Goal: Task Accomplishment & Management: Manage account settings

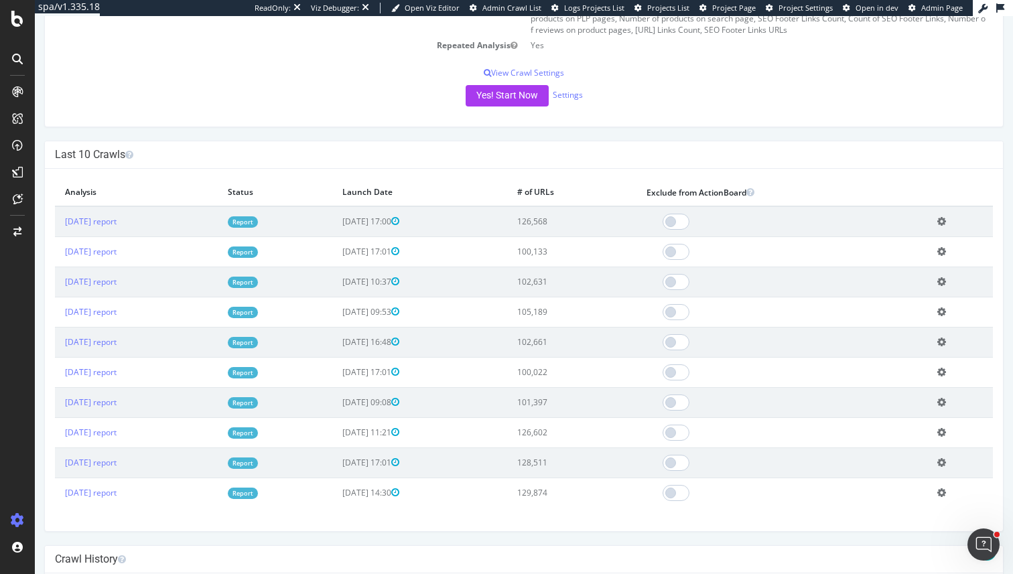
scroll to position [231, 0]
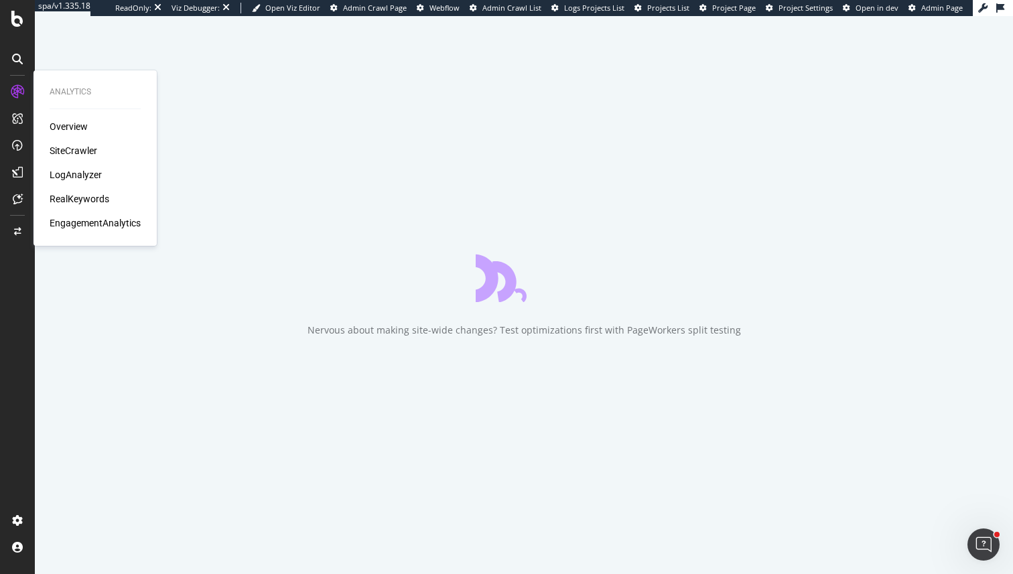
click at [78, 200] on div "RealKeywords" at bounding box center [80, 198] width 60 height 13
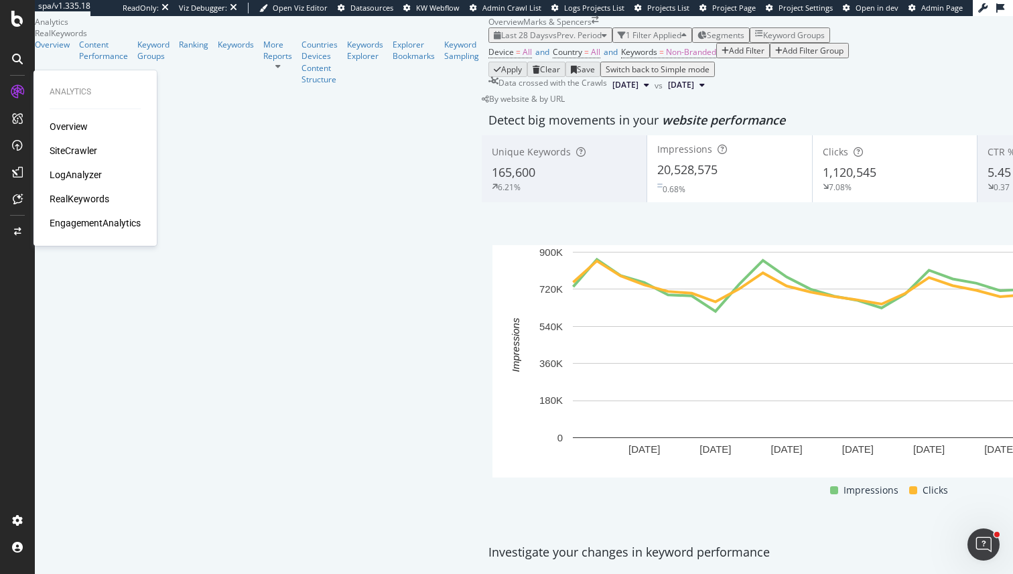
click at [78, 200] on div "RealKeywords" at bounding box center [80, 198] width 60 height 13
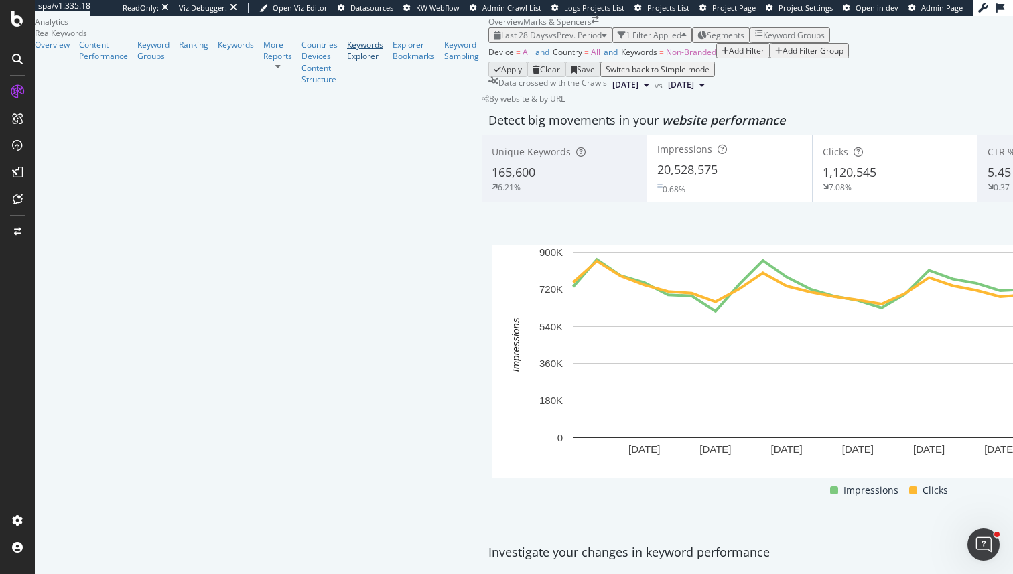
click at [347, 62] on div "Keywords Explorer" at bounding box center [365, 50] width 36 height 23
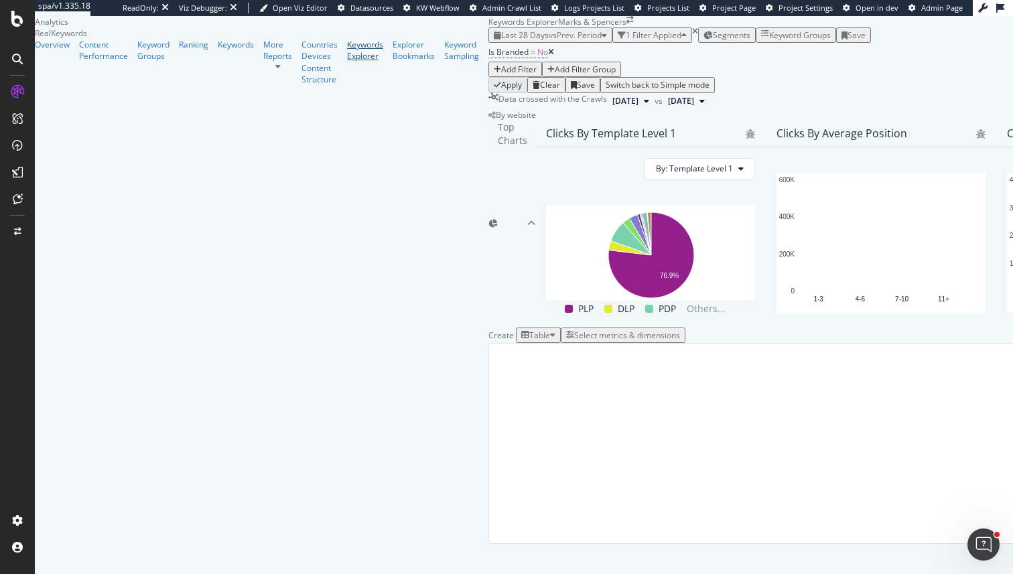
scroll to position [202, 0]
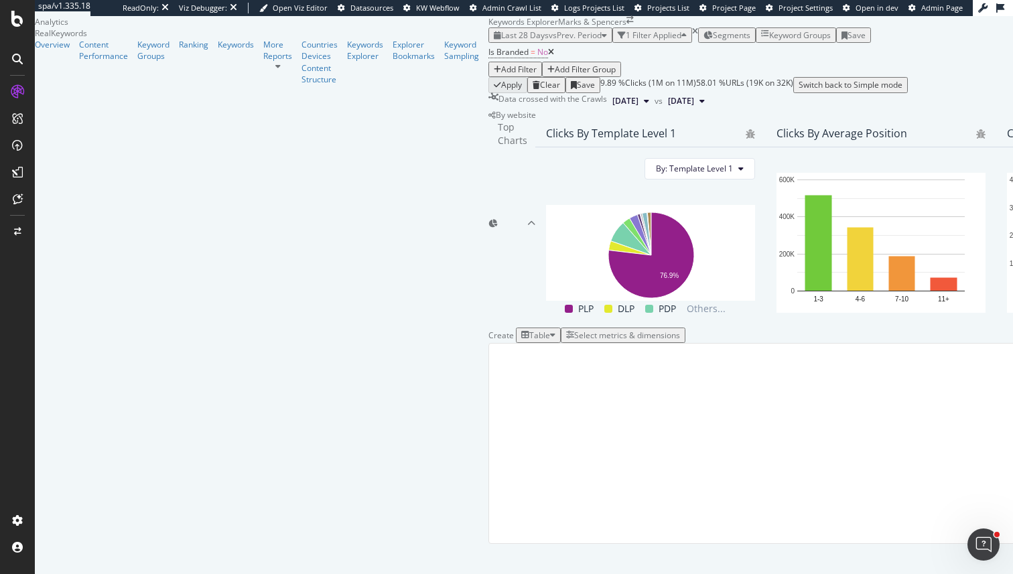
click at [680, 330] on div "Select metrics & dimensions" at bounding box center [623, 335] width 114 height 11
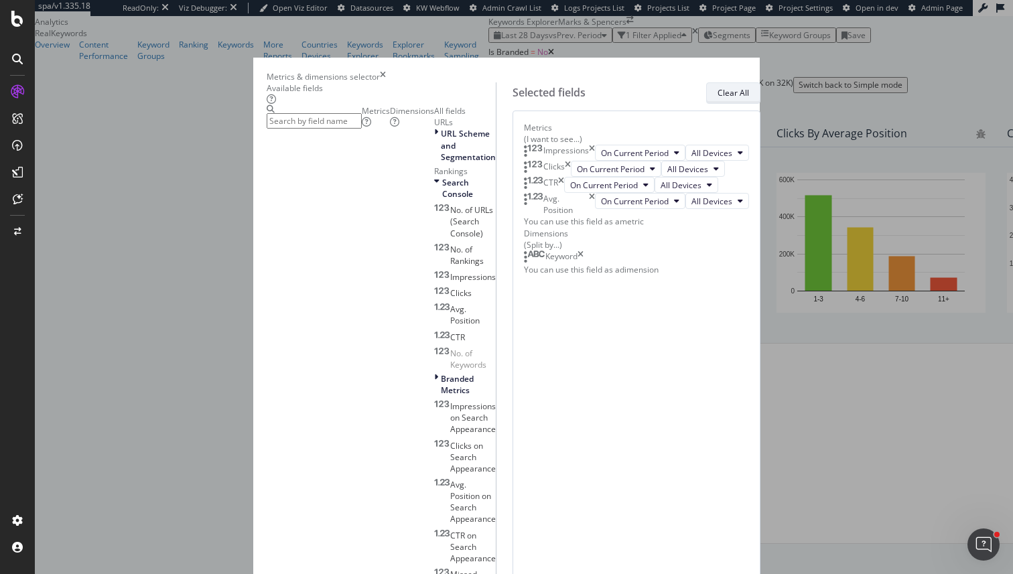
click at [749, 98] on div "Clear All" at bounding box center [732, 92] width 31 height 11
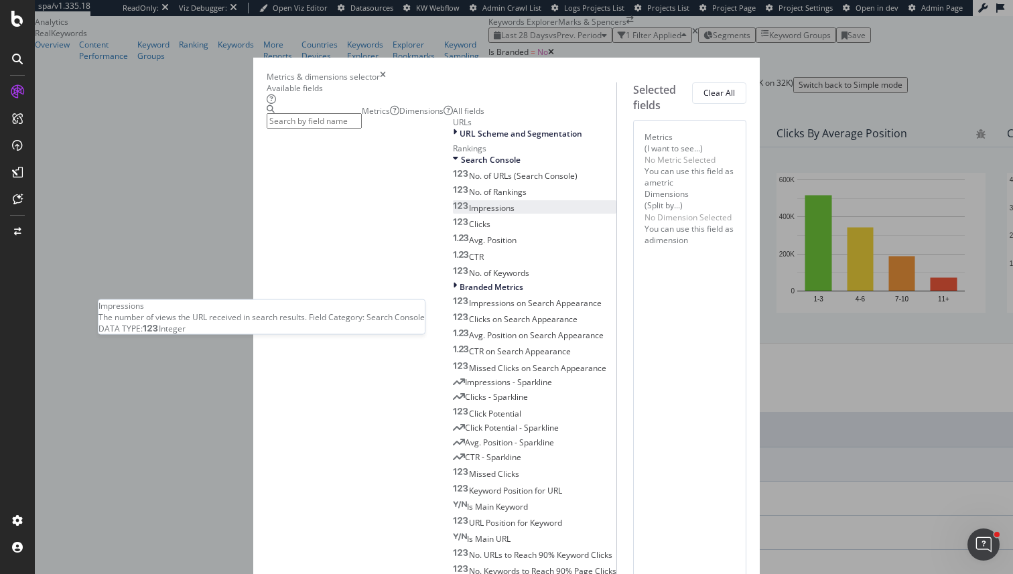
click at [453, 214] on div "Impressions" at bounding box center [484, 207] width 62 height 11
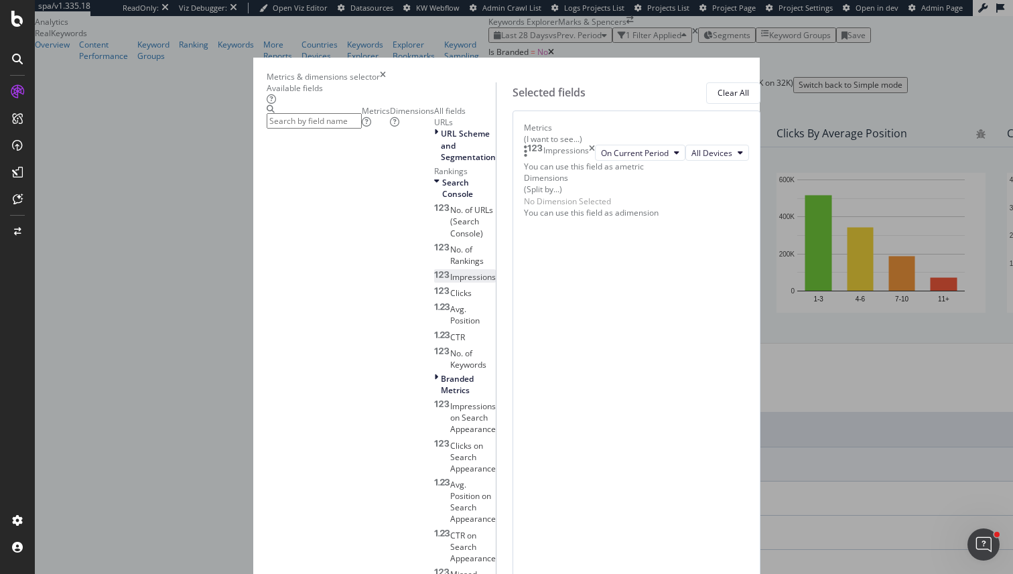
click at [434, 283] on div "Impressions" at bounding box center [465, 276] width 62 height 11
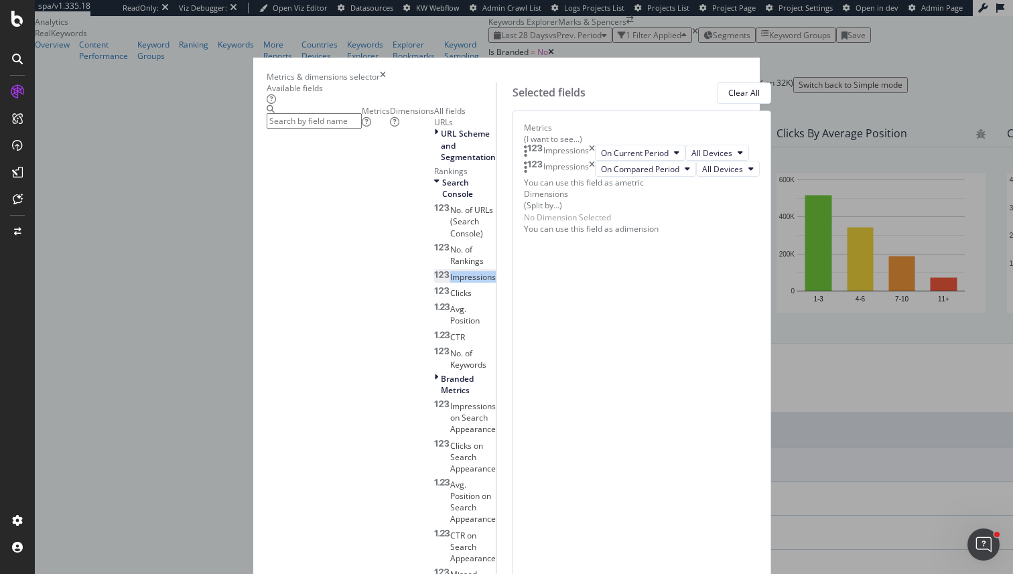
click at [434, 283] on div "Impressions" at bounding box center [465, 276] width 62 height 11
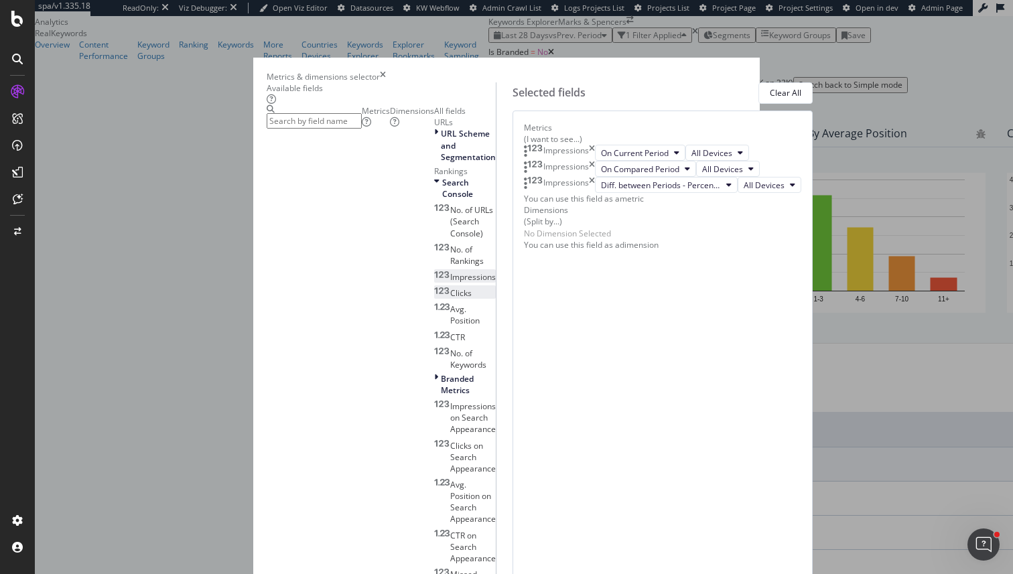
click at [434, 299] on div "Clicks" at bounding box center [453, 292] width 38 height 11
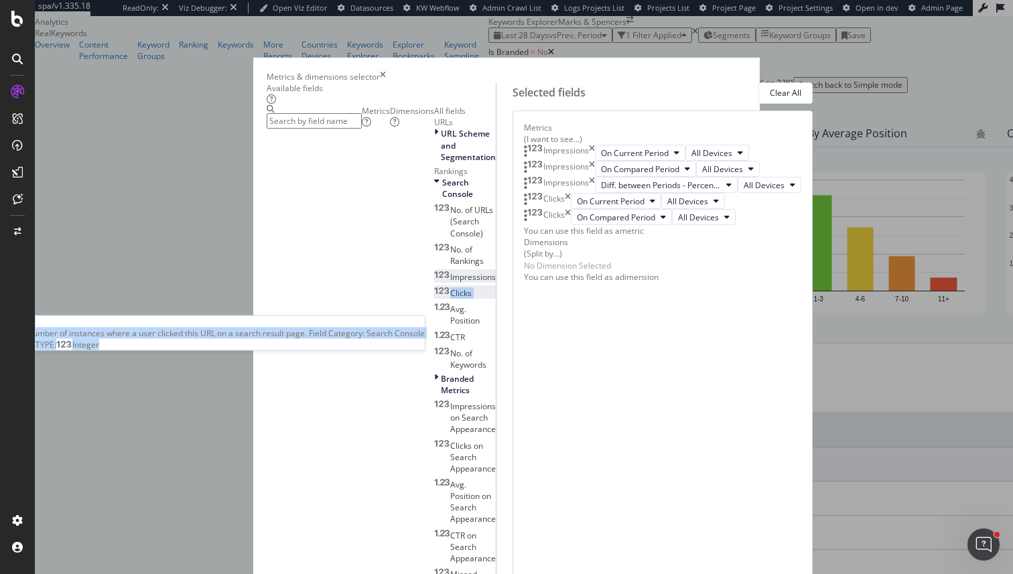
click at [434, 299] on div "Clicks" at bounding box center [453, 292] width 38 height 11
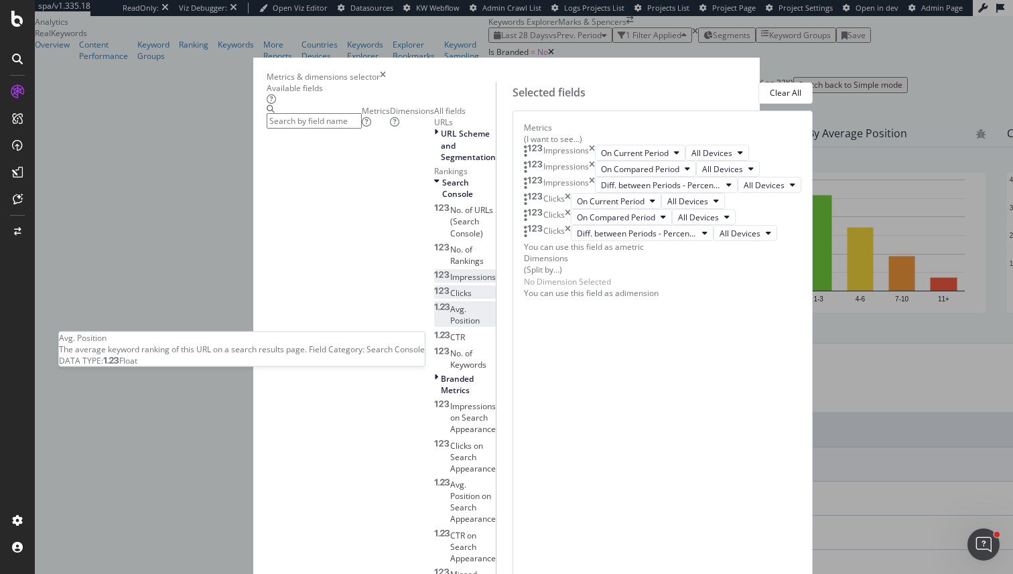
click at [434, 326] on div "Avg. Position" at bounding box center [465, 314] width 62 height 23
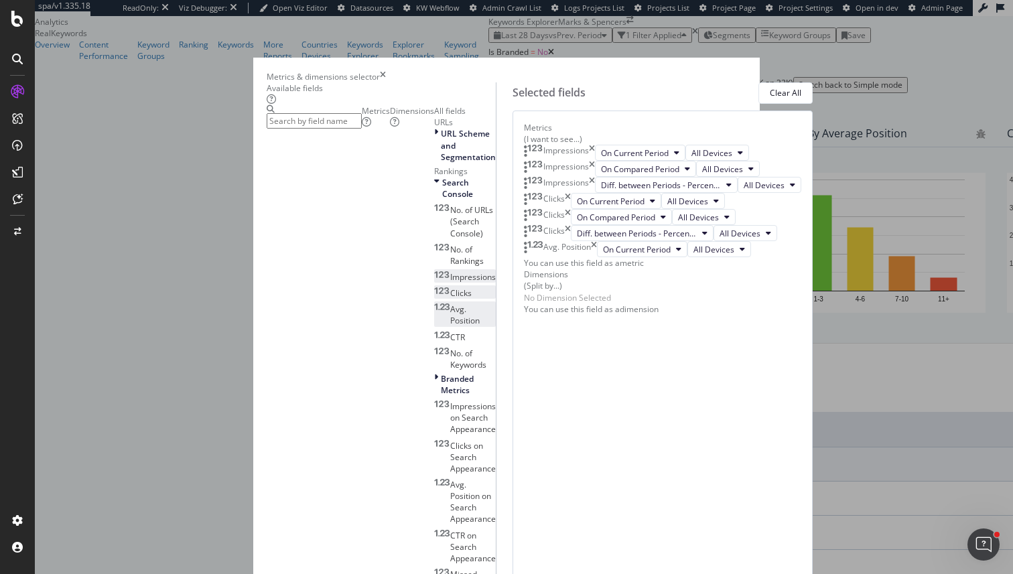
click at [434, 326] on div "Avg. Position" at bounding box center [465, 314] width 62 height 23
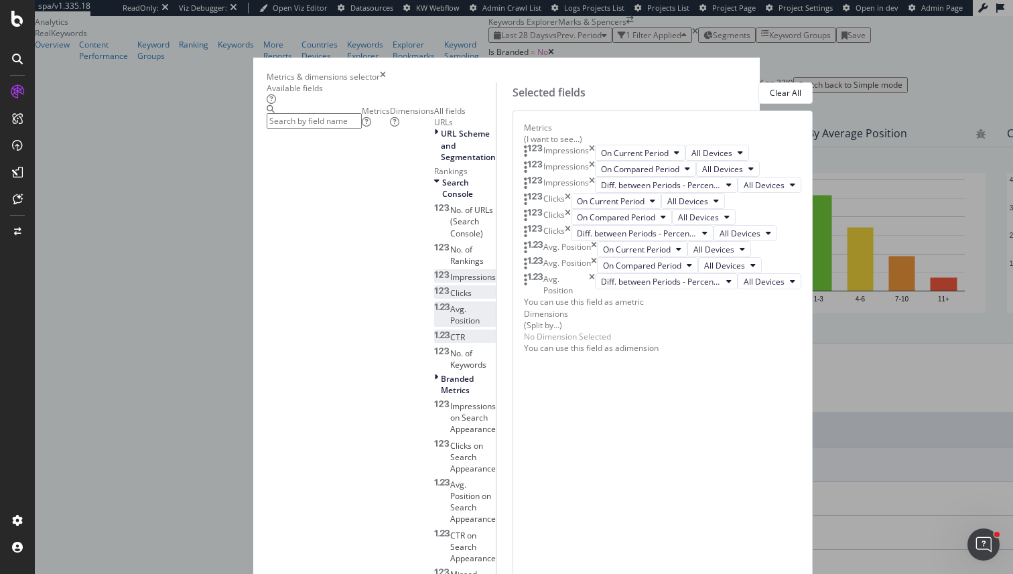
click at [434, 343] on div "CTR" at bounding box center [449, 337] width 31 height 11
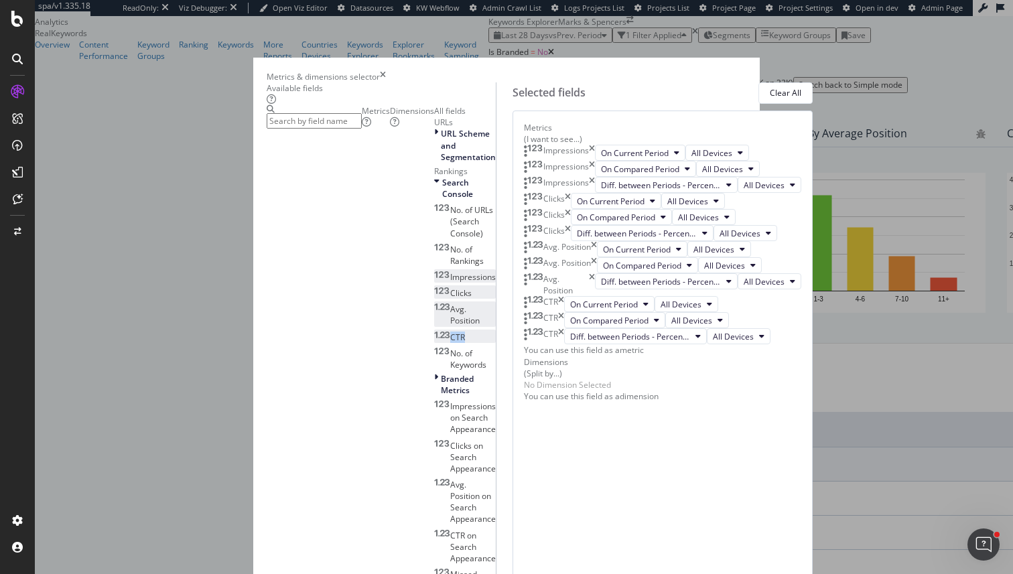
scroll to position [0, 0]
click at [770, 94] on div "Clear All" at bounding box center [785, 92] width 31 height 11
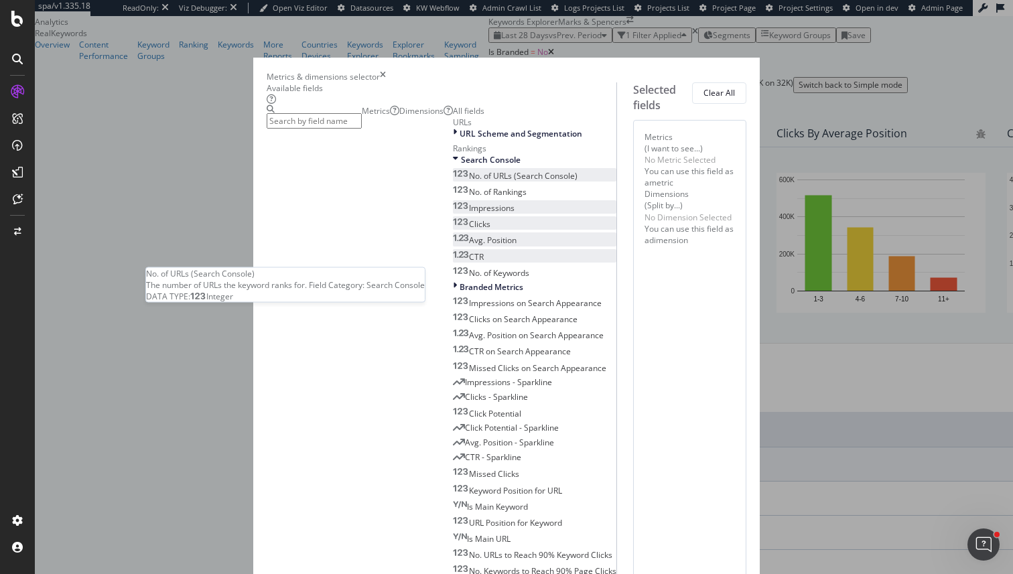
click at [469, 182] on span "No. of URLs (Search Console)" at bounding box center [523, 175] width 109 height 11
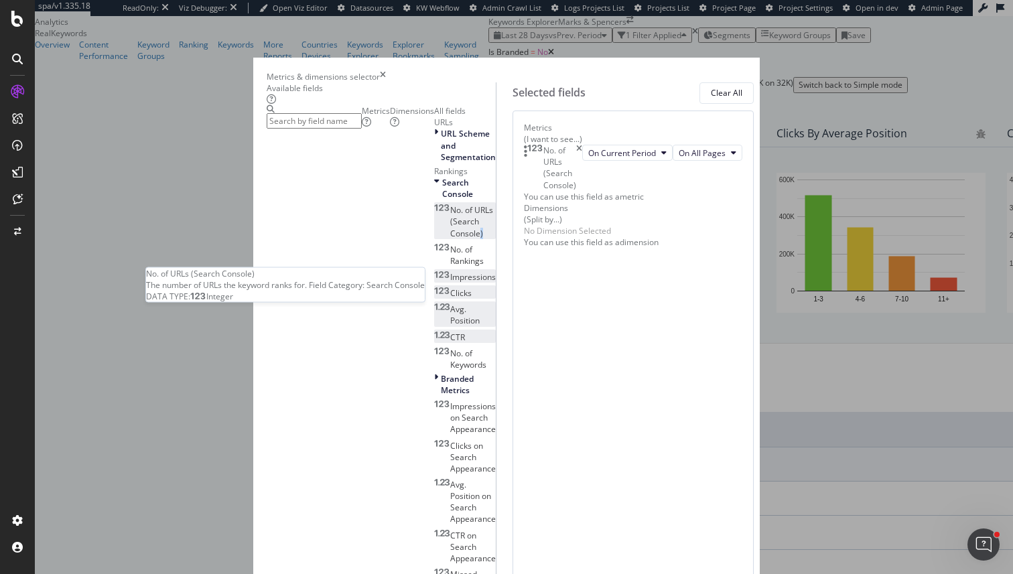
click at [450, 238] on span "No. of URLs (Search Console)" at bounding box center [471, 221] width 43 height 34
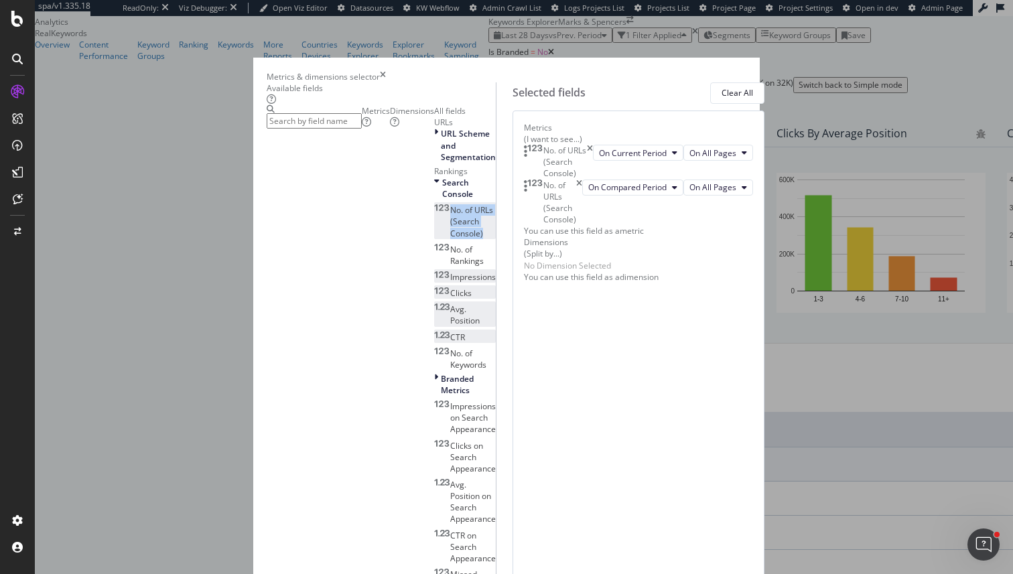
click at [450, 238] on span "No. of URLs (Search Console)" at bounding box center [471, 221] width 43 height 34
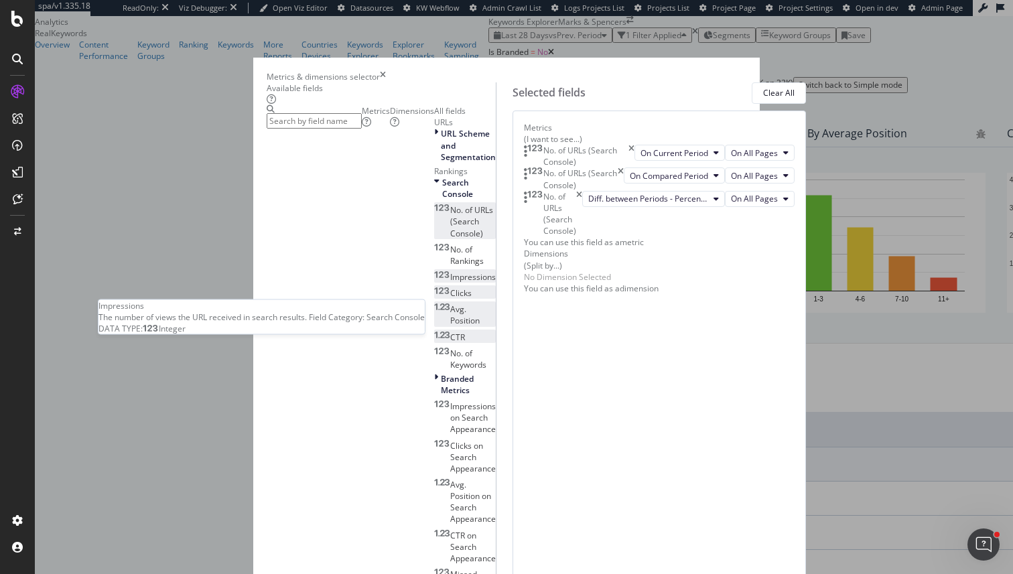
click at [434, 283] on div "Impressions" at bounding box center [465, 276] width 62 height 11
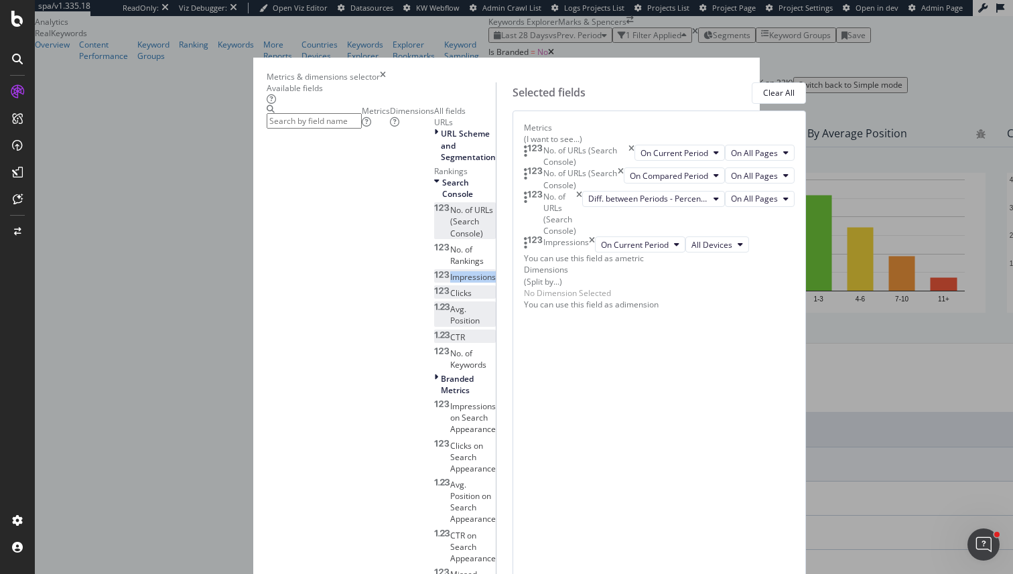
click at [434, 283] on div "Impressions" at bounding box center [465, 276] width 62 height 11
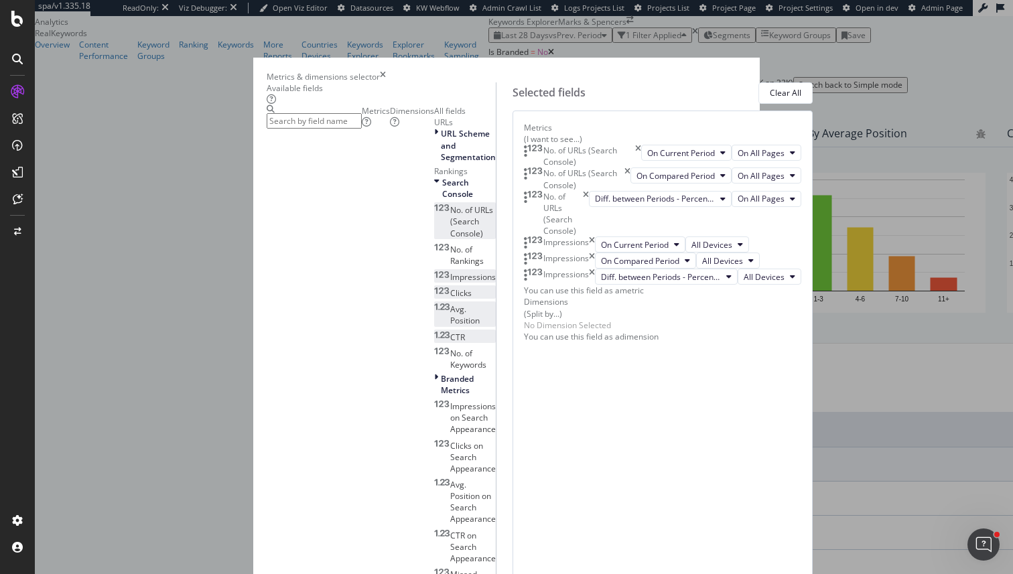
click at [434, 299] on div "Clicks" at bounding box center [453, 292] width 38 height 11
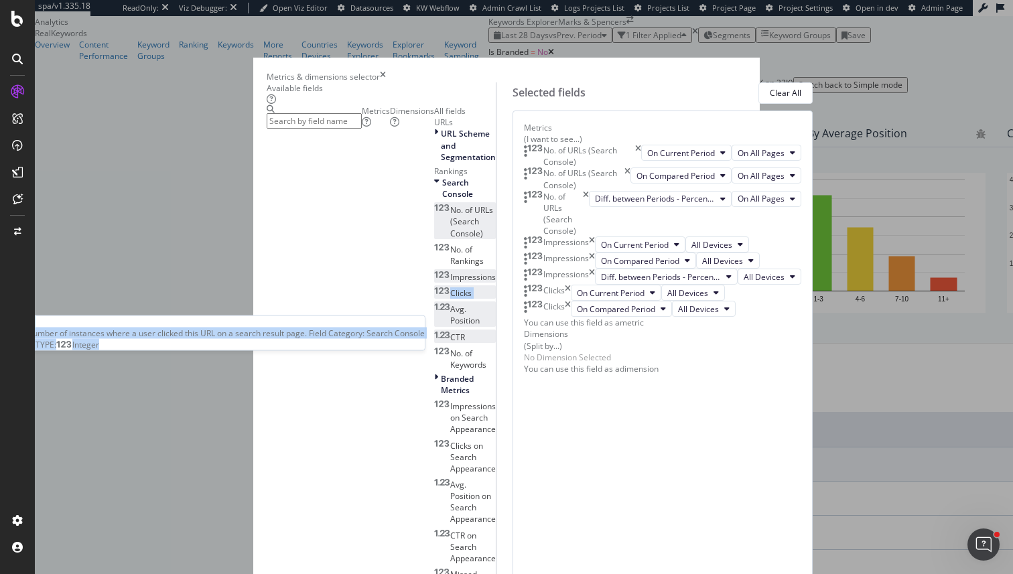
click at [434, 299] on div "Clicks" at bounding box center [453, 292] width 38 height 11
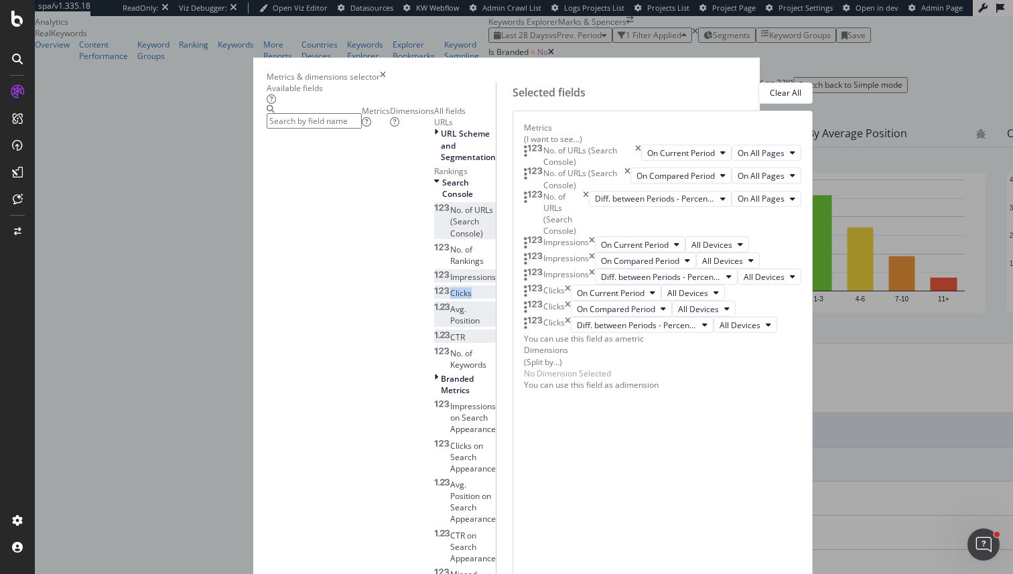
click at [434, 326] on div "Avg. Position" at bounding box center [465, 314] width 62 height 23
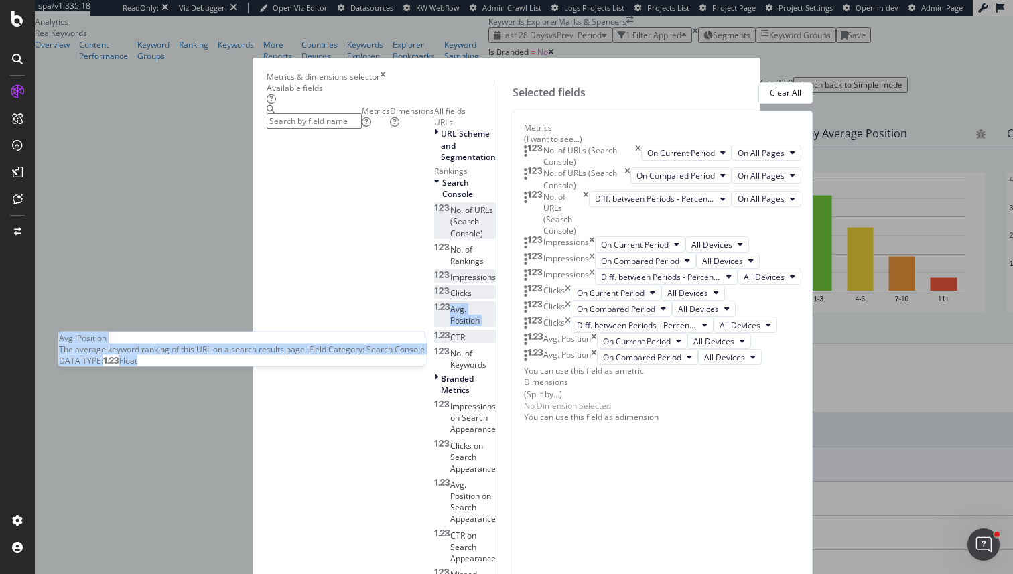
click at [434, 326] on div "Avg. Position" at bounding box center [465, 314] width 62 height 23
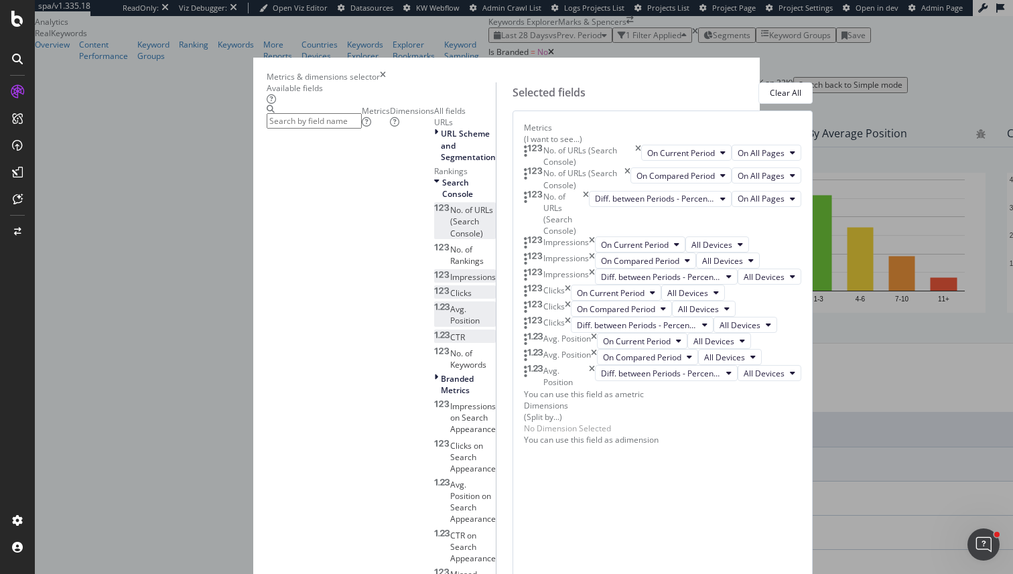
click at [434, 343] on div "CTR" at bounding box center [449, 337] width 31 height 11
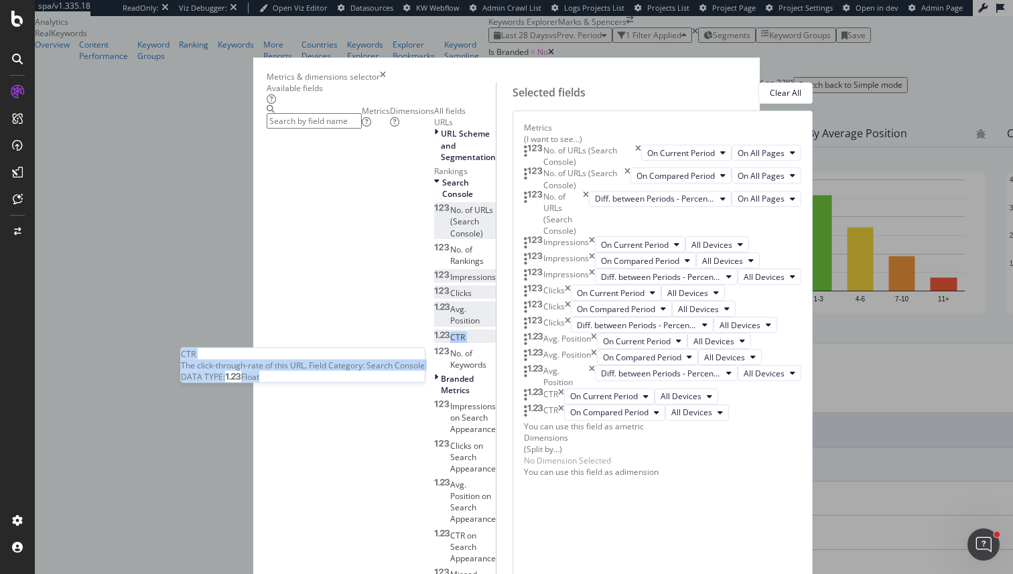
click at [434, 343] on div "CTR" at bounding box center [449, 337] width 31 height 11
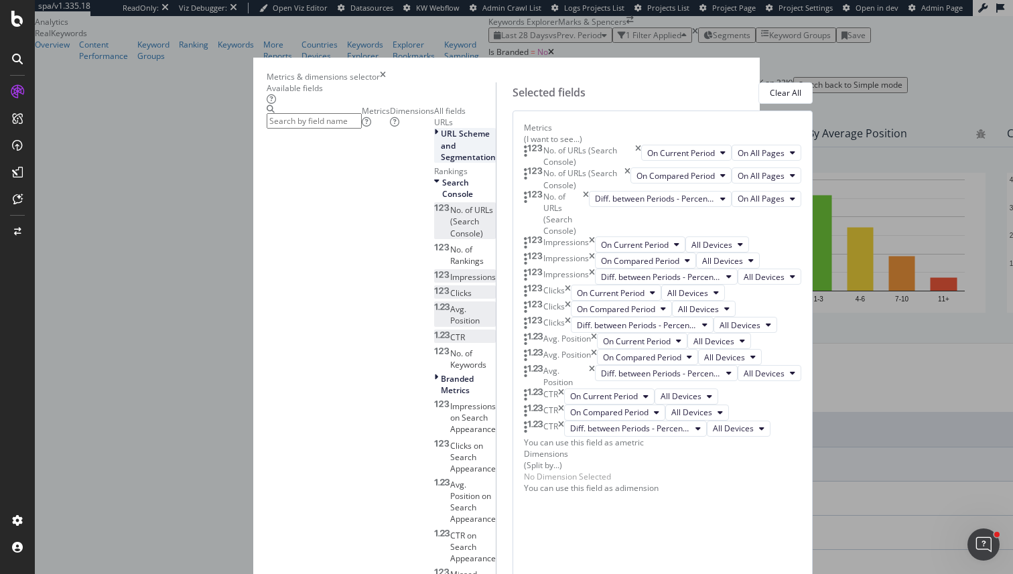
click at [441, 162] on span "URL Scheme and Segmentation" at bounding box center [468, 145] width 55 height 34
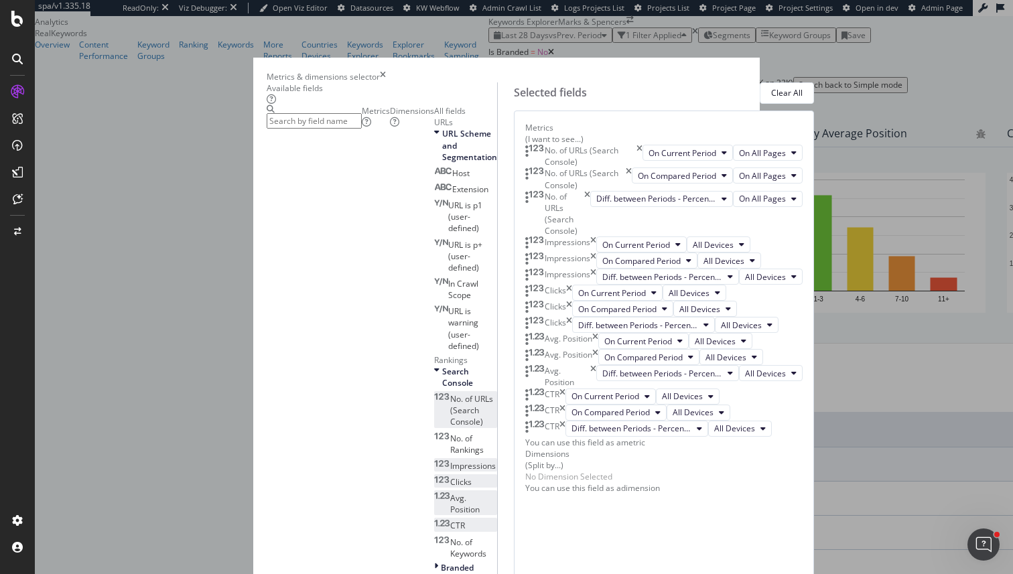
click at [354, 121] on input "modal" at bounding box center [314, 120] width 95 height 15
type input "a"
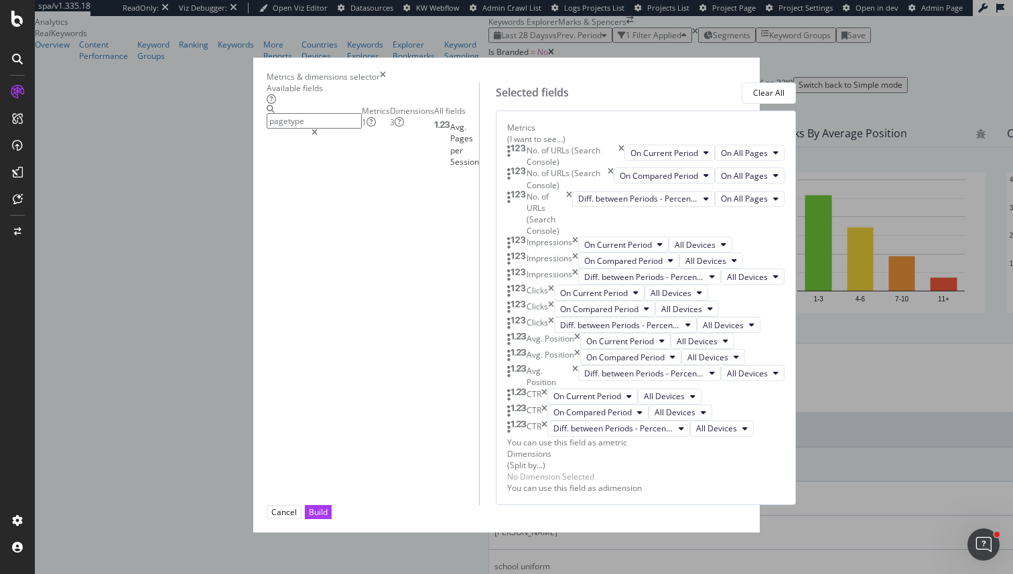
type input "pagetype"
click at [390, 128] on div "Dimensions 3" at bounding box center [412, 116] width 44 height 23
click at [317, 123] on input "pagetype" at bounding box center [314, 120] width 95 height 15
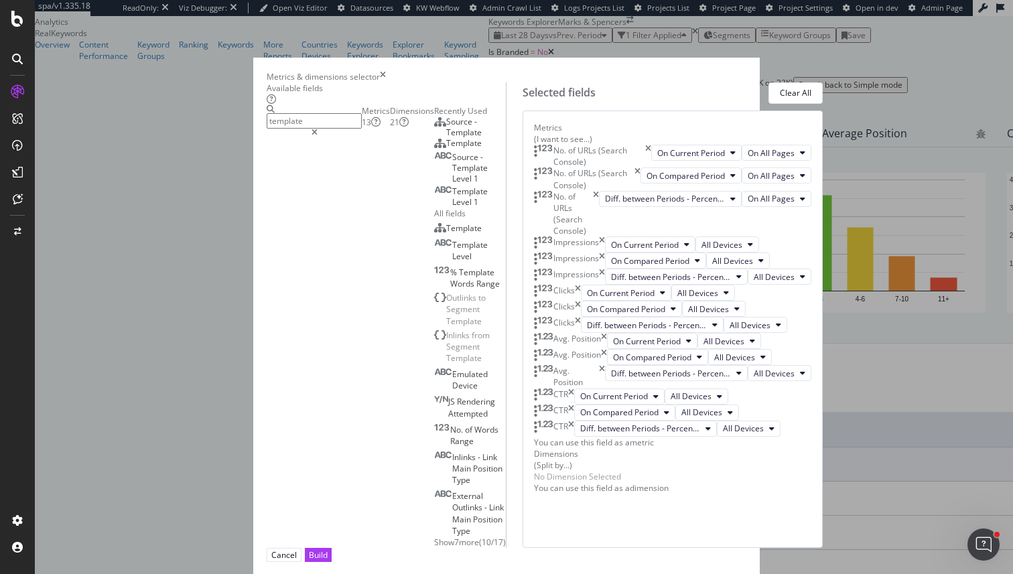
scroll to position [511, 0]
click at [446, 149] on span "Template" at bounding box center [464, 142] width 36 height 11
click at [362, 128] on div "Metrics 13" at bounding box center [376, 116] width 28 height 23
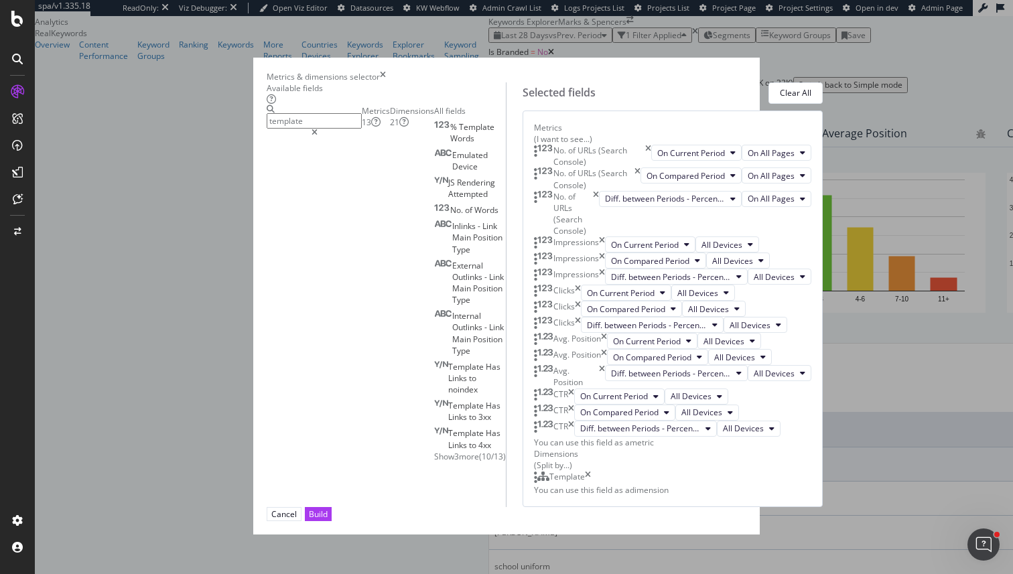
click at [315, 129] on input "template" at bounding box center [314, 120] width 95 height 15
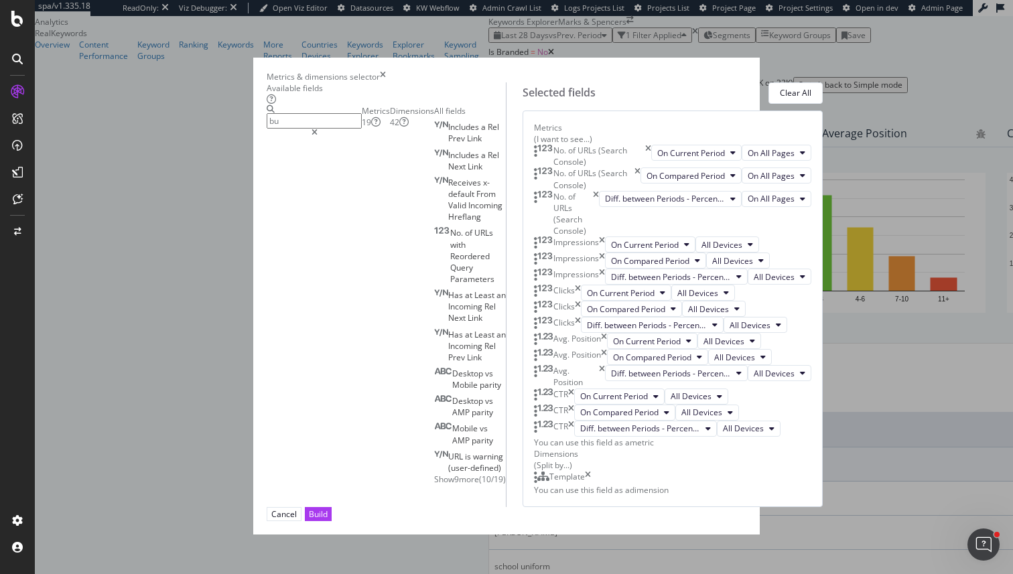
type input "bu"
click at [390, 128] on div "Dimensions 42" at bounding box center [412, 116] width 44 height 23
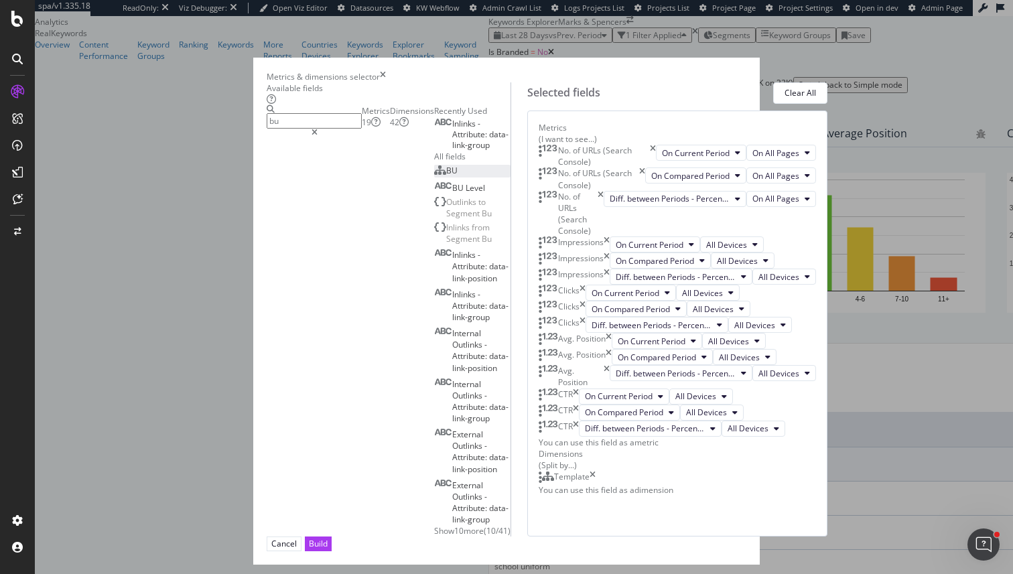
click at [434, 176] on div "BU" at bounding box center [445, 170] width 23 height 11
click at [347, 105] on div "Available fields bu Metrics 19 Dimensions 42 Recently Used Inlinks - Attribute:…" at bounding box center [389, 309] width 244 height 455
click at [347, 117] on input "bu" at bounding box center [314, 120] width 95 height 15
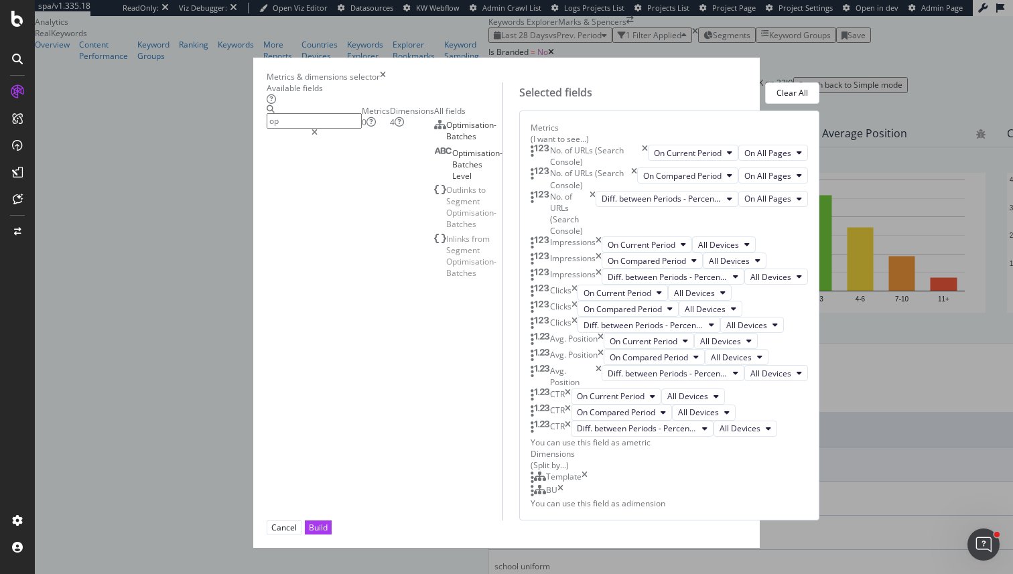
type input "o"
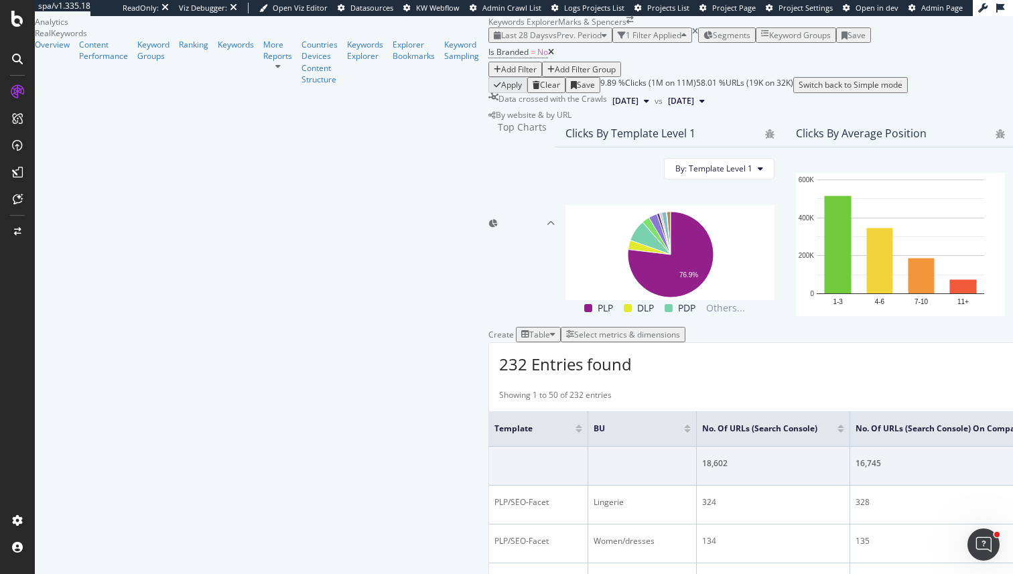
click at [713, 41] on span "Segments" at bounding box center [732, 34] width 38 height 11
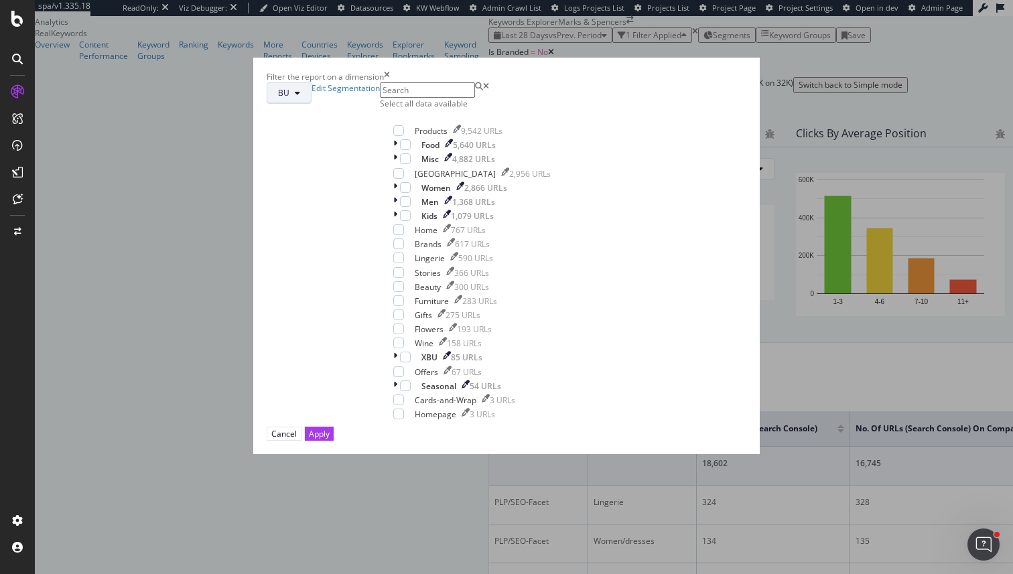
click at [289, 98] on span "BU" at bounding box center [283, 92] width 11 height 11
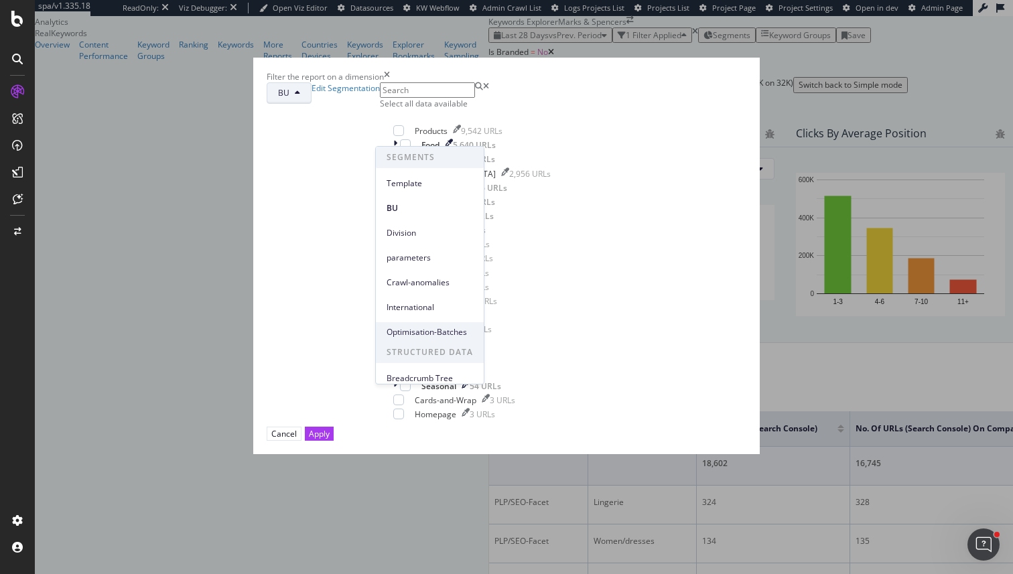
click at [419, 325] on div "Optimisation-Batches" at bounding box center [430, 331] width 108 height 19
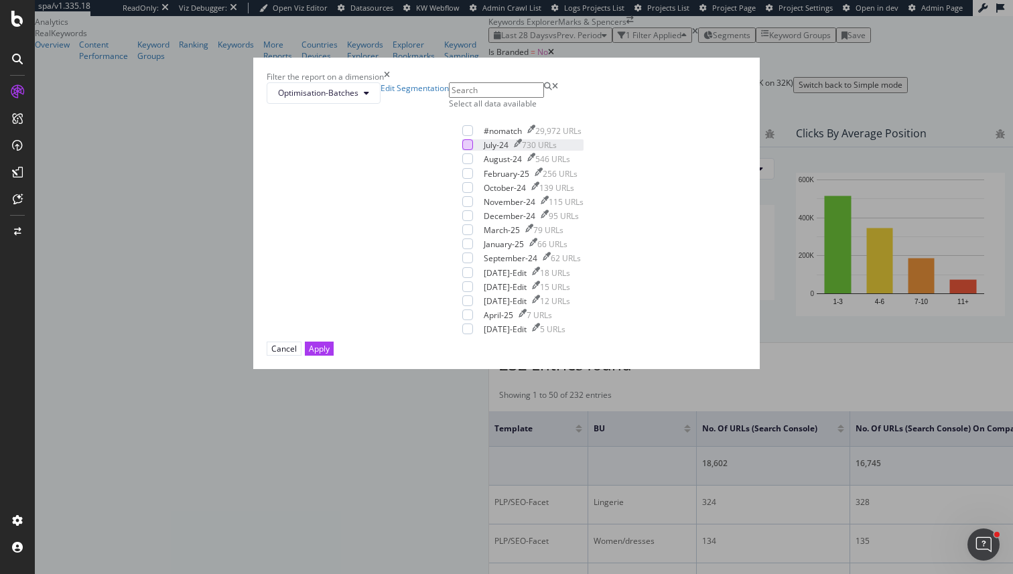
click at [462, 150] on div "modal" at bounding box center [467, 144] width 11 height 11
click at [371, 249] on div "Optimisation-Batches Edit Segmentation Select all data available #nomatch 29,97…" at bounding box center [507, 211] width 480 height 259
click at [465, 148] on icon "modal" at bounding box center [468, 144] width 6 height 7
click at [462, 150] on div "modal" at bounding box center [467, 144] width 11 height 11
click at [465, 148] on icon "modal" at bounding box center [468, 144] width 6 height 7
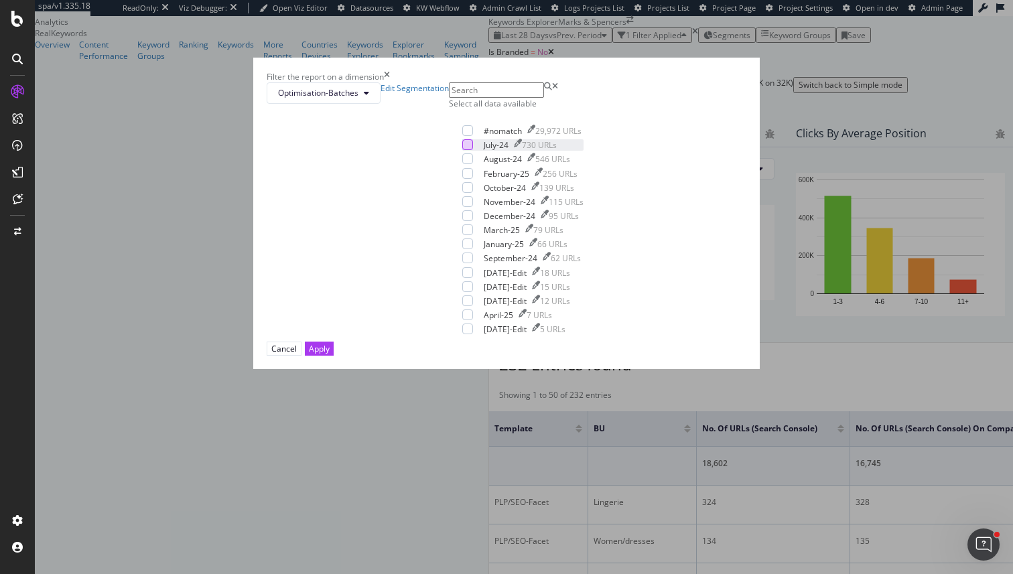
click at [514, 151] on div "modal" at bounding box center [518, 144] width 8 height 11
click at [390, 82] on div "times" at bounding box center [387, 76] width 6 height 11
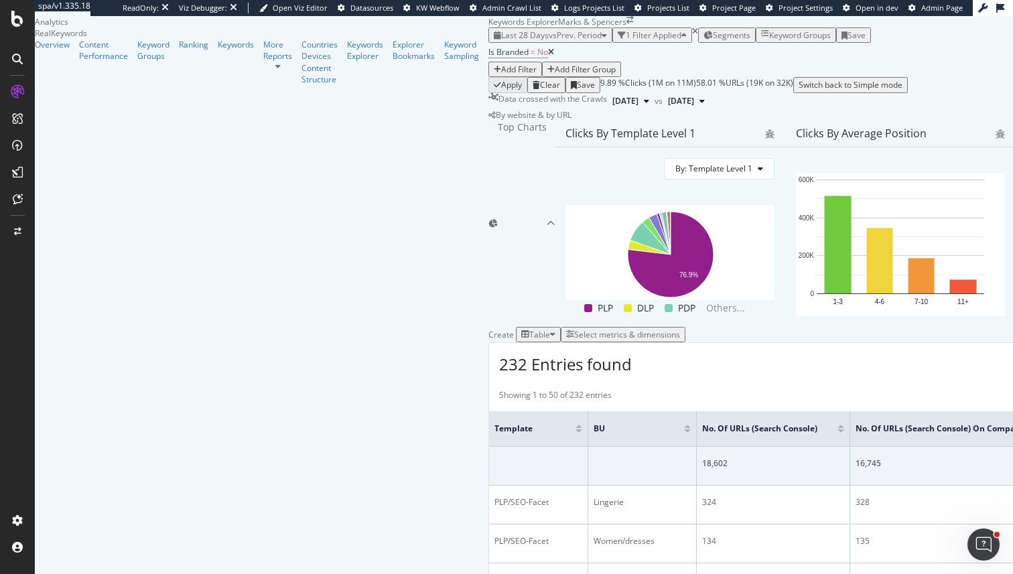
click at [713, 41] on span "Segments" at bounding box center [732, 34] width 38 height 11
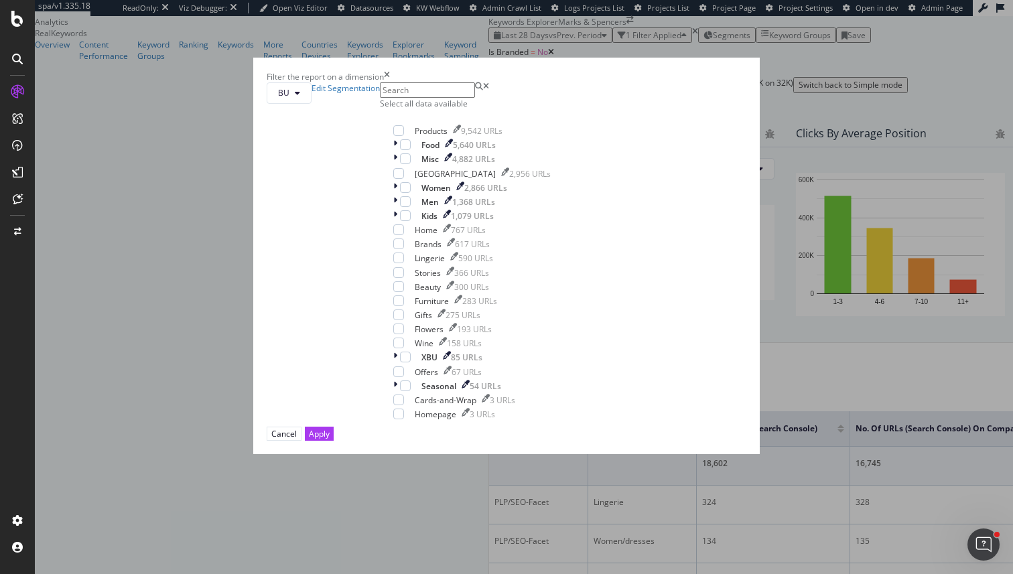
click at [670, 93] on div "Filter the report on a dimension BU Edit Segmentation Select all data available…" at bounding box center [506, 287] width 1013 height 574
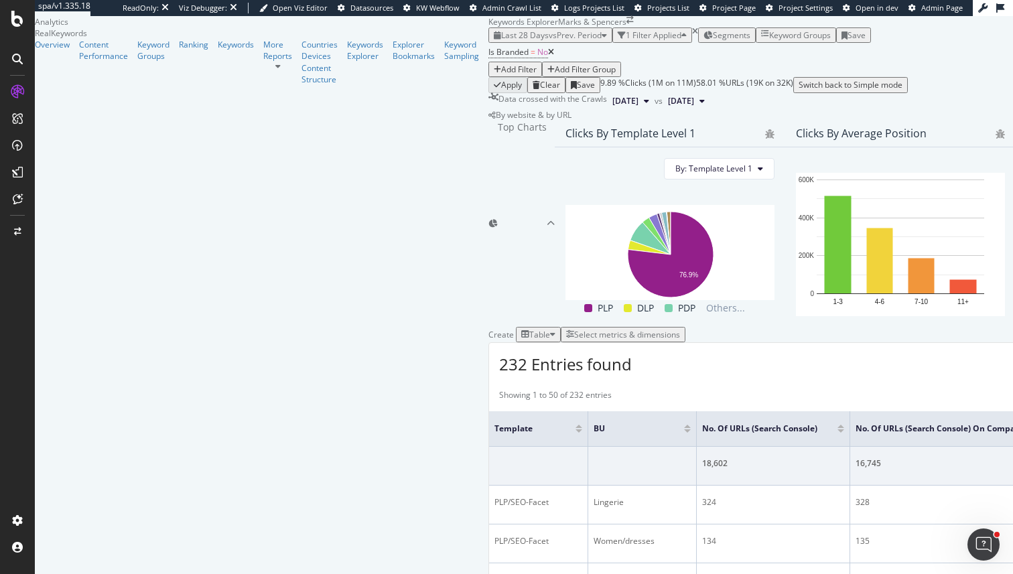
click at [680, 340] on div "Select metrics & dimensions" at bounding box center [627, 334] width 106 height 11
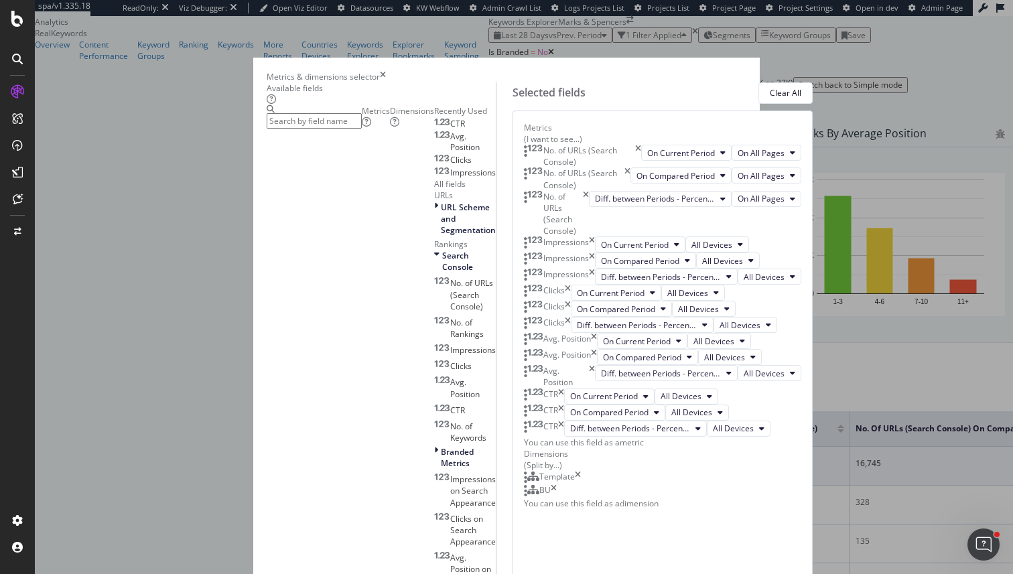
click at [390, 128] on div "Dimensions" at bounding box center [412, 116] width 44 height 23
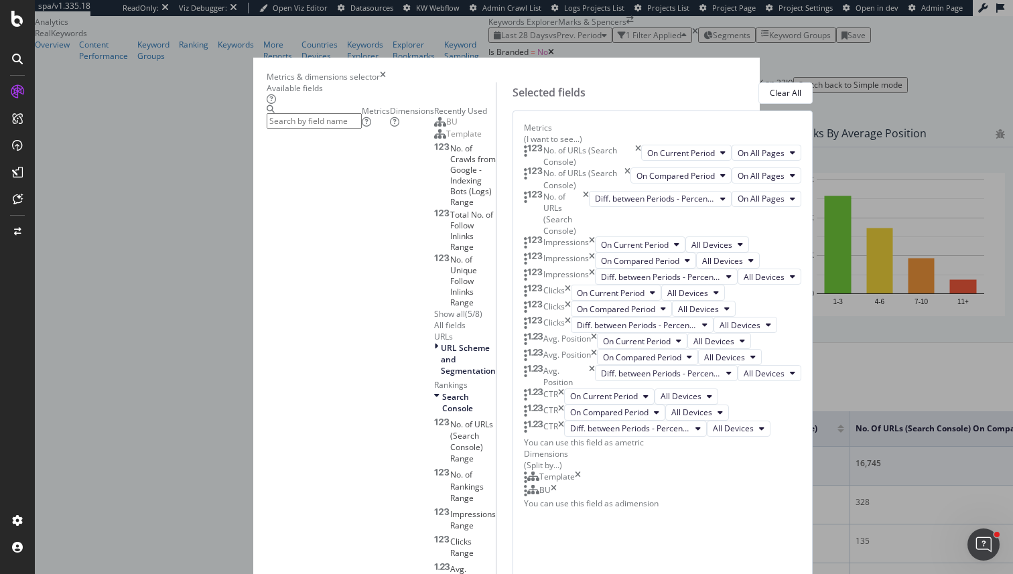
click at [341, 123] on input "modal" at bounding box center [314, 120] width 95 height 15
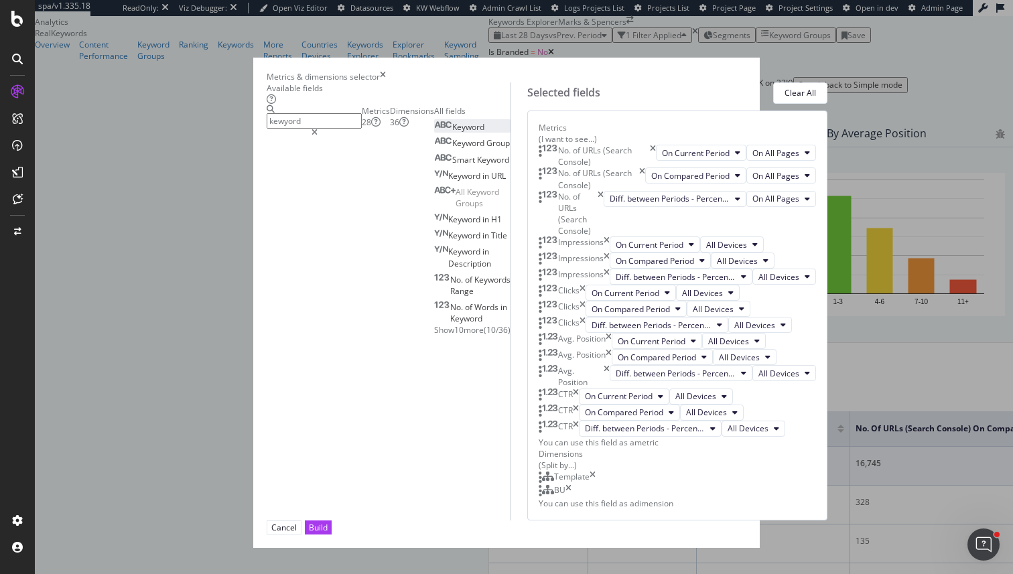
type input "kewyord"
click at [434, 133] on div "Keyword" at bounding box center [459, 126] width 50 height 11
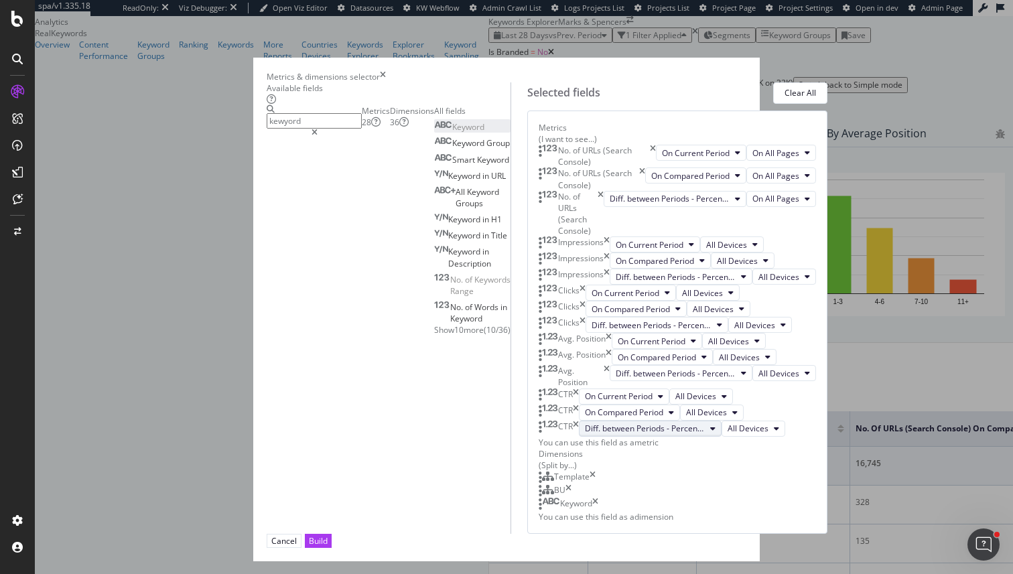
scroll to position [521, 0]
drag, startPoint x: 543, startPoint y: 485, endPoint x: 544, endPoint y: 433, distance: 52.3
click at [544, 432] on body "spa/v1.335.18 ReadOnly: Viz Debugger: Open Viz Editor Datasources KW Webflow Ad…" at bounding box center [506, 287] width 1013 height 574
click at [328, 535] on div "Build" at bounding box center [318, 540] width 19 height 11
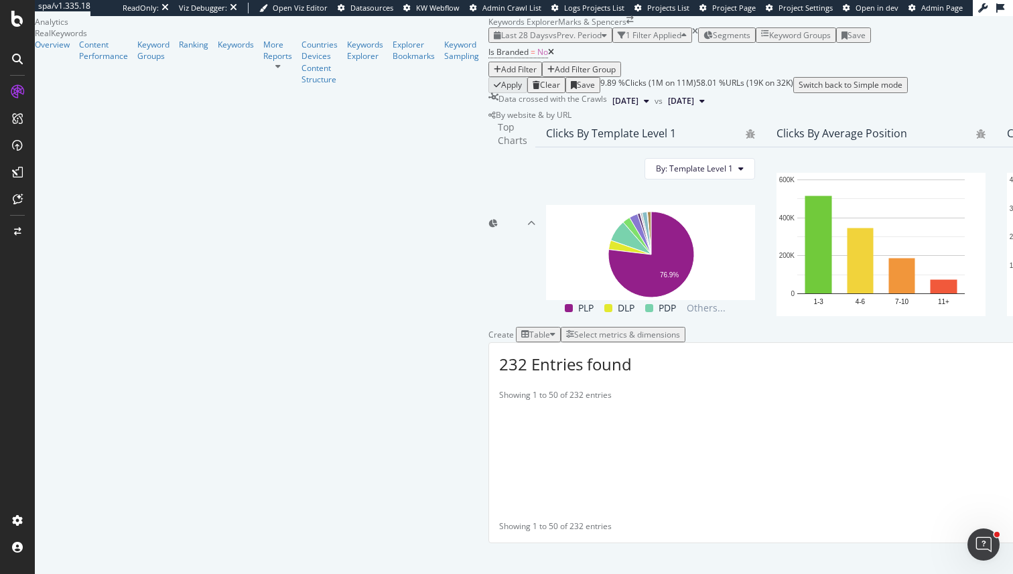
click at [865, 41] on div "Save" at bounding box center [856, 34] width 18 height 11
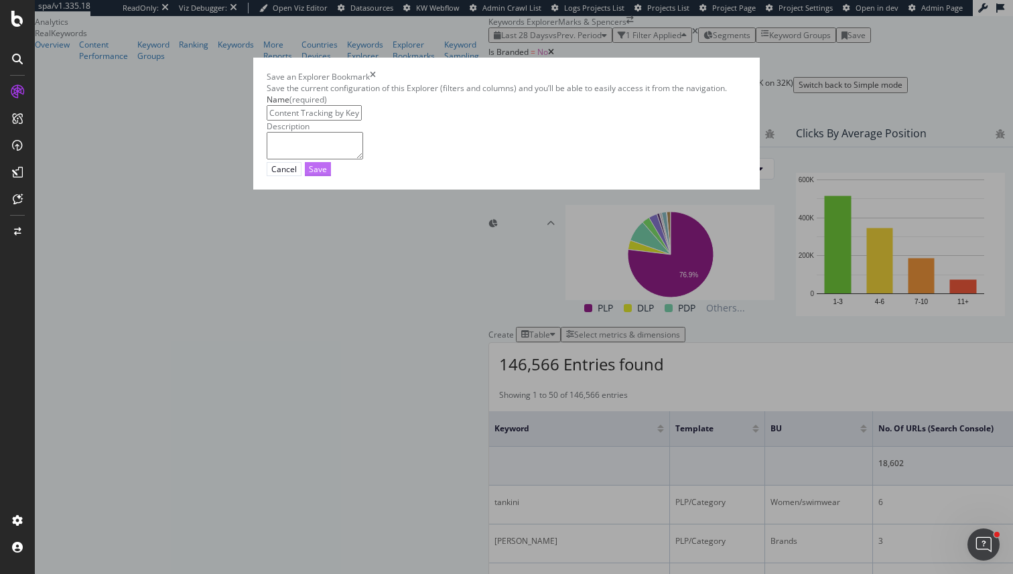
type input "Content Tracking by Keyword"
click at [327, 175] on div "Save" at bounding box center [318, 169] width 18 height 13
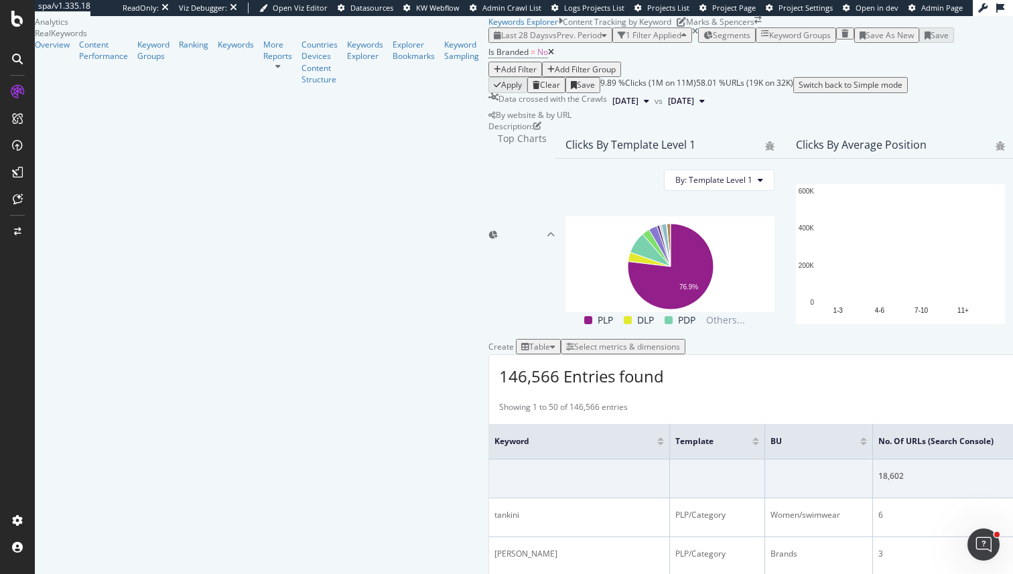
click at [6, 573] on icon "close toast" at bounding box center [3, 579] width 6 height 11
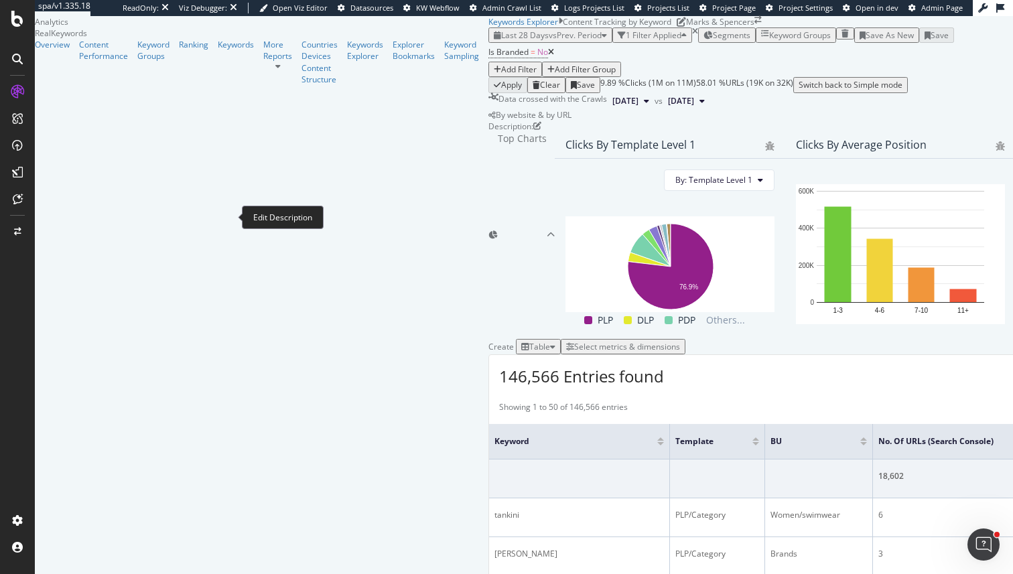
click at [488, 132] on div "Description:" at bounding box center [510, 126] width 45 height 11
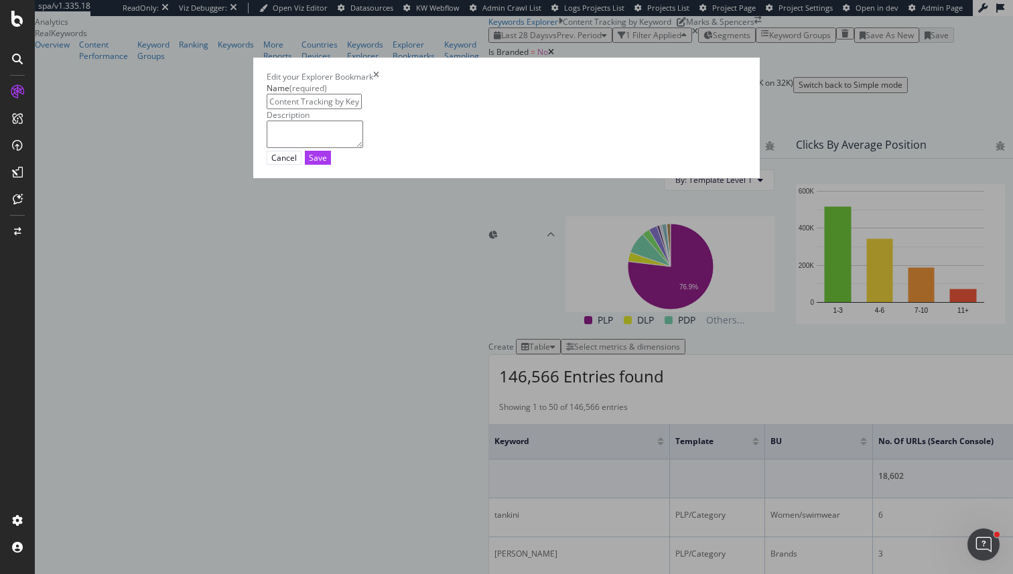
click at [298, 147] on textarea "modal" at bounding box center [315, 134] width 96 height 27
type textarea "Use the Segments or Keywords Group filters to narrow down to a specific set of …"
click at [331, 165] on button "Save" at bounding box center [318, 158] width 26 height 14
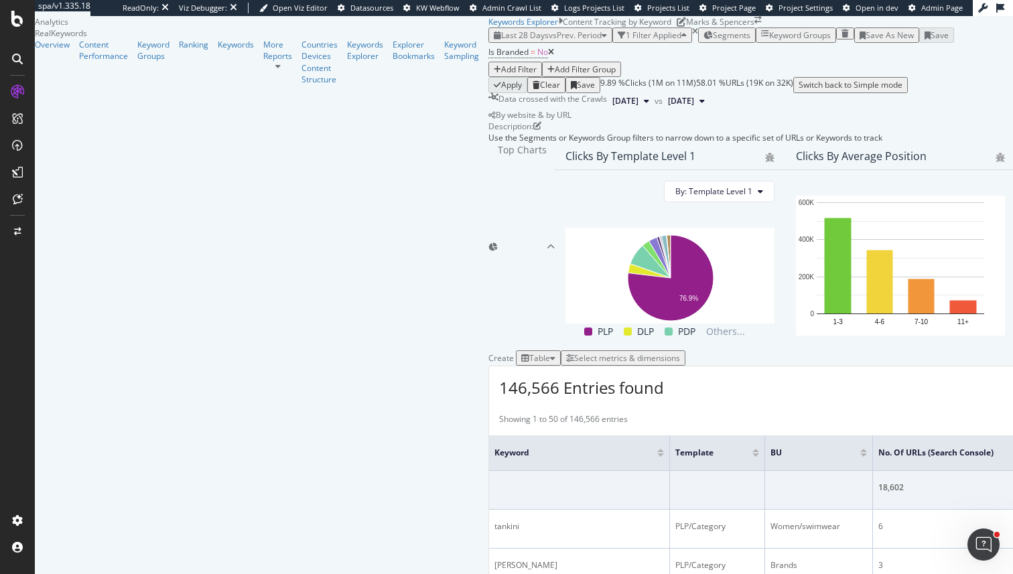
scroll to position [417, 0]
click at [680, 352] on div "Select metrics & dimensions" at bounding box center [623, 357] width 114 height 11
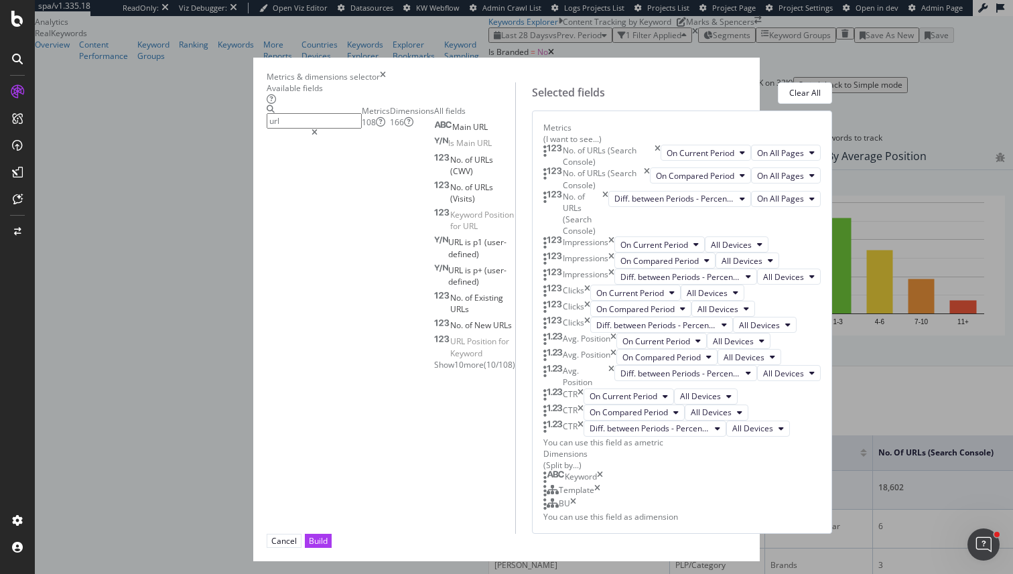
type input "url"
click at [660, 155] on icon "times" at bounding box center [657, 156] width 6 height 23
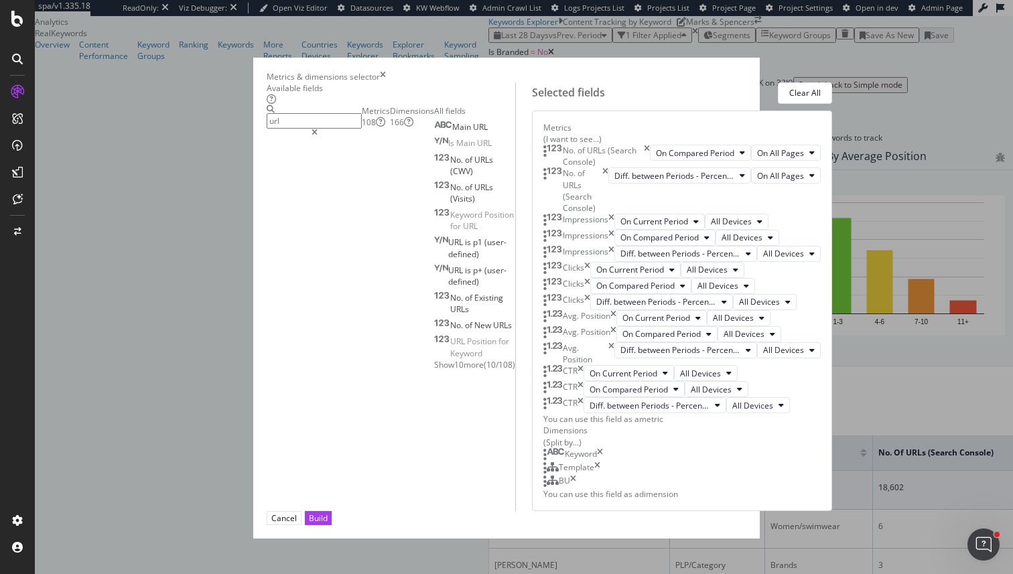
click at [650, 155] on icon "times" at bounding box center [647, 156] width 6 height 23
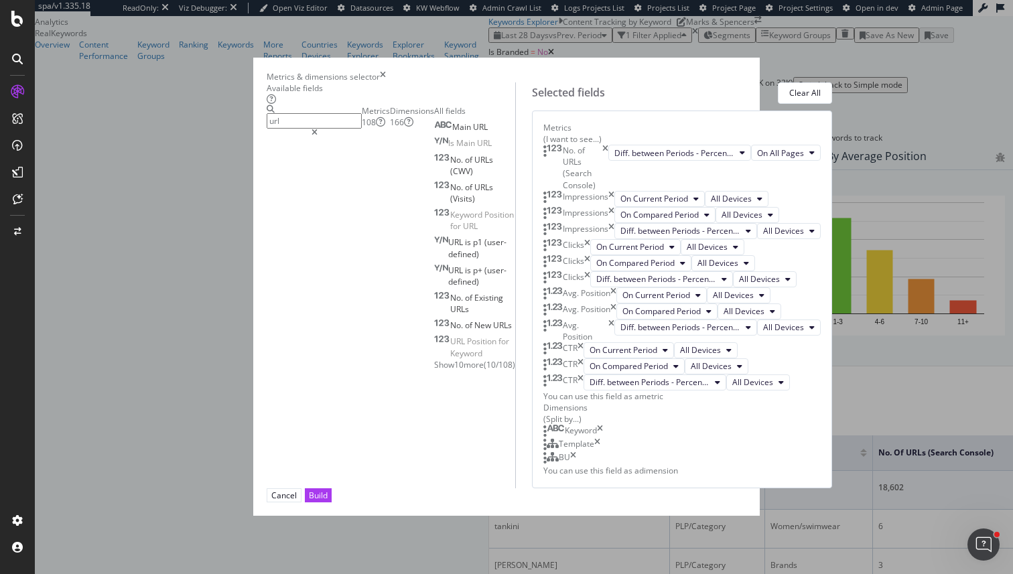
click at [608, 155] on icon "times" at bounding box center [605, 168] width 6 height 46
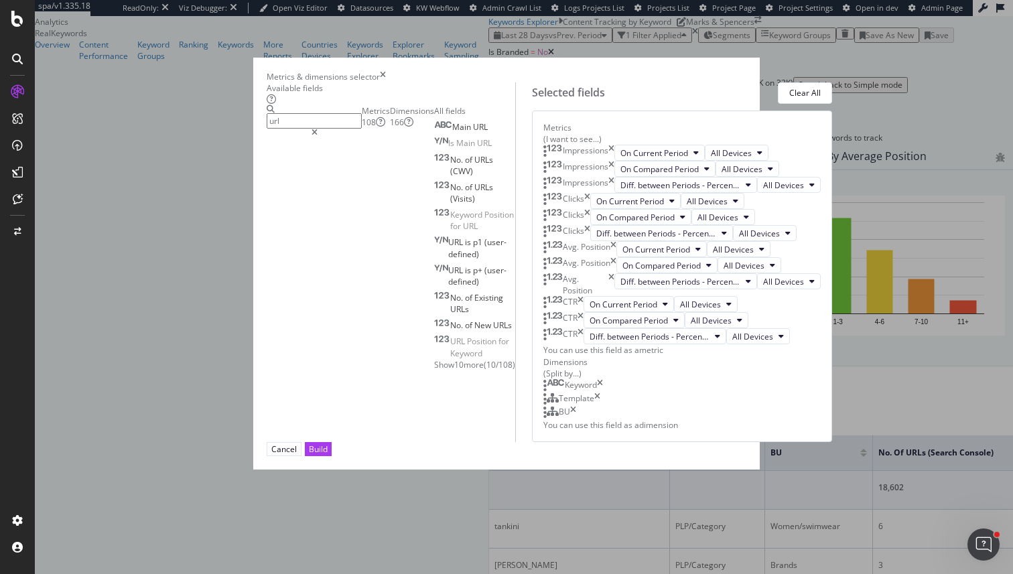
click at [390, 128] on div "Dimensions 166" at bounding box center [412, 116] width 44 height 23
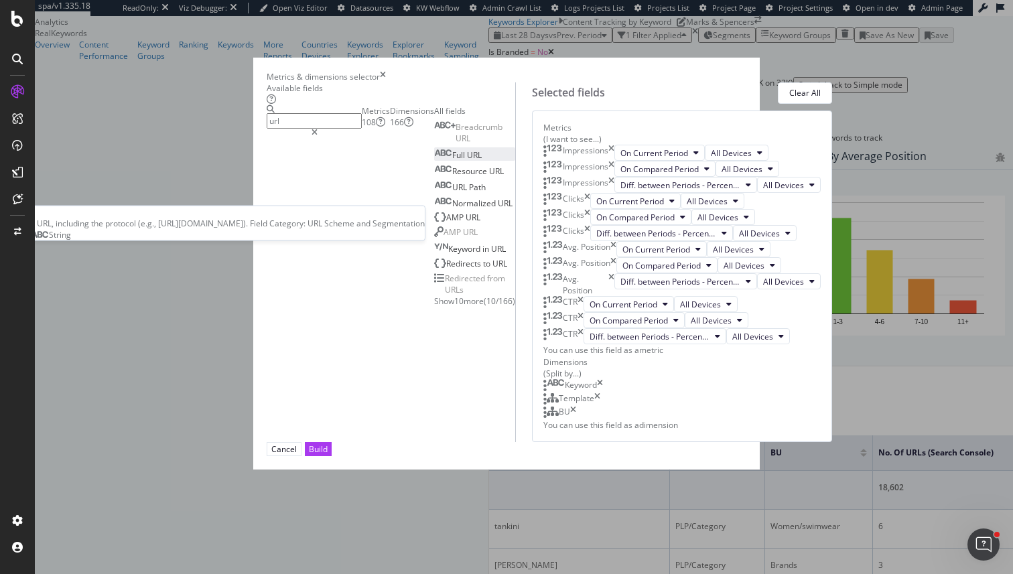
click at [434, 161] on div "Full URL" at bounding box center [458, 154] width 48 height 11
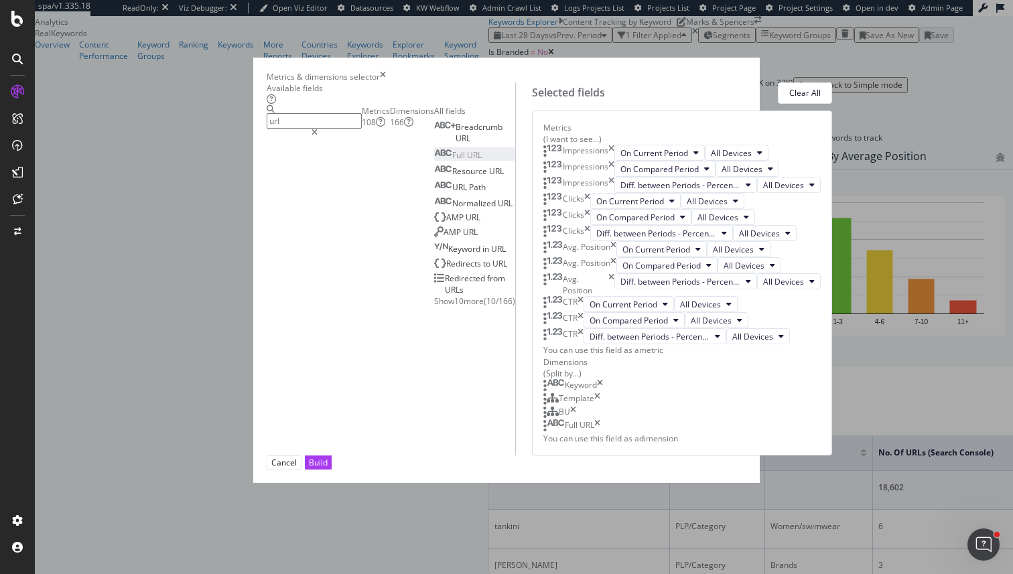
scroll to position [396, 0]
drag, startPoint x: 547, startPoint y: 481, endPoint x: 547, endPoint y: 386, distance: 94.4
click at [547, 386] on body "spa/v1.335.18 ReadOnly: Viz Debugger: Open Viz Editor Datasources KW Webflow Ad…" at bounding box center [506, 287] width 1013 height 574
click at [332, 470] on button "Build" at bounding box center [318, 462] width 27 height 14
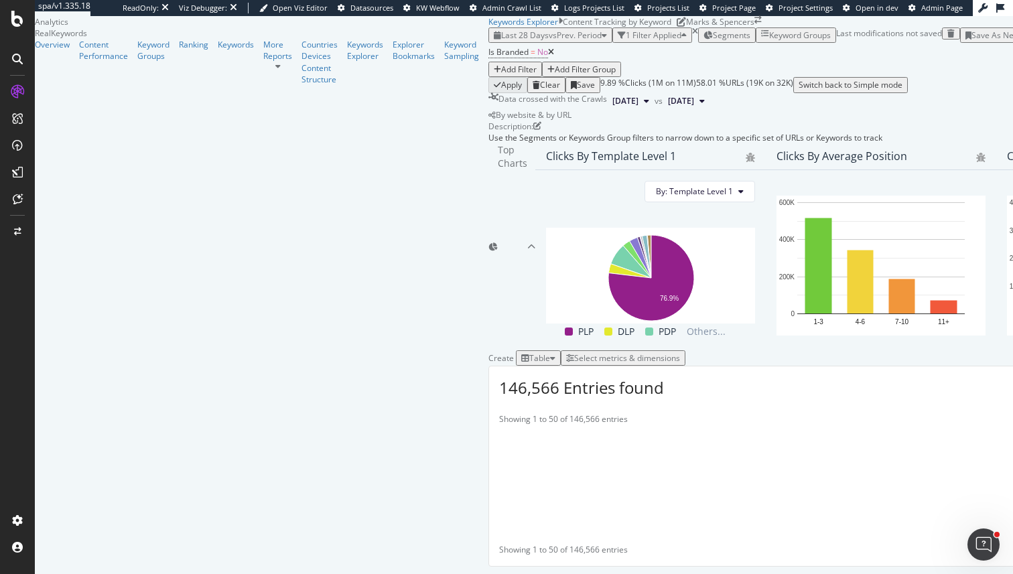
click at [971, 41] on div "Save As New" at bounding box center [995, 34] width 48 height 11
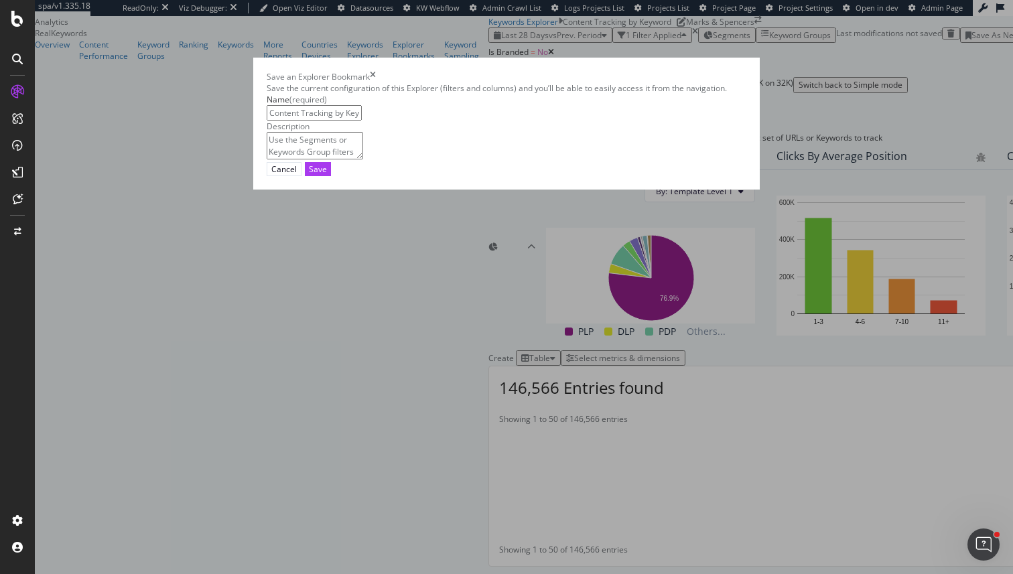
click at [362, 121] on input "Content Tracking by Keyword Clone" at bounding box center [314, 112] width 95 height 15
type input "Content Tracking by Keyword & URL"
click at [746, 176] on div "Cancel Save" at bounding box center [507, 169] width 480 height 14
click at [327, 175] on div "Save" at bounding box center [318, 168] width 18 height 11
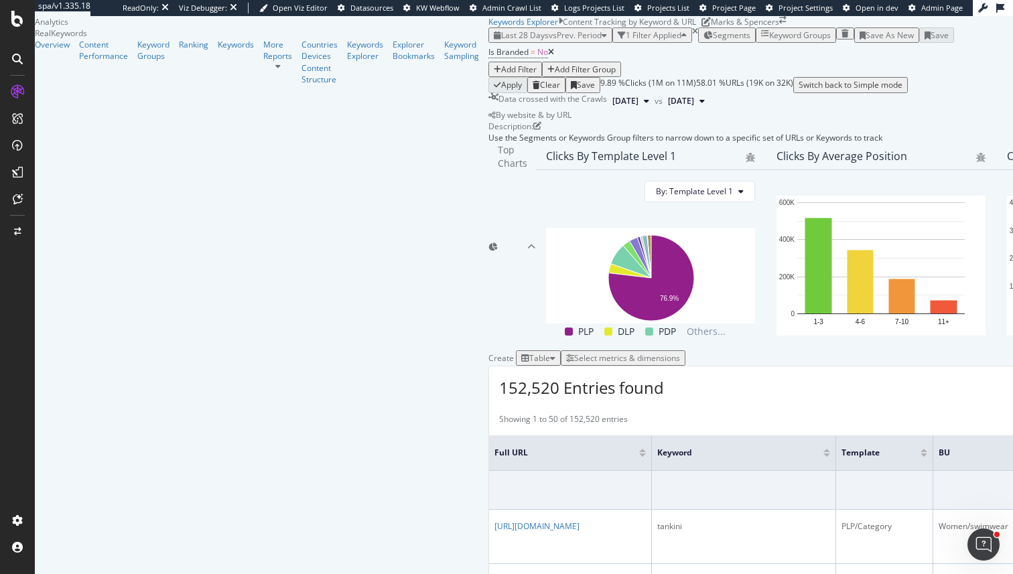
click at [680, 352] on div "Select metrics & dimensions" at bounding box center [627, 357] width 106 height 11
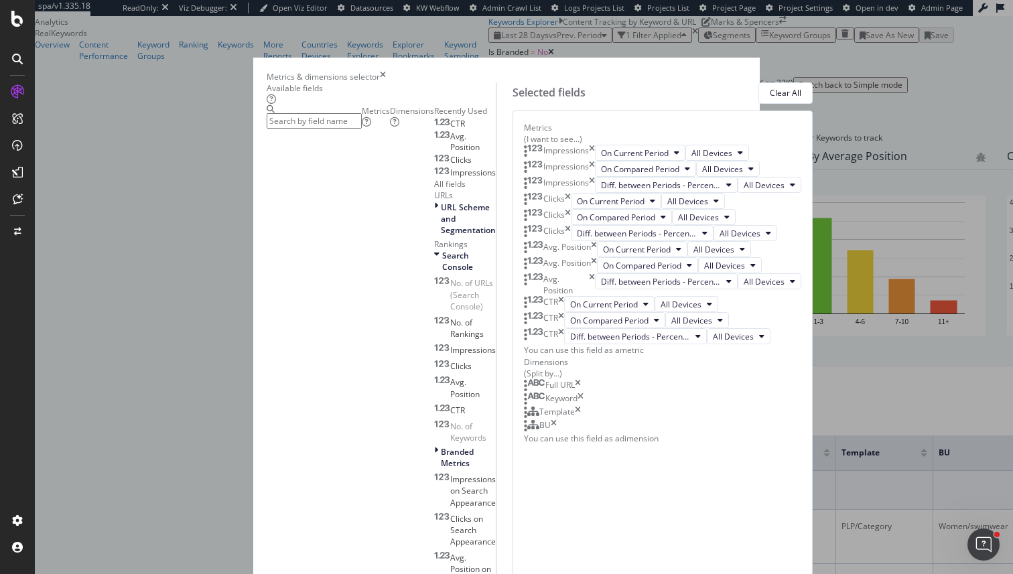
scroll to position [866, 0]
click at [335, 127] on input "modal" at bounding box center [314, 120] width 95 height 15
type input "k"
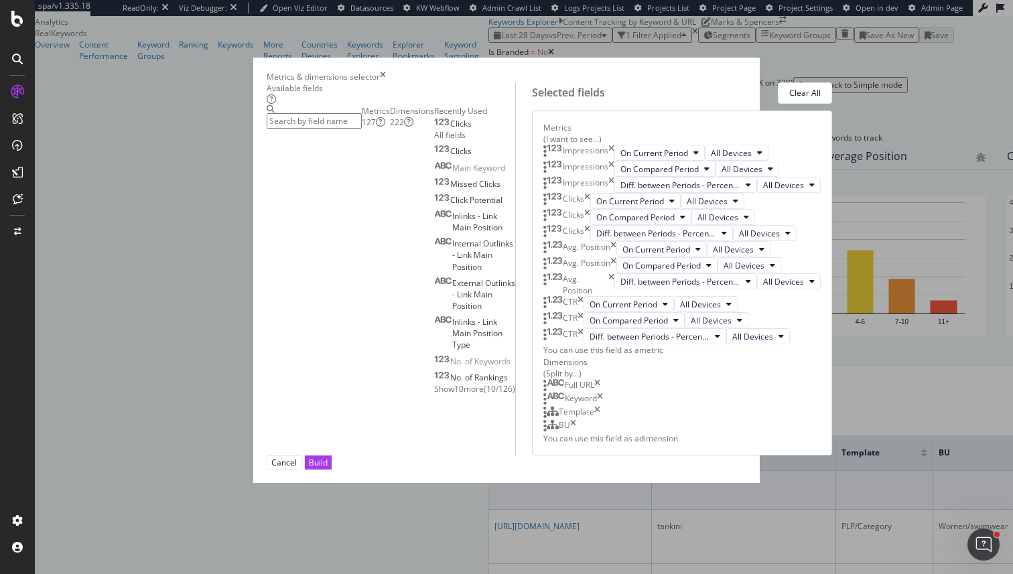
scroll to position [0, 0]
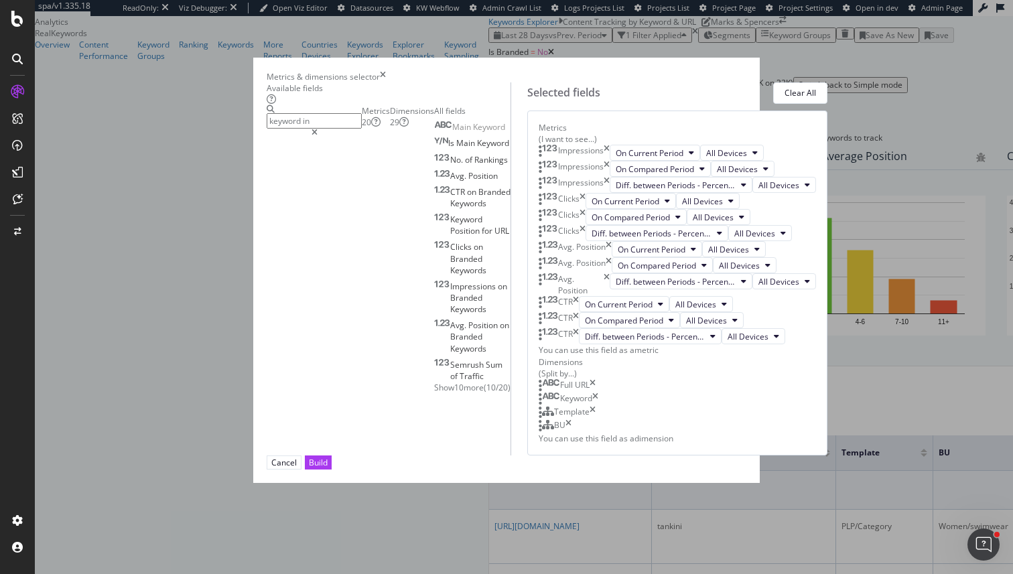
type input "keyword in"
click at [390, 128] on div "Dimensions 29" at bounding box center [412, 116] width 44 height 23
click at [434, 133] on div "Keyword in URL" at bounding box center [470, 126] width 72 height 11
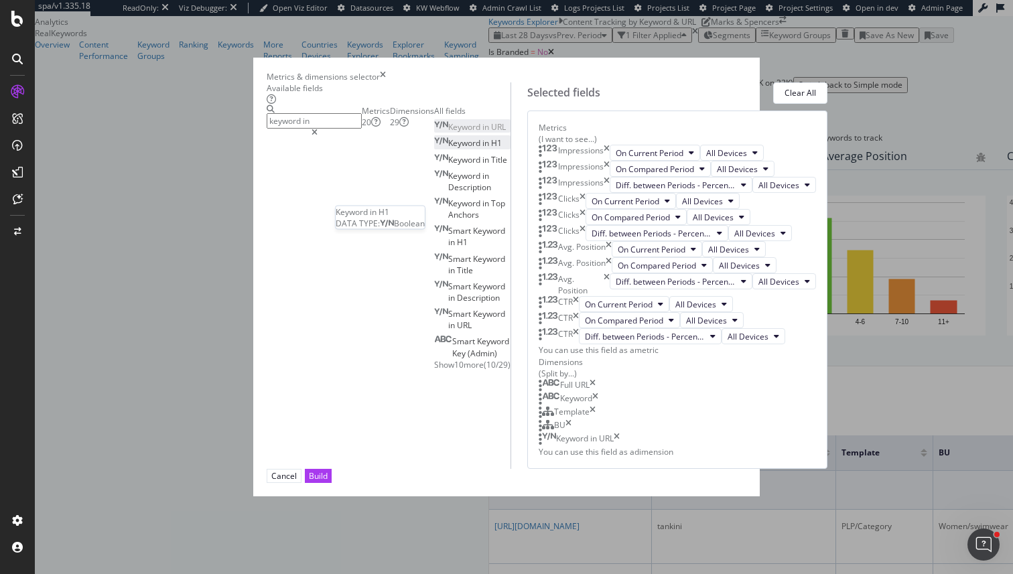
click at [434, 149] on div "Keyword in H1" at bounding box center [468, 142] width 68 height 11
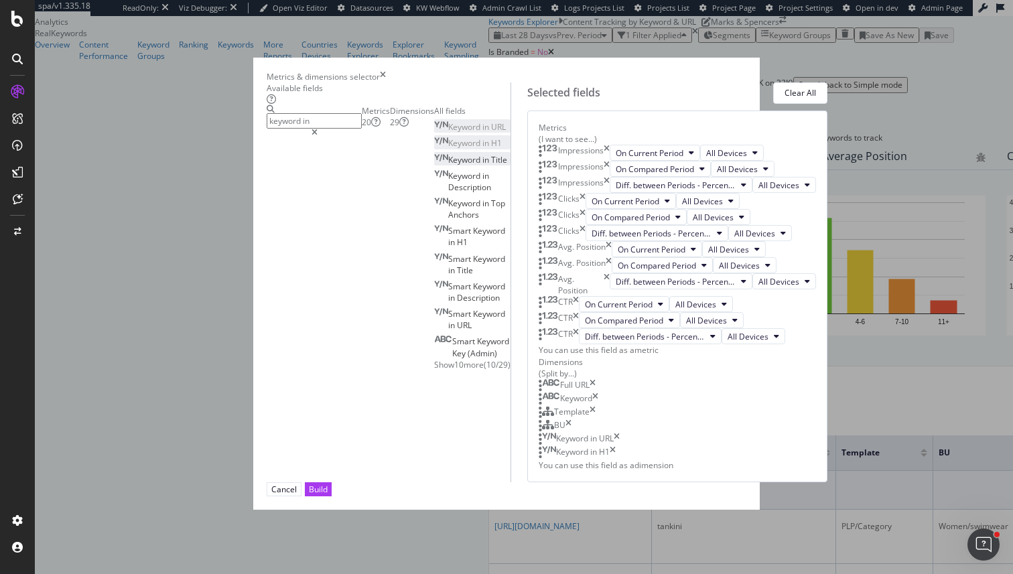
click at [434, 165] on div "Keyword in Title" at bounding box center [470, 159] width 73 height 11
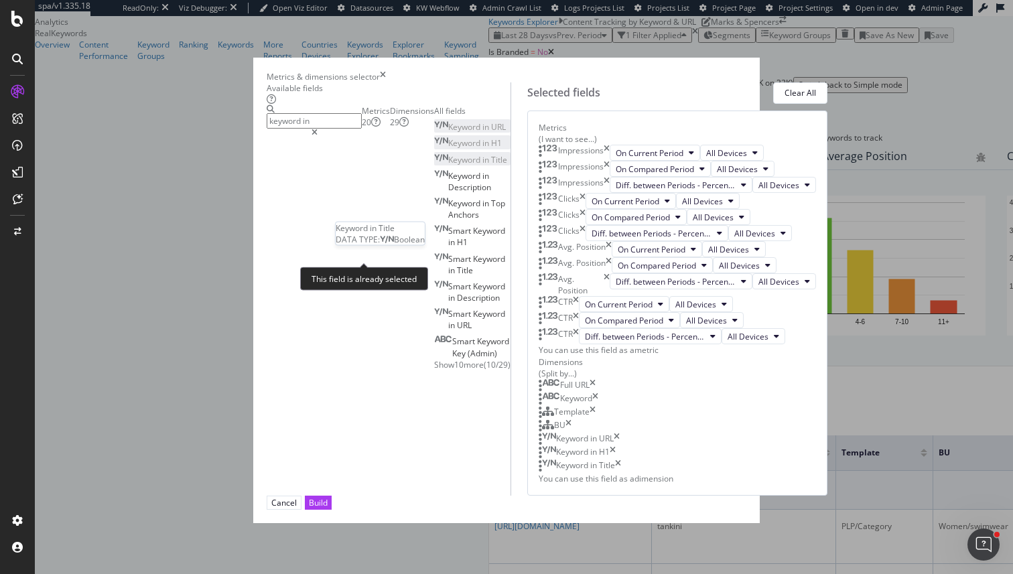
scroll to position [472, 0]
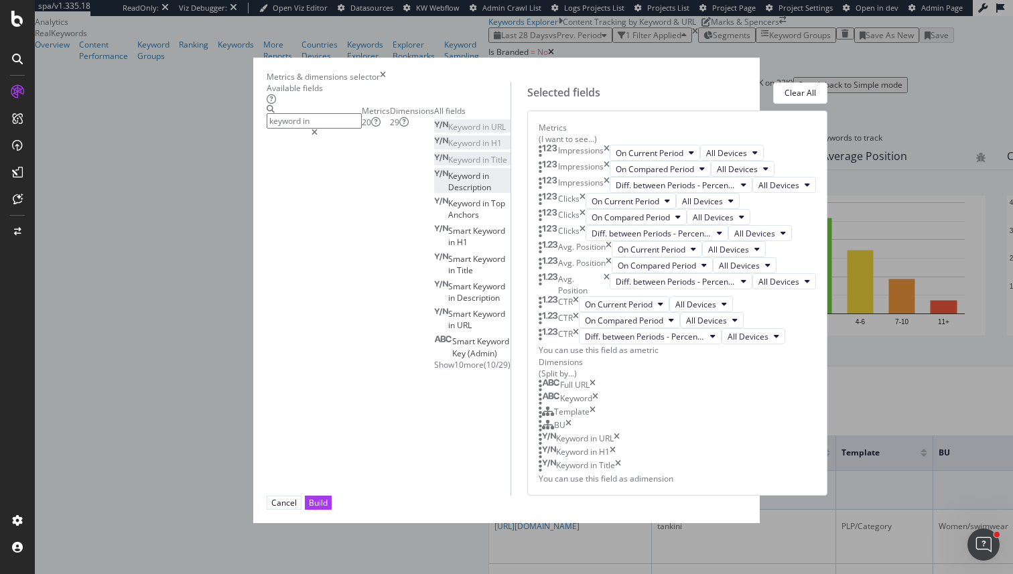
click at [448, 193] on span "Description" at bounding box center [469, 187] width 43 height 11
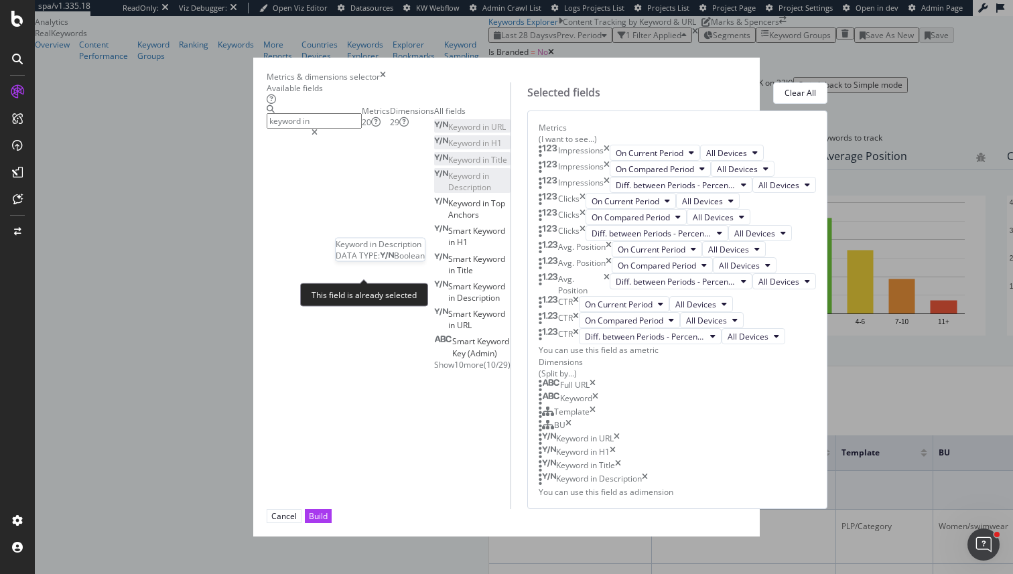
scroll to position [498, 0]
click at [620, 433] on icon "times" at bounding box center [617, 439] width 6 height 13
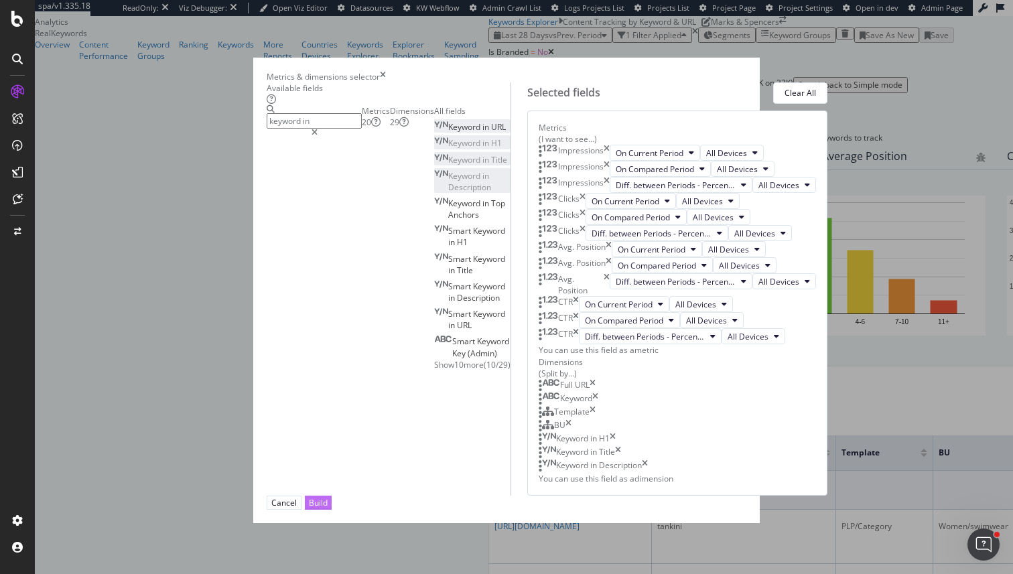
click at [328, 508] on div "Build" at bounding box center [318, 502] width 19 height 11
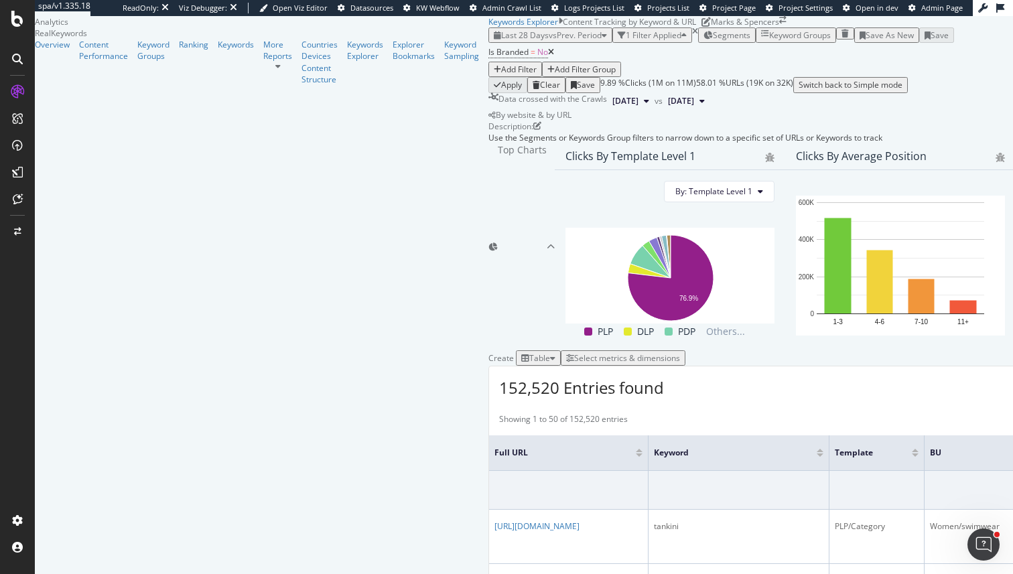
scroll to position [406, 0]
click at [680, 352] on div "Select metrics & dimensions" at bounding box center [627, 357] width 106 height 11
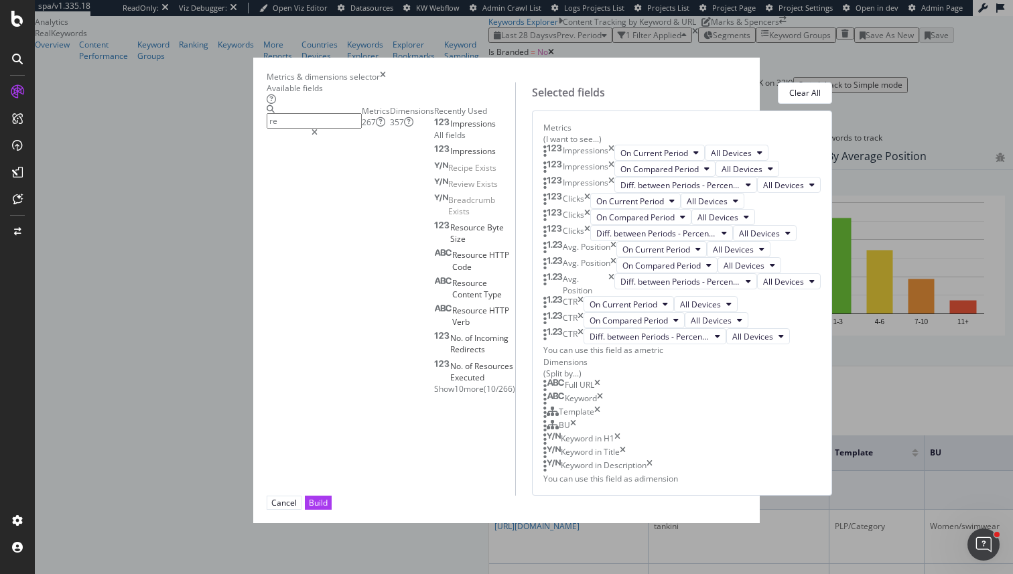
type input "r"
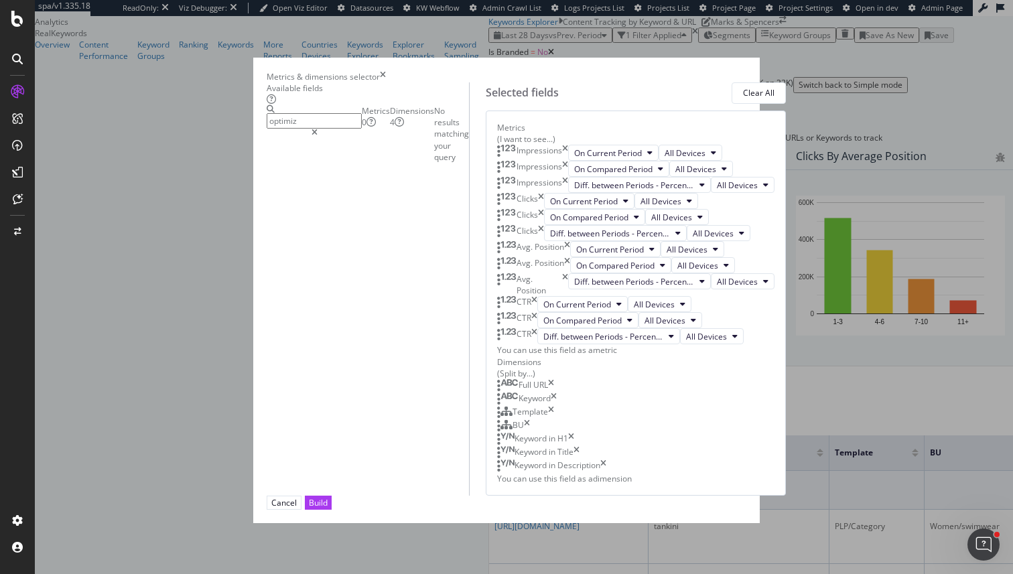
type input "optimiz"
click at [390, 128] on div "Dimensions 4" at bounding box center [412, 116] width 44 height 23
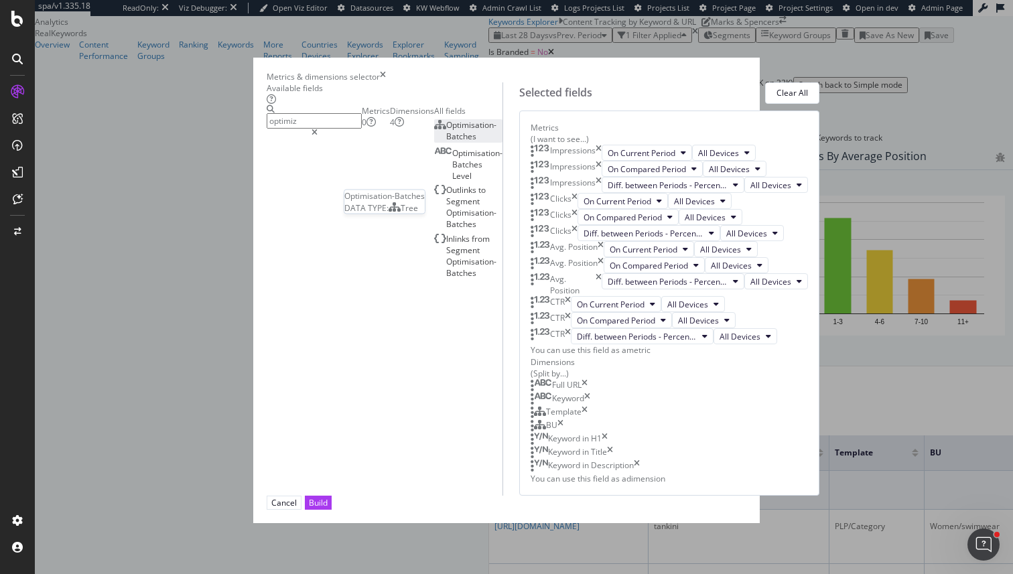
click at [446, 142] on span "Optimisation-Batches" at bounding box center [471, 130] width 50 height 23
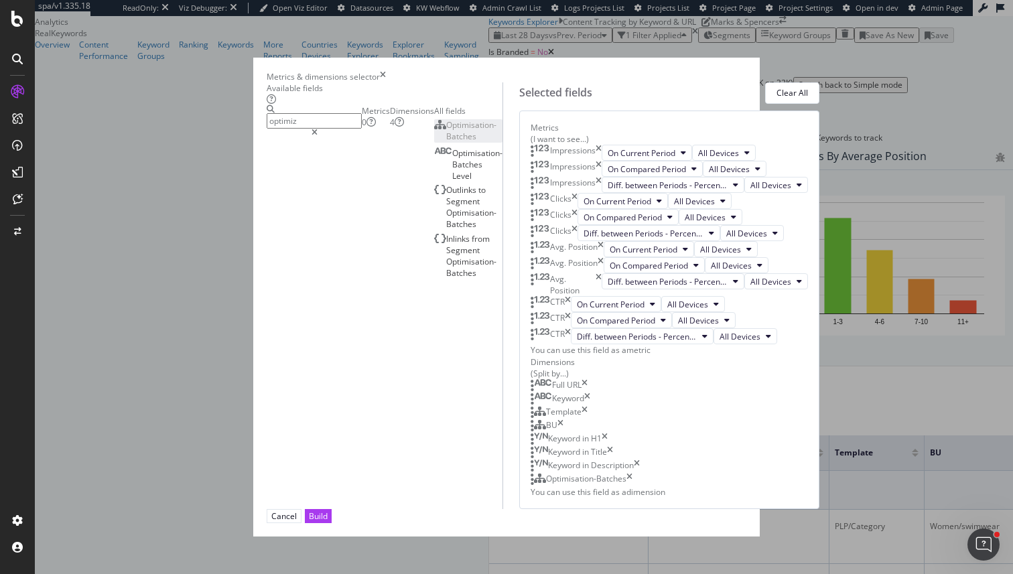
scroll to position [498, 0]
drag, startPoint x: 541, startPoint y: 481, endPoint x: 541, endPoint y: 411, distance: 69.7
click at [541, 411] on body "spa/v1.335.18 ReadOnly: Viz Debugger: Open Viz Editor Datasources KW Webflow Ad…" at bounding box center [506, 287] width 1013 height 574
drag, startPoint x: 539, startPoint y: 403, endPoint x: 536, endPoint y: 349, distance: 54.4
click at [536, 348] on body "spa/v1.335.18 ReadOnly: Viz Debugger: Open Viz Editor Datasources KW Webflow Ad…" at bounding box center [506, 287] width 1013 height 574
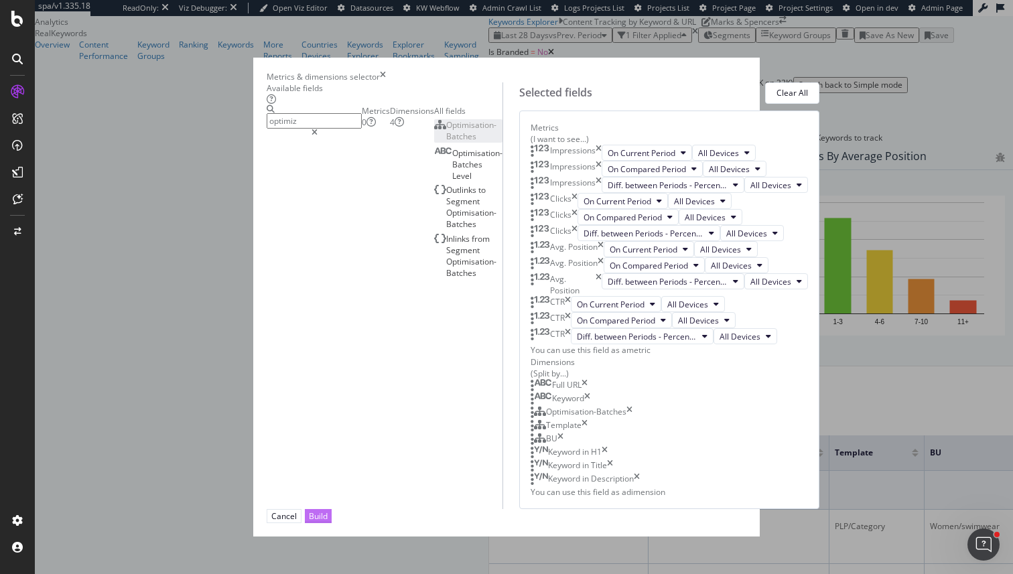
click at [332, 523] on button "Build" at bounding box center [318, 516] width 27 height 14
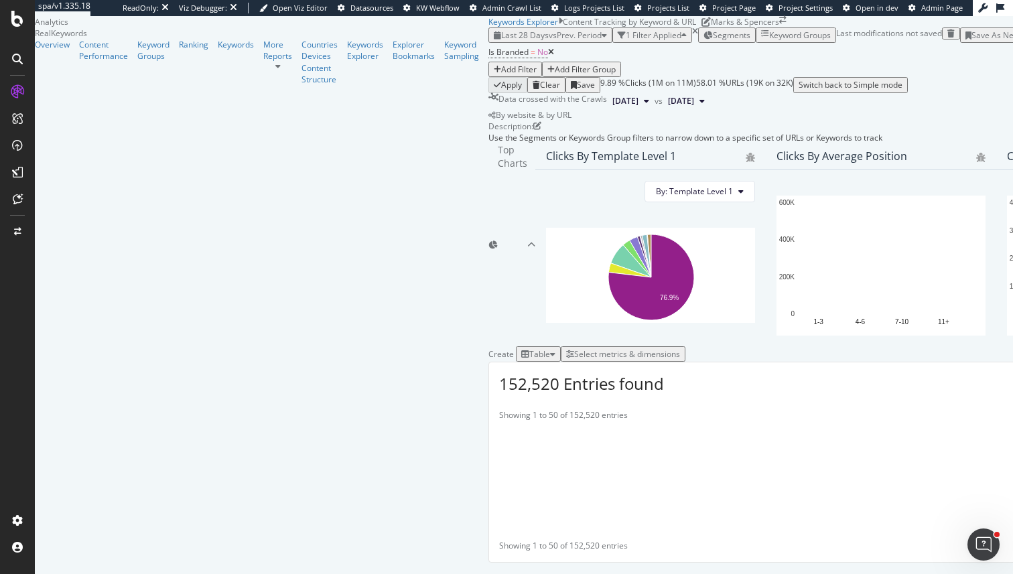
scroll to position [260, 0]
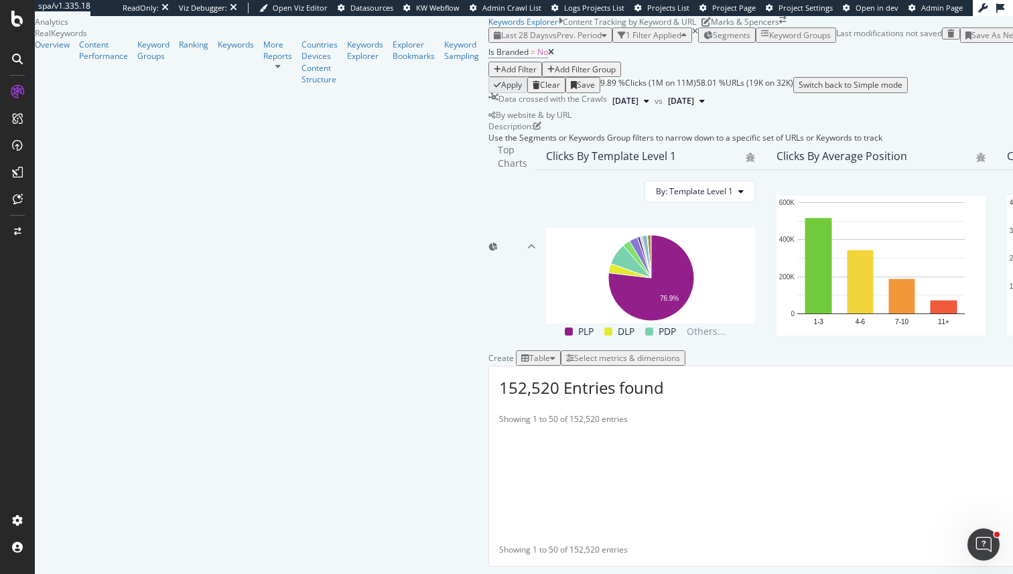
click at [1012, 31] on icon "button" at bounding box center [1033, 35] width 6 height 8
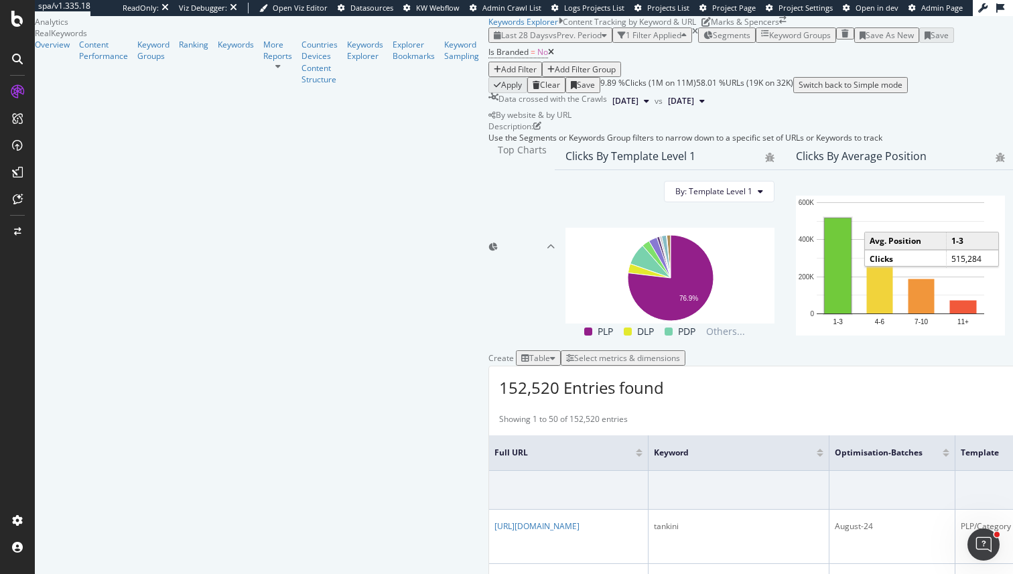
scroll to position [0, 0]
click at [569, 36] on div at bounding box center [569, 38] width 5 height 5
click at [701, 27] on icon at bounding box center [705, 21] width 9 height 9
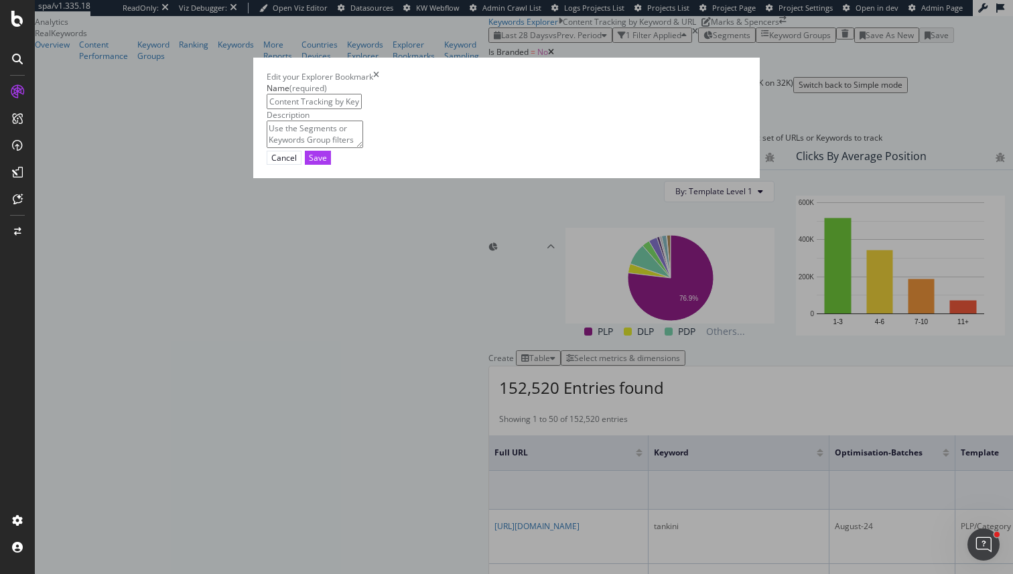
click at [362, 109] on input "Content Tracking by Keyword & URL" at bounding box center [314, 101] width 95 height 15
click at [419, 103] on div "Edit your Explorer Bookmark Name (required) Content Tracking by Keyword & URL D…" at bounding box center [506, 287] width 1013 height 574
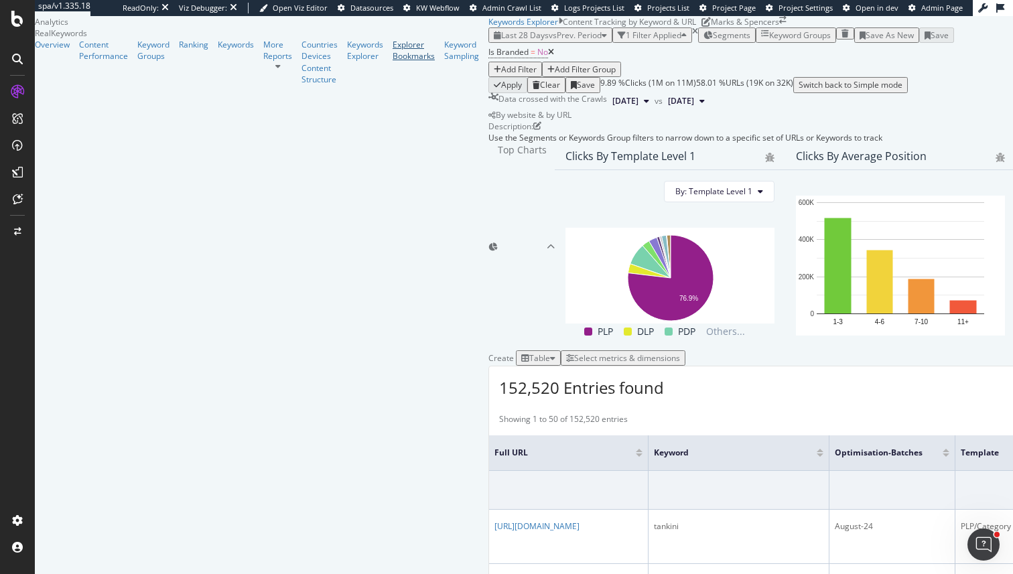
click at [393, 62] on div "Explorer Bookmarks" at bounding box center [414, 50] width 42 height 23
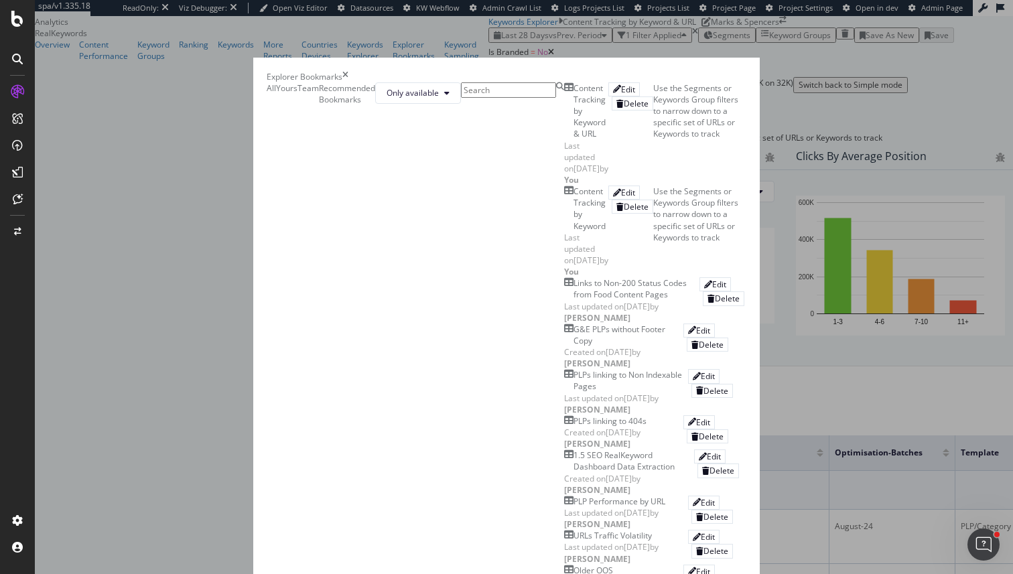
click at [573, 232] on div "Content Tracking by Keyword" at bounding box center [590, 209] width 35 height 46
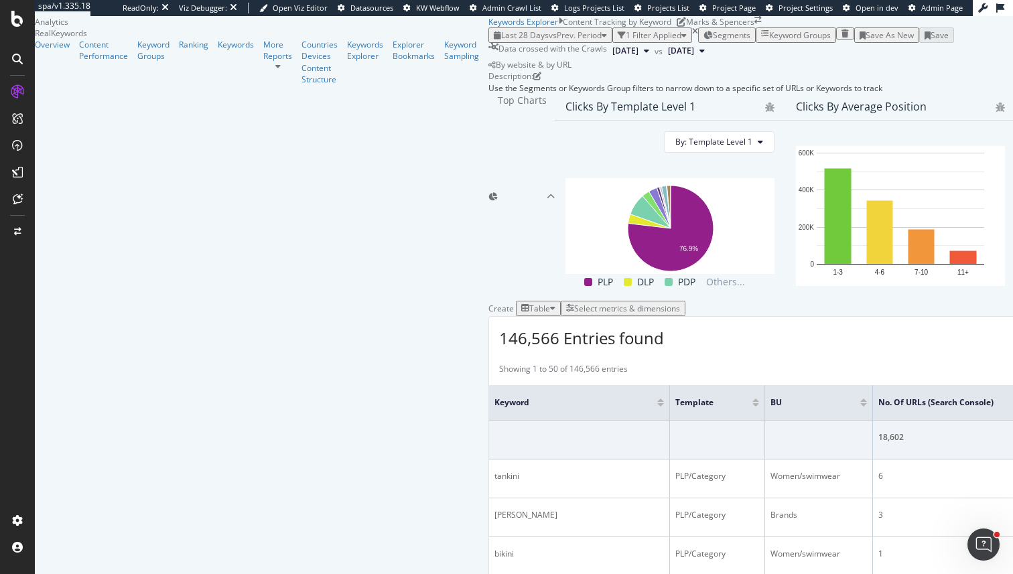
scroll to position [262, 0]
click at [521, 303] on div "Table" at bounding box center [538, 308] width 34 height 11
click at [251, 289] on div "Trend" at bounding box center [228, 289] width 45 height 11
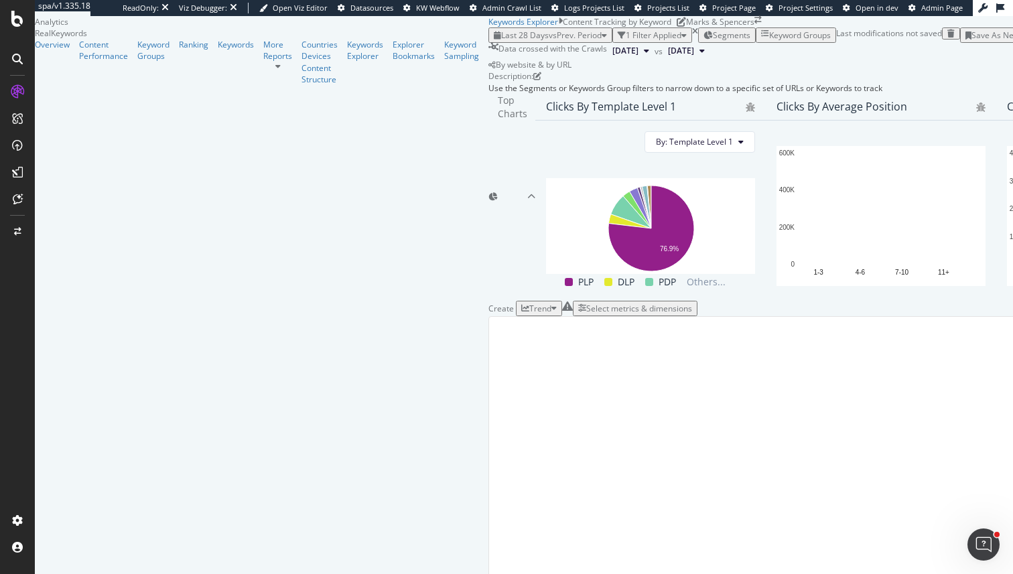
click at [6, 573] on icon "close toast" at bounding box center [3, 579] width 6 height 11
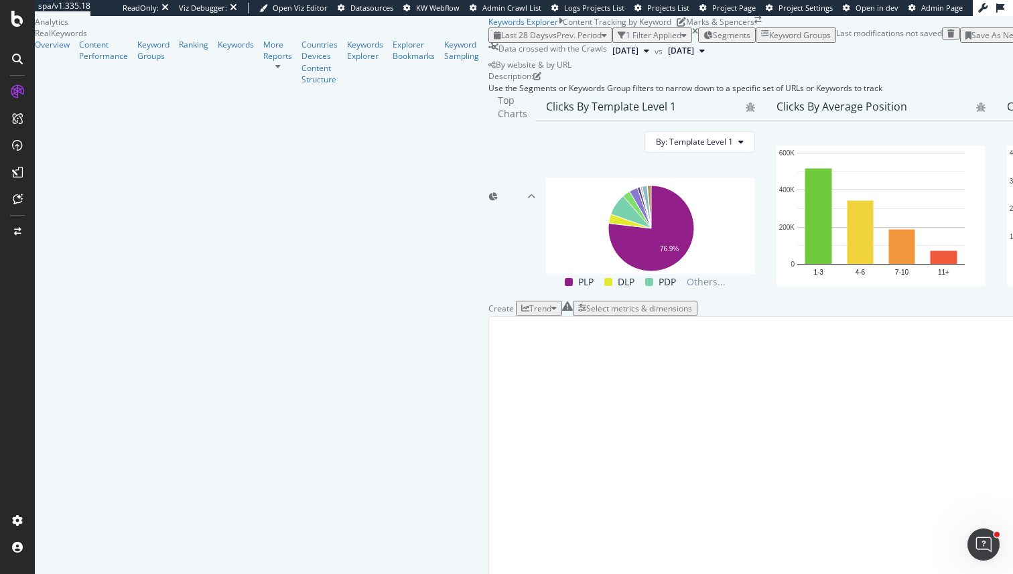
click at [6, 573] on icon "close toast" at bounding box center [3, 579] width 6 height 11
click at [692, 303] on div "Select metrics & dimensions" at bounding box center [639, 308] width 106 height 11
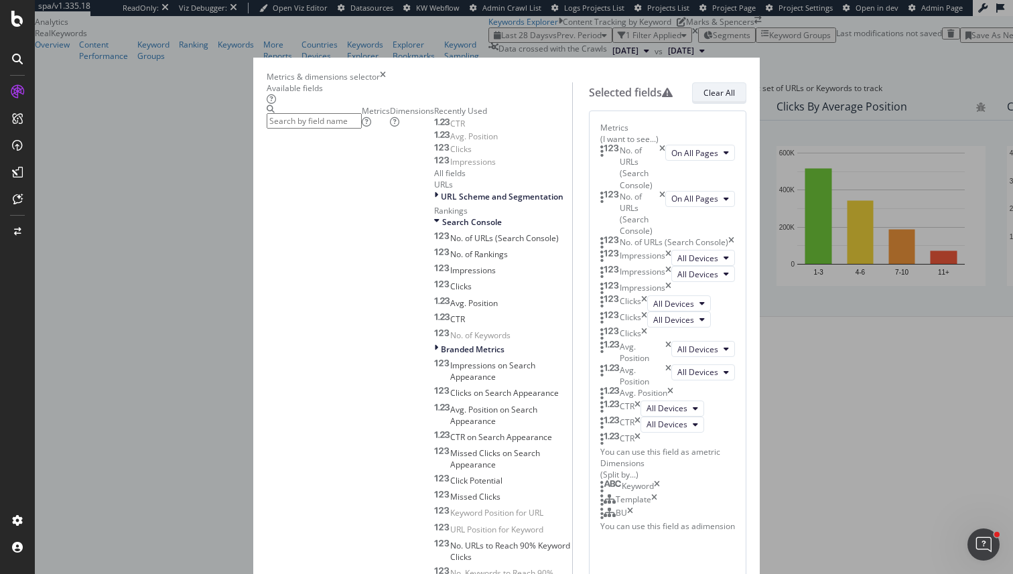
click at [735, 98] on div "Clear All" at bounding box center [718, 92] width 31 height 11
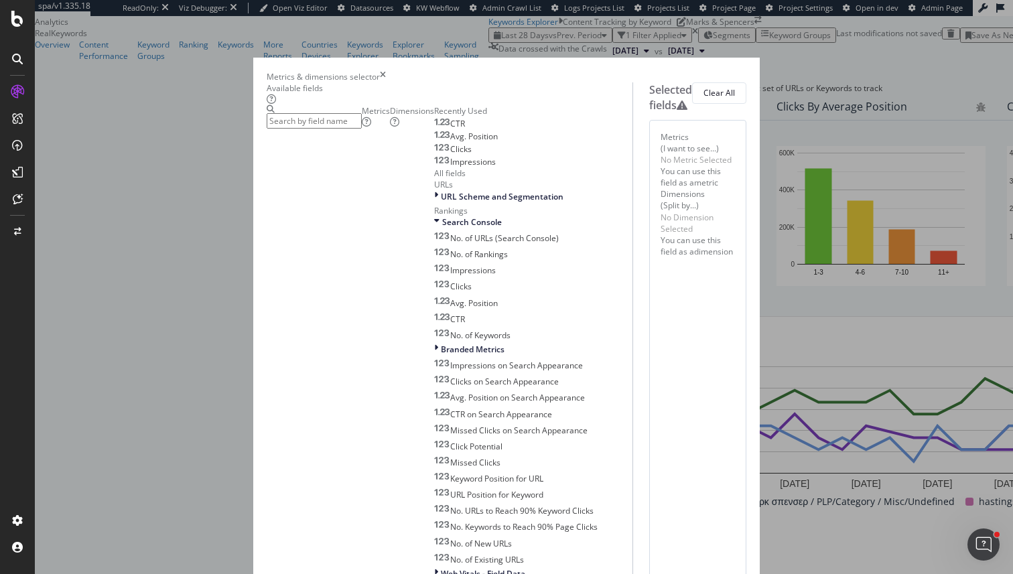
click at [362, 123] on input "modal" at bounding box center [314, 120] width 95 height 15
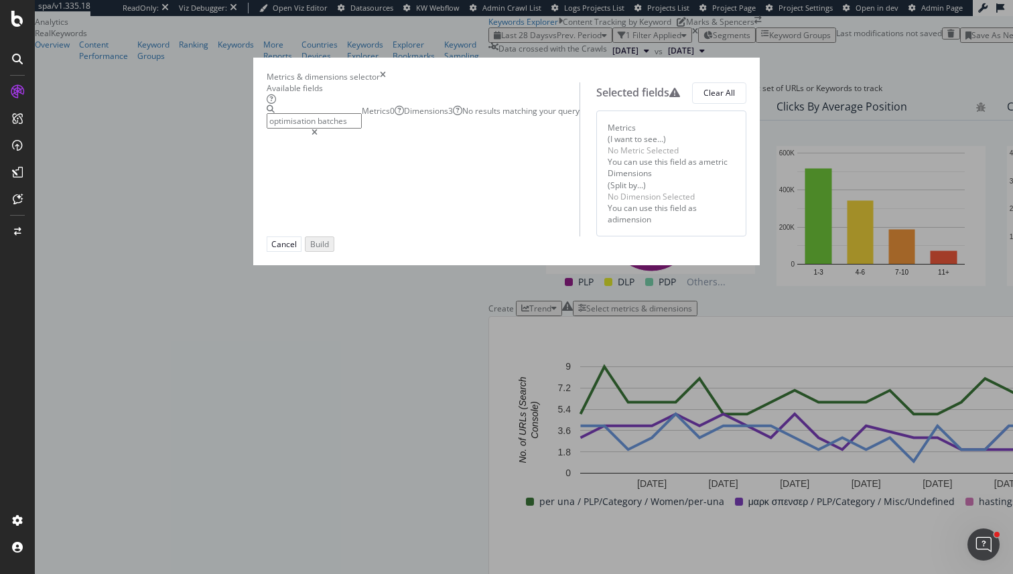
type input "optimisation batches"
click at [404, 117] on div "Dimensions 3" at bounding box center [433, 110] width 58 height 11
click at [462, 127] on div "Optimisation-Batches" at bounding box center [508, 122] width 92 height 11
click at [328, 251] on div "Build" at bounding box center [318, 245] width 19 height 11
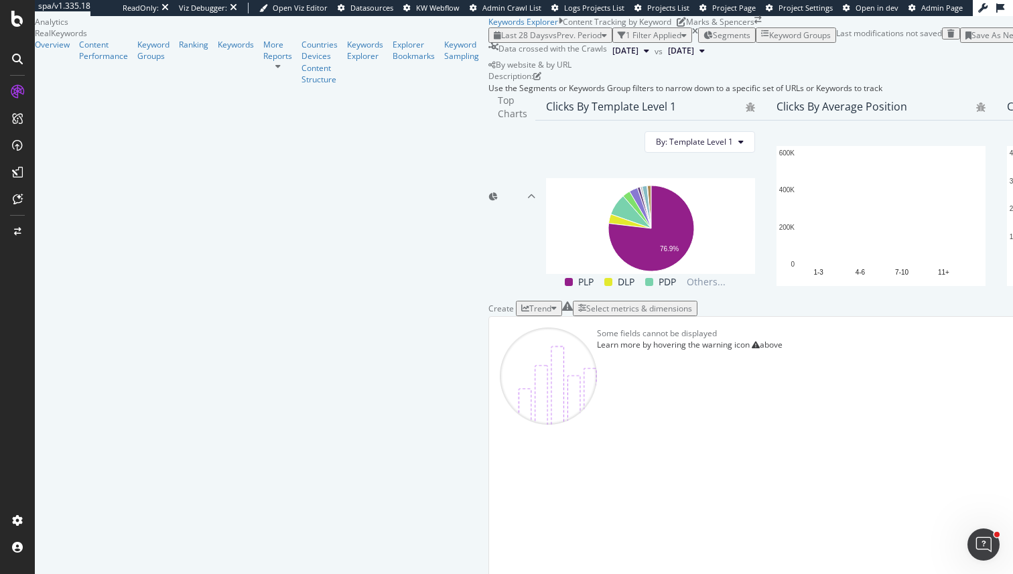
click at [586, 304] on icon "button" at bounding box center [582, 308] width 8 height 8
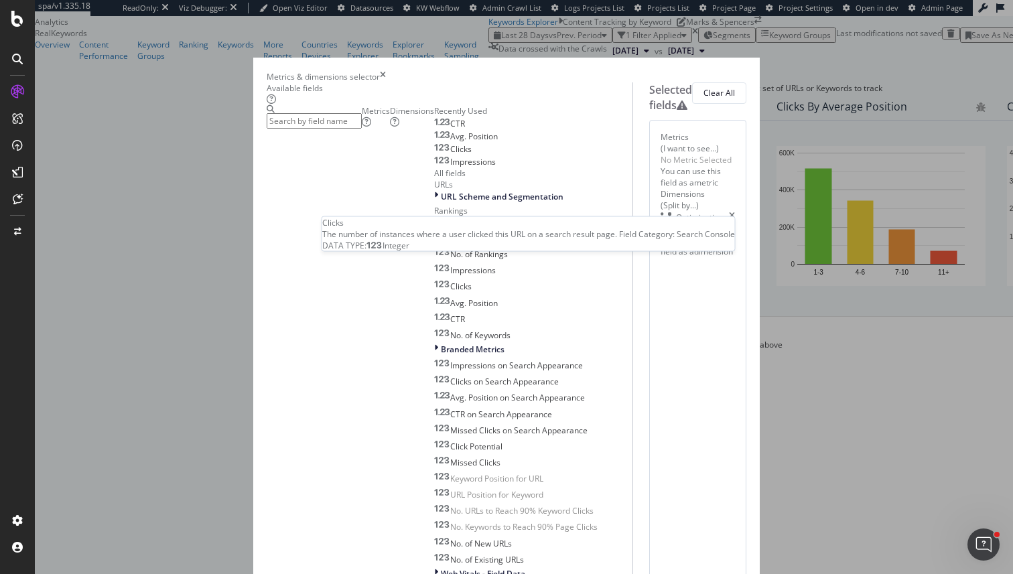
click at [434, 155] on div "Clicks" at bounding box center [453, 149] width 38 height 11
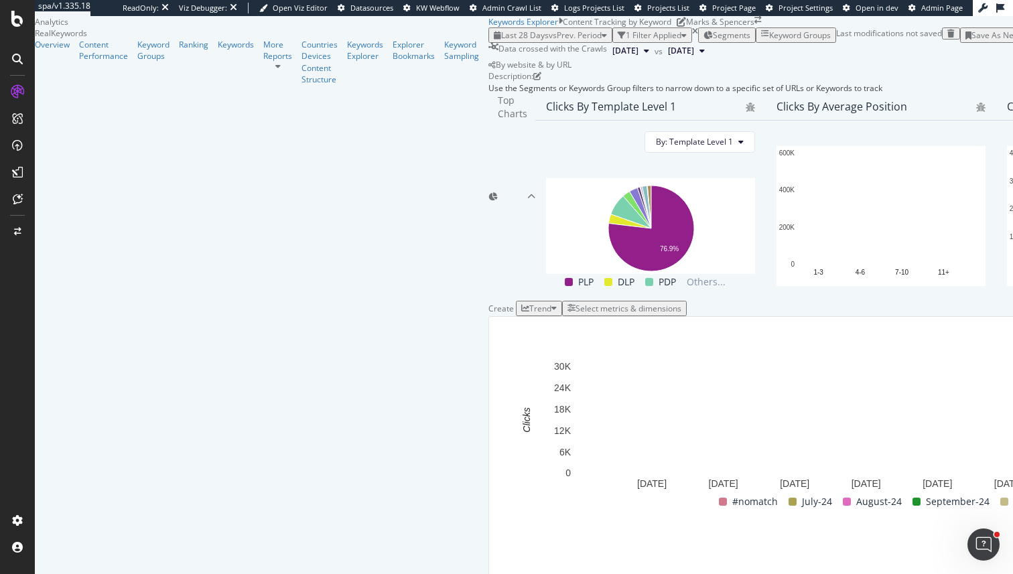
scroll to position [441, 0]
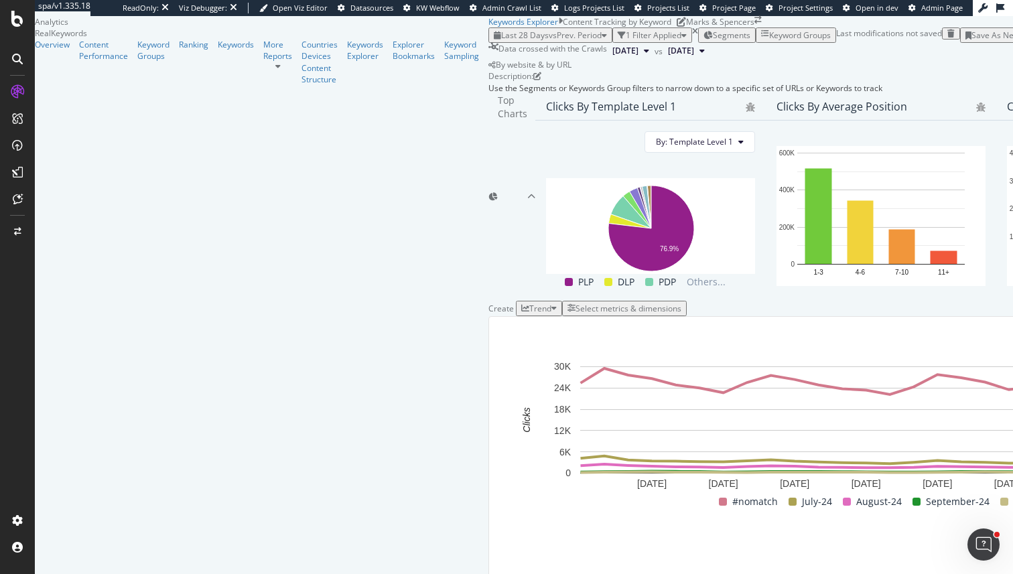
click at [713, 33] on span "Segments" at bounding box center [732, 34] width 38 height 11
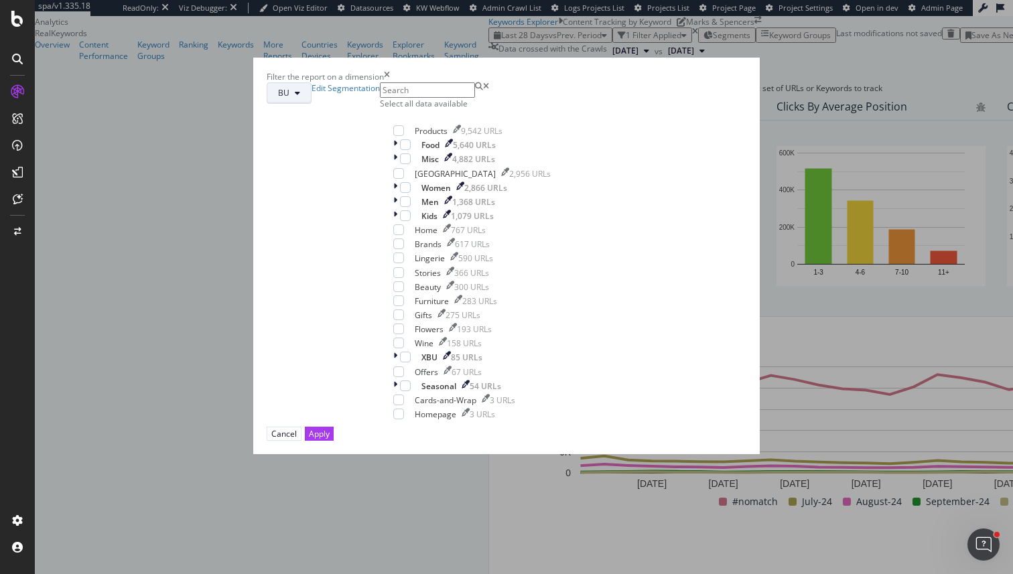
click at [300, 97] on icon "modal" at bounding box center [297, 93] width 5 height 8
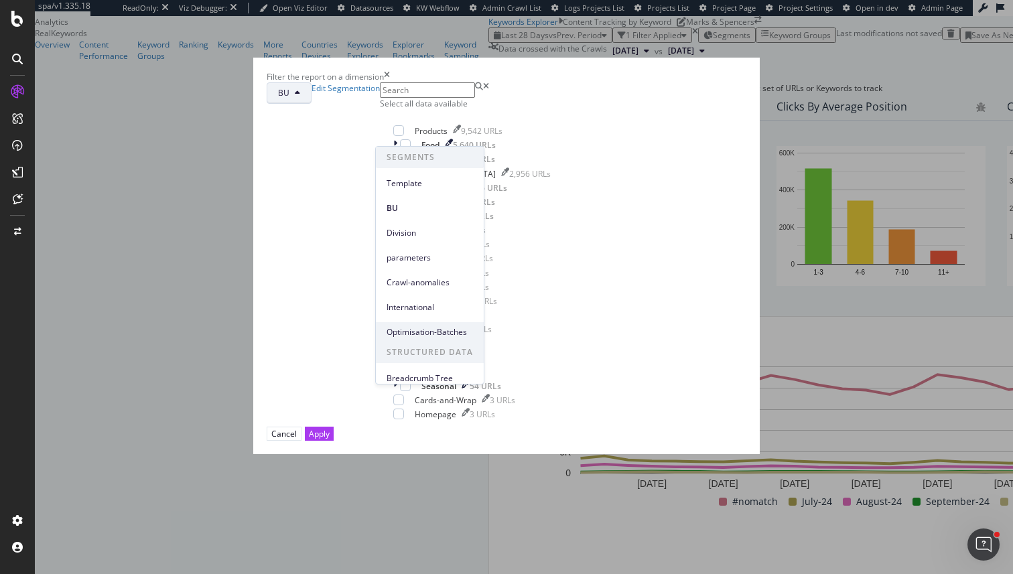
click at [413, 332] on span "Optimisation-Batches" at bounding box center [429, 332] width 86 height 12
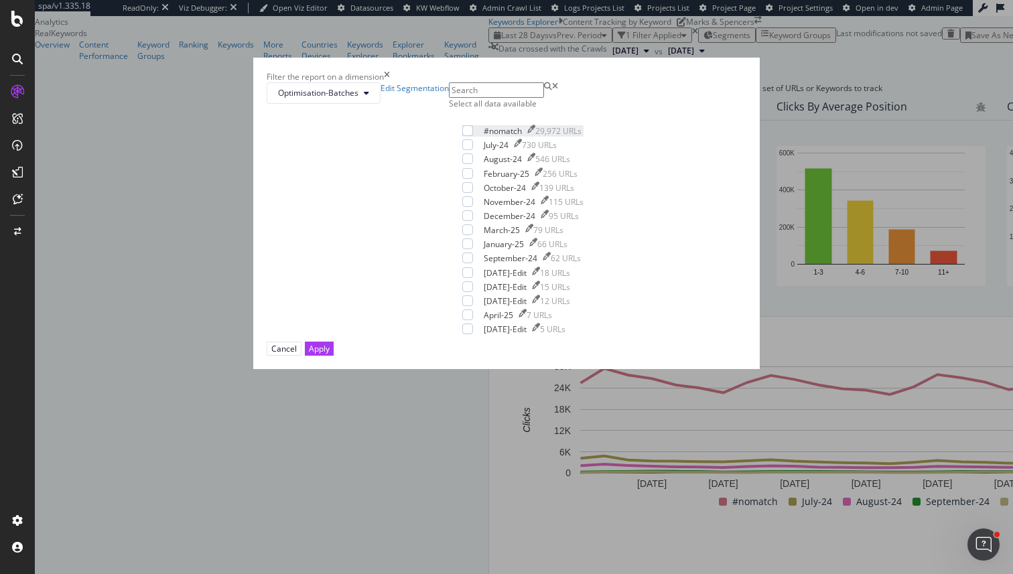
click at [462, 137] on div "#nomatch 29,972 URLs" at bounding box center [522, 130] width 121 height 11
click at [449, 109] on div "Select all data available" at bounding box center [523, 103] width 148 height 11
click at [478, 125] on div "modal" at bounding box center [478, 125] width 0 height 0
click at [390, 82] on icon "times" at bounding box center [387, 76] width 6 height 11
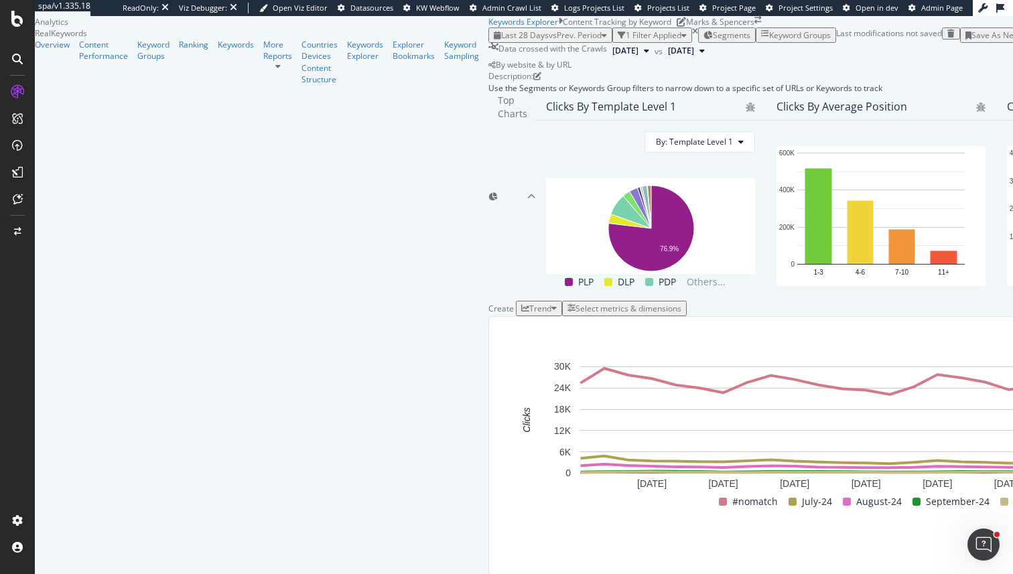
click at [626, 30] on div "1 Filter Applied" at bounding box center [654, 34] width 56 height 11
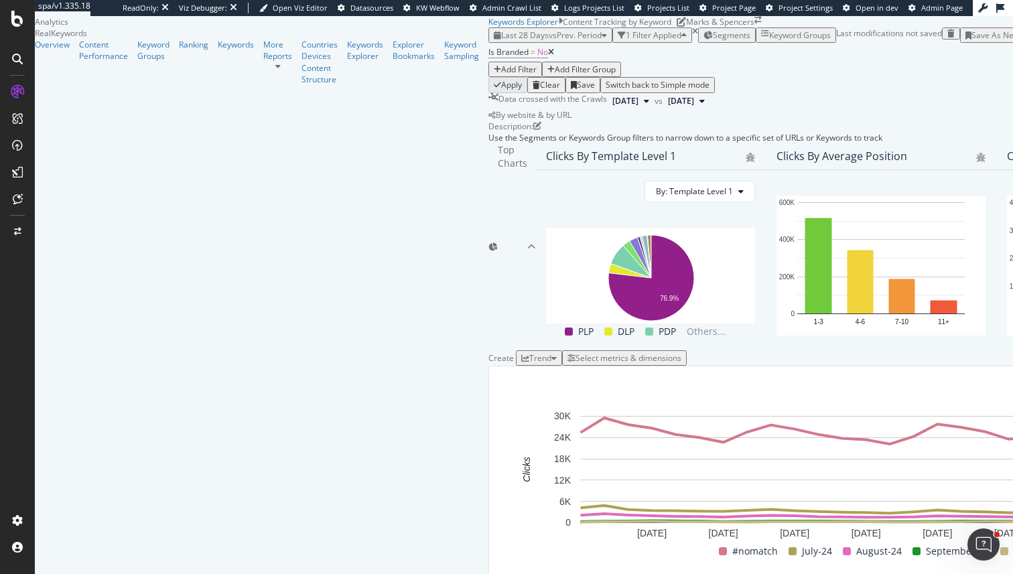
scroll to position [242, 0]
click at [501, 64] on div "Add Filter" at bounding box center [519, 69] width 36 height 11
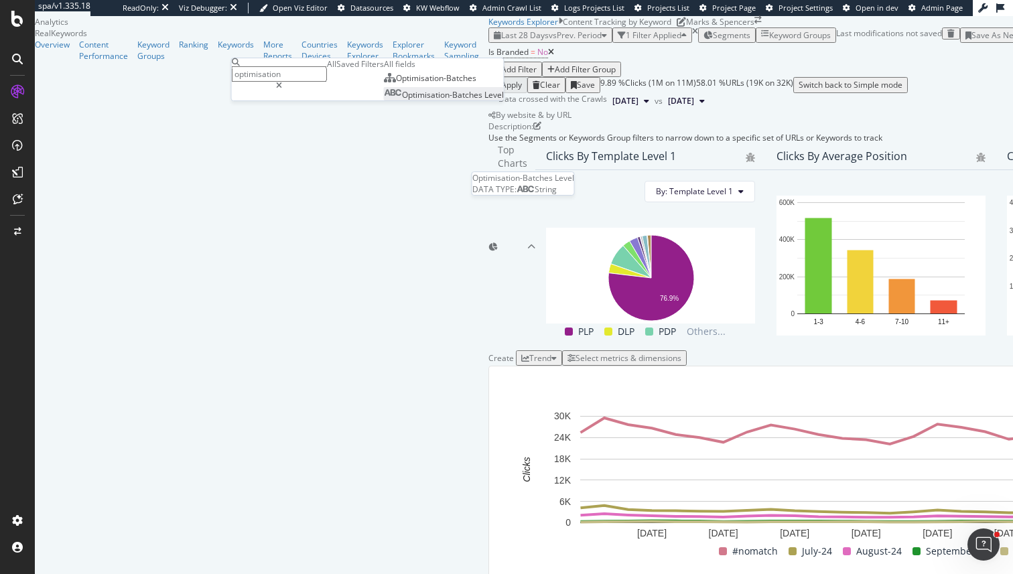
type input "optimisation"
click at [402, 100] on span "Optimisation-Batches" at bounding box center [443, 94] width 82 height 11
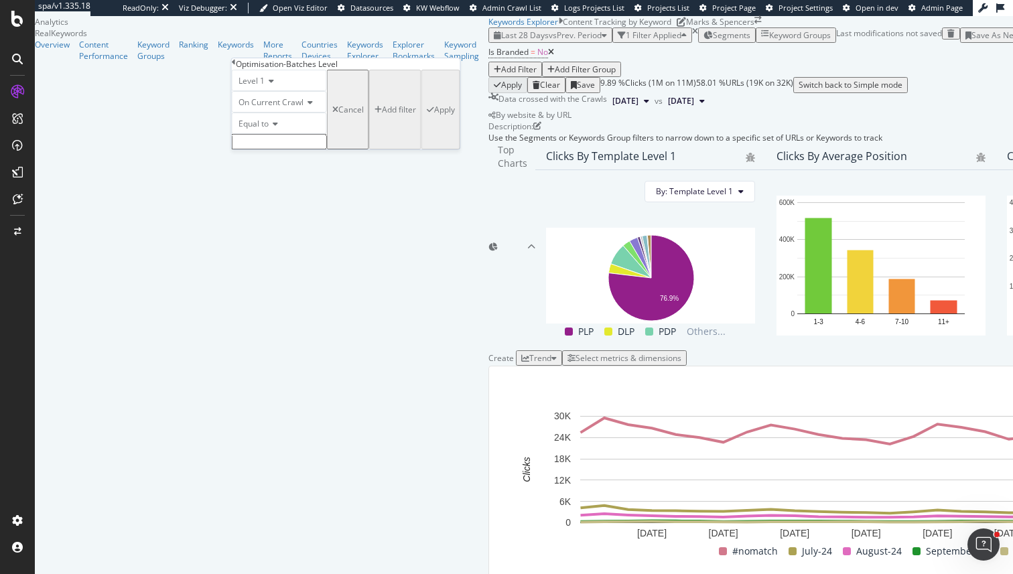
click at [287, 149] on input "text" at bounding box center [279, 141] width 95 height 15
click at [277, 128] on icon at bounding box center [273, 124] width 9 height 8
click at [281, 148] on div "Equal to" at bounding box center [279, 141] width 94 height 14
click at [281, 149] on div "Level 1 On Current Crawl Equal to Cancel Add filter Apply" at bounding box center [346, 110] width 228 height 80
click at [281, 134] on div "Equal to" at bounding box center [279, 123] width 95 height 21
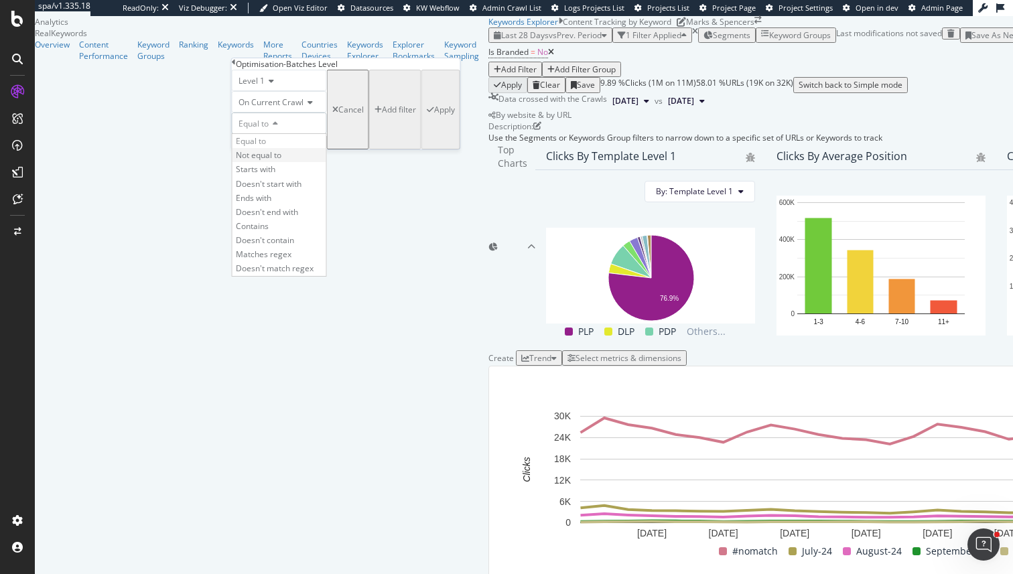
click at [281, 161] on span "Not equal to" at bounding box center [259, 154] width 46 height 11
click at [281, 149] on input "text" at bounding box center [279, 141] width 95 height 15
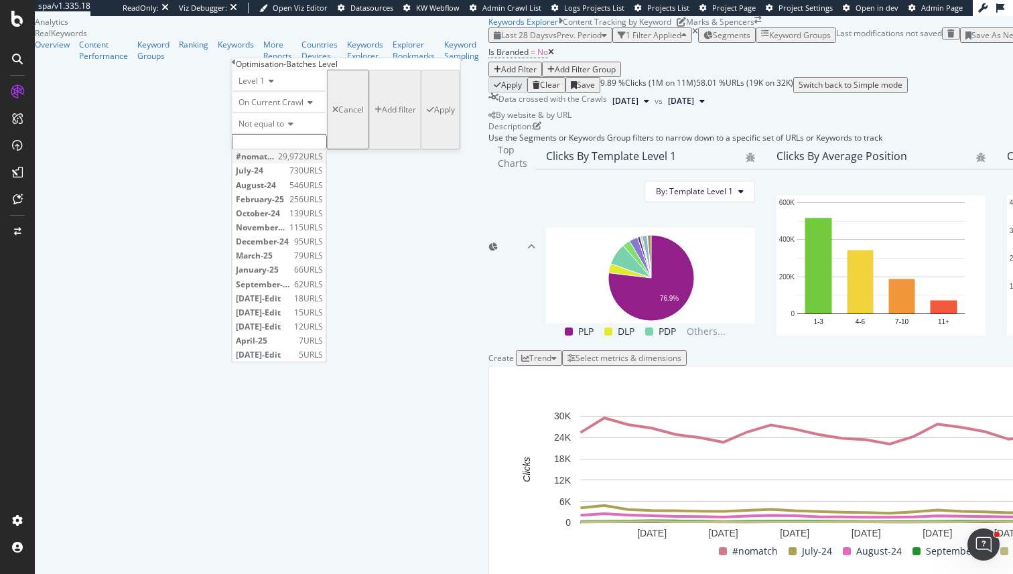
click at [275, 162] on span "#nomatch" at bounding box center [255, 156] width 39 height 11
type input "#nomatch"
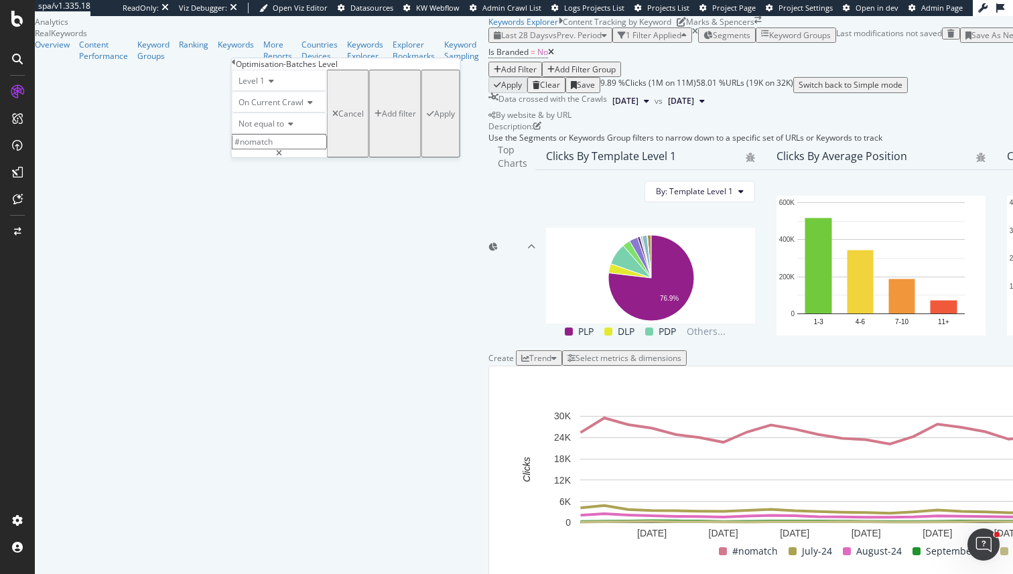
click at [434, 119] on div "Apply" at bounding box center [444, 113] width 21 height 11
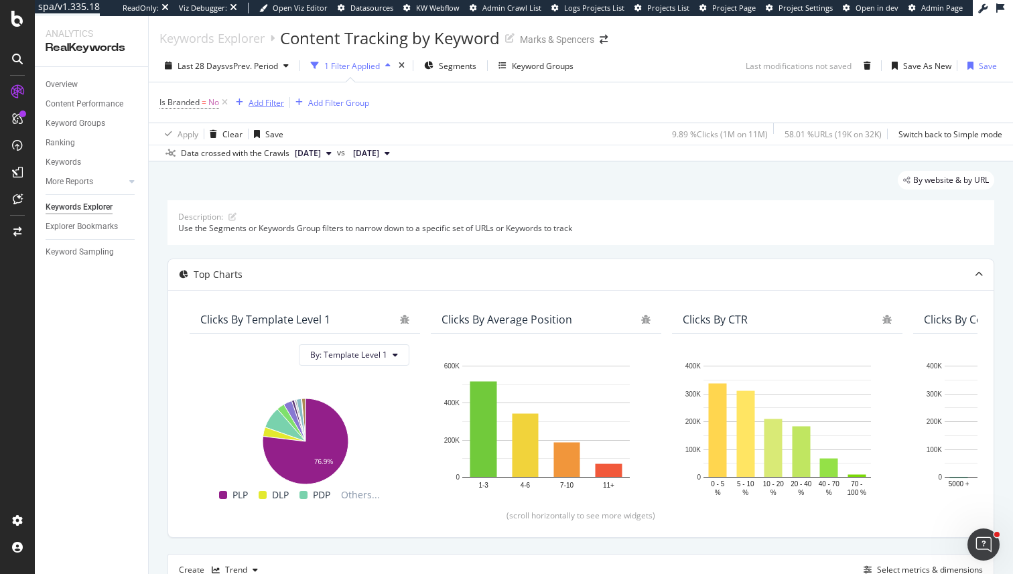
click at [270, 103] on div "Add Filter" at bounding box center [267, 102] width 36 height 11
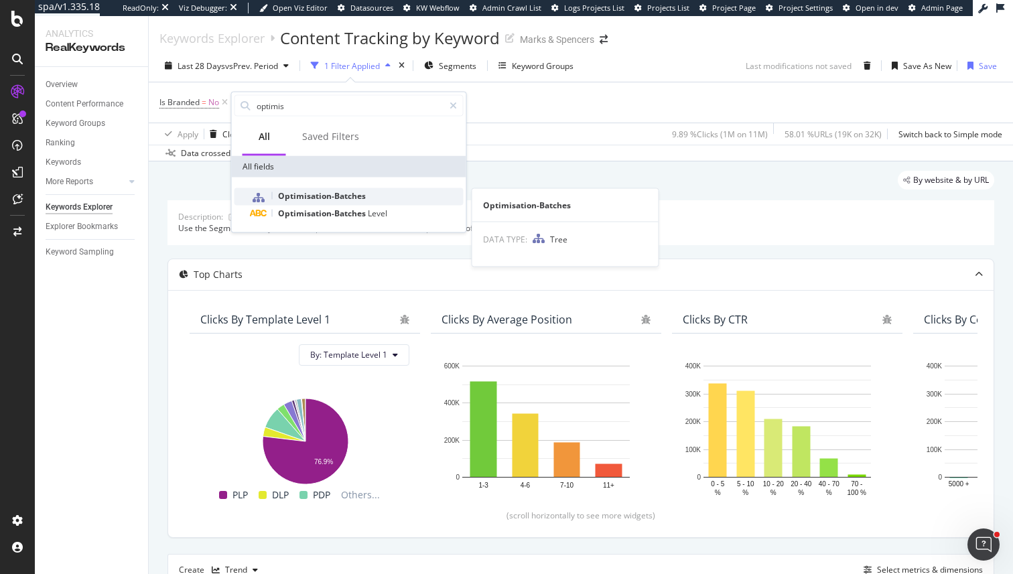
type input "optimis"
click at [288, 199] on span "Optimisation-Batches" at bounding box center [322, 195] width 88 height 11
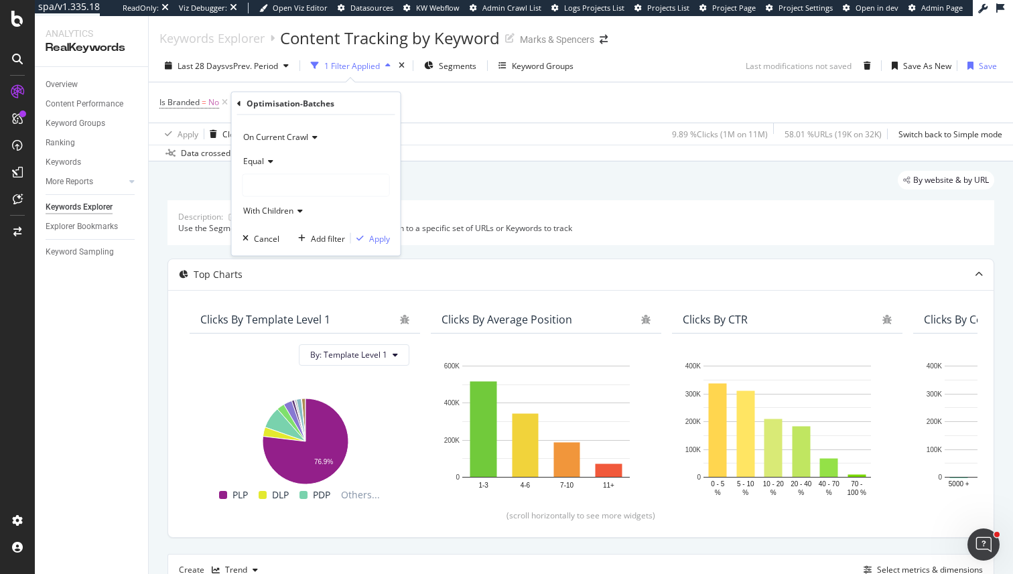
click at [283, 184] on div at bounding box center [316, 185] width 146 height 21
click at [264, 160] on icon at bounding box center [268, 161] width 9 height 8
click at [269, 202] on span "Not Equal" at bounding box center [267, 205] width 36 height 11
click at [276, 193] on div at bounding box center [316, 185] width 146 height 21
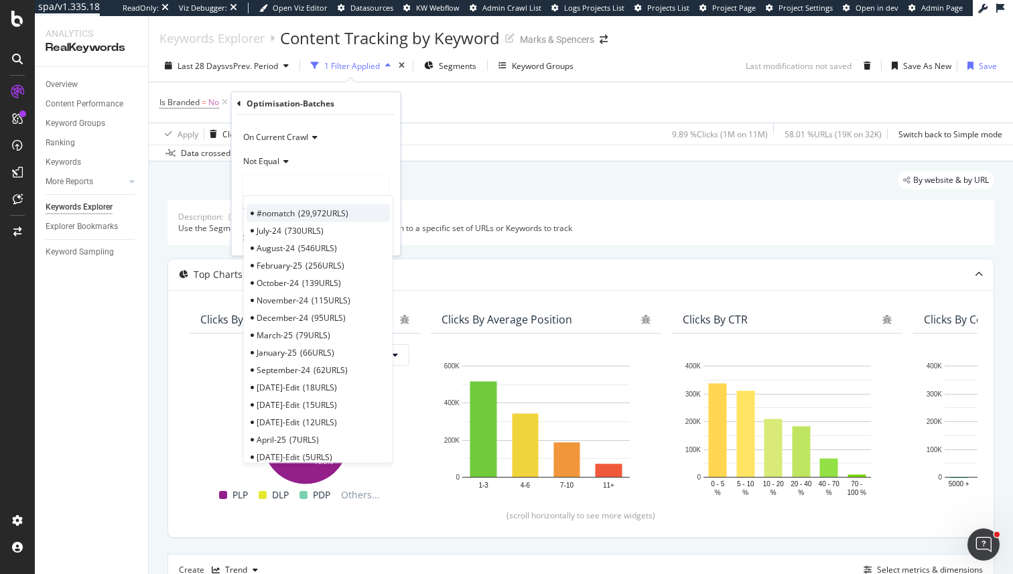
click at [300, 211] on span "29,972 URLS" at bounding box center [323, 212] width 50 height 11
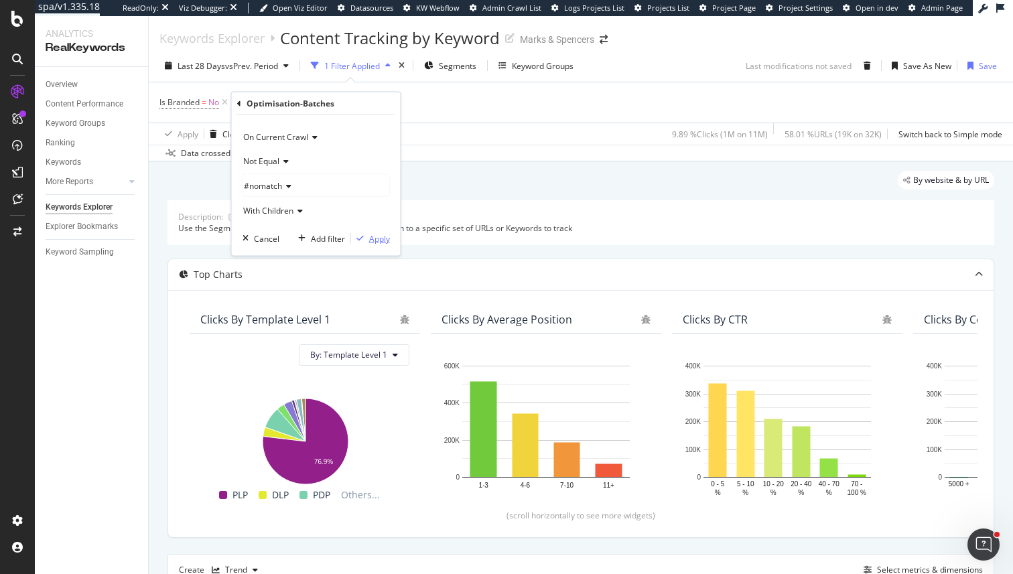
click at [367, 242] on div "Apply" at bounding box center [370, 238] width 39 height 12
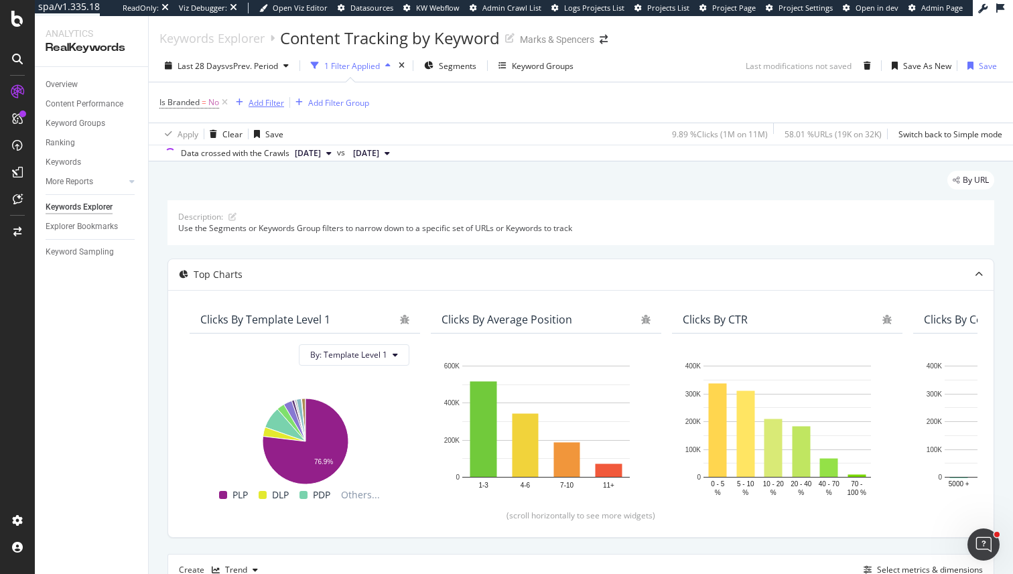
click at [265, 99] on div "Add Filter" at bounding box center [267, 102] width 36 height 11
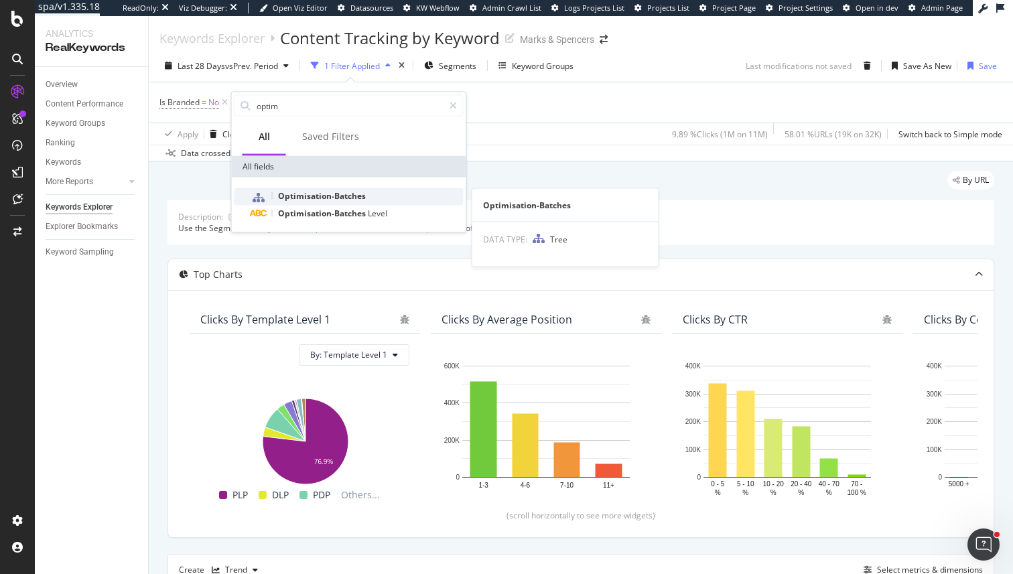
type input "optim"
click at [320, 191] on span "Optimisation-Batches" at bounding box center [322, 195] width 88 height 11
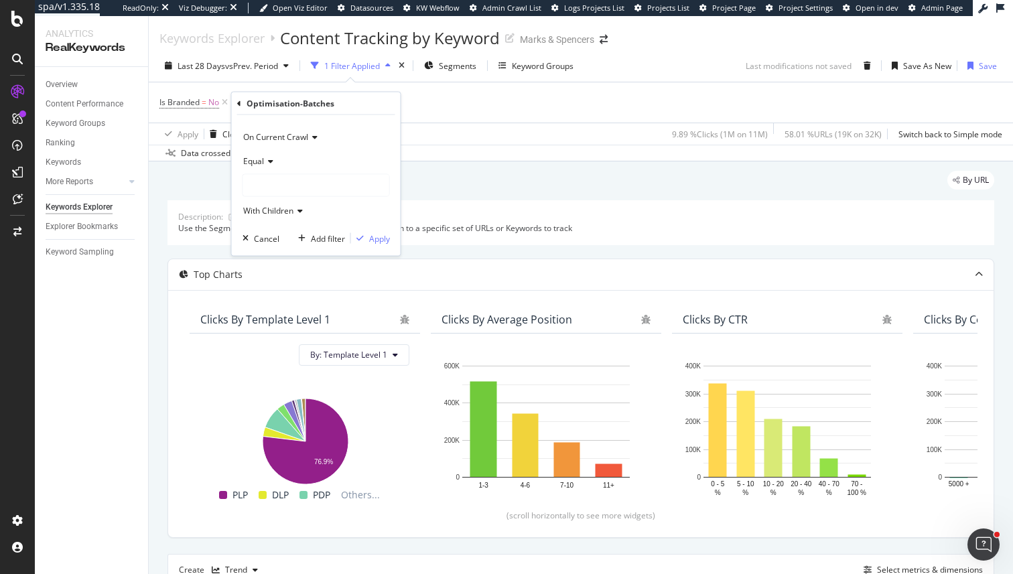
click at [268, 159] on icon at bounding box center [268, 161] width 9 height 8
click at [278, 208] on span "Not Equal" at bounding box center [267, 205] width 36 height 11
click at [238, 100] on icon at bounding box center [239, 103] width 4 height 8
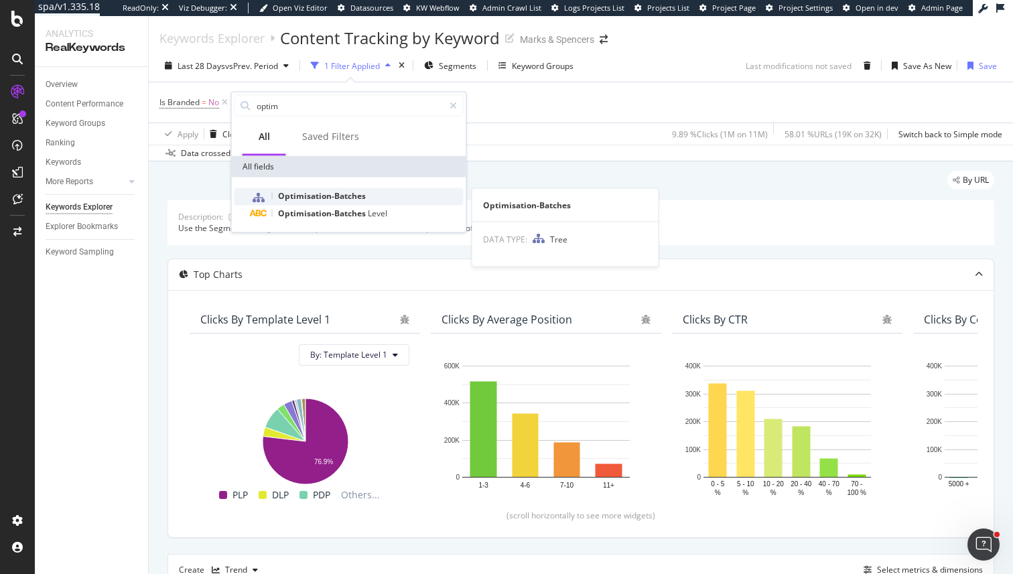
click at [324, 197] on span "Optimisation-Batches" at bounding box center [322, 195] width 88 height 11
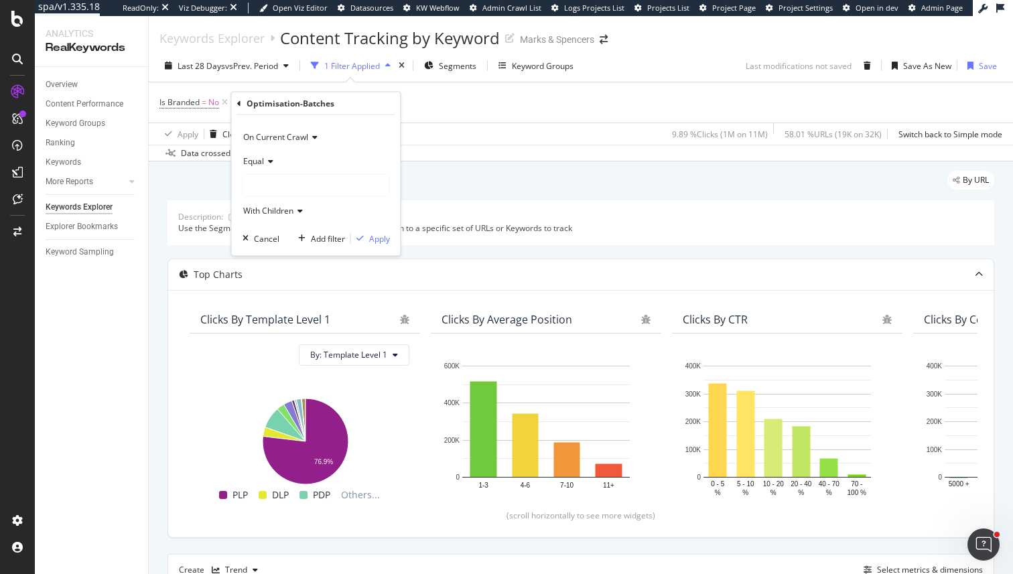
click at [279, 185] on div at bounding box center [316, 185] width 146 height 21
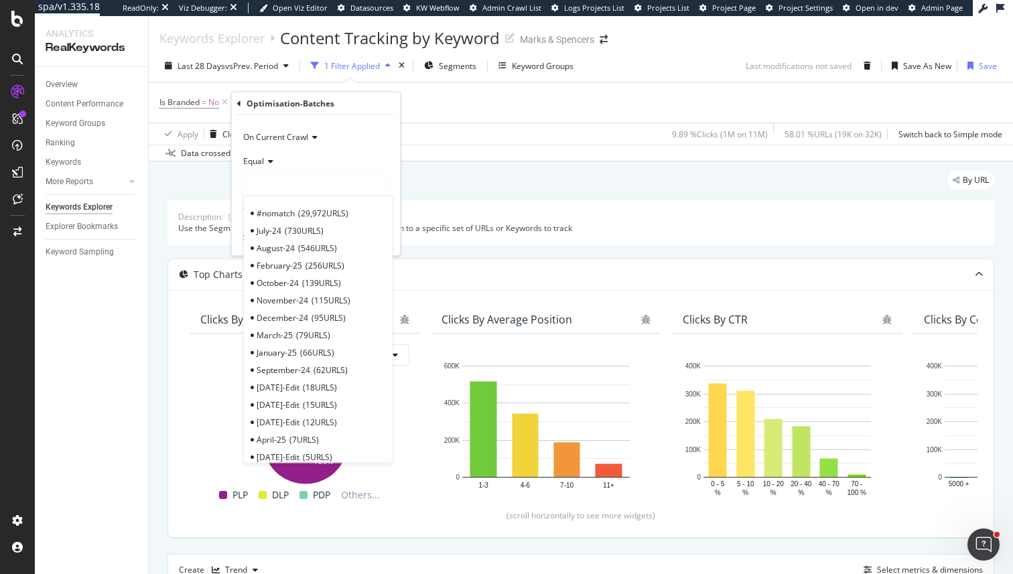
click at [259, 159] on span "Equal" at bounding box center [253, 160] width 21 height 11
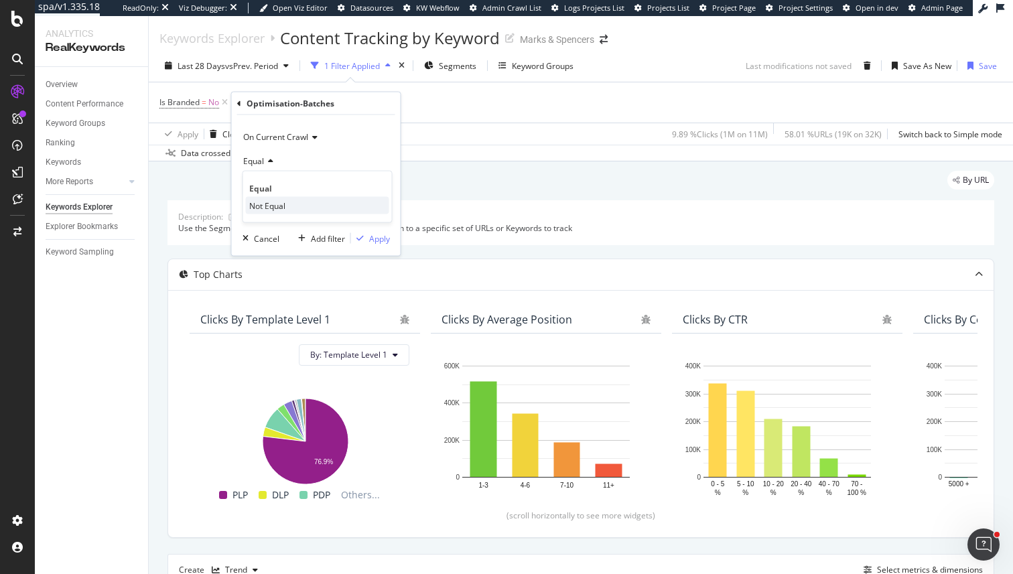
click at [288, 206] on div "Not Equal" at bounding box center [317, 205] width 143 height 17
click at [286, 194] on div at bounding box center [316, 185] width 146 height 21
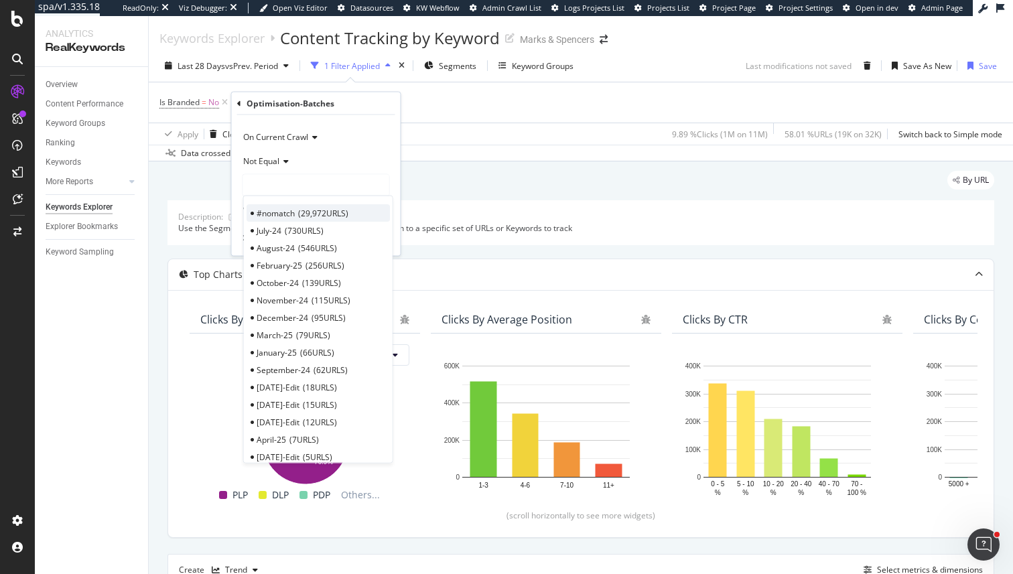
click at [293, 212] on span "#nomatch" at bounding box center [276, 212] width 38 height 11
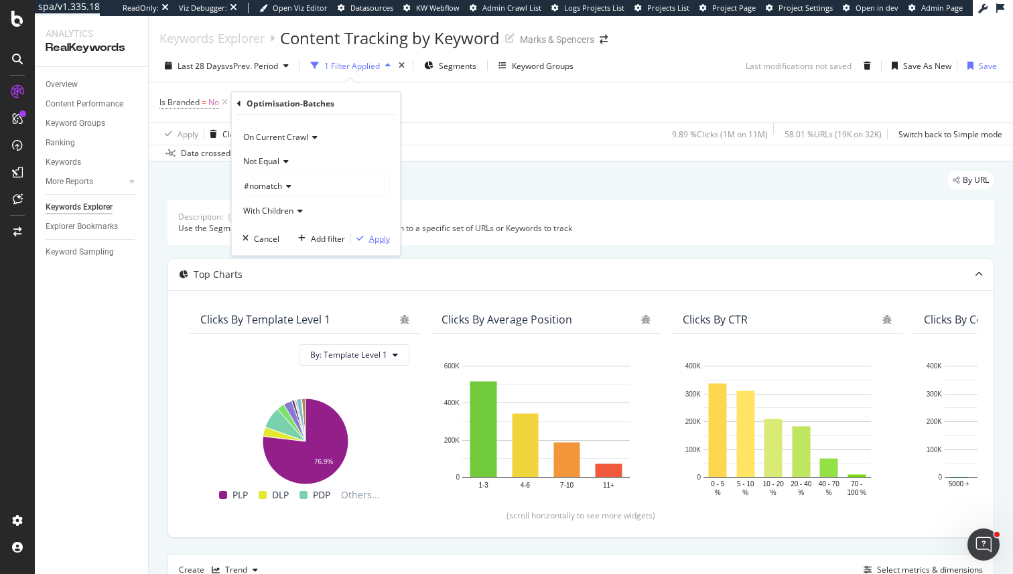
click at [369, 244] on button "Apply" at bounding box center [370, 238] width 39 height 13
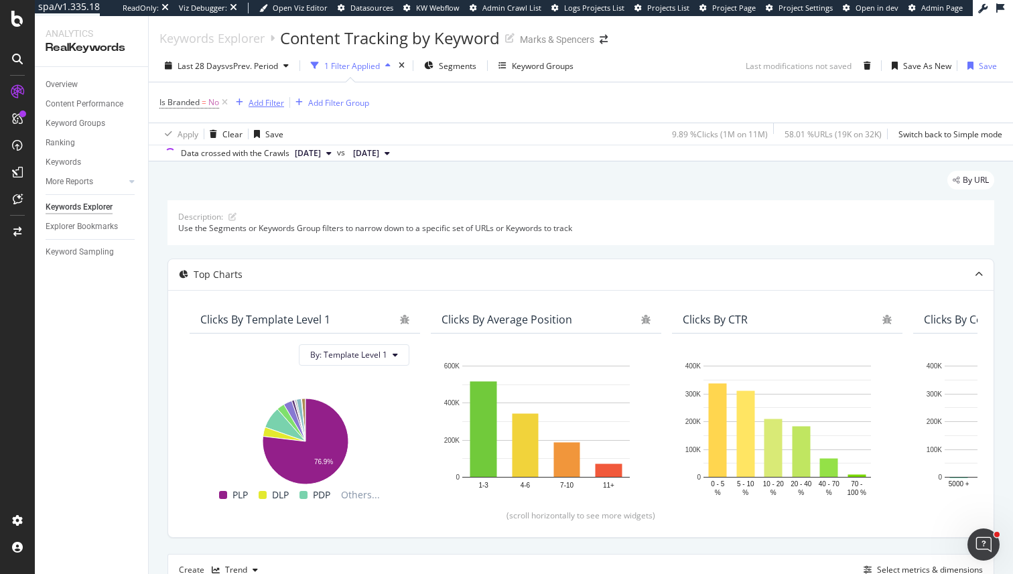
click at [267, 100] on div "Add Filter" at bounding box center [267, 102] width 36 height 11
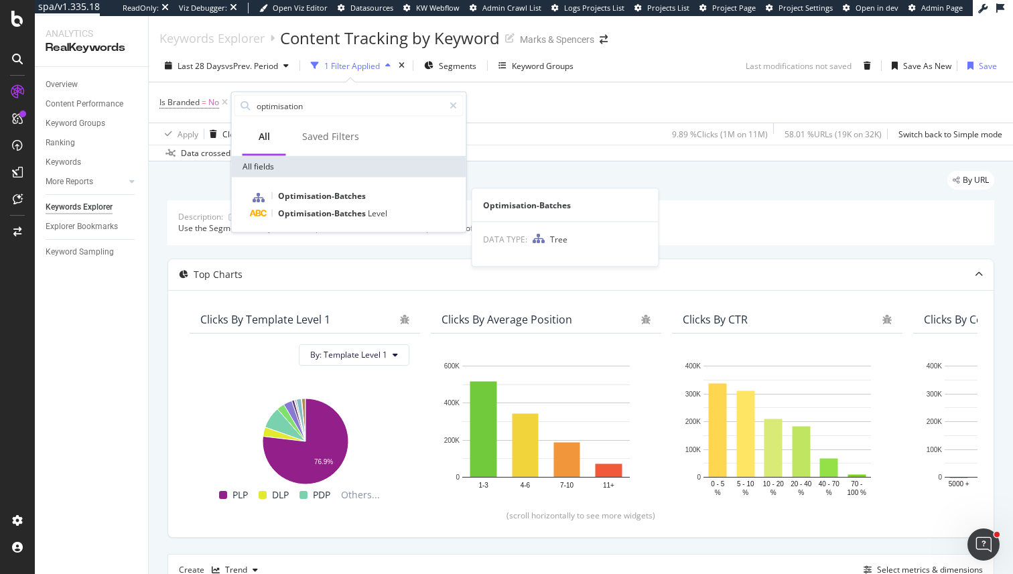
type input "optimisation"
click at [304, 222] on div "Optimisation-Batches Optimisation-Batches Level" at bounding box center [349, 205] width 234 height 55
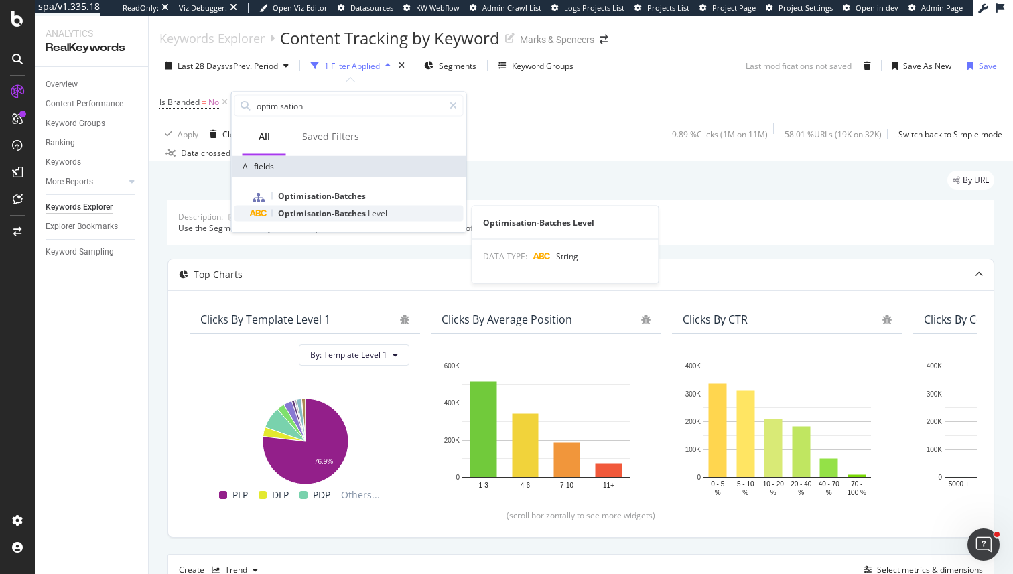
click at [304, 214] on span "Optimisation-Batches" at bounding box center [323, 213] width 90 height 11
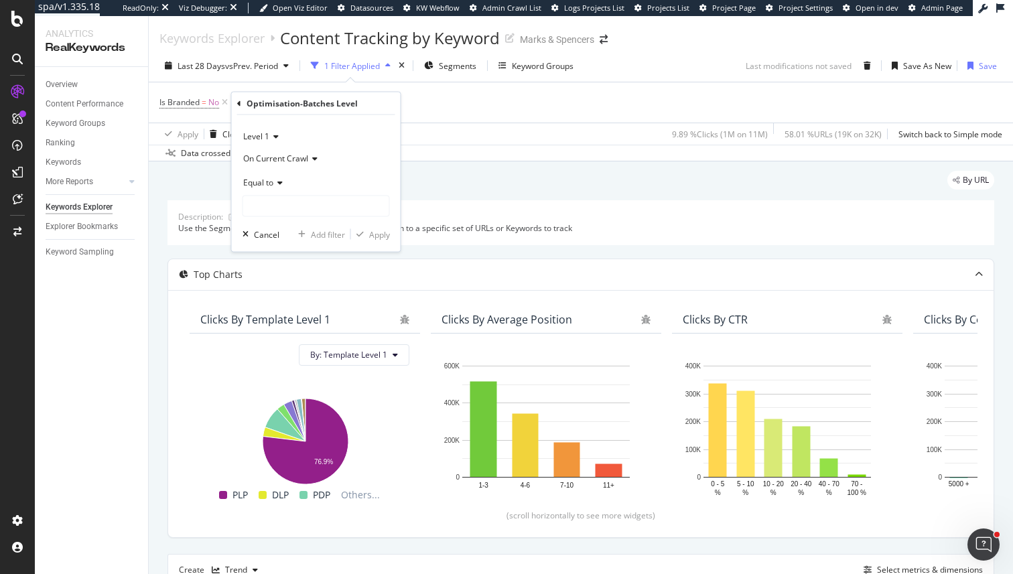
click at [265, 188] on div "Equal to" at bounding box center [315, 181] width 147 height 21
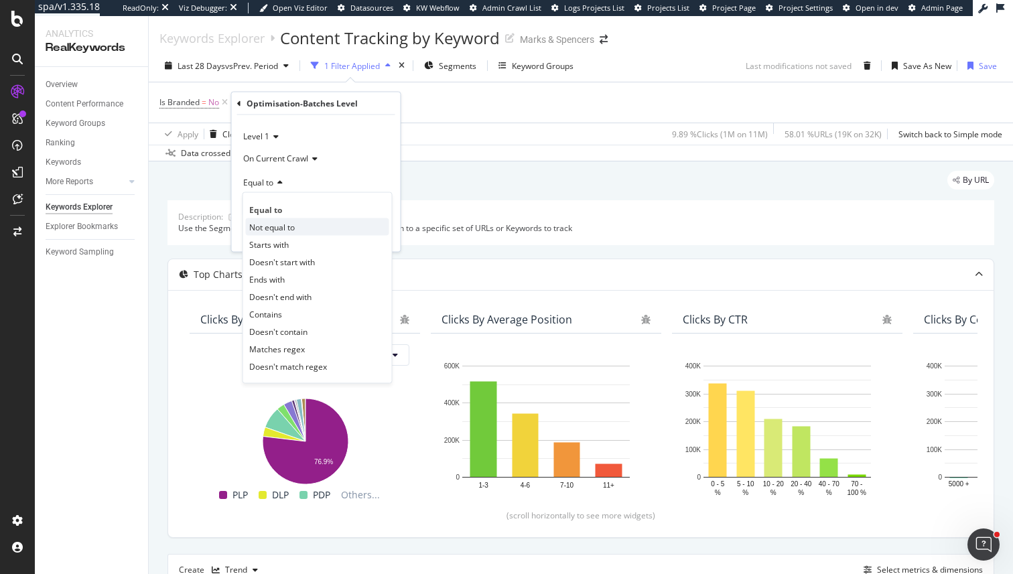
click at [272, 230] on span "Not equal to" at bounding box center [272, 226] width 46 height 11
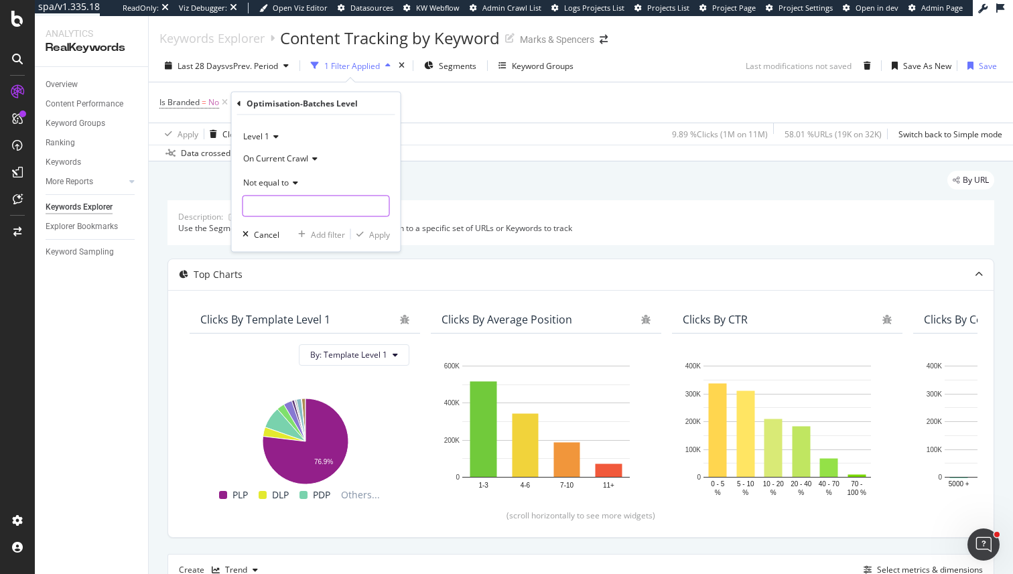
click at [277, 198] on input "text" at bounding box center [316, 206] width 146 height 21
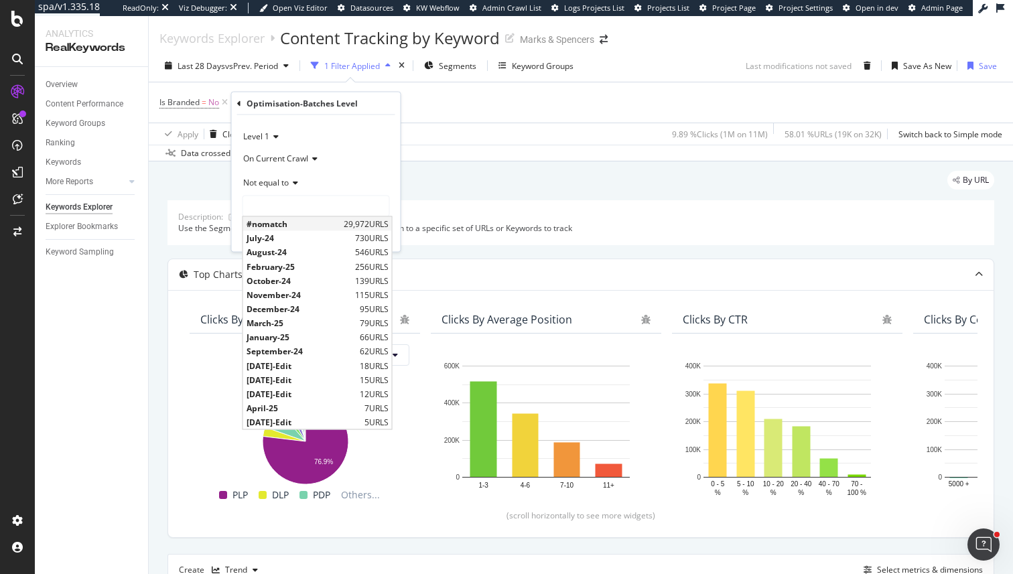
click at [286, 220] on span "#nomatch" at bounding box center [293, 223] width 94 height 11
type input "#nomatch"
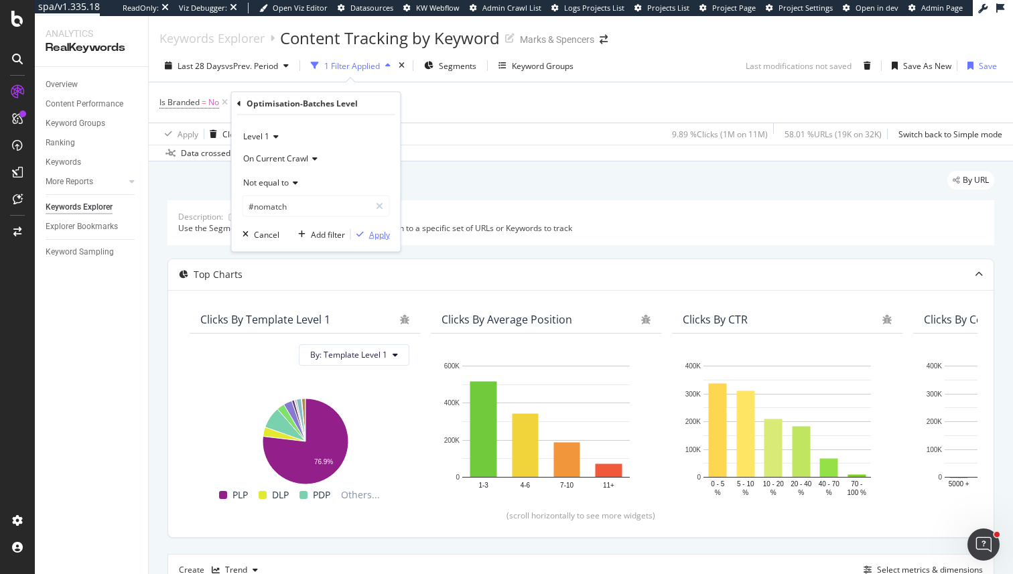
click at [370, 236] on div "Apply" at bounding box center [379, 233] width 21 height 11
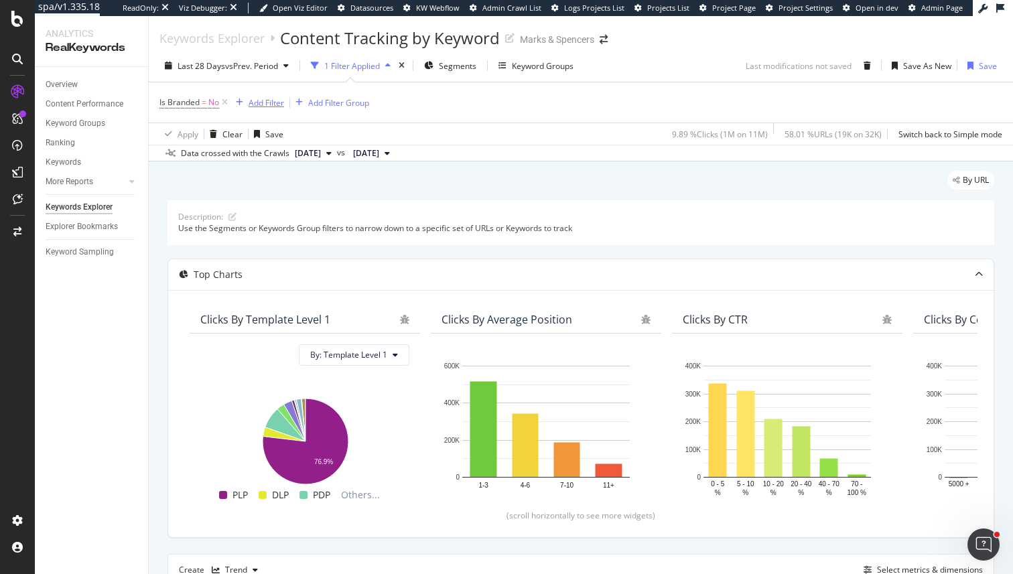
click at [278, 104] on div "Add Filter" at bounding box center [267, 102] width 36 height 11
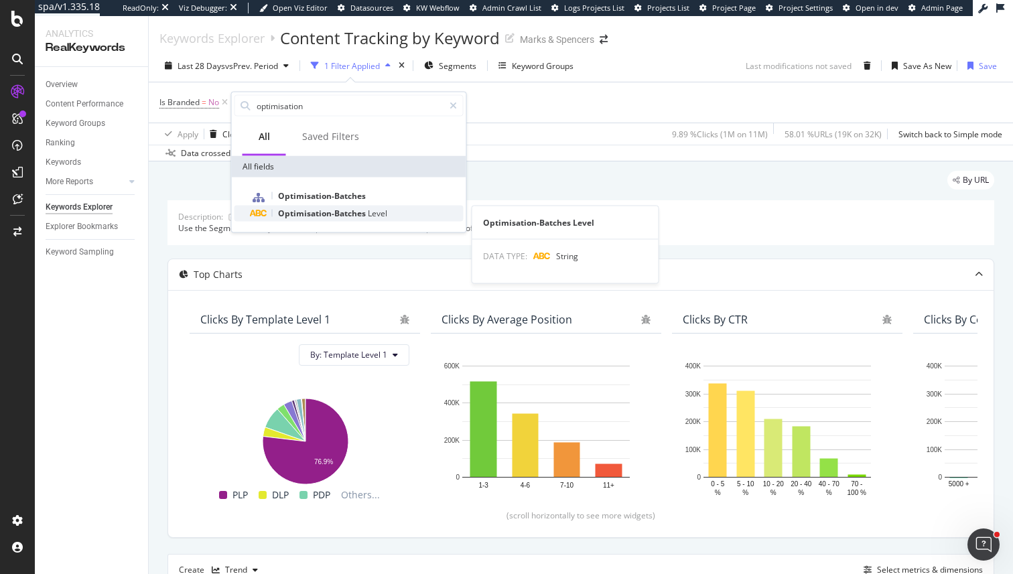
type input "optimisation"
click at [320, 215] on span "Optimisation-Batches" at bounding box center [323, 213] width 90 height 11
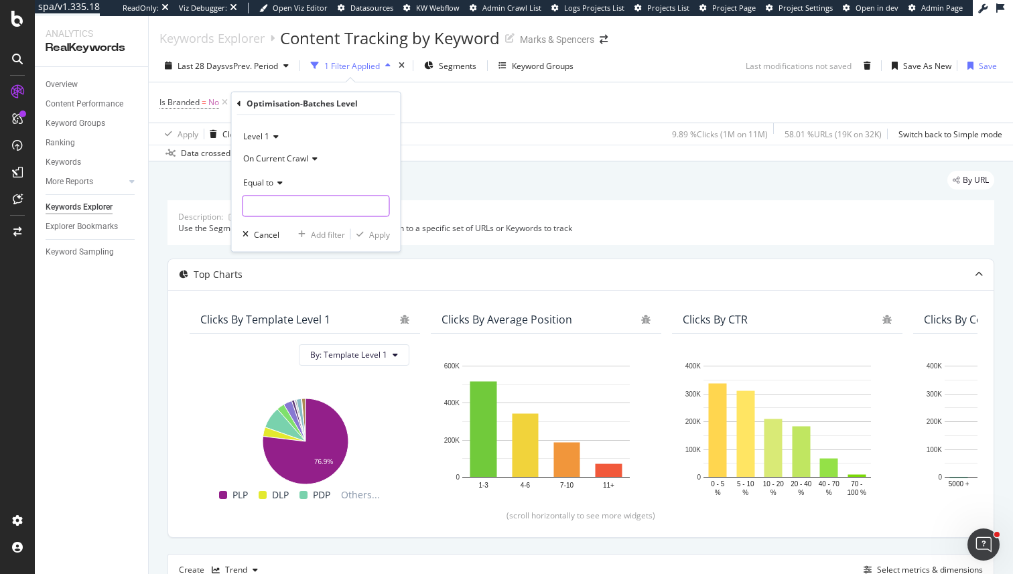
click at [320, 215] on input "text" at bounding box center [316, 206] width 146 height 21
click at [273, 182] on span "Equal to" at bounding box center [258, 181] width 30 height 11
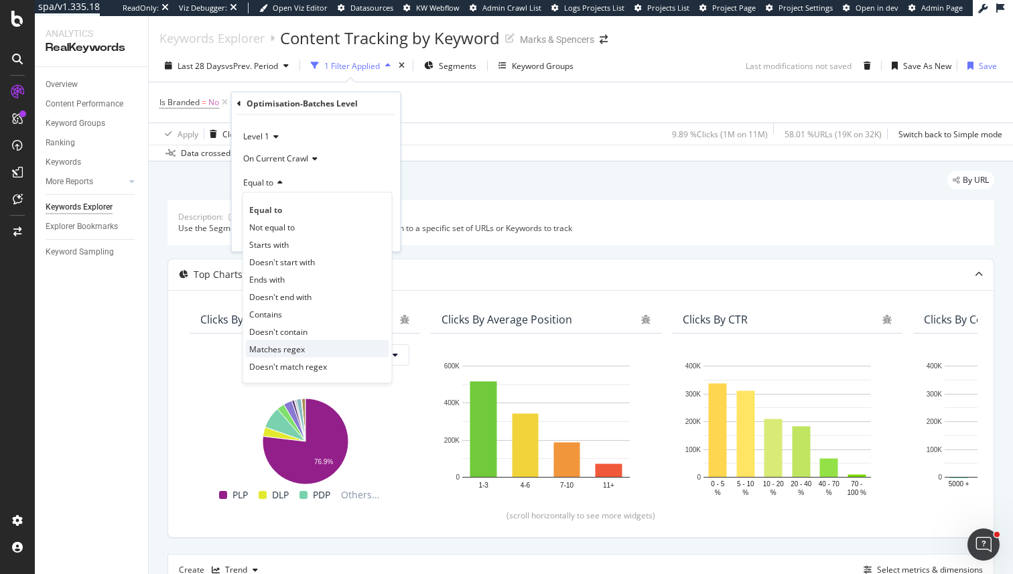
click at [285, 351] on span "Matches regex" at bounding box center [277, 348] width 56 height 11
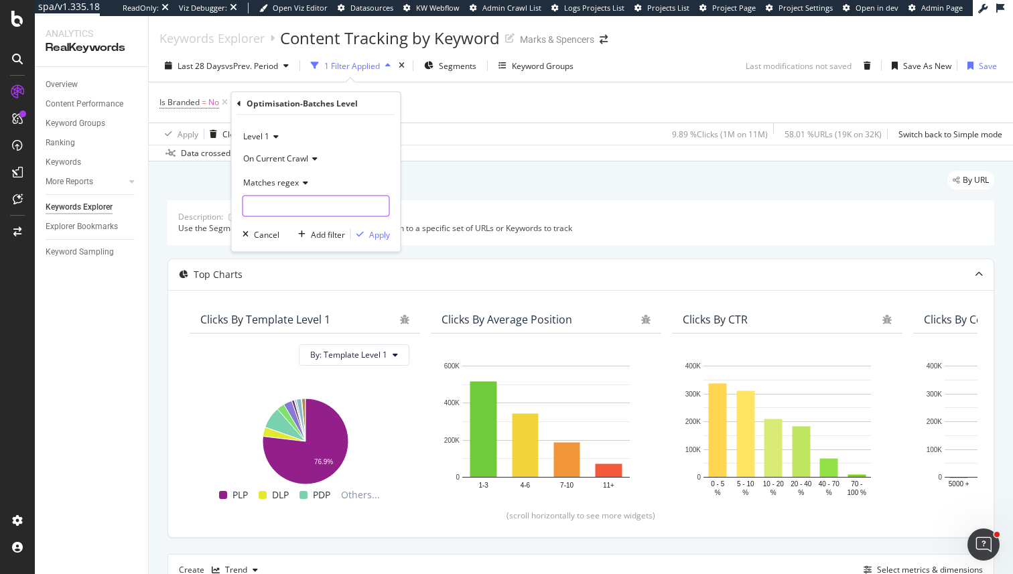
click at [274, 200] on input "text" at bounding box center [316, 206] width 146 height 21
click at [277, 187] on span "Matches regex" at bounding box center [271, 181] width 56 height 11
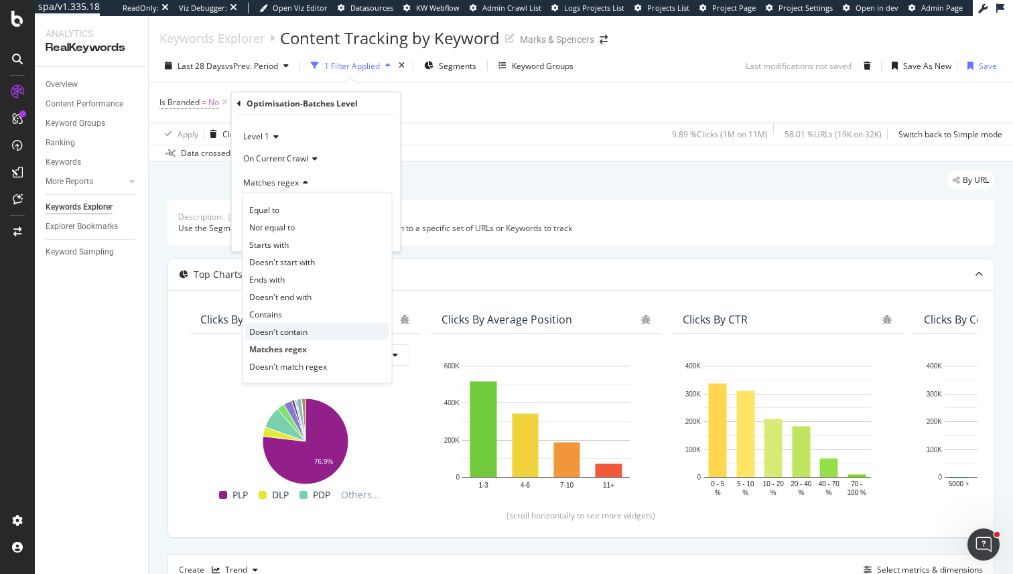
click at [279, 330] on span "Doesn't contain" at bounding box center [278, 331] width 58 height 11
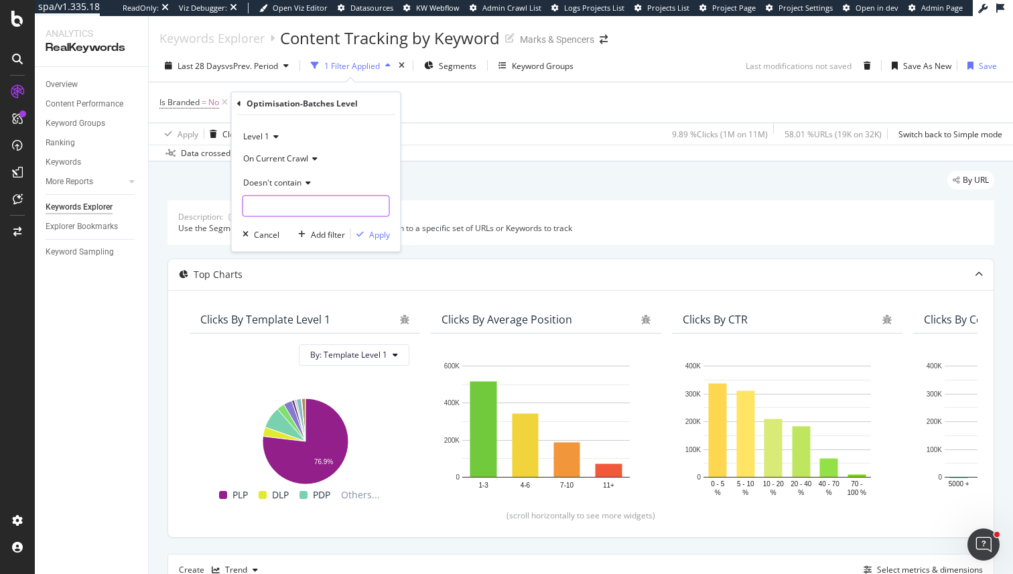
click at [275, 206] on input "text" at bounding box center [316, 206] width 146 height 21
click at [283, 200] on input "text" at bounding box center [316, 206] width 146 height 21
type input "#"
click at [382, 228] on div "Apply" at bounding box center [370, 234] width 39 height 12
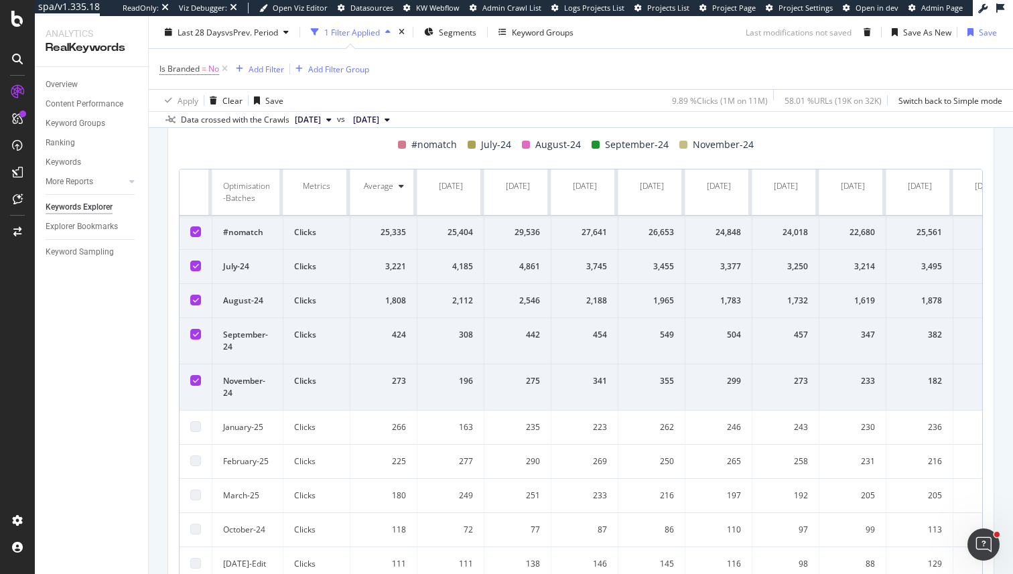
scroll to position [577, 0]
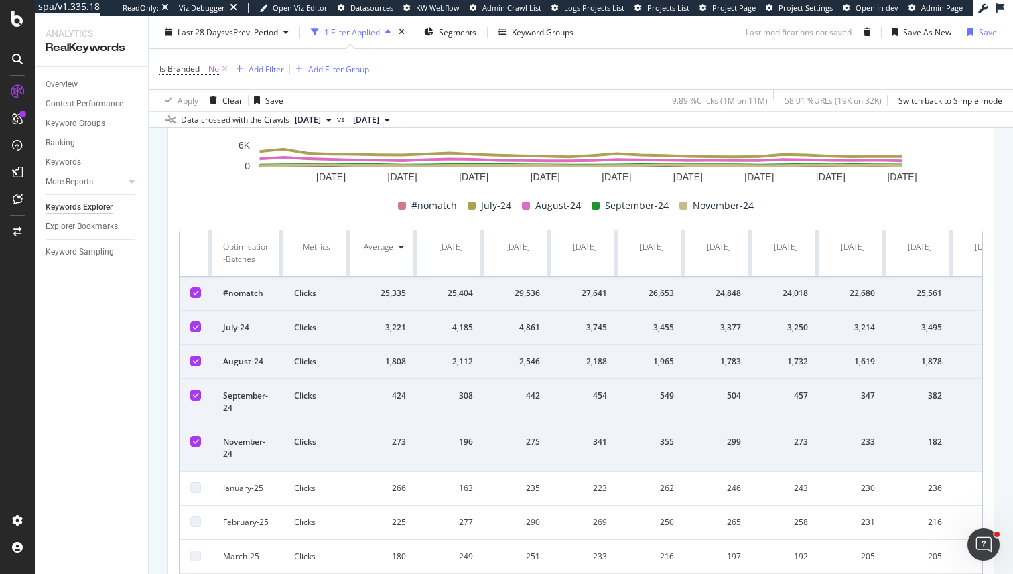
click at [195, 294] on icon at bounding box center [196, 292] width 6 height 7
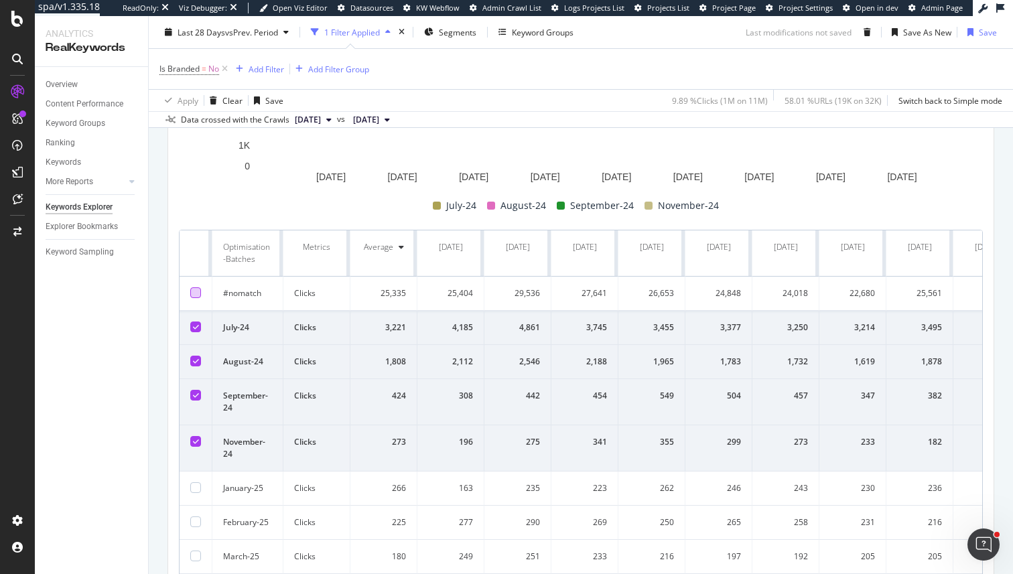
click at [194, 478] on td at bounding box center [196, 489] width 33 height 34
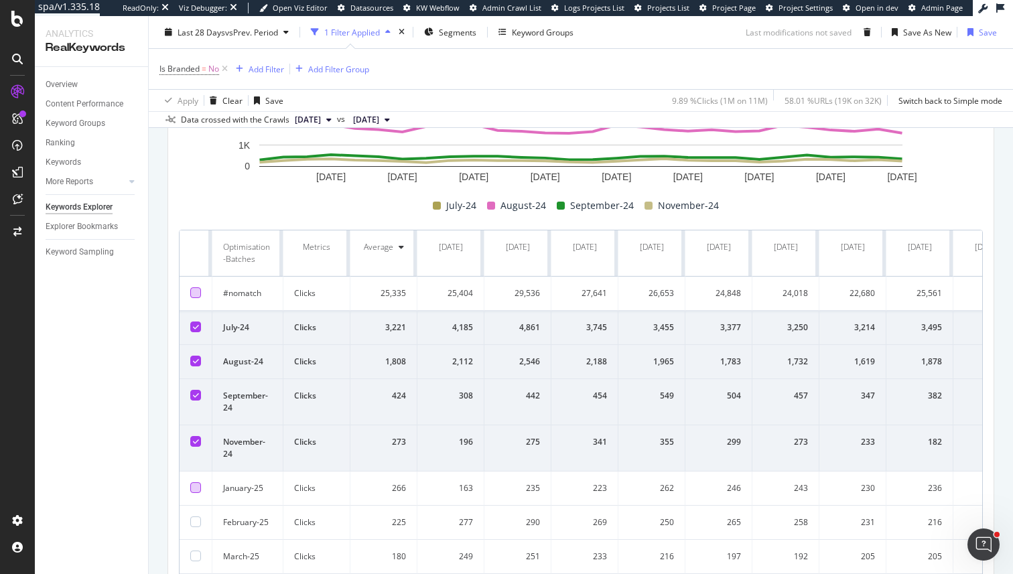
click at [194, 485] on div at bounding box center [195, 487] width 11 height 11
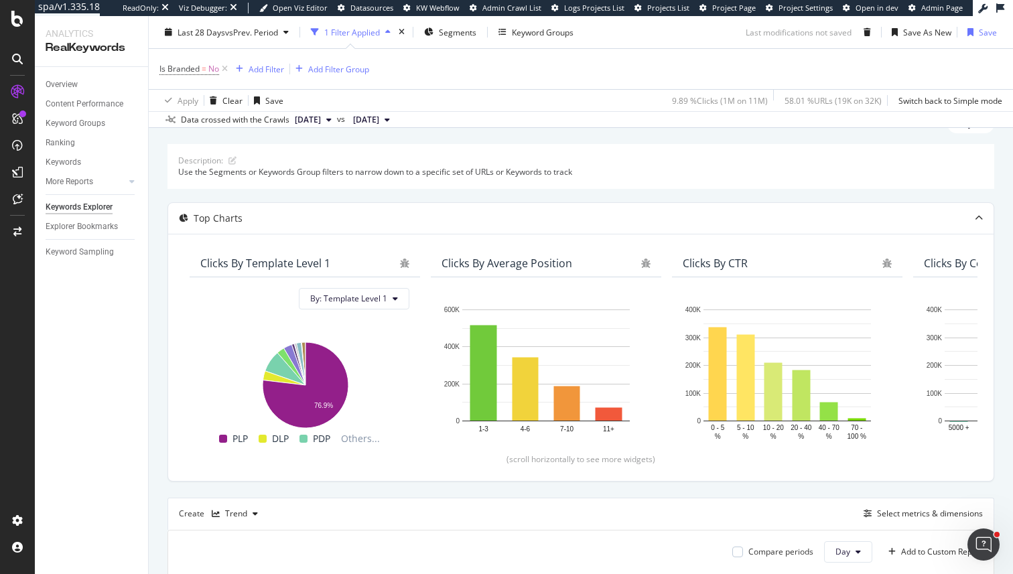
scroll to position [0, 0]
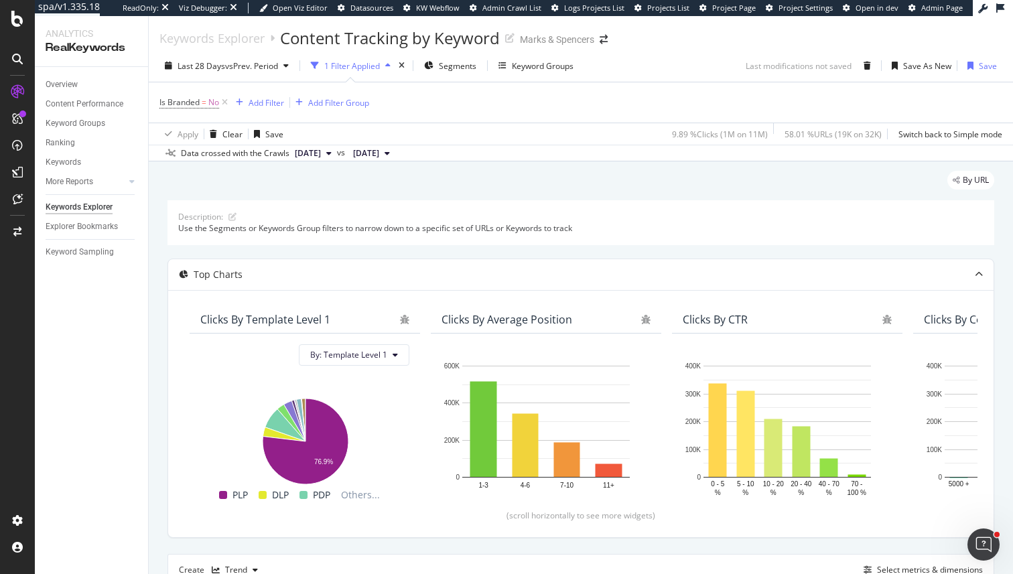
click at [709, 202] on div "Description: Use the Segments or Keywords Group filters to narrow down to a spe…" at bounding box center [580, 222] width 827 height 44
click at [915, 61] on div "Save As New" at bounding box center [927, 65] width 48 height 11
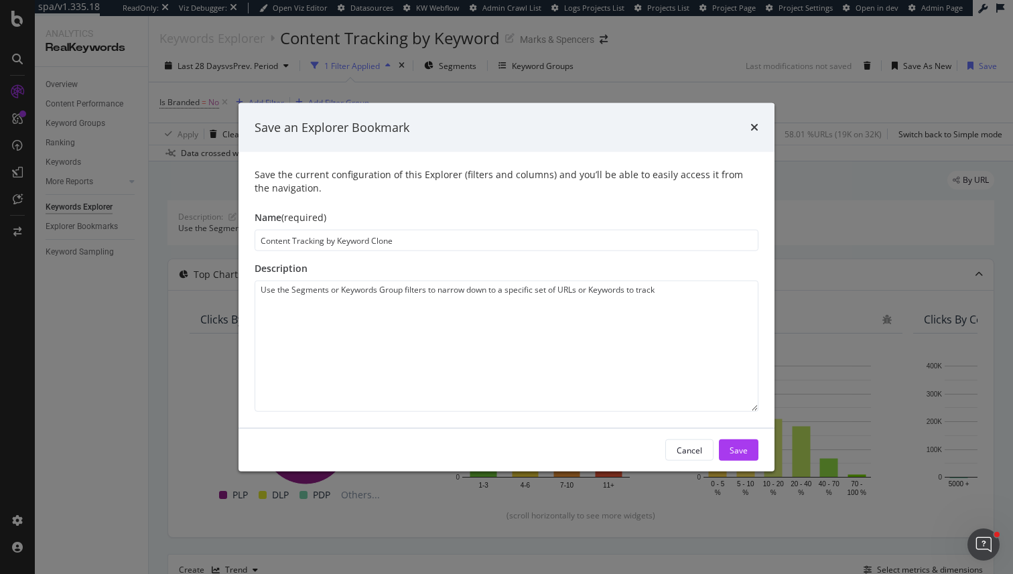
click at [285, 246] on input "Content Tracking by Keyword Clone" at bounding box center [507, 240] width 504 height 21
type input "Trendline by Optimisation Batch"
click at [733, 457] on div "Save" at bounding box center [738, 450] width 18 height 20
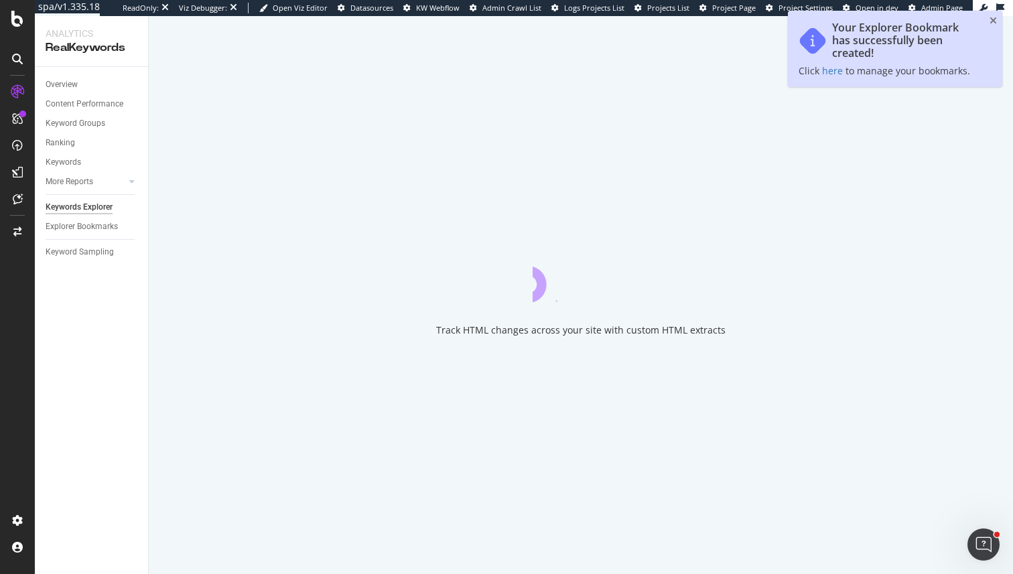
click at [455, 67] on div "Track HTML changes across your site with custom HTML extracts" at bounding box center [581, 295] width 864 height 558
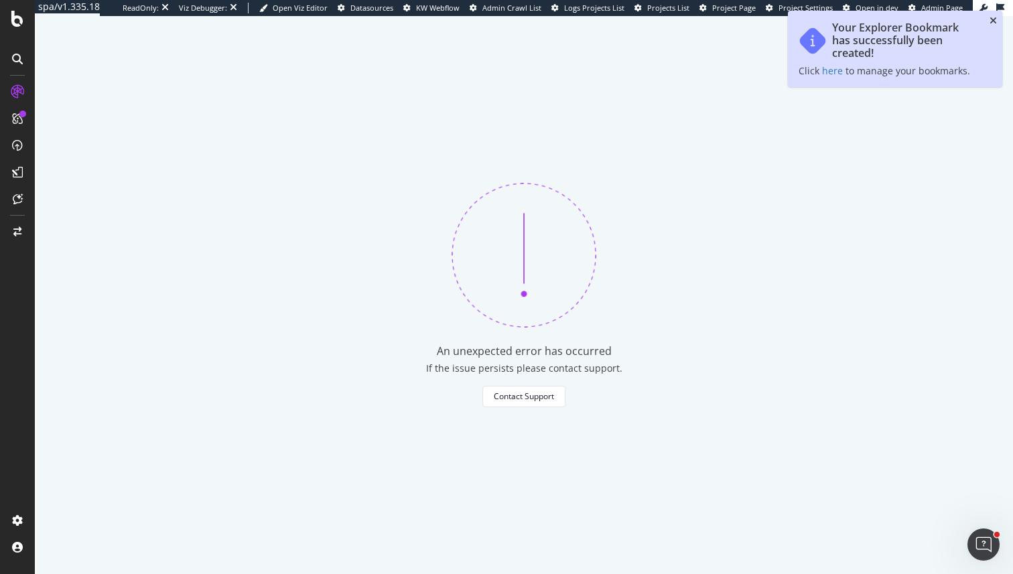
click at [994, 19] on icon "close toast" at bounding box center [992, 20] width 7 height 9
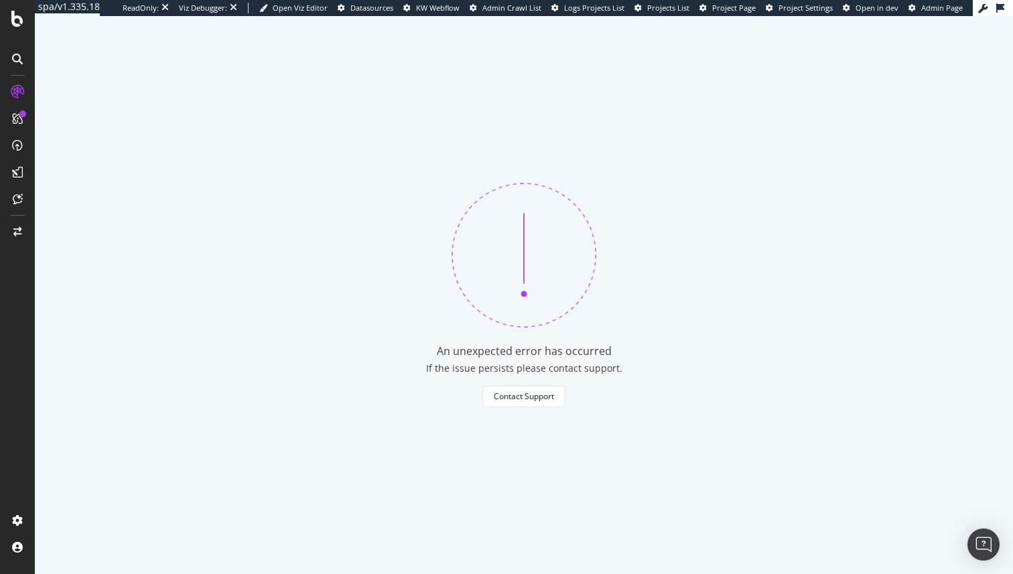
click at [88, 227] on div "An unexpected error has occurred If the issue persists please contact support. …" at bounding box center [524, 295] width 978 height 558
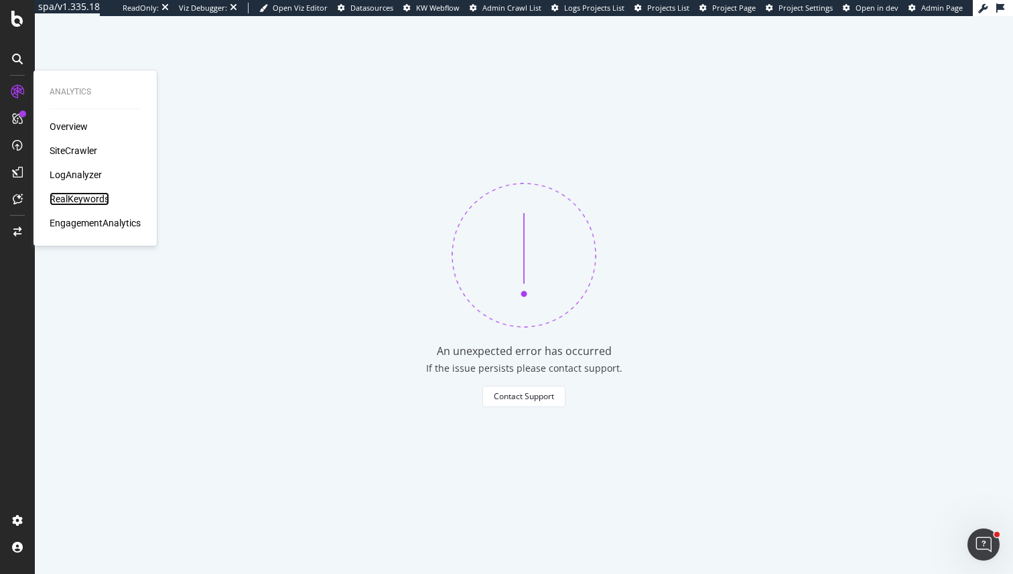
click at [66, 198] on div "RealKeywords" at bounding box center [80, 198] width 60 height 13
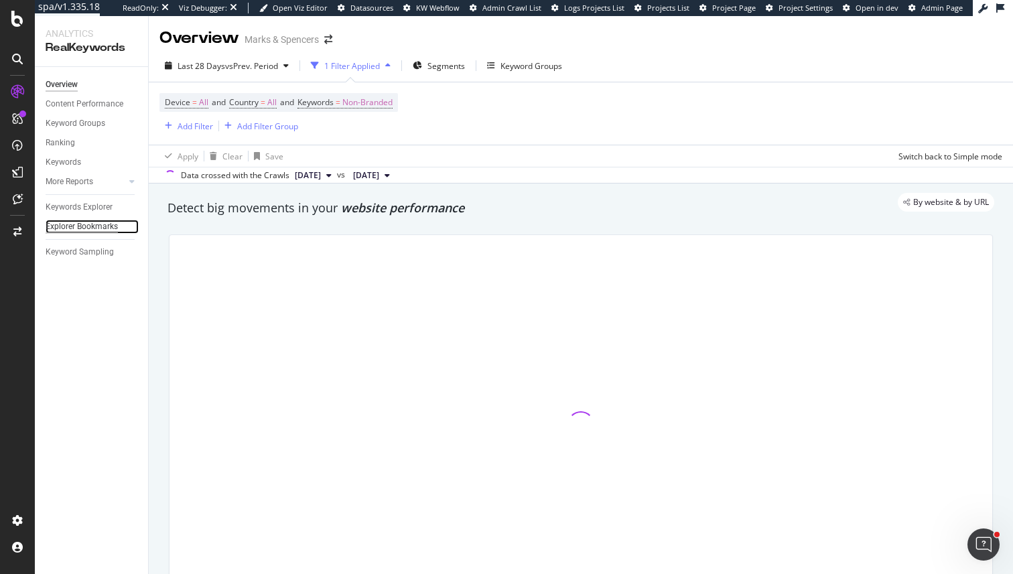
click at [82, 229] on div "Explorer Bookmarks" at bounding box center [82, 227] width 72 height 14
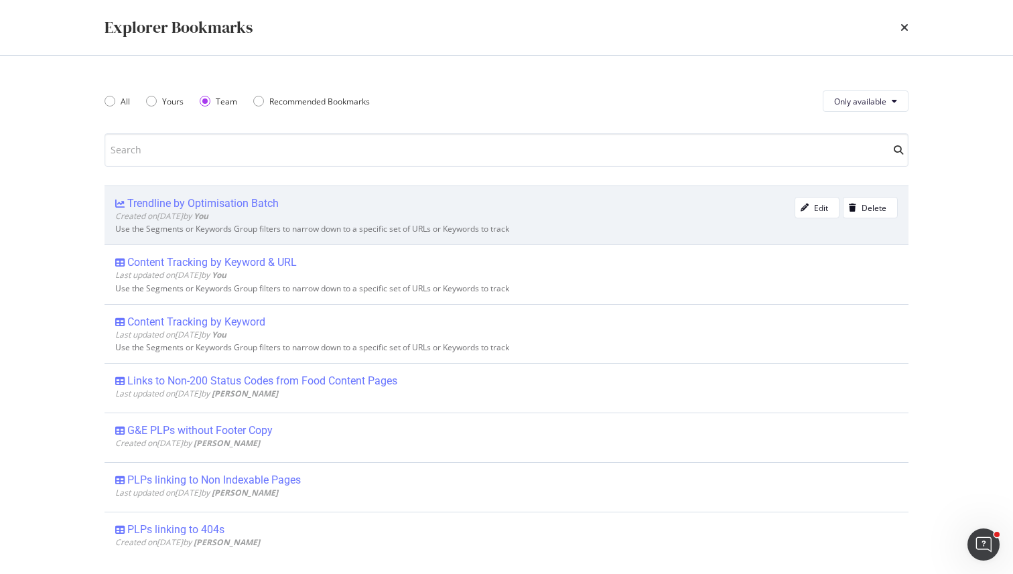
click at [336, 217] on div "Created on 2025 Aug 12th by You" at bounding box center [454, 215] width 679 height 11
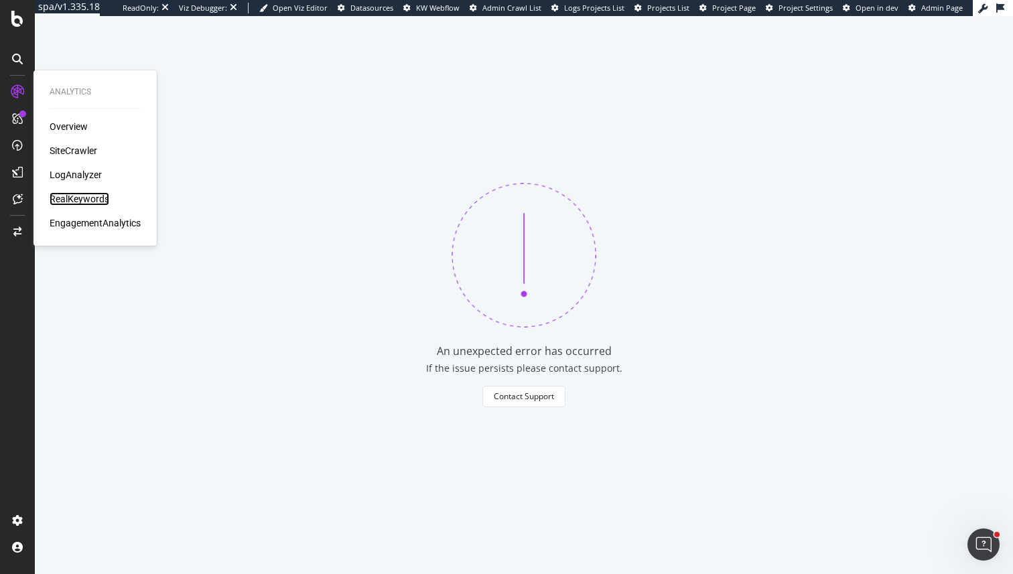
click at [70, 200] on div "RealKeywords" at bounding box center [80, 198] width 60 height 13
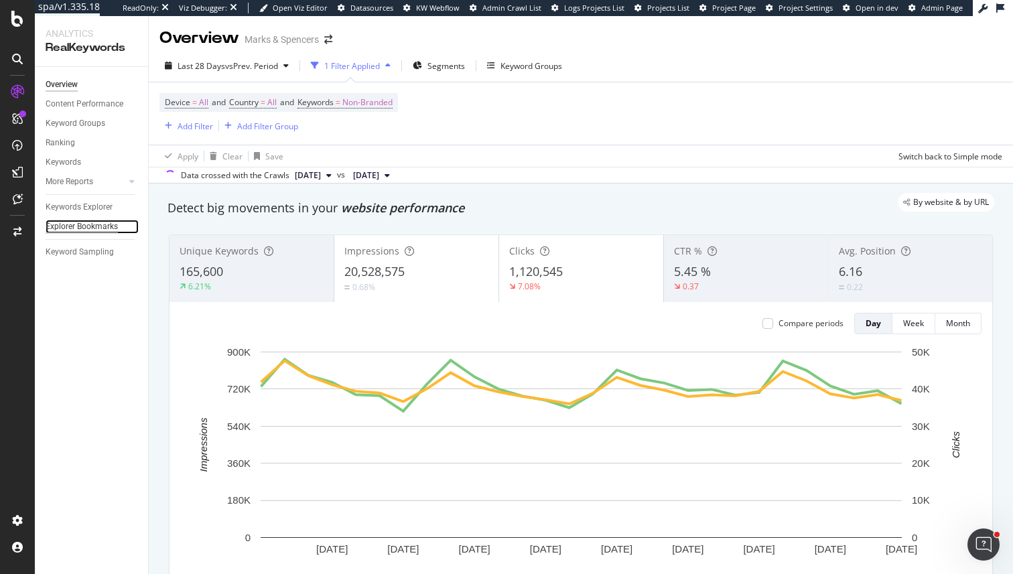
click at [103, 231] on div "Explorer Bookmarks" at bounding box center [82, 227] width 72 height 14
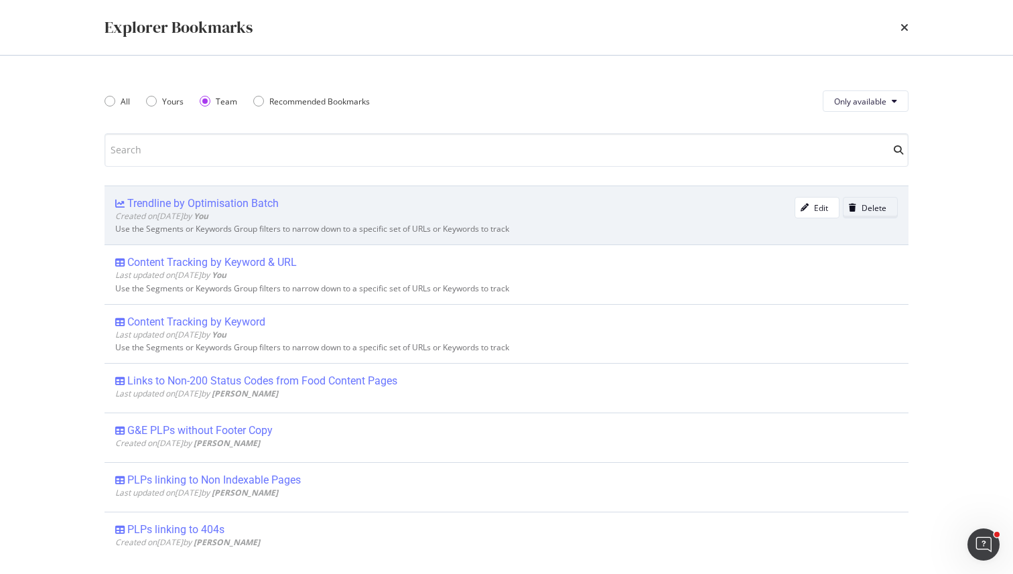
click at [881, 209] on div "Delete" at bounding box center [873, 207] width 25 height 11
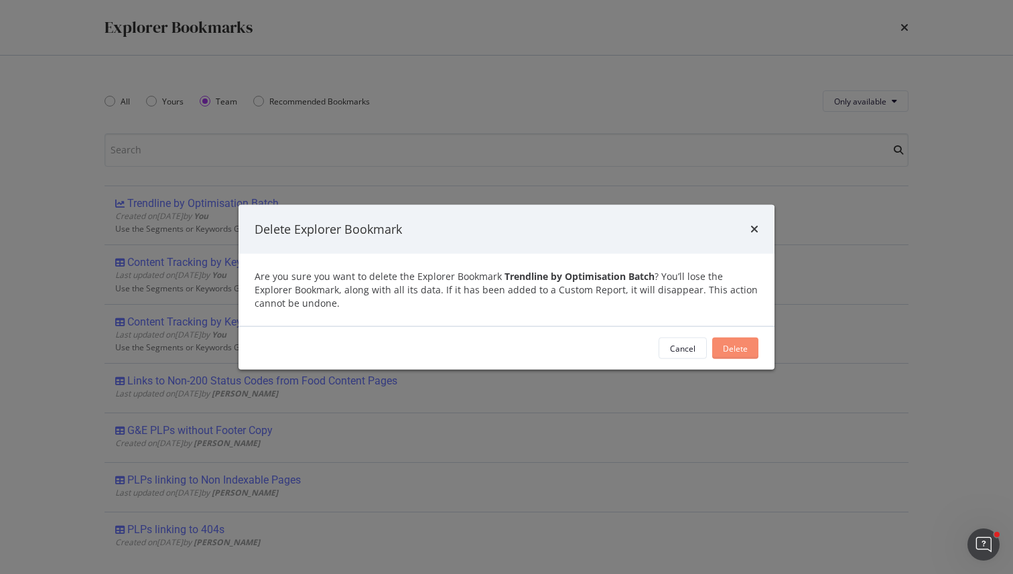
click at [748, 348] on button "Delete" at bounding box center [735, 348] width 46 height 21
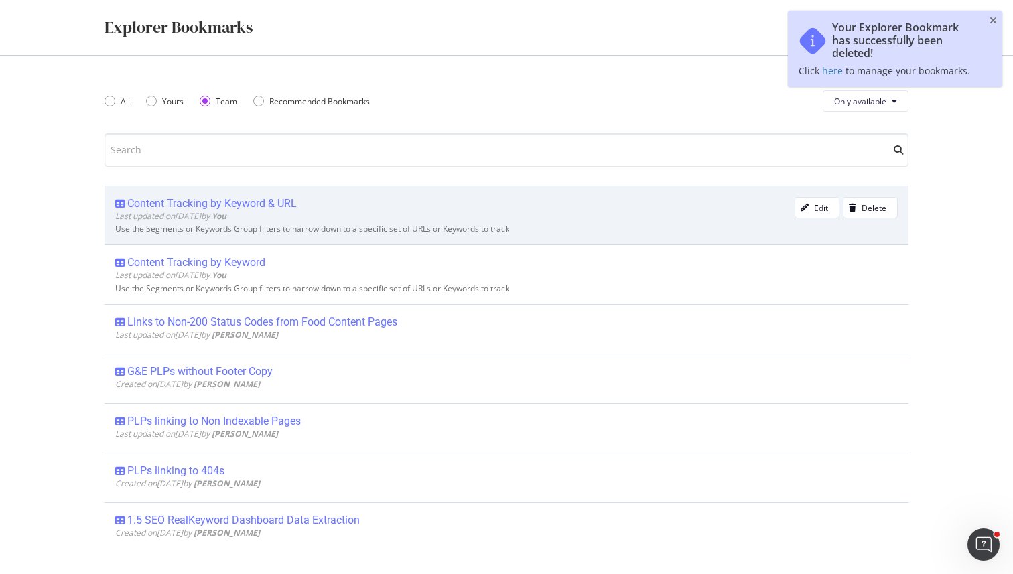
click at [336, 198] on div "Content Tracking by Keyword & URL" at bounding box center [454, 203] width 679 height 13
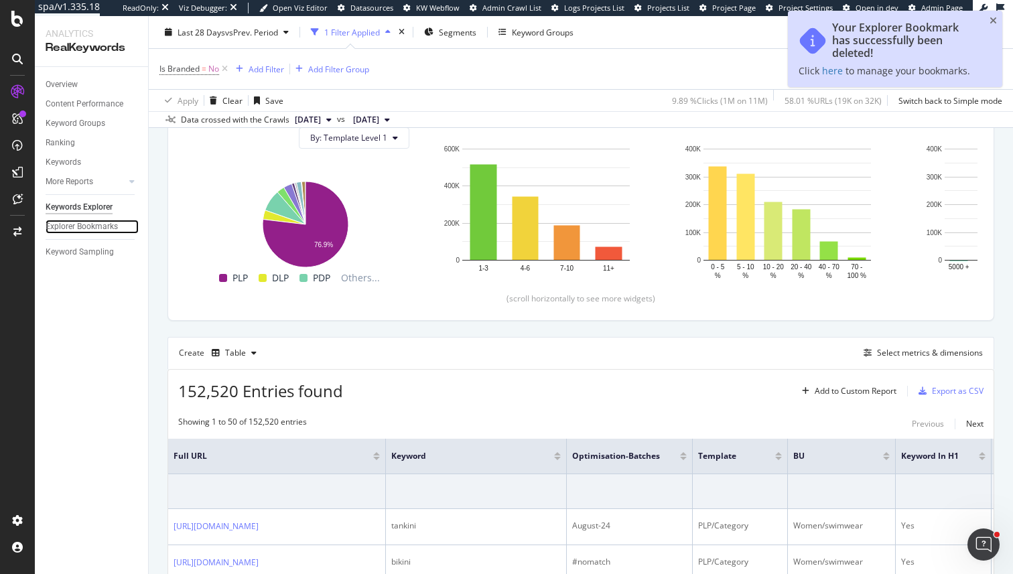
scroll to position [236, 0]
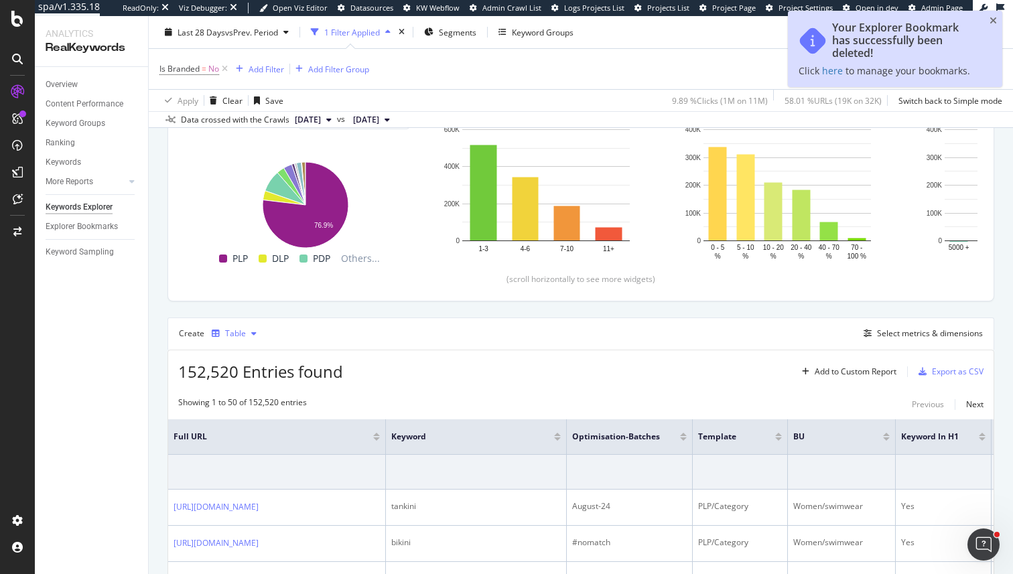
click at [217, 342] on div "Table" at bounding box center [234, 334] width 56 height 20
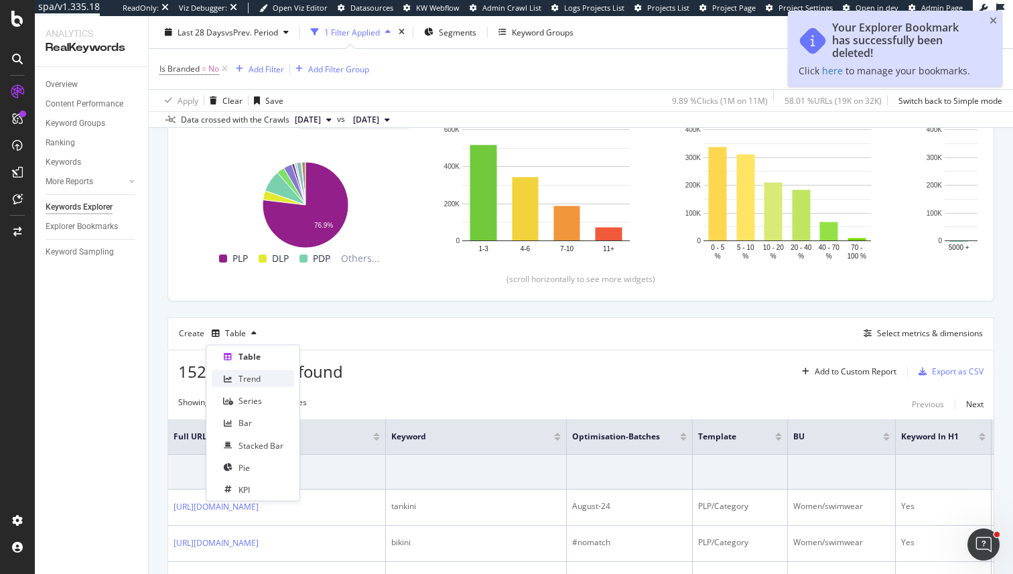
click at [258, 377] on div "Trend" at bounding box center [249, 378] width 22 height 11
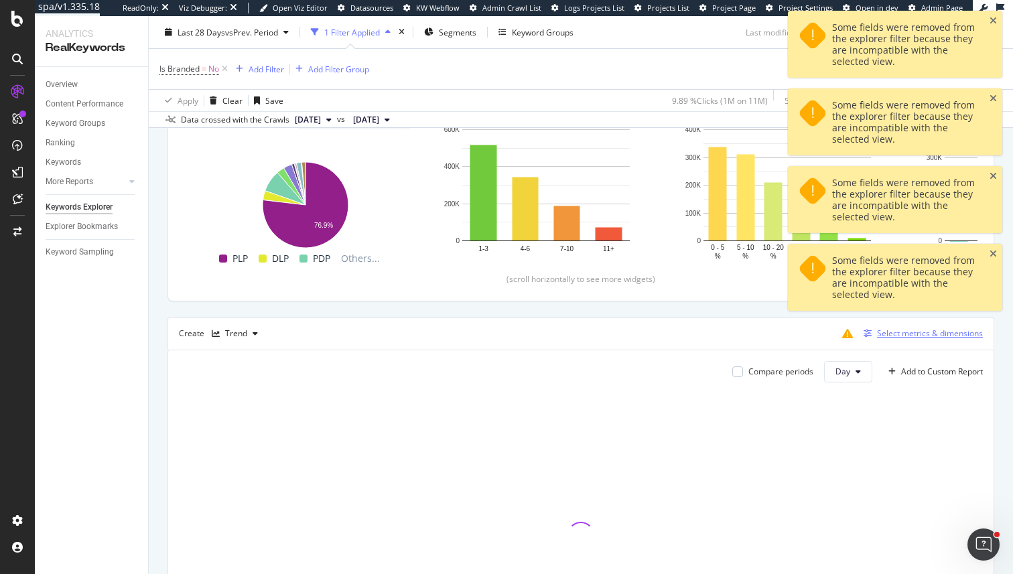
click at [878, 334] on div "Select metrics & dimensions" at bounding box center [930, 333] width 106 height 11
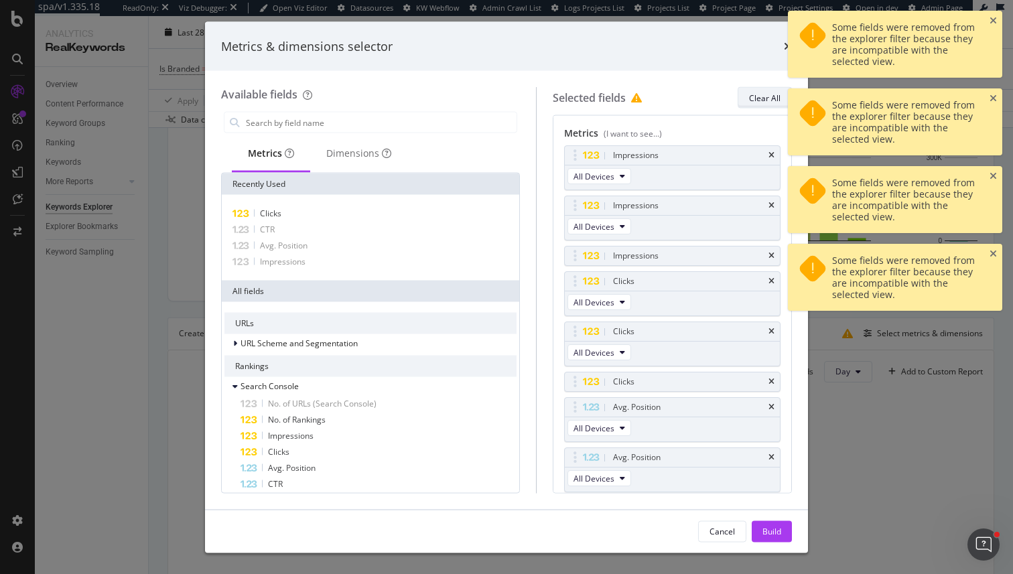
click at [768, 98] on div "Clear All" at bounding box center [764, 97] width 31 height 11
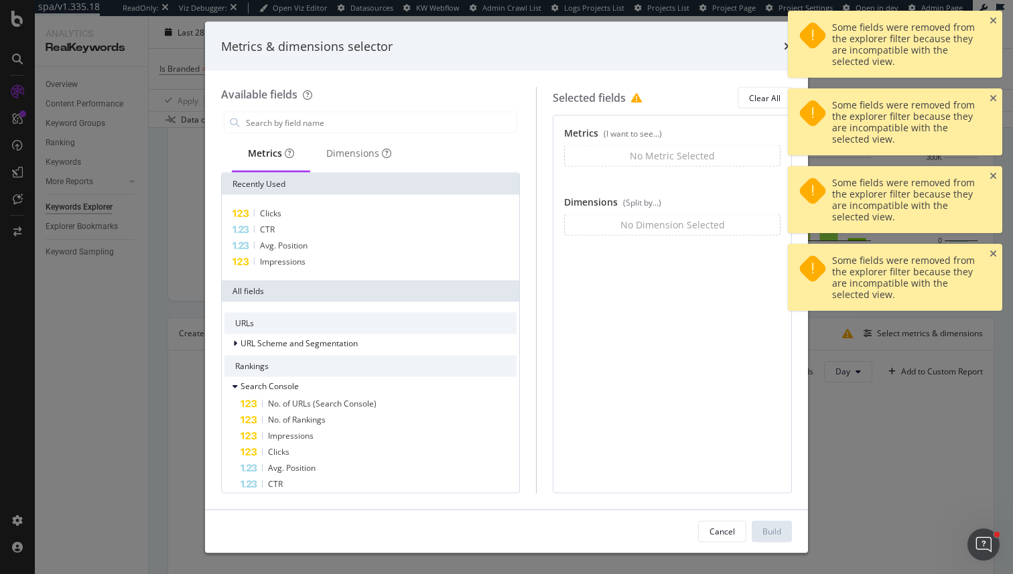
click at [650, 153] on div "No Metric Selected" at bounding box center [672, 155] width 85 height 13
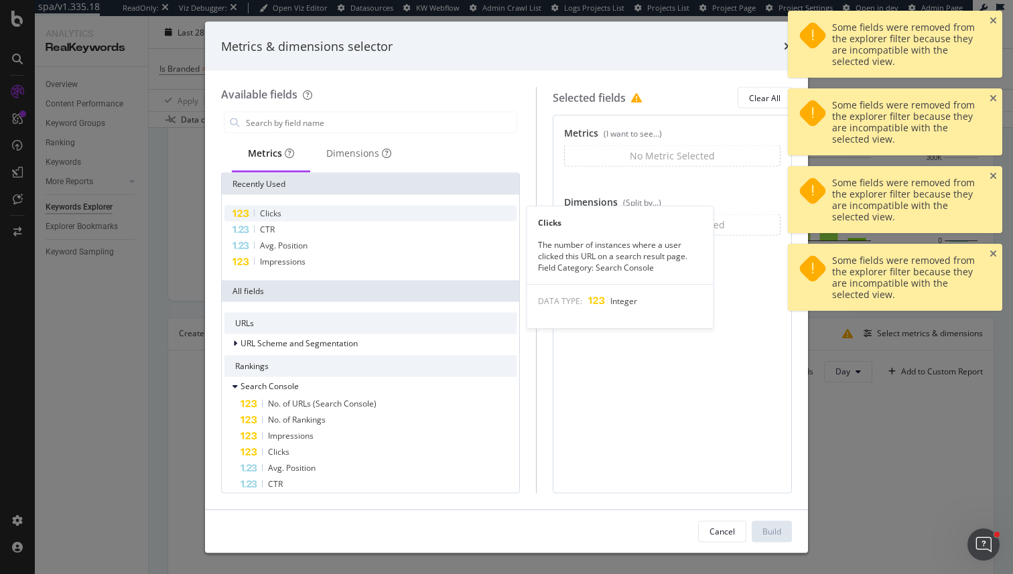
click at [299, 213] on div "Clicks" at bounding box center [370, 214] width 292 height 16
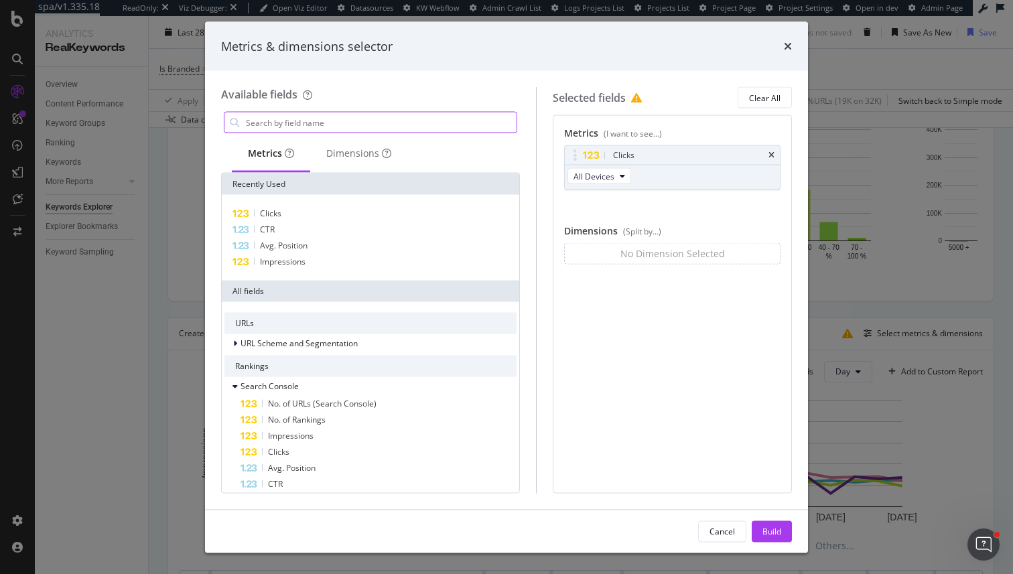
click at [364, 123] on input "modal" at bounding box center [380, 123] width 272 height 20
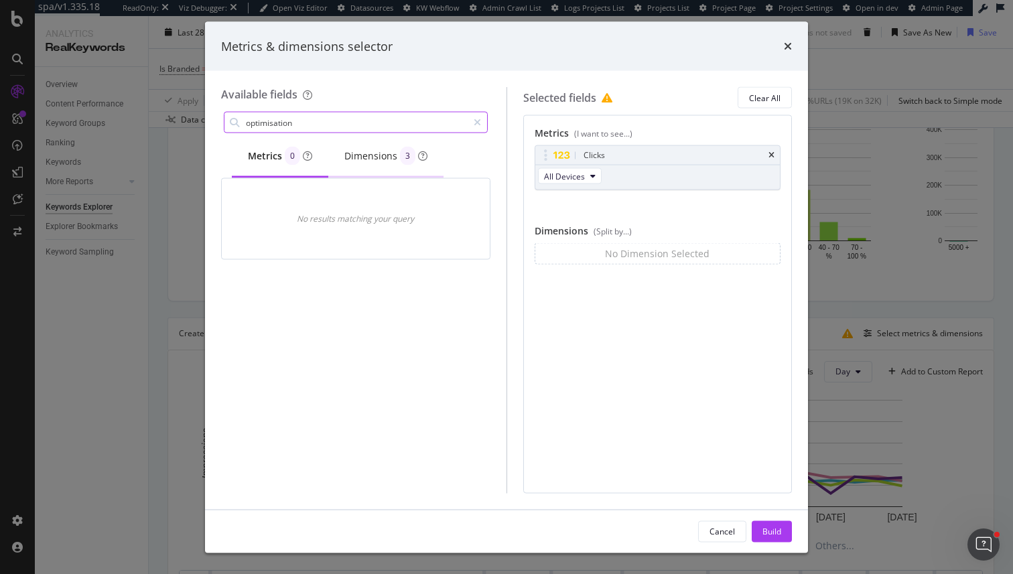
type input "optimisation"
click at [385, 152] on div "Dimensions 3" at bounding box center [385, 156] width 83 height 19
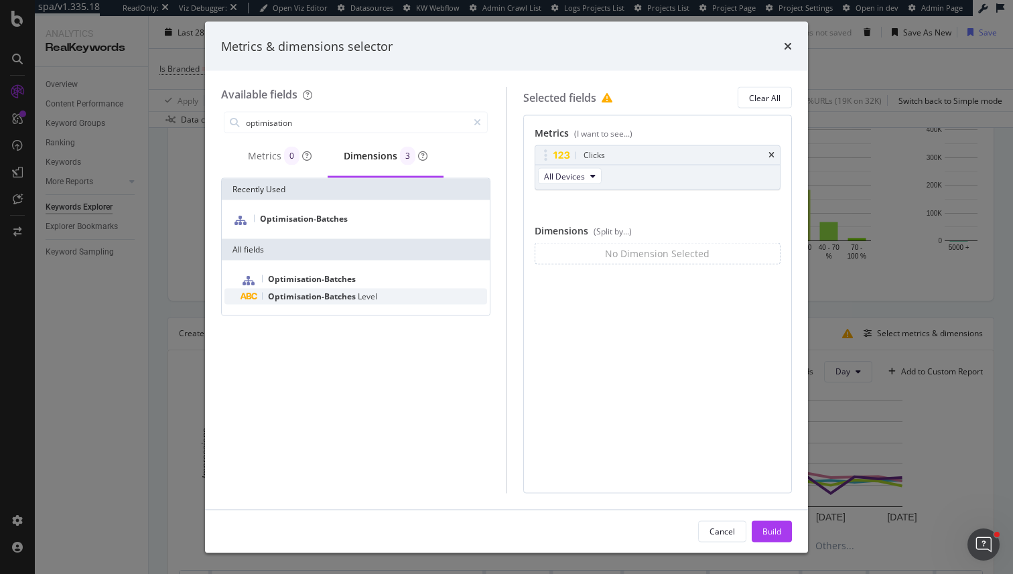
click at [303, 299] on span "Optimisation-Batches" at bounding box center [313, 296] width 90 height 11
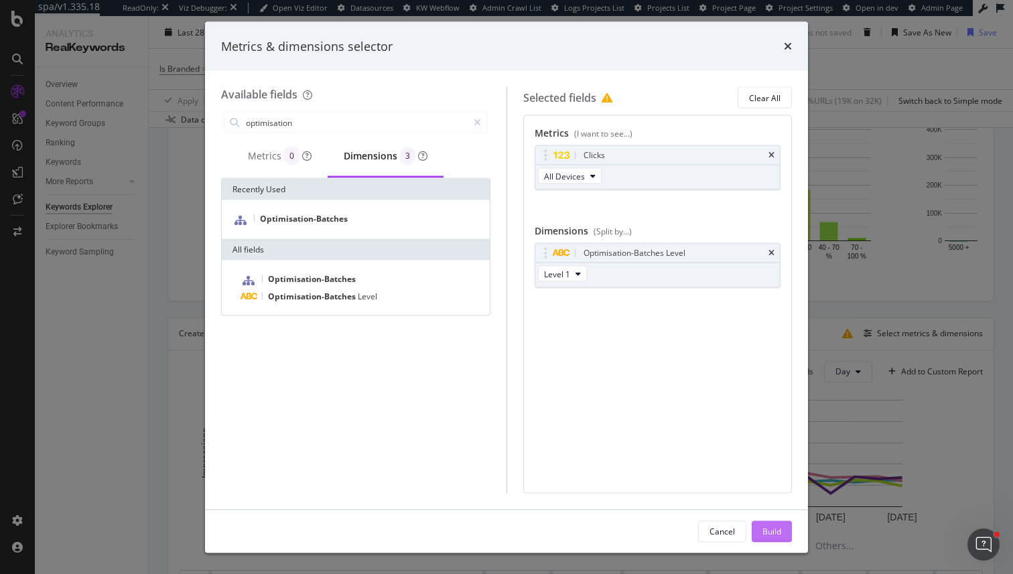
click at [779, 531] on div "Build" at bounding box center [771, 530] width 19 height 11
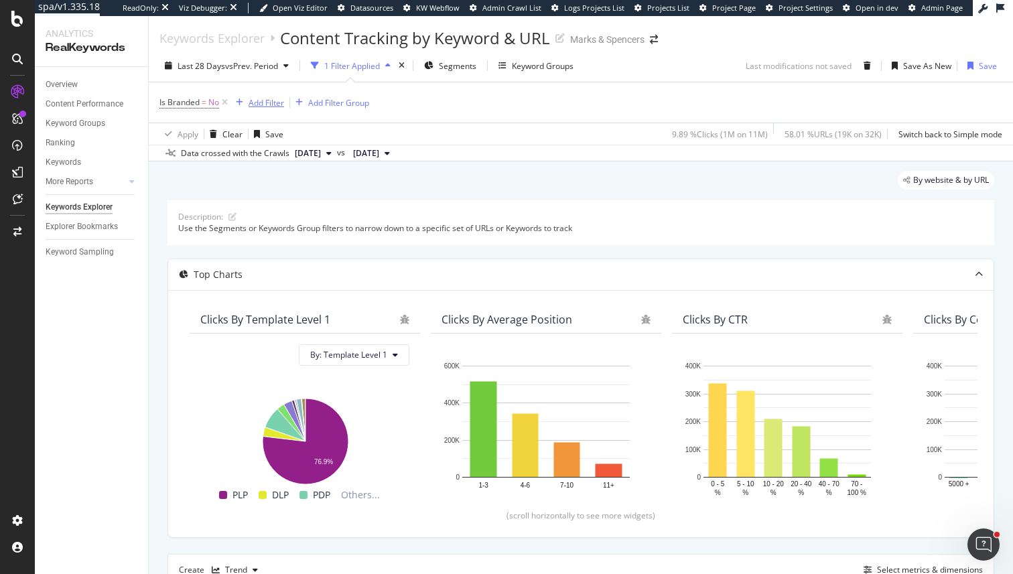
click at [261, 99] on div "Add Filter" at bounding box center [267, 102] width 36 height 11
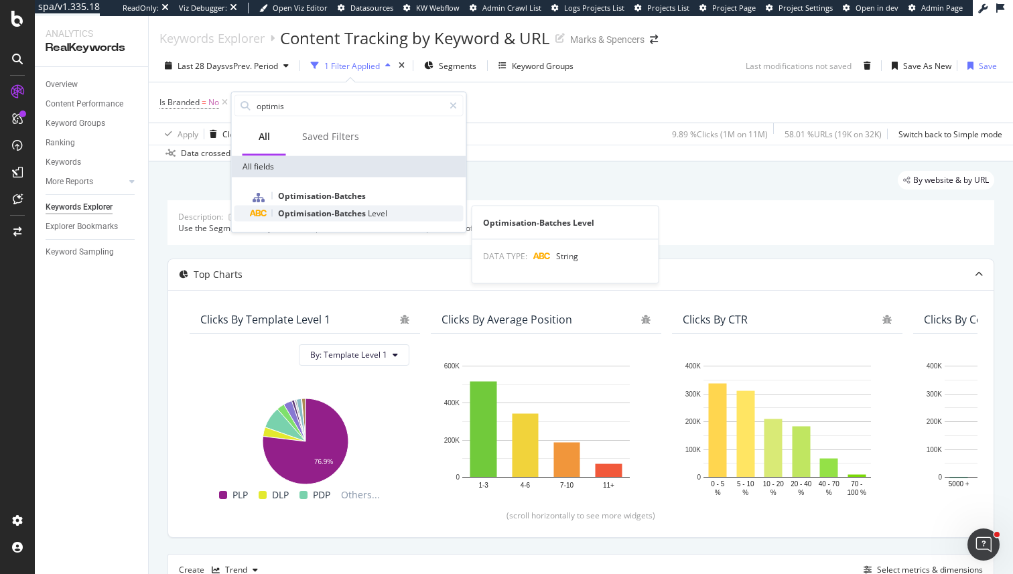
type input "optimis"
click at [328, 215] on span "Optimisation-Batches" at bounding box center [323, 213] width 90 height 11
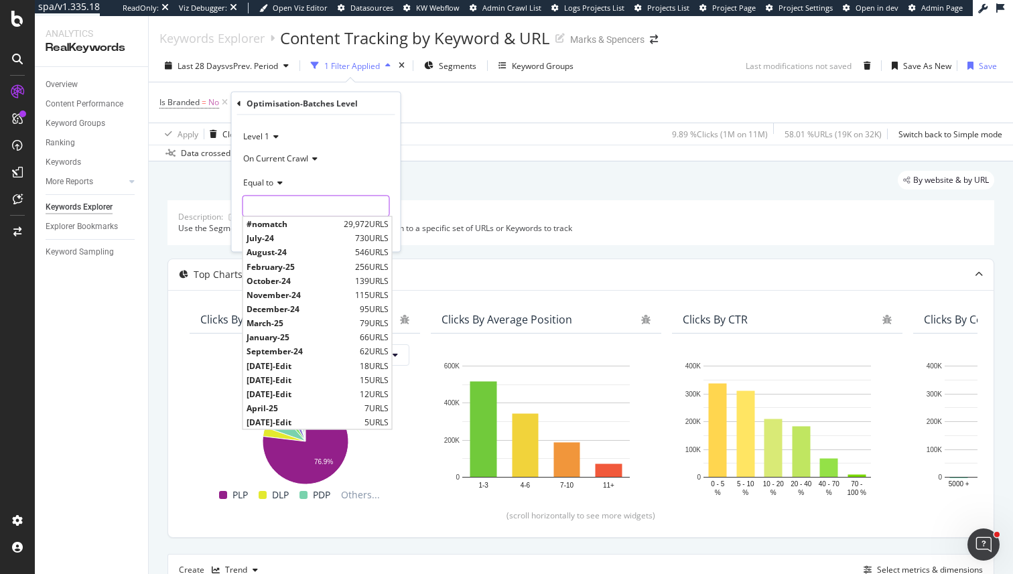
click at [320, 204] on input "text" at bounding box center [316, 206] width 146 height 21
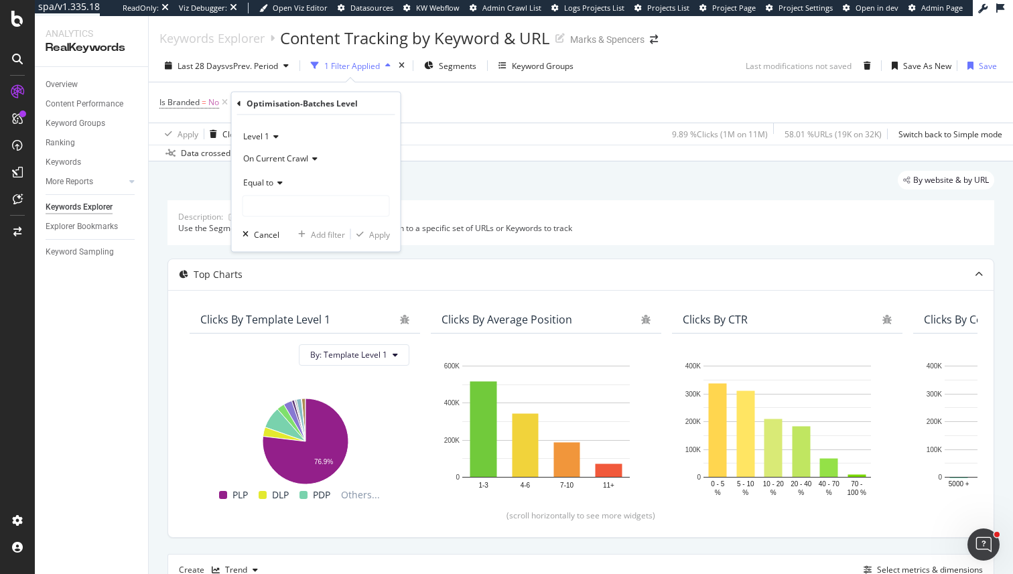
click at [267, 184] on span "Equal to" at bounding box center [258, 181] width 30 height 11
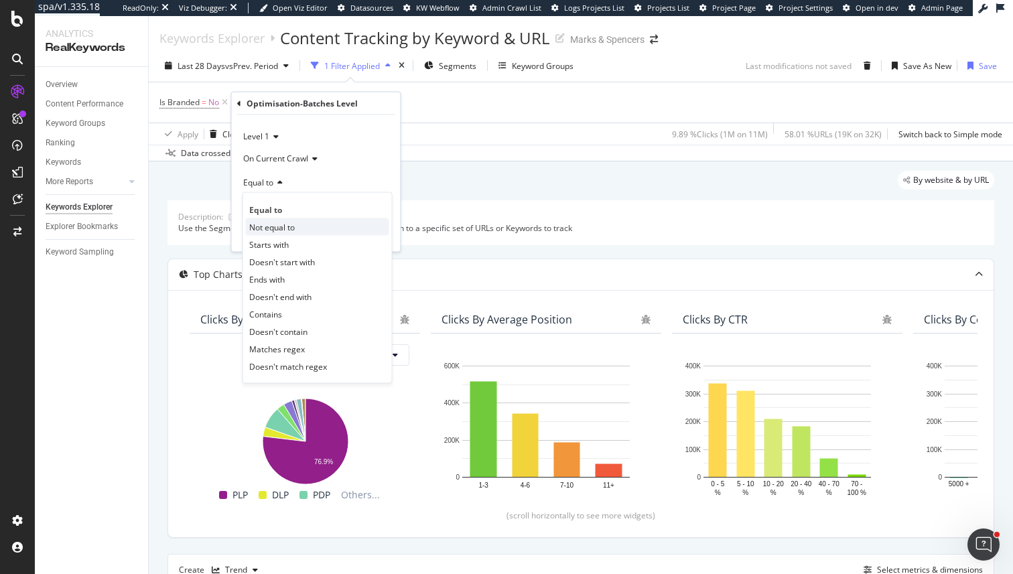
click at [279, 226] on span "Not equal to" at bounding box center [272, 226] width 46 height 11
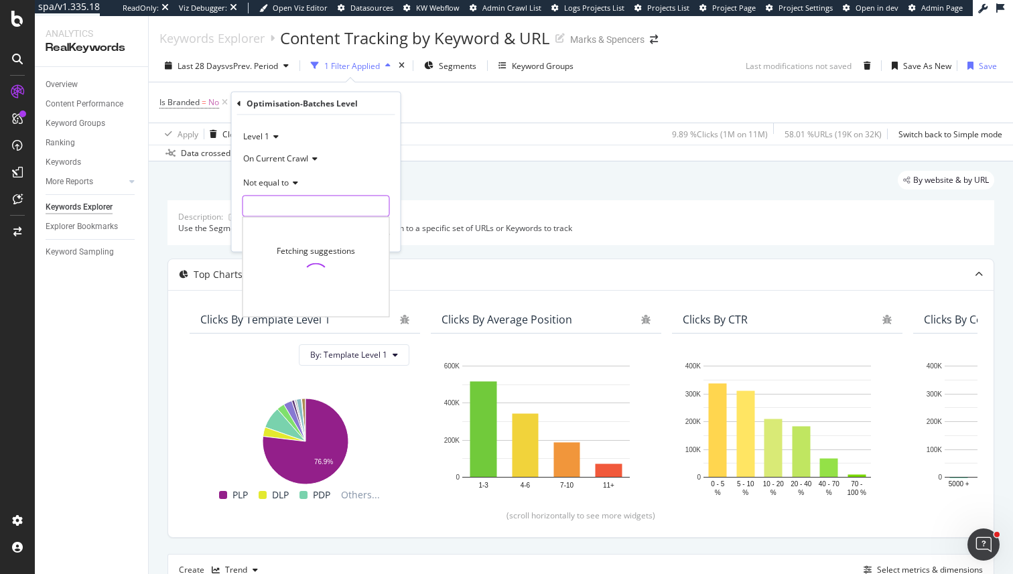
click at [317, 202] on input "text" at bounding box center [316, 206] width 146 height 21
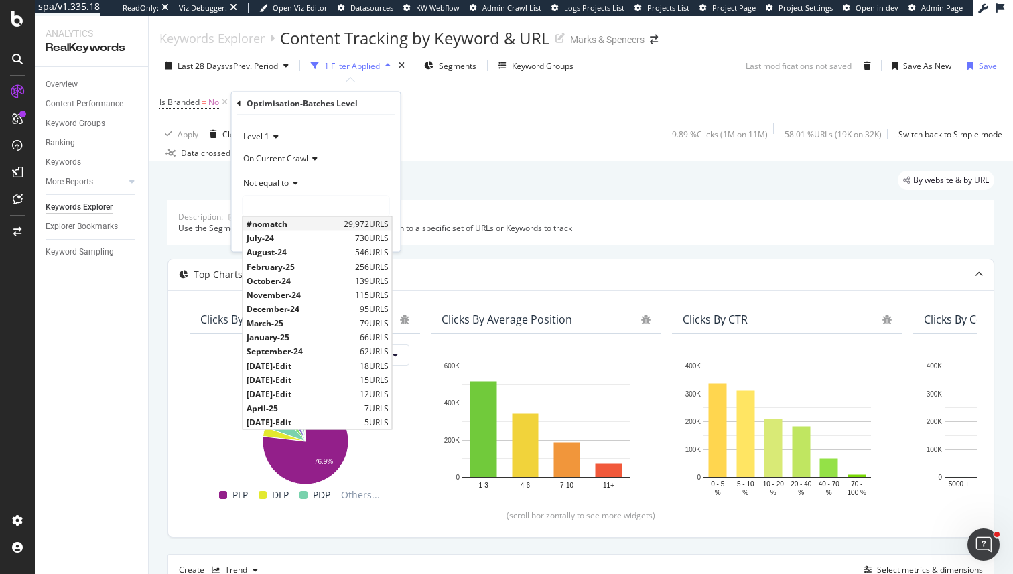
click at [328, 218] on span "#nomatch" at bounding box center [293, 223] width 94 height 11
type input "#nomatch"
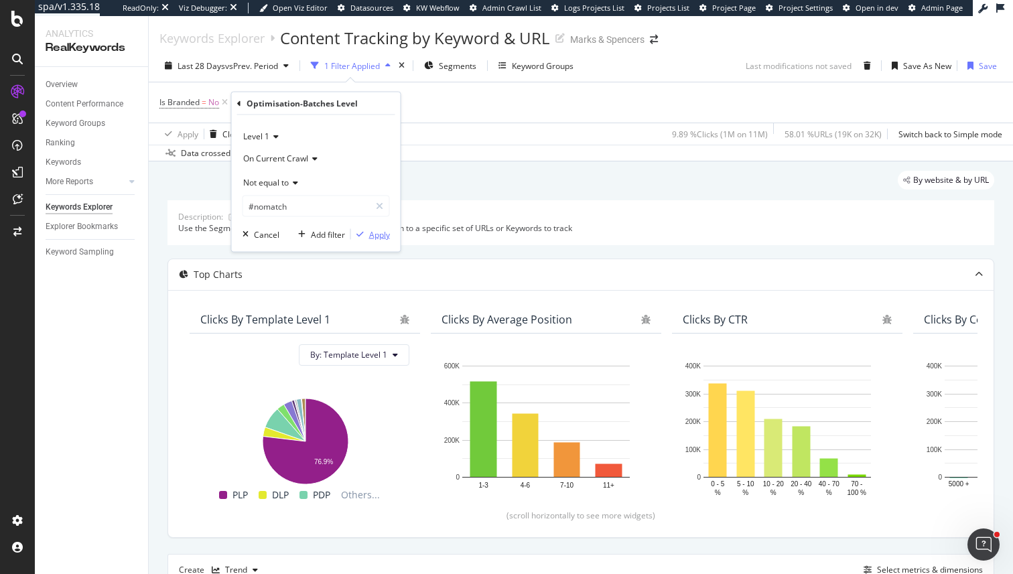
click at [374, 228] on button "Apply" at bounding box center [370, 234] width 39 height 13
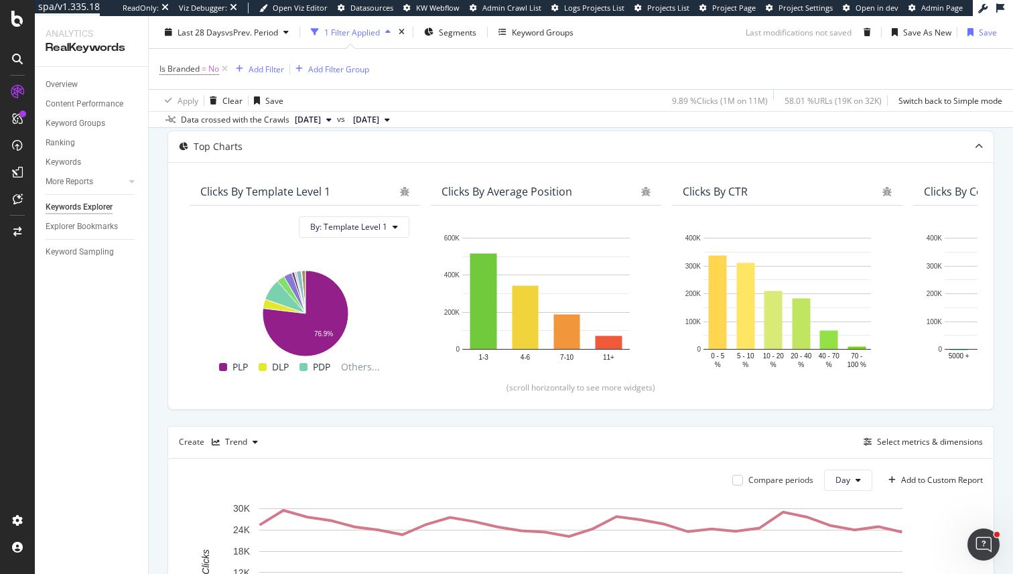
scroll to position [673, 0]
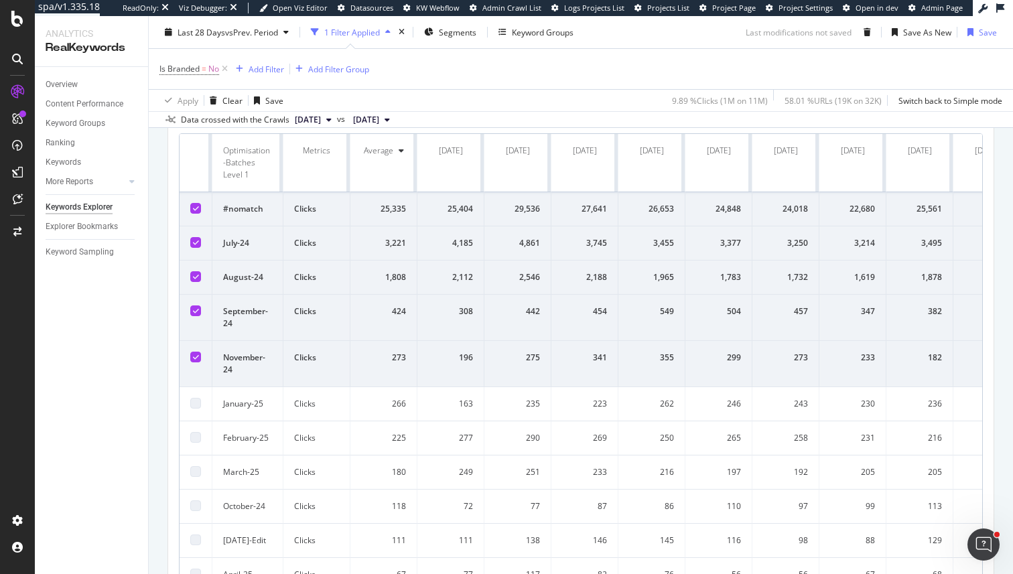
click at [191, 203] on div at bounding box center [195, 208] width 11 height 11
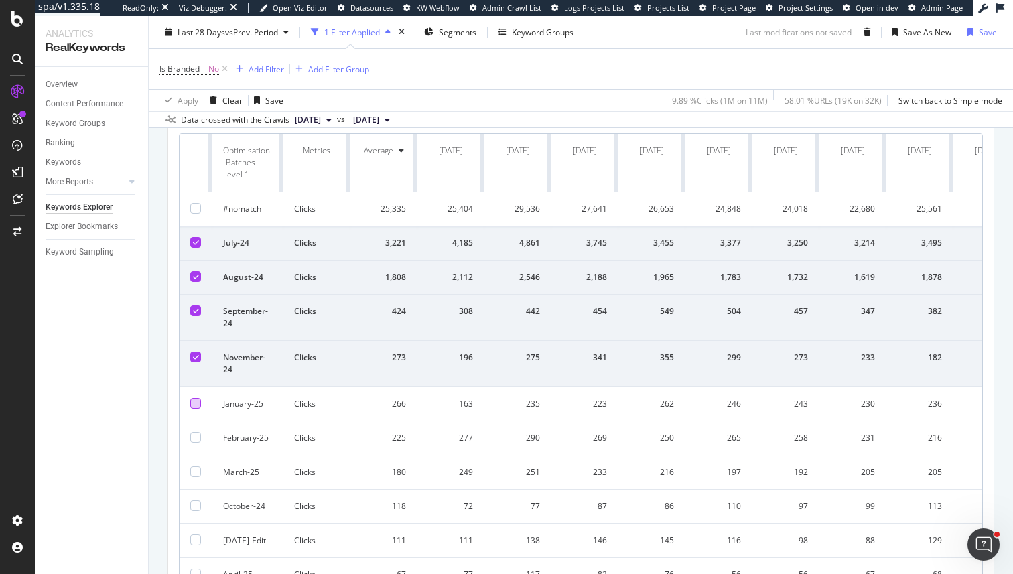
click at [196, 403] on div at bounding box center [195, 403] width 11 height 11
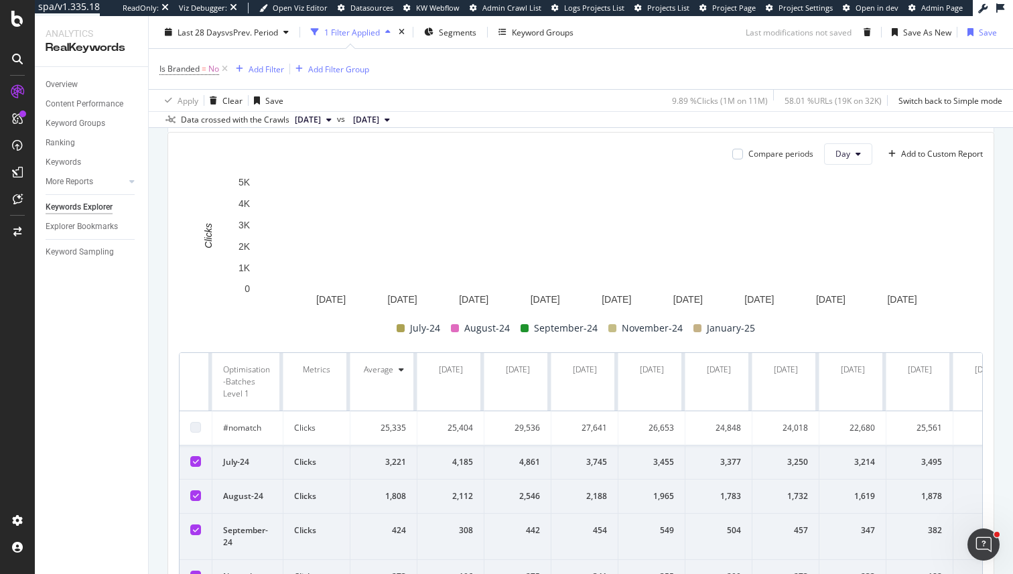
scroll to position [346, 0]
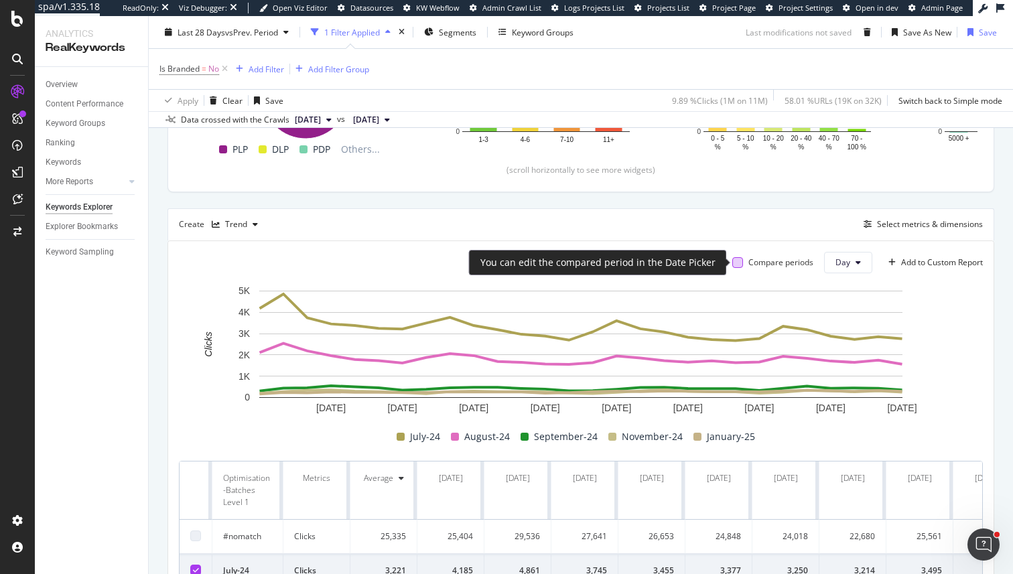
click at [739, 264] on div at bounding box center [737, 262] width 11 height 11
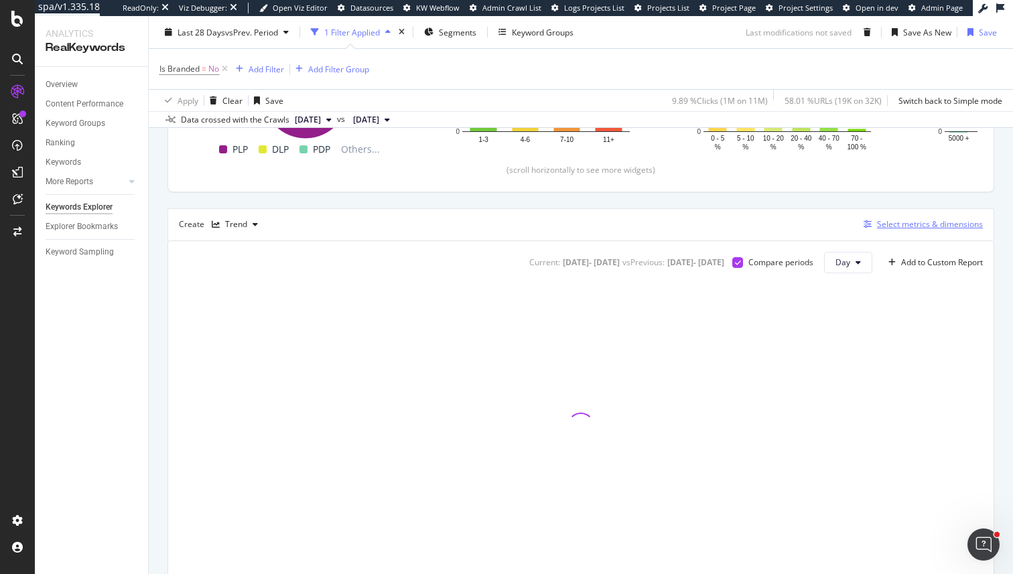
click at [872, 228] on div "Select metrics & dimensions" at bounding box center [920, 224] width 125 height 15
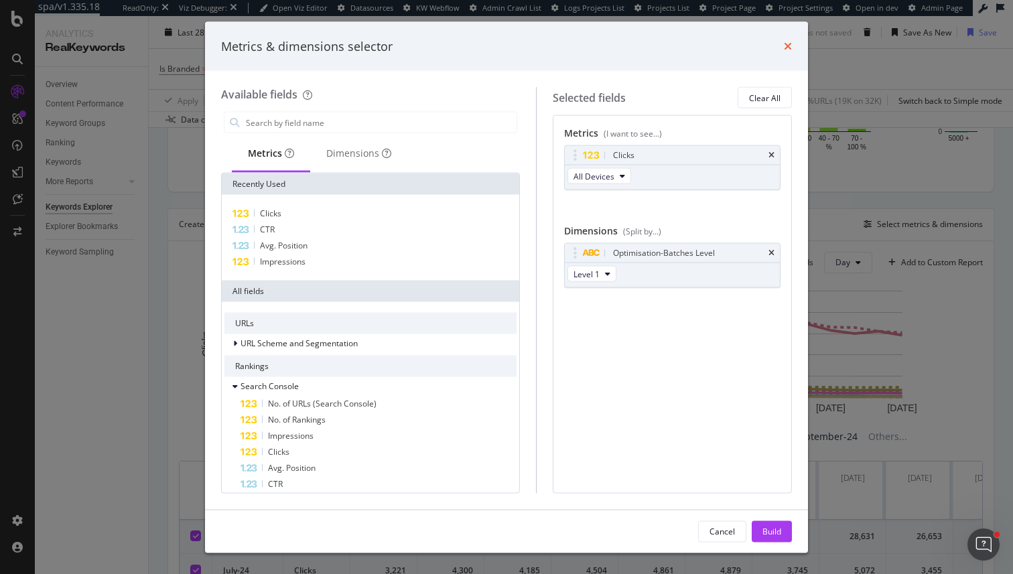
click at [789, 47] on icon "times" at bounding box center [788, 46] width 8 height 11
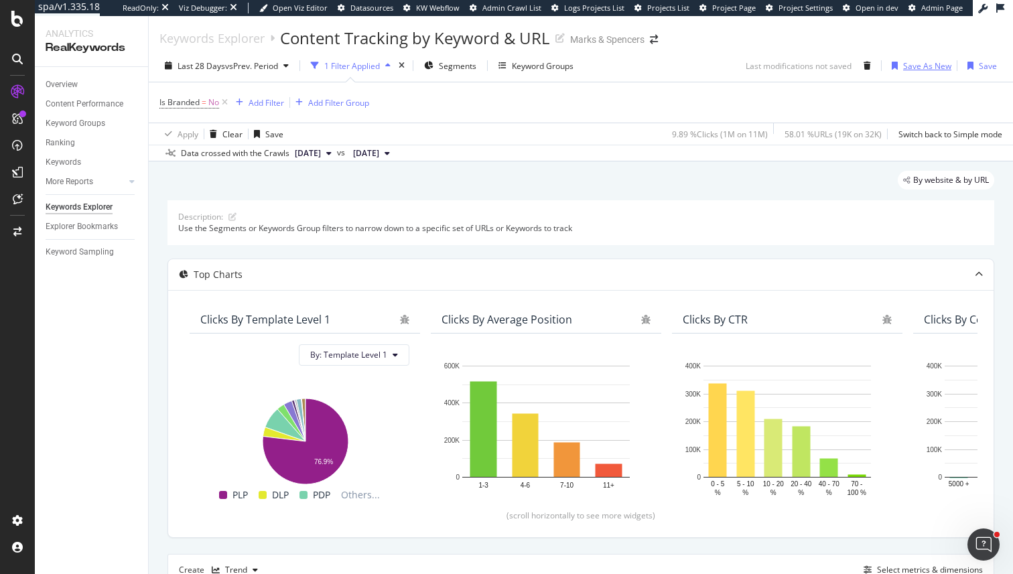
click at [895, 74] on div "Save As New" at bounding box center [918, 66] width 65 height 20
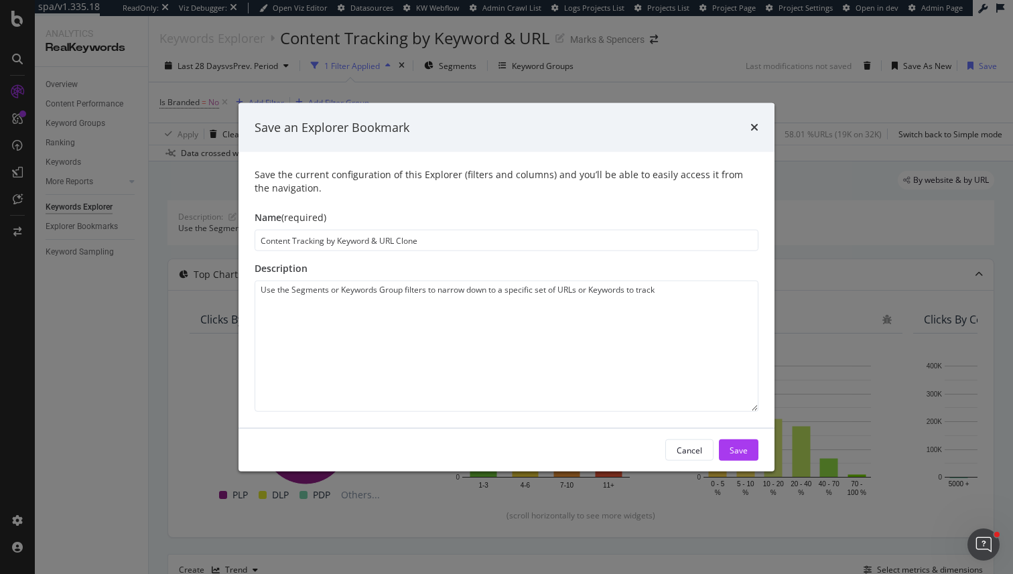
click at [357, 247] on input "Content Tracking by Keyword & URL Clone" at bounding box center [507, 240] width 504 height 21
type input "Trendline of Clicks per Optimisation Batch"
click at [737, 451] on div "Save" at bounding box center [738, 449] width 18 height 11
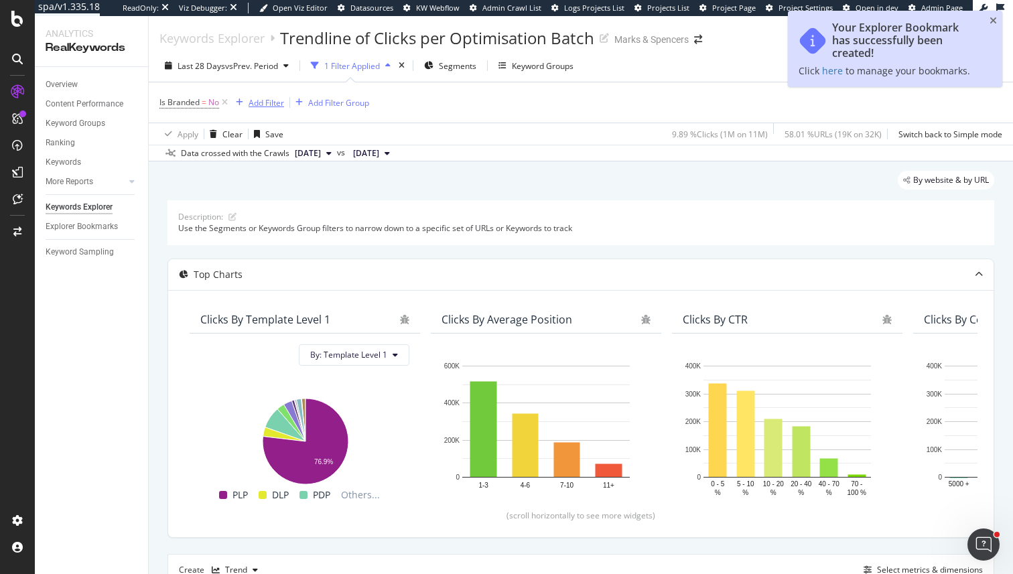
click at [269, 94] on button "Add Filter" at bounding box center [257, 102] width 54 height 16
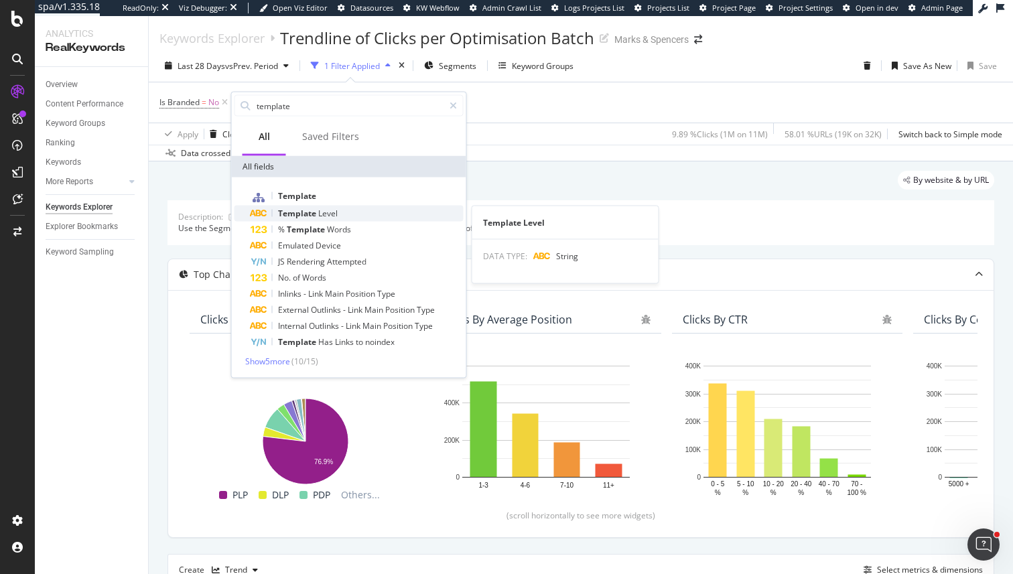
type input "template"
click at [307, 214] on span "Template" at bounding box center [298, 213] width 40 height 11
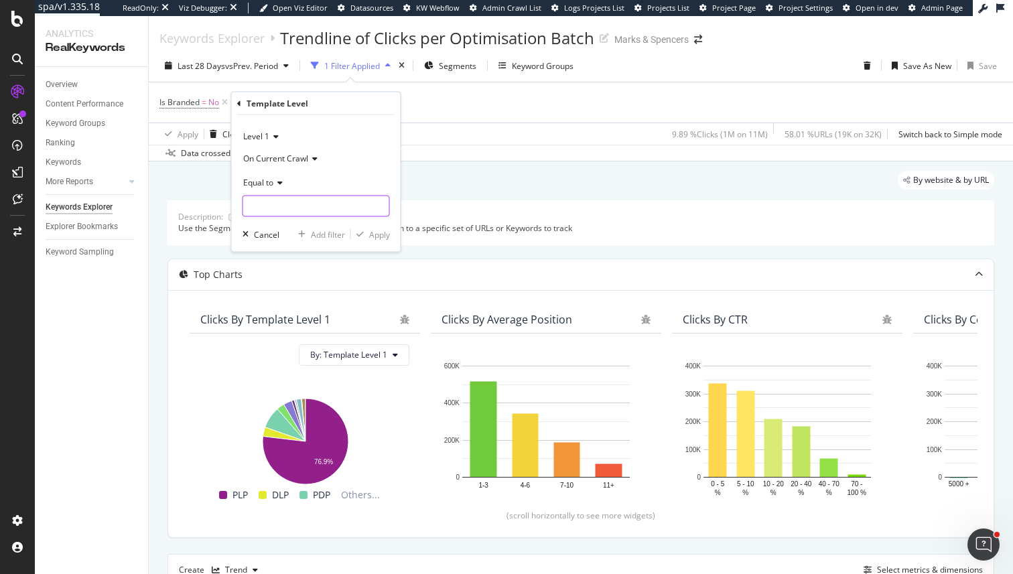
click at [303, 212] on input "text" at bounding box center [316, 206] width 146 height 21
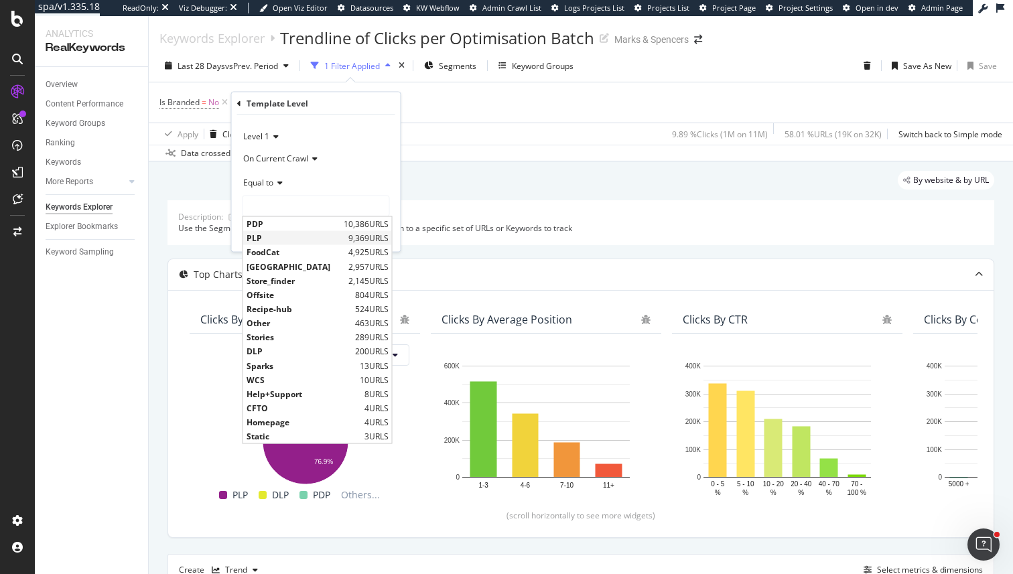
click at [332, 236] on span "PLP" at bounding box center [295, 237] width 98 height 11
type input "PLP"
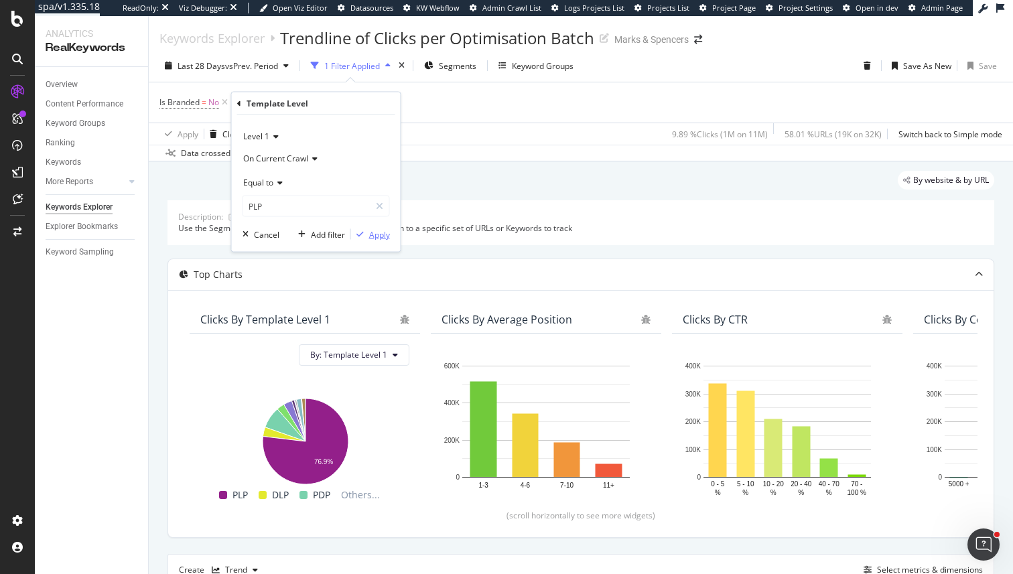
click at [361, 230] on icon "button" at bounding box center [359, 234] width 7 height 8
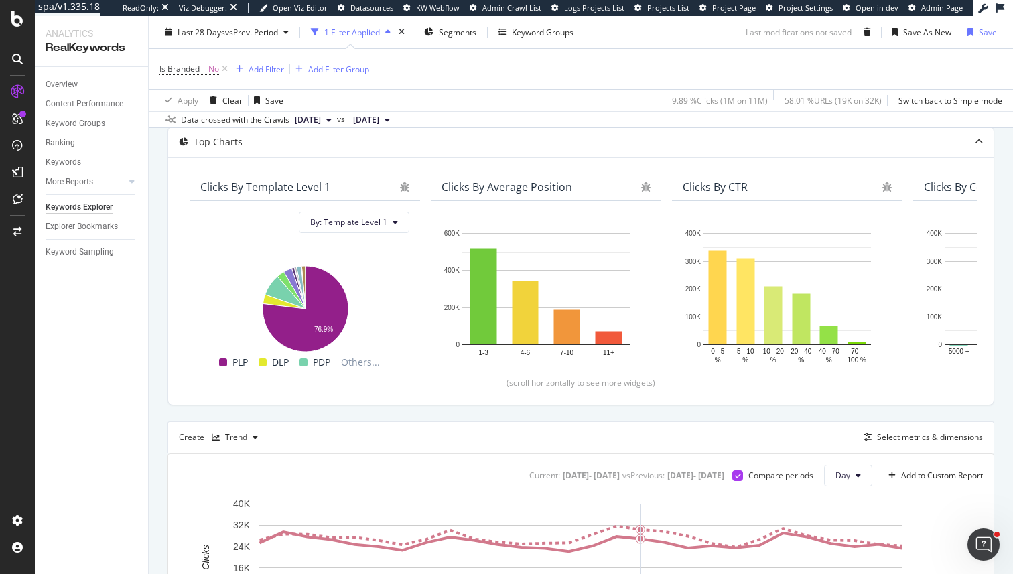
scroll to position [97, 0]
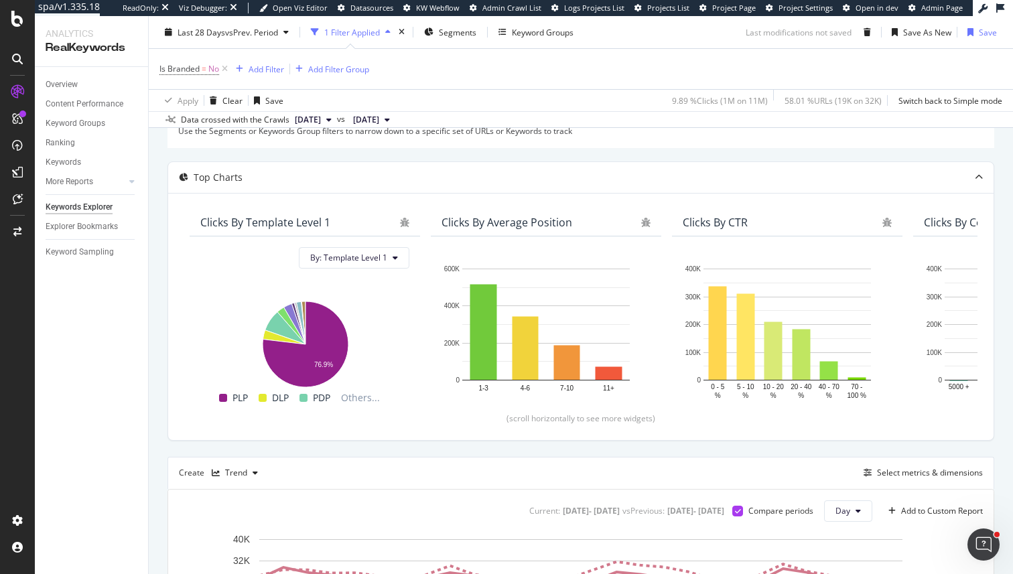
click at [231, 485] on div "Create Trend Select metrics & dimensions" at bounding box center [580, 473] width 827 height 32
click at [230, 473] on div "Trend" at bounding box center [236, 473] width 22 height 8
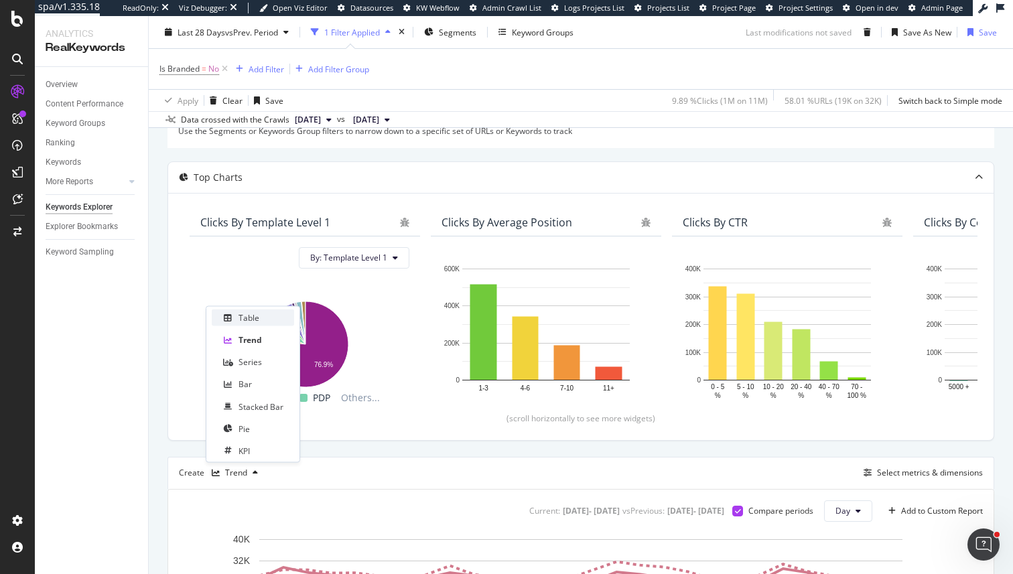
click at [249, 324] on div "Table" at bounding box center [253, 317] width 82 height 17
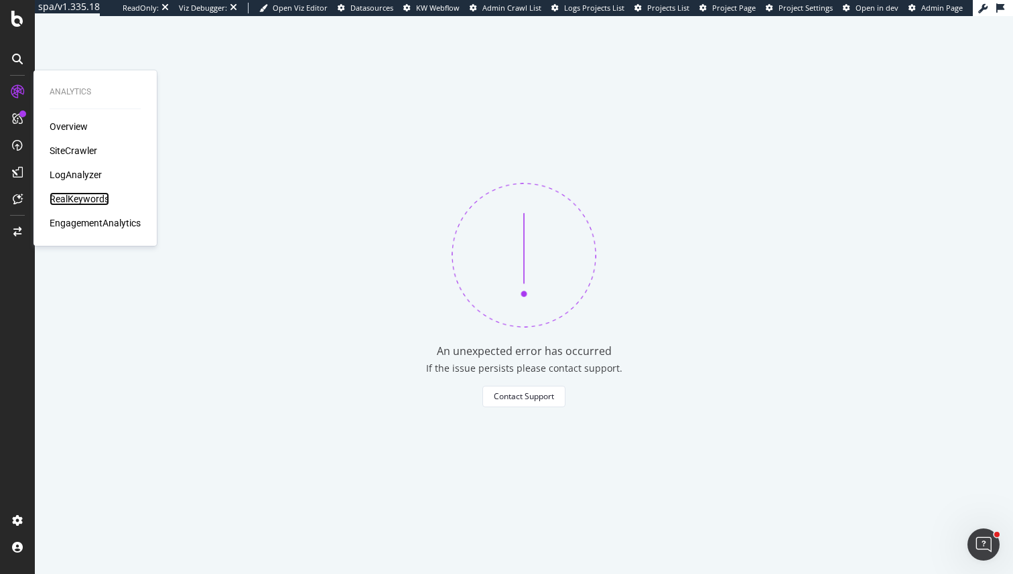
click at [70, 202] on div "RealKeywords" at bounding box center [80, 198] width 60 height 13
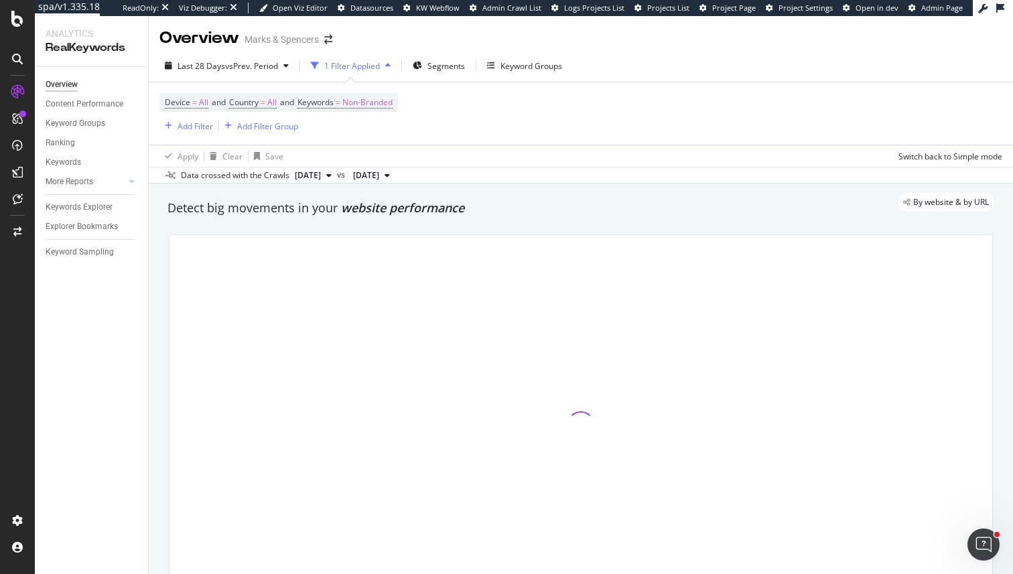
scroll to position [475, 0]
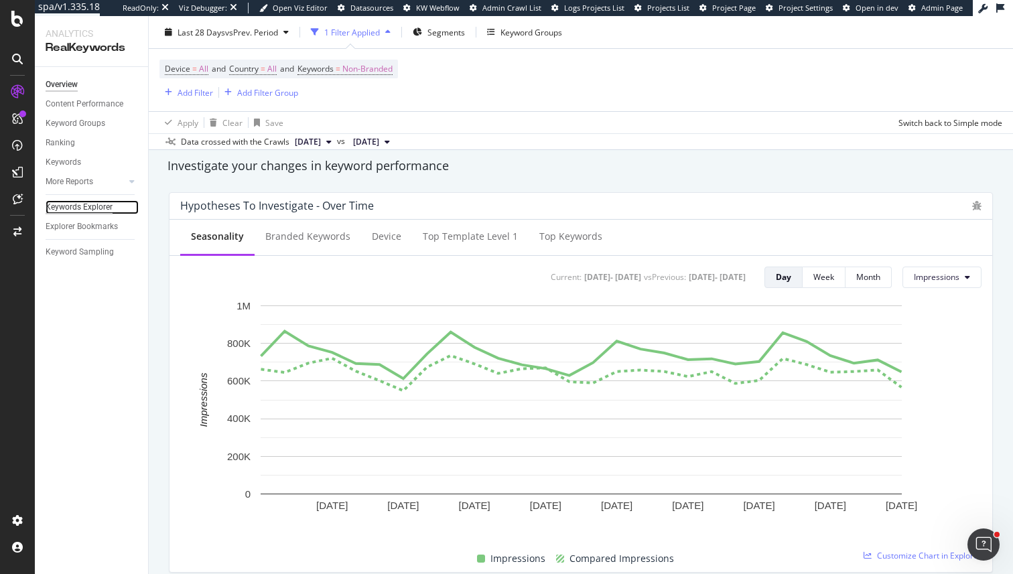
click at [93, 200] on div "Keywords Explorer" at bounding box center [79, 207] width 67 height 14
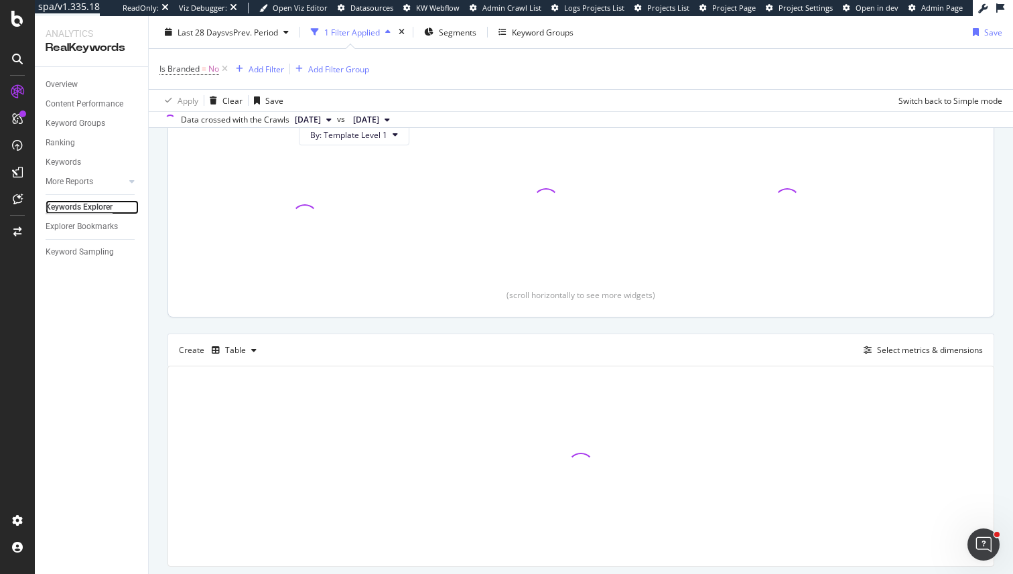
scroll to position [202, 0]
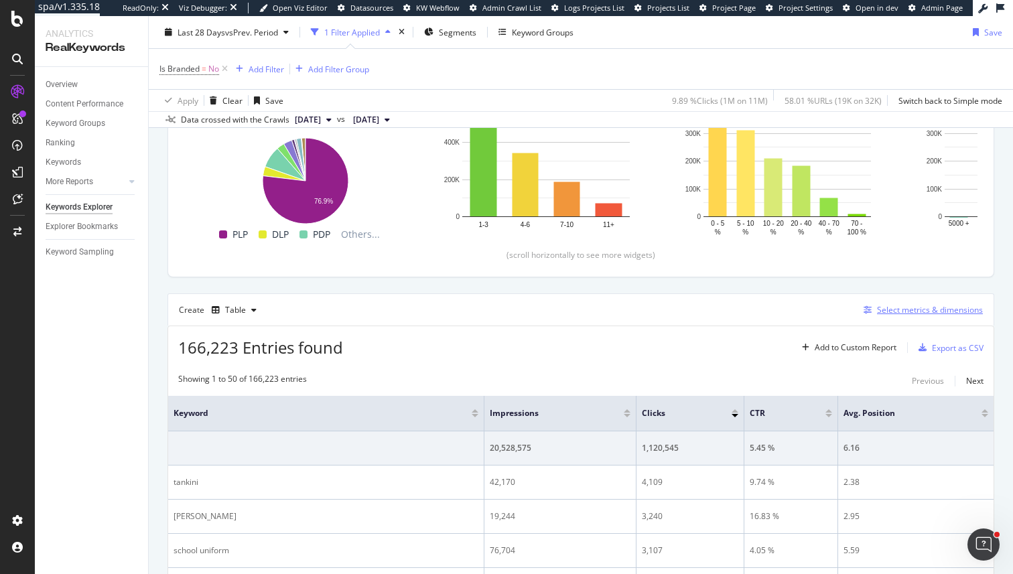
click at [922, 315] on div "Select metrics & dimensions" at bounding box center [930, 309] width 106 height 11
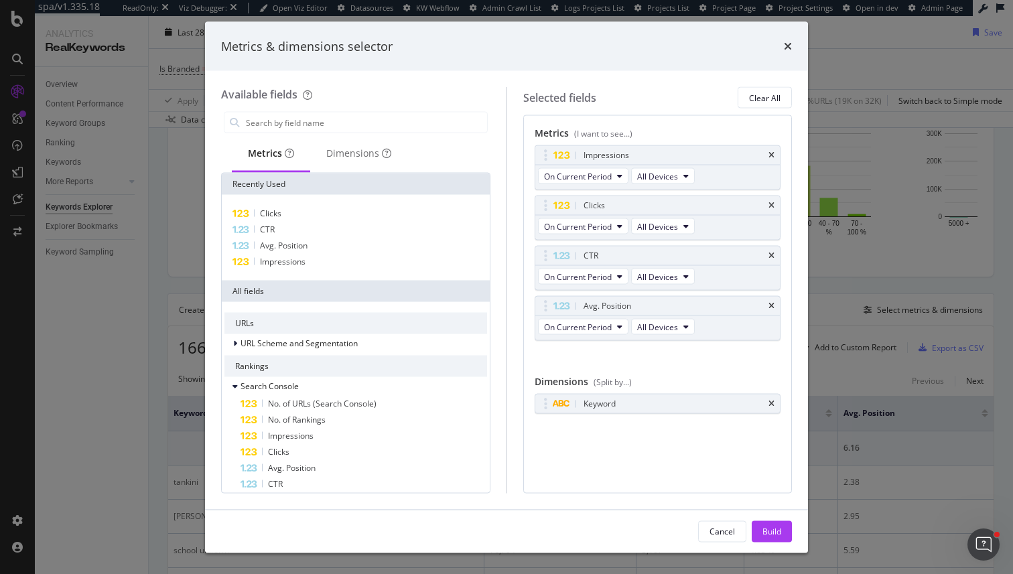
click at [775, 82] on div "Available fields Metrics Dimensions Recently Used Clicks CTR Avg. Position Impr…" at bounding box center [506, 290] width 603 height 438
click at [760, 98] on div "Clear All" at bounding box center [764, 97] width 31 height 11
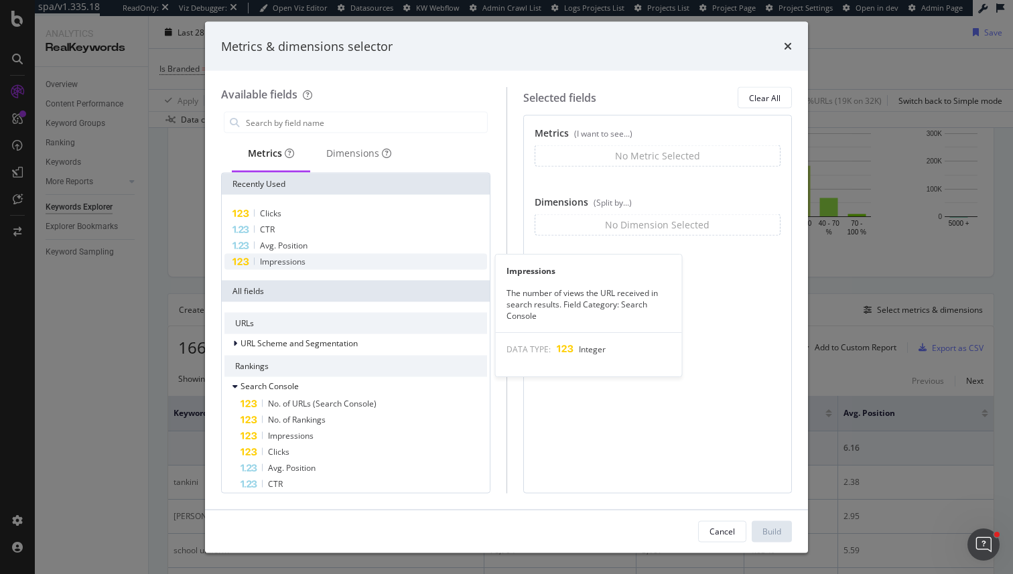
click at [303, 263] on span "Impressions" at bounding box center [283, 261] width 46 height 11
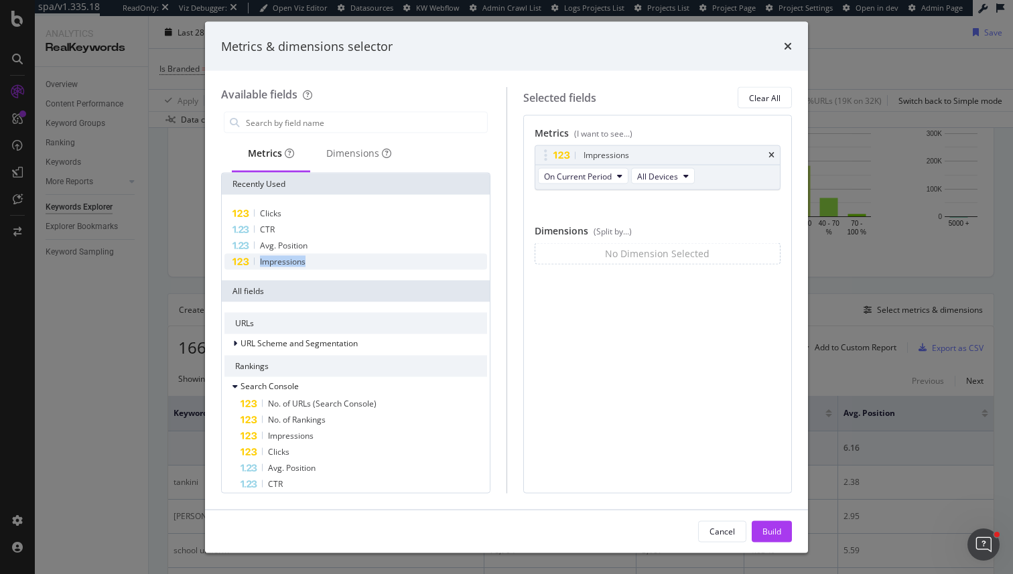
click at [303, 263] on span "Impressions" at bounding box center [283, 261] width 46 height 11
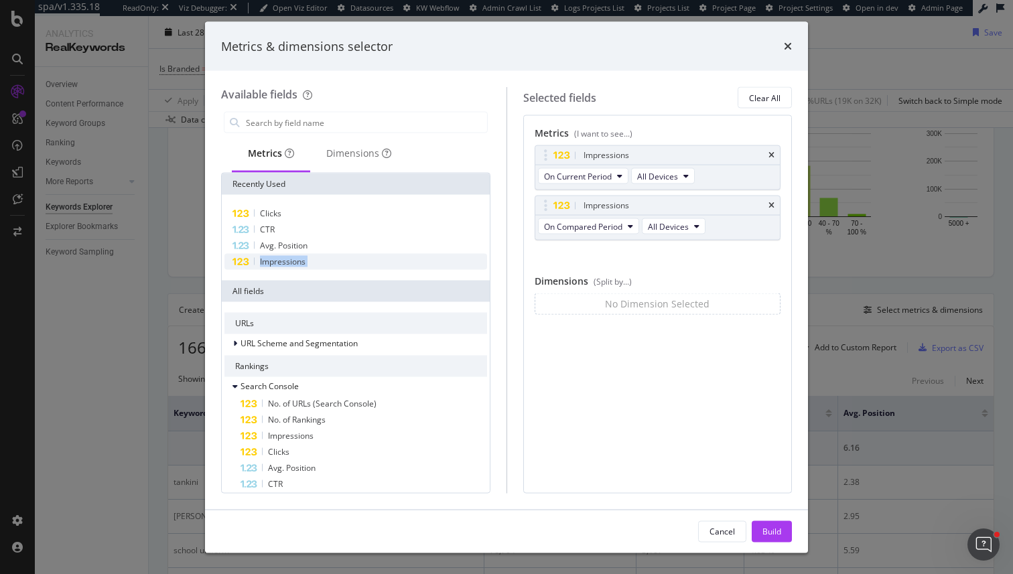
click at [303, 263] on span "Impressions" at bounding box center [283, 261] width 46 height 11
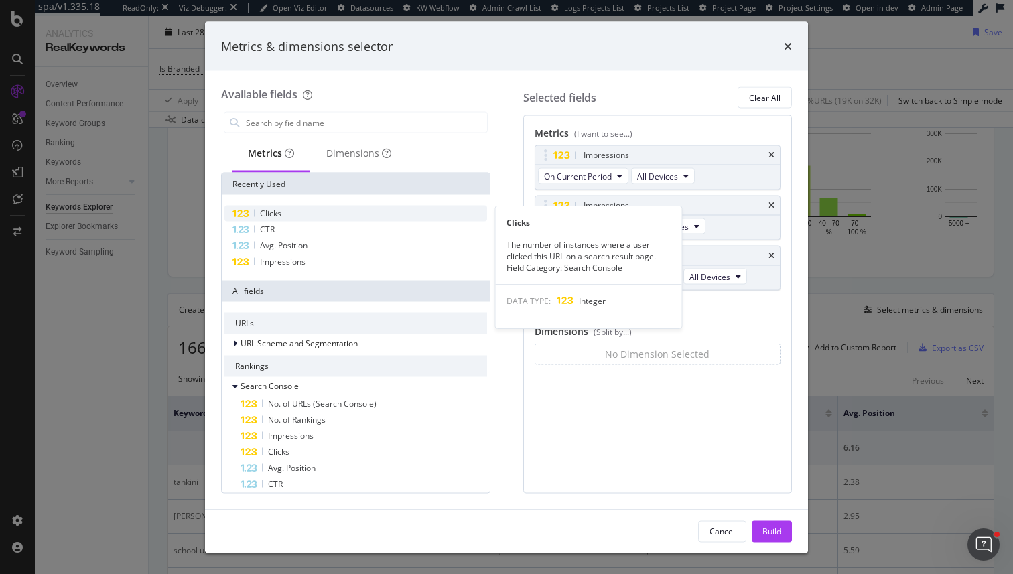
click at [295, 211] on div "Clicks" at bounding box center [355, 214] width 263 height 16
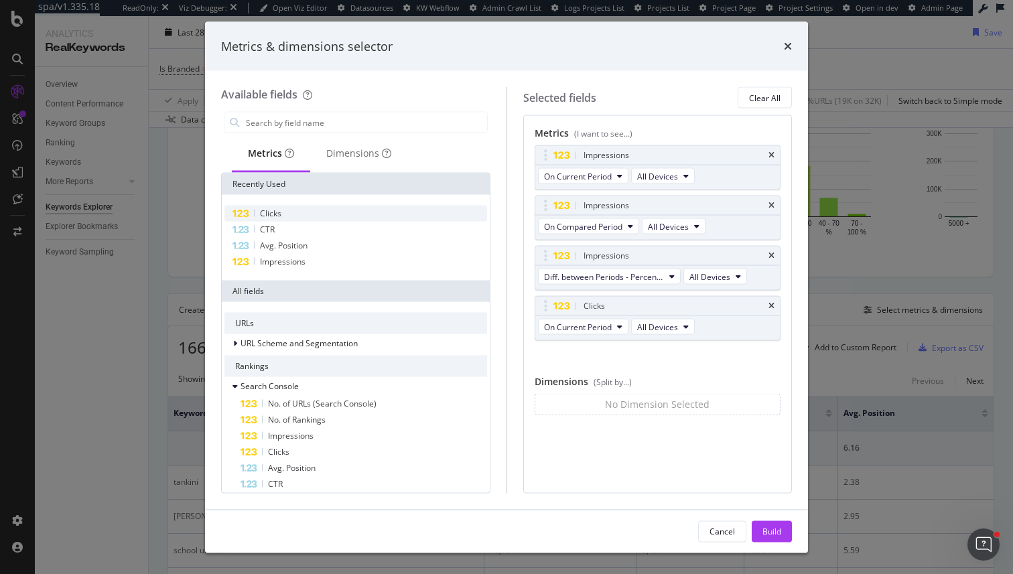
click at [295, 211] on div "Clicks" at bounding box center [355, 214] width 263 height 16
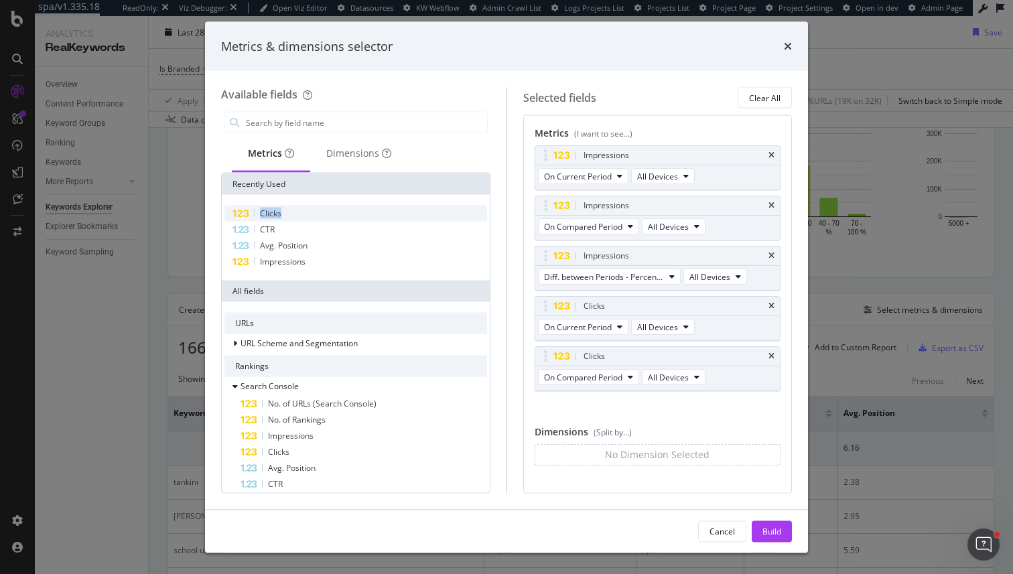
click at [295, 211] on div "Clicks" at bounding box center [355, 214] width 263 height 16
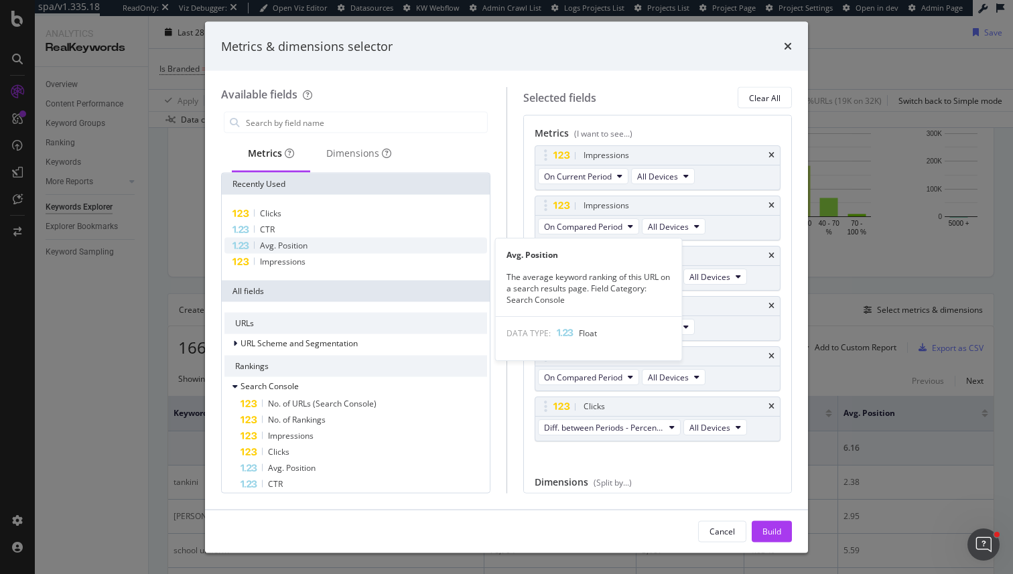
click at [295, 244] on span "Avg. Position" at bounding box center [284, 245] width 48 height 11
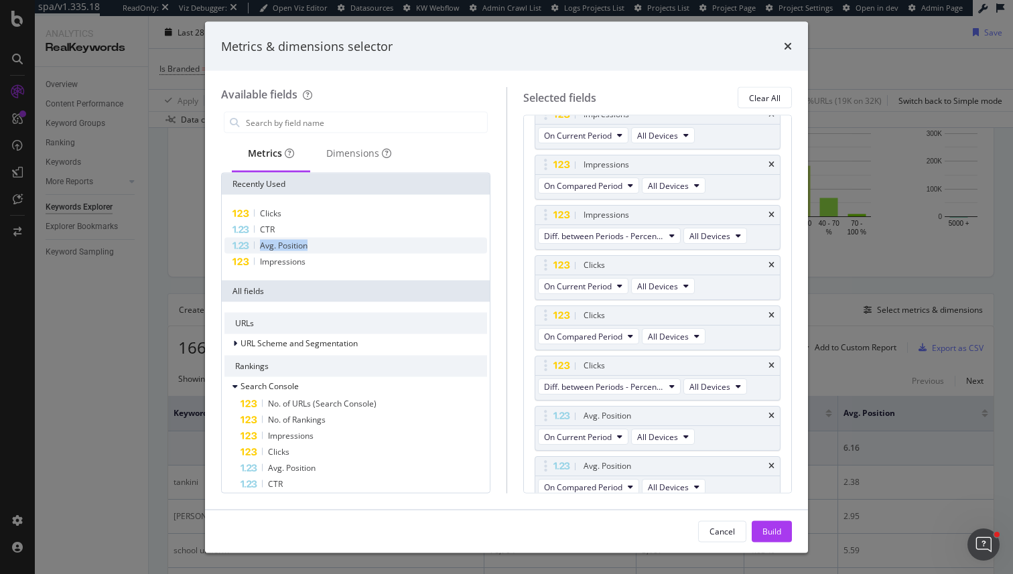
click at [295, 244] on span "Avg. Position" at bounding box center [284, 245] width 48 height 11
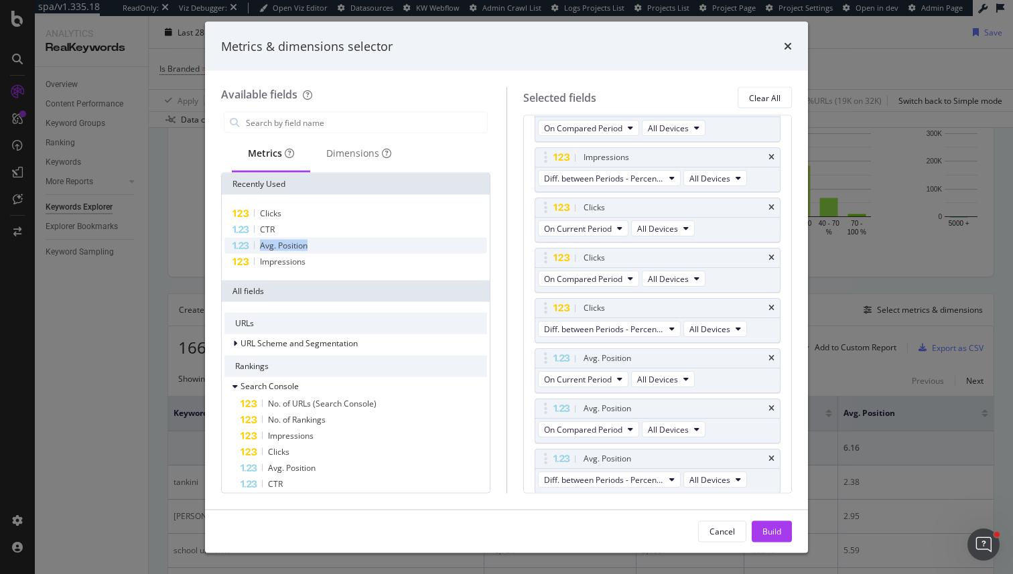
scroll to position [99, 0]
click at [774, 358] on icon "times" at bounding box center [771, 358] width 6 height 8
click at [774, 404] on icon "times" at bounding box center [771, 408] width 6 height 8
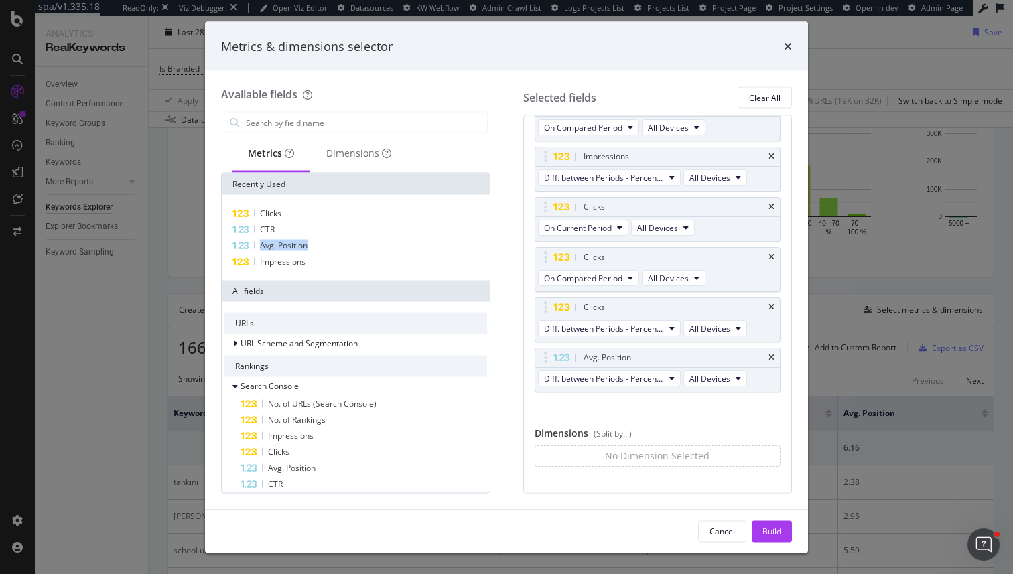
click at [774, 358] on icon "times" at bounding box center [771, 358] width 6 height 8
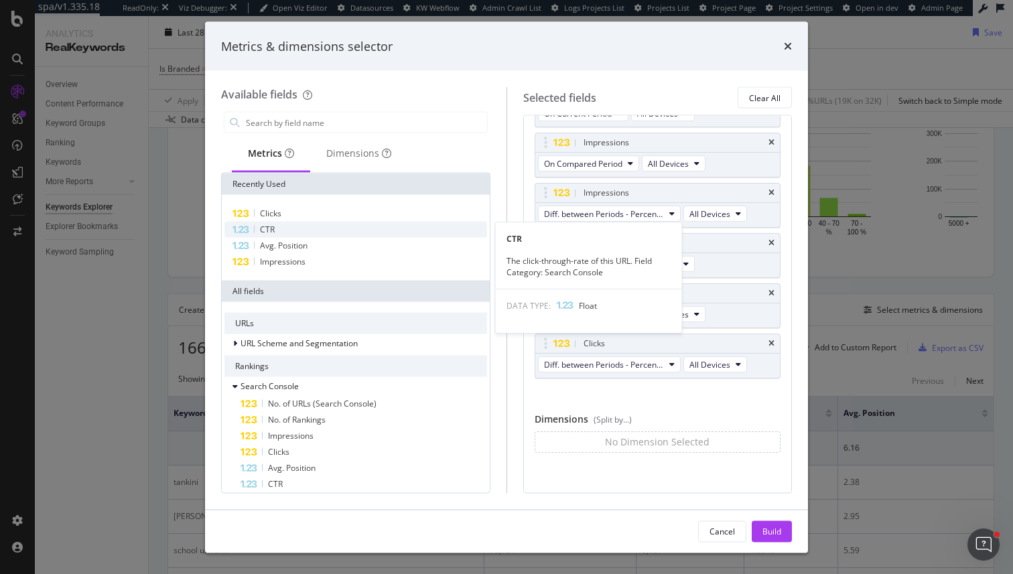
click at [299, 230] on div "CTR" at bounding box center [355, 230] width 263 height 16
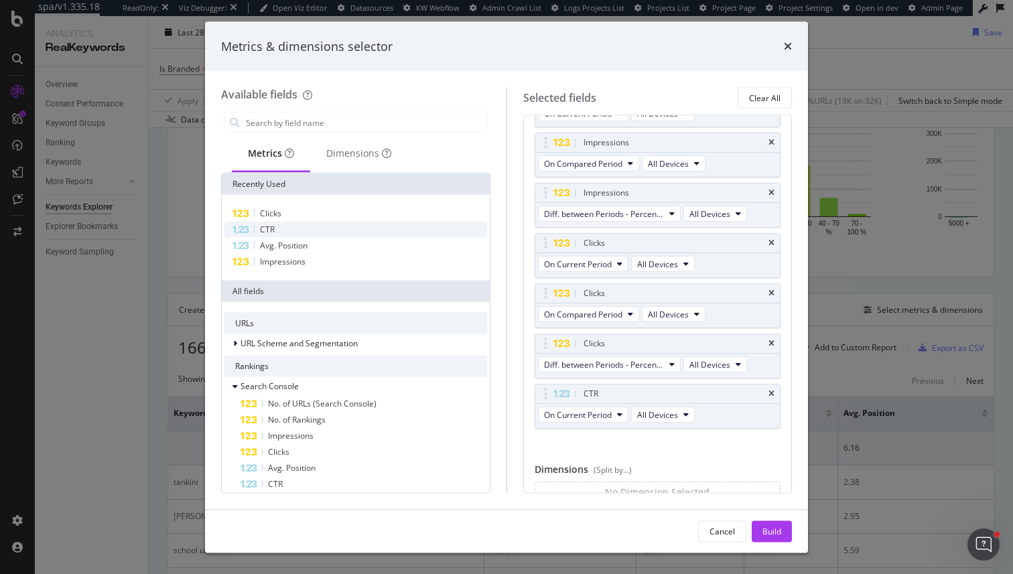
scroll to position [99, 0]
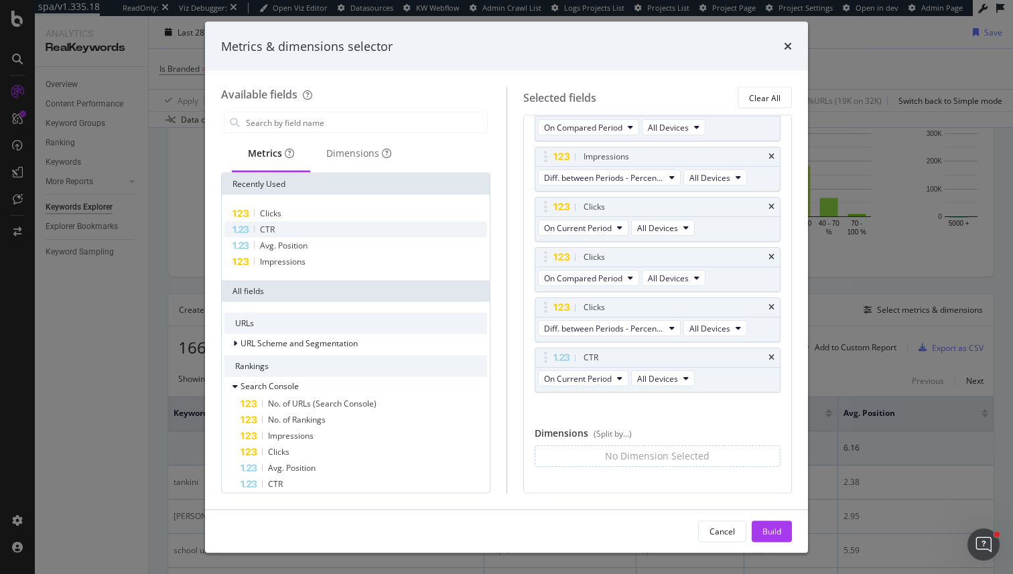
click at [299, 230] on div "CTR" at bounding box center [355, 230] width 263 height 16
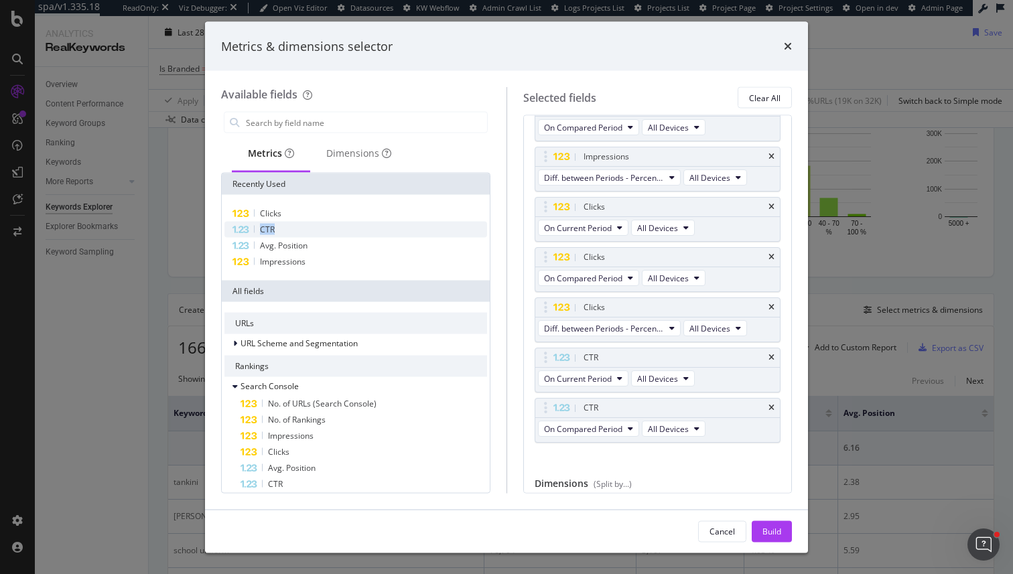
click at [299, 230] on div "CTR" at bounding box center [355, 230] width 263 height 16
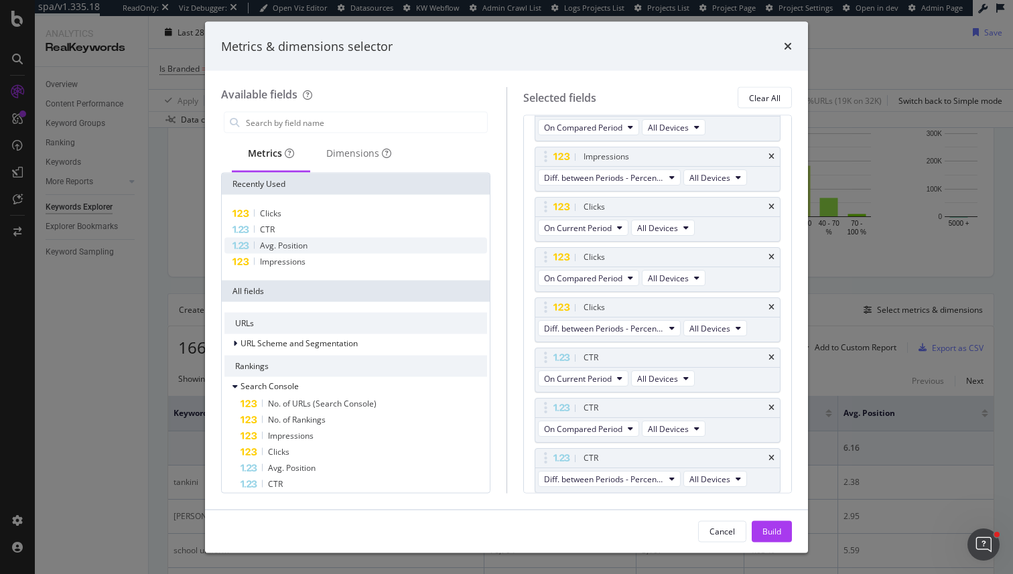
click at [297, 247] on span "Avg. Position" at bounding box center [284, 245] width 48 height 11
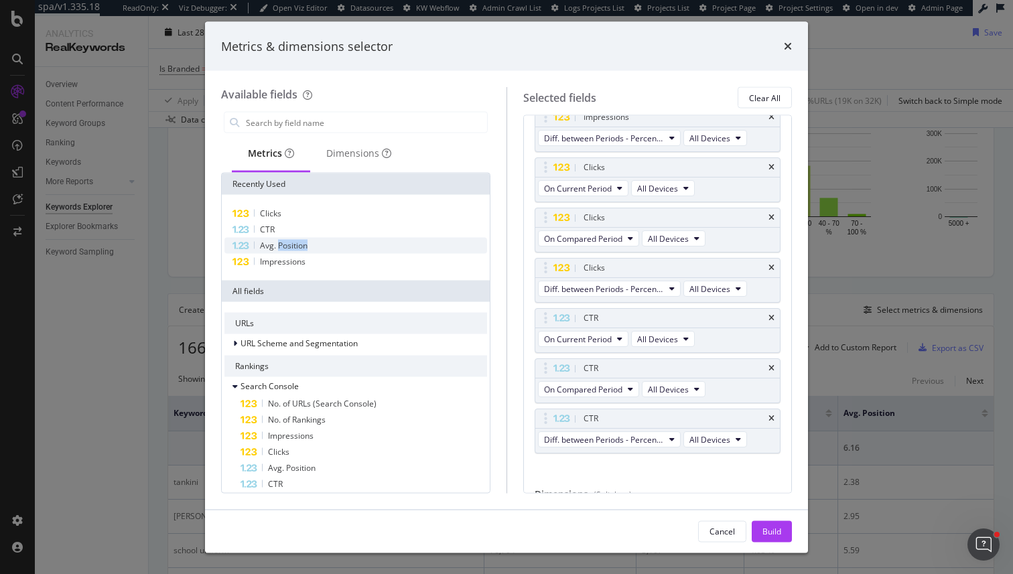
click at [297, 247] on span "Avg. Position" at bounding box center [284, 245] width 48 height 11
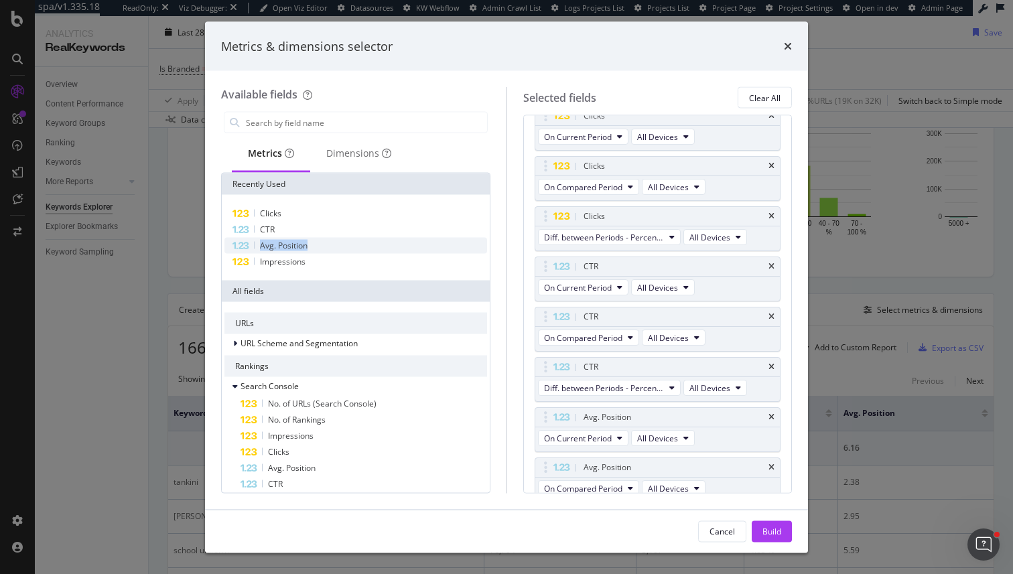
click at [297, 247] on span "Avg. Position" at bounding box center [284, 245] width 48 height 11
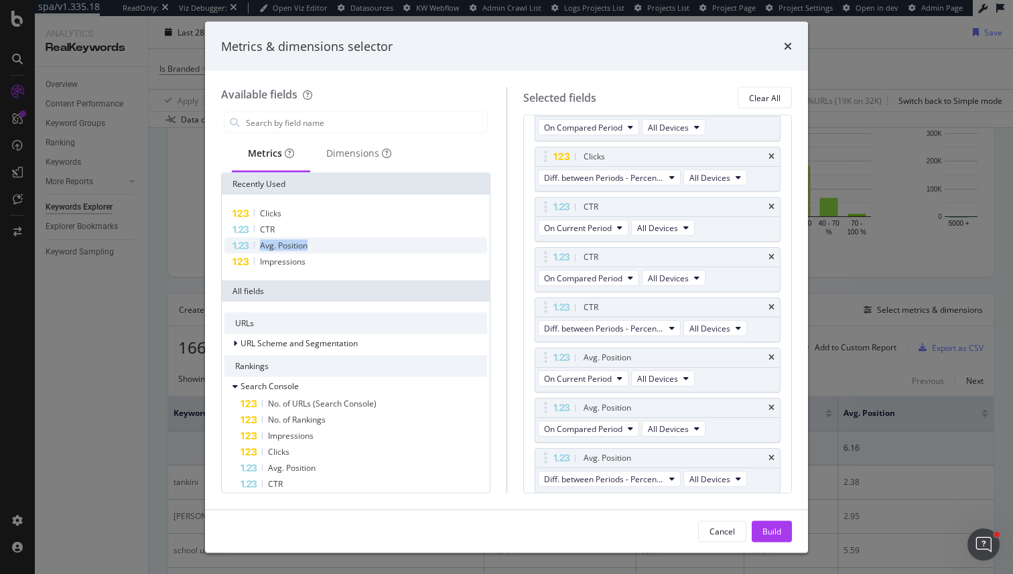
scroll to position [250, 0]
click at [756, 97] on div "Clear All" at bounding box center [764, 97] width 31 height 11
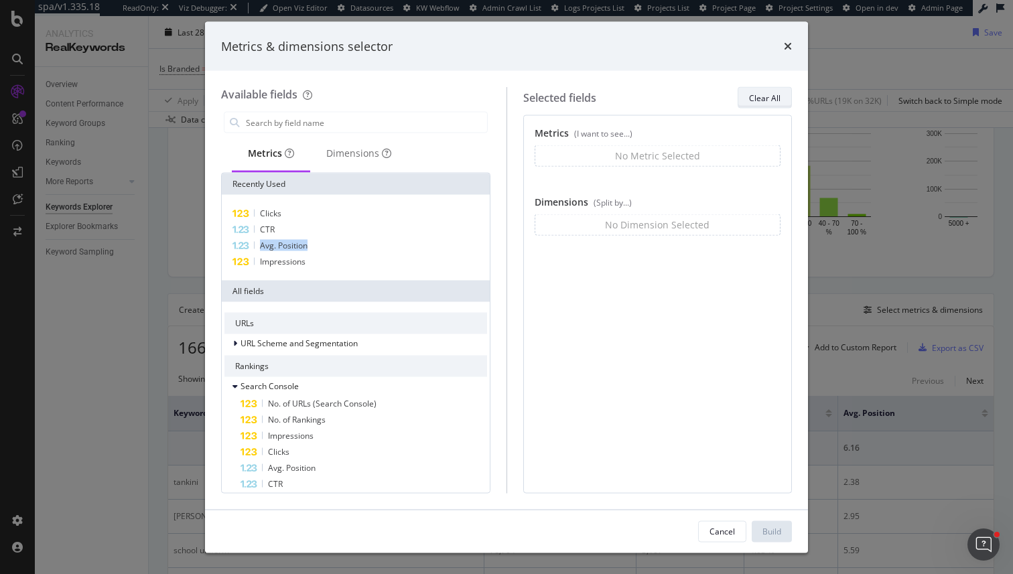
scroll to position [0, 0]
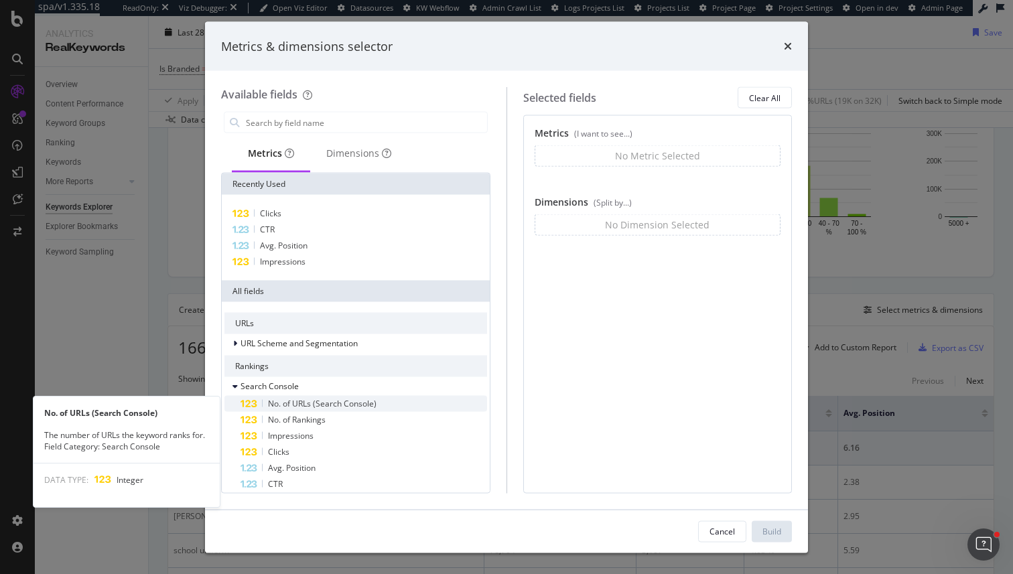
click at [381, 403] on div "No. of URLs (Search Console)" at bounding box center [363, 404] width 246 height 16
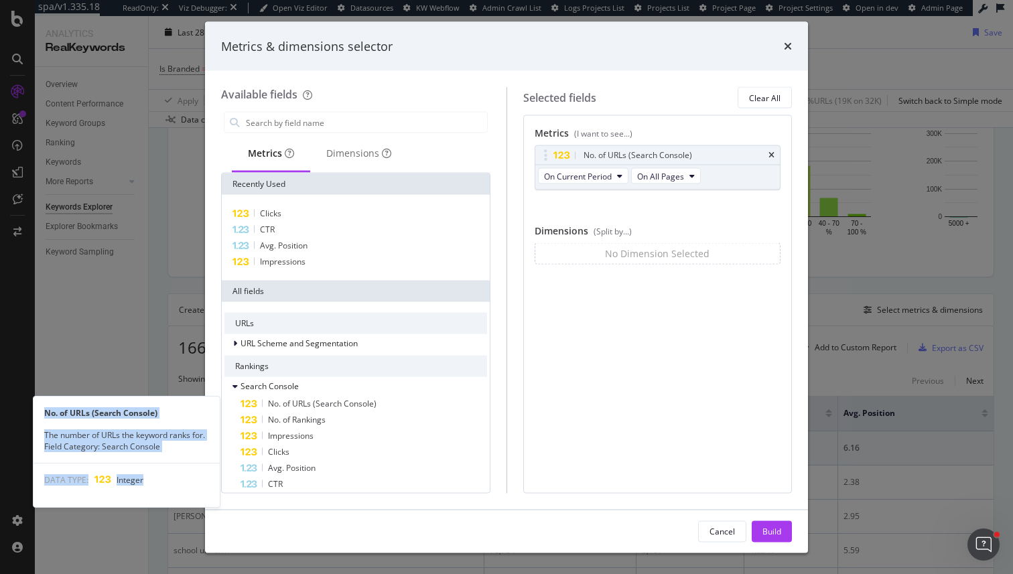
click at [381, 403] on div "No. of URLs (Search Console)" at bounding box center [363, 404] width 246 height 16
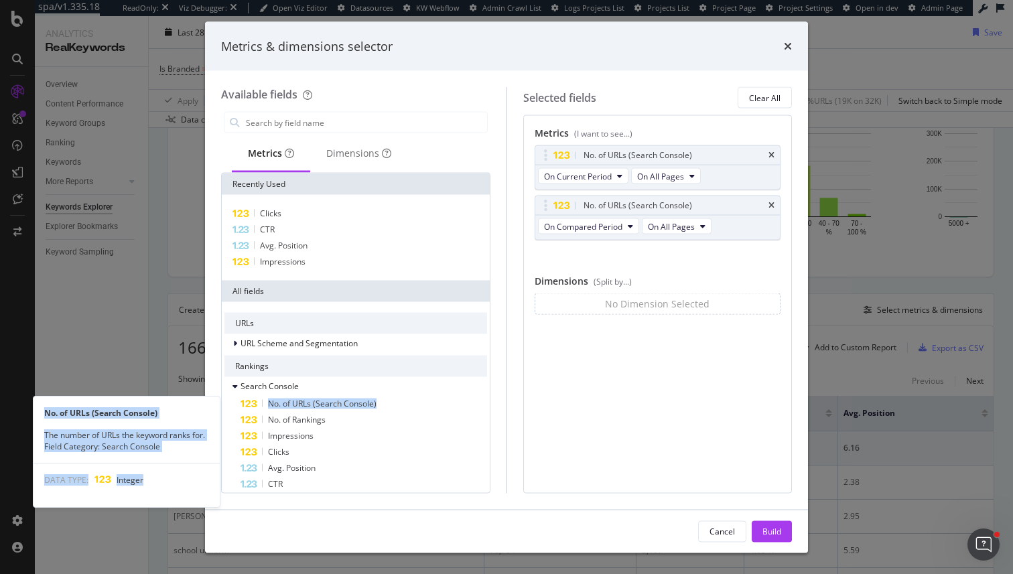
click at [381, 403] on div "No. of URLs (Search Console)" at bounding box center [363, 404] width 246 height 16
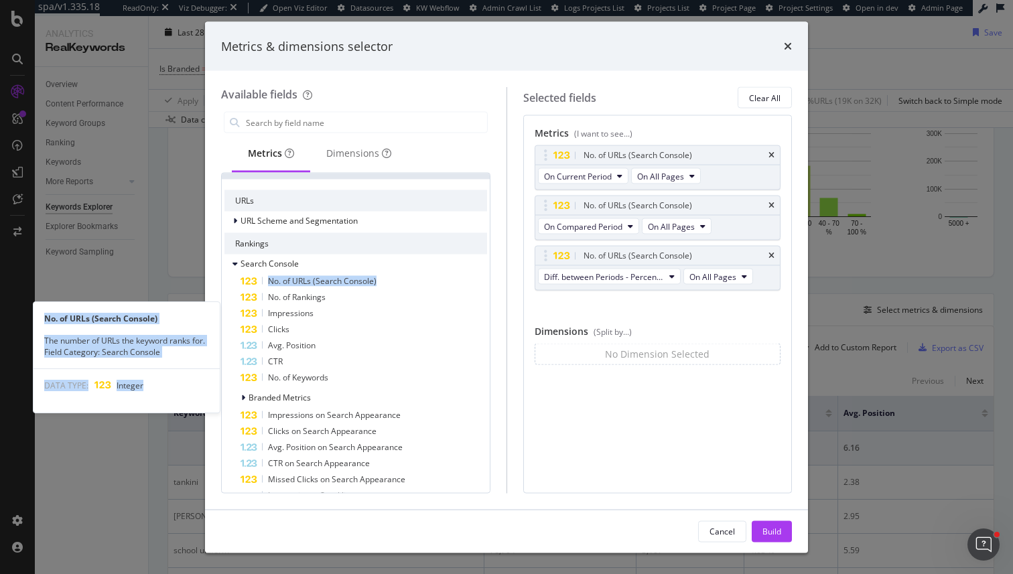
scroll to position [135, 0]
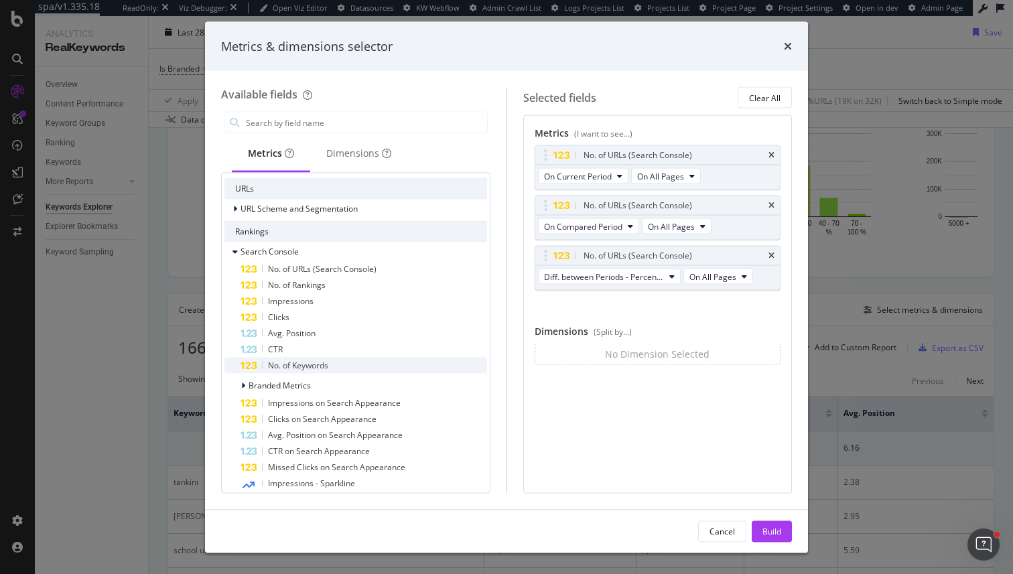
click at [338, 362] on div "No. of Keywords" at bounding box center [363, 366] width 246 height 16
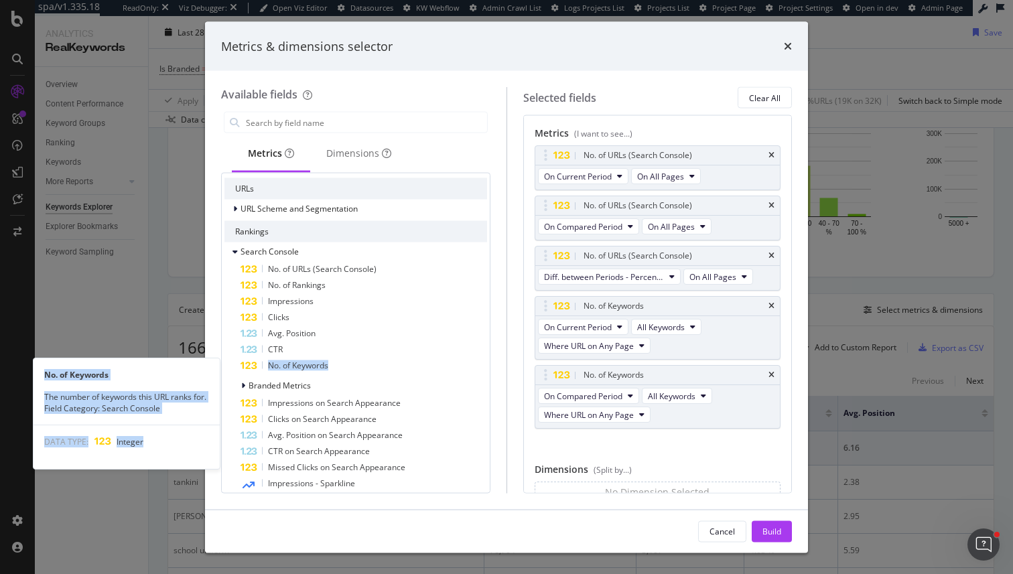
click at [338, 362] on div "No. of Keywords" at bounding box center [363, 366] width 246 height 16
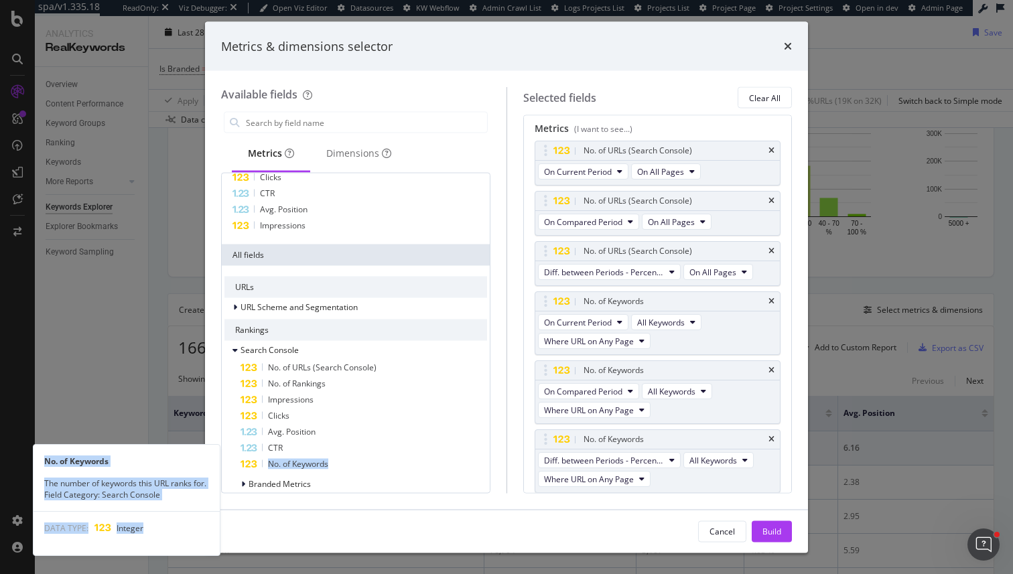
scroll to position [0, 0]
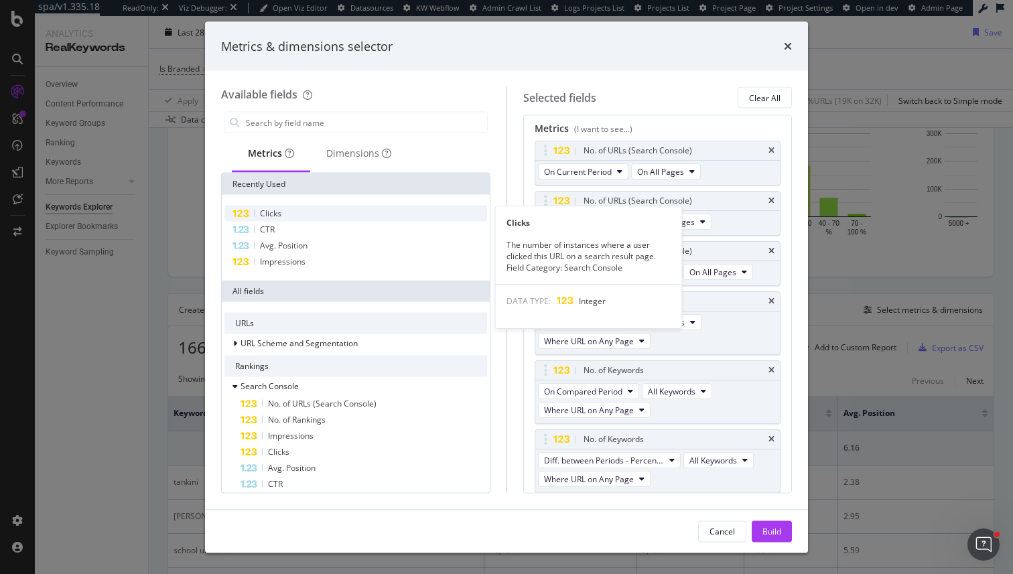
click at [320, 211] on div "Clicks" at bounding box center [355, 214] width 263 height 16
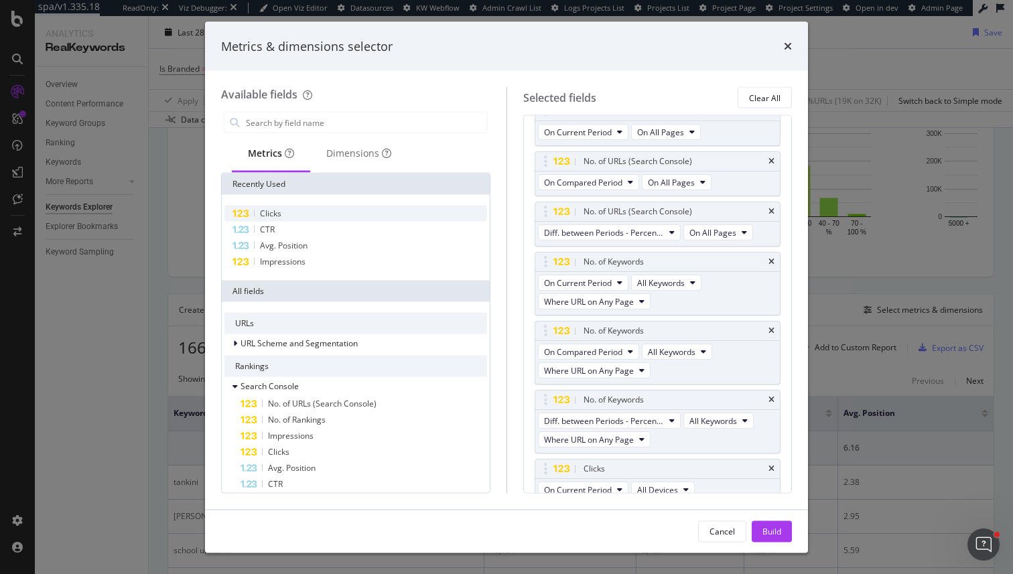
click at [320, 211] on div "Clicks" at bounding box center [355, 214] width 263 height 16
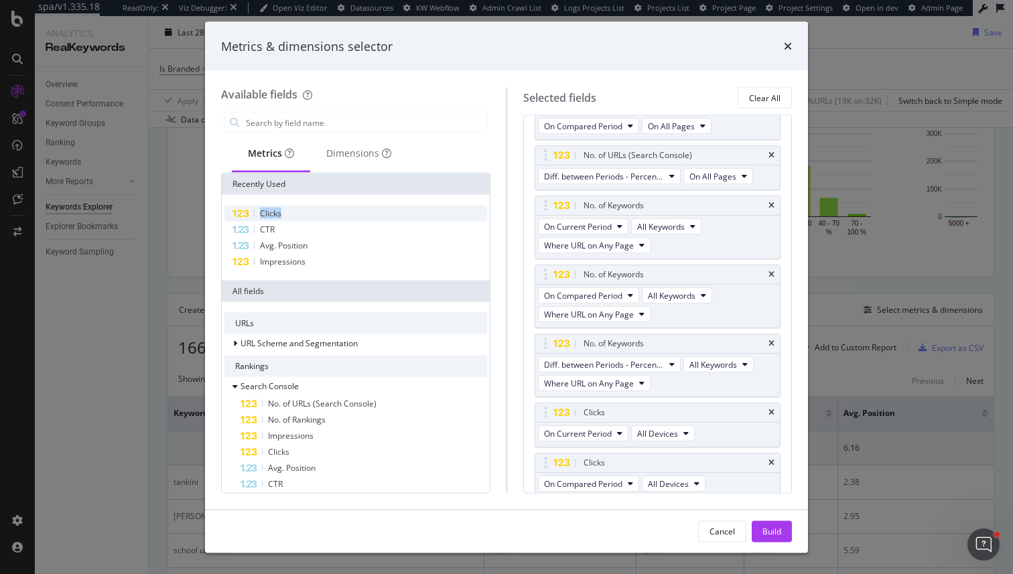
click at [320, 211] on div "Clicks" at bounding box center [355, 214] width 263 height 16
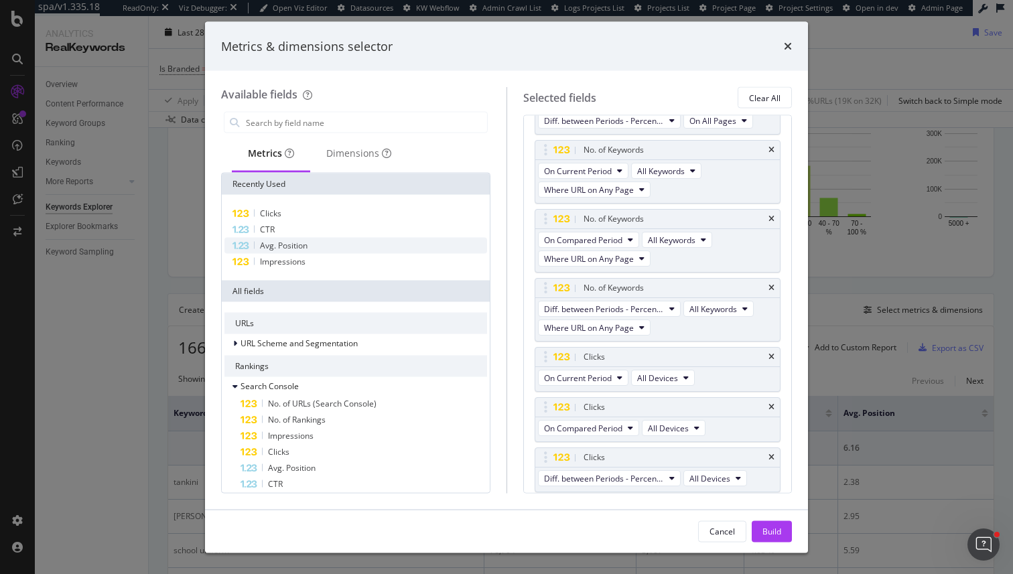
click at [317, 249] on div "Avg. Position" at bounding box center [355, 246] width 263 height 16
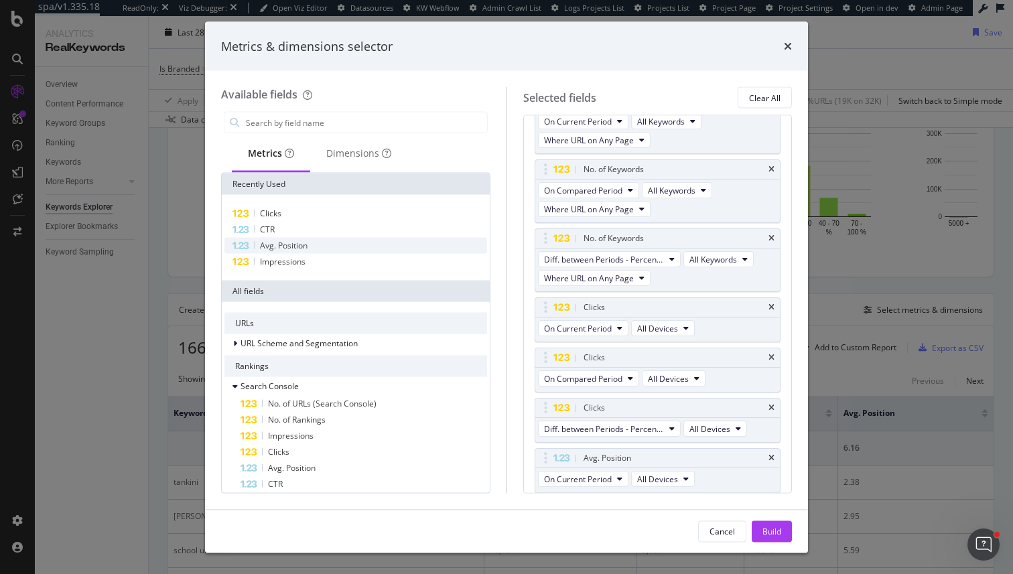
scroll to position [206, 0]
click at [773, 455] on icon "times" at bounding box center [771, 458] width 6 height 8
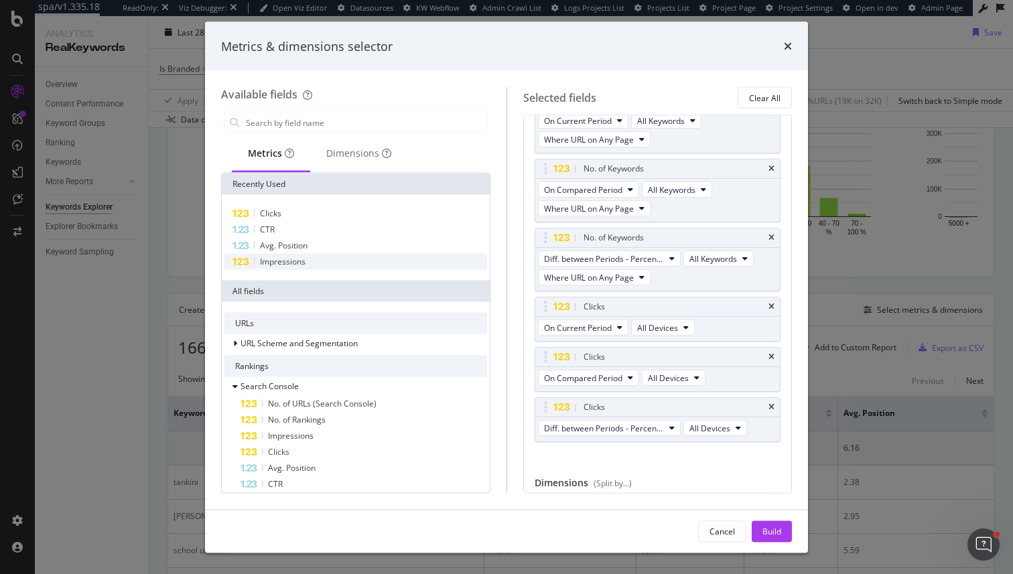
click at [304, 255] on div "Impressions" at bounding box center [355, 262] width 263 height 16
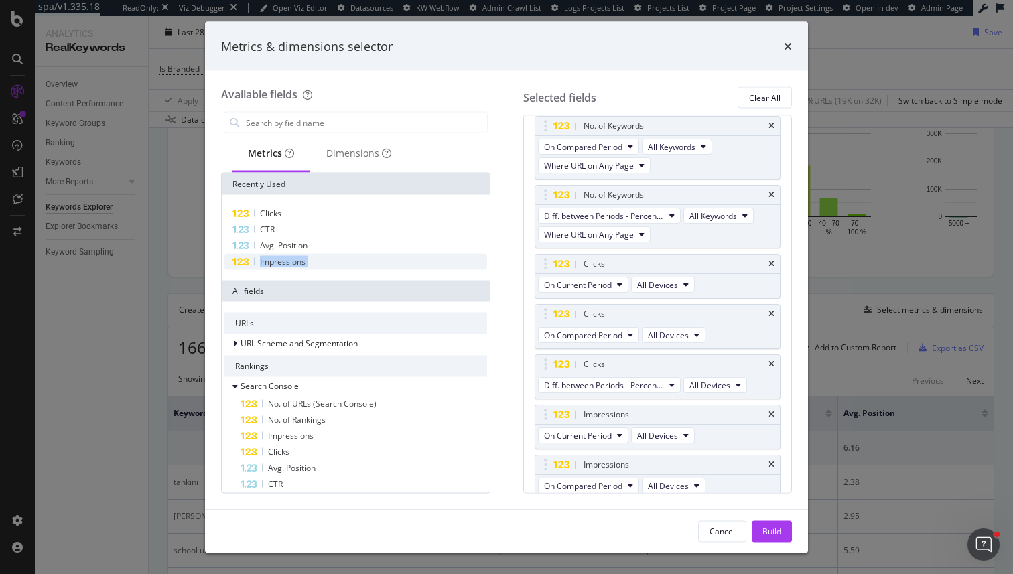
click at [304, 255] on div "Impressions" at bounding box center [355, 262] width 263 height 16
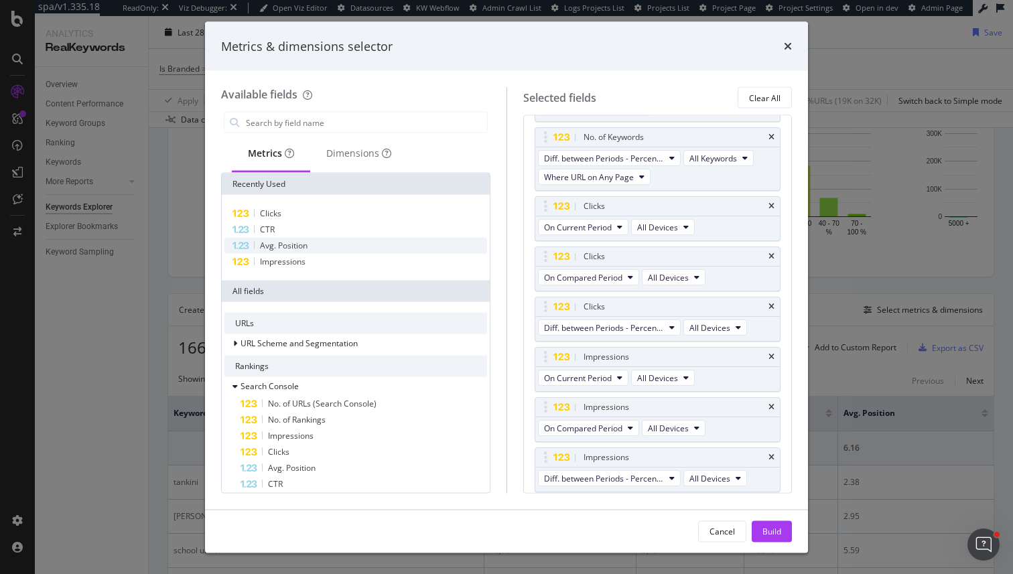
click at [321, 246] on div "Avg. Position" at bounding box center [355, 246] width 263 height 16
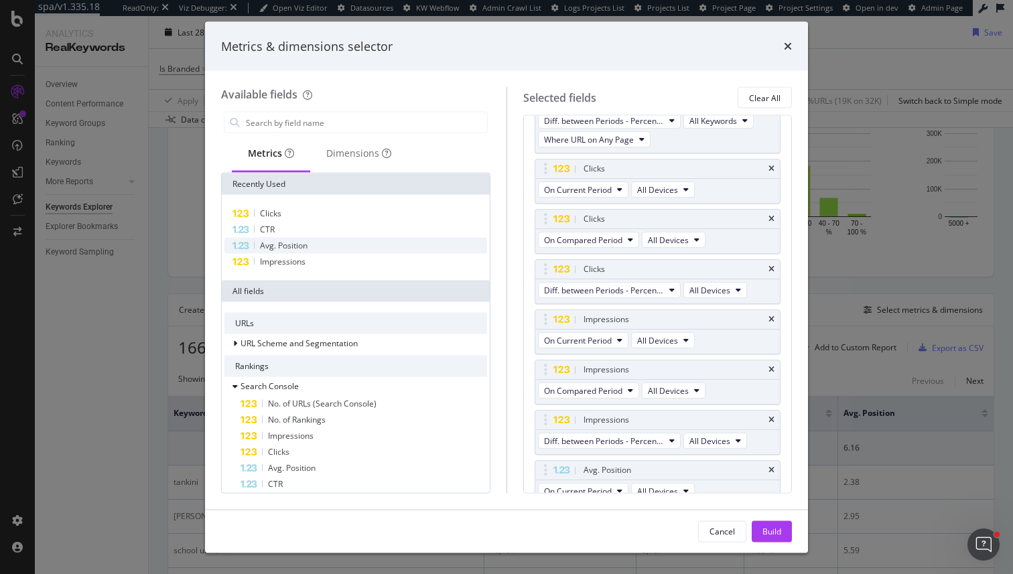
click at [321, 246] on div "Avg. Position" at bounding box center [355, 246] width 263 height 16
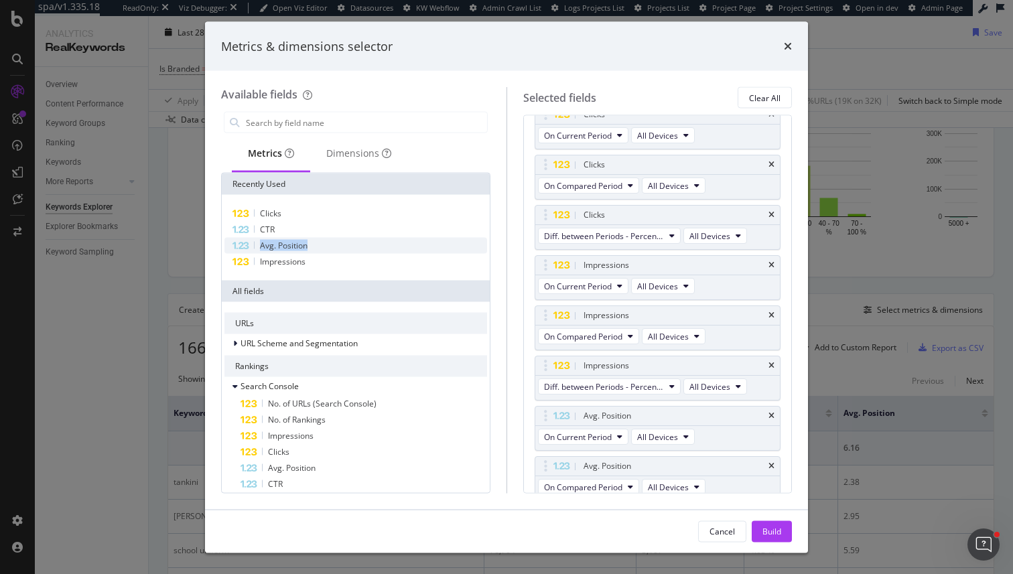
click at [321, 246] on div "Avg. Position" at bounding box center [355, 246] width 263 height 16
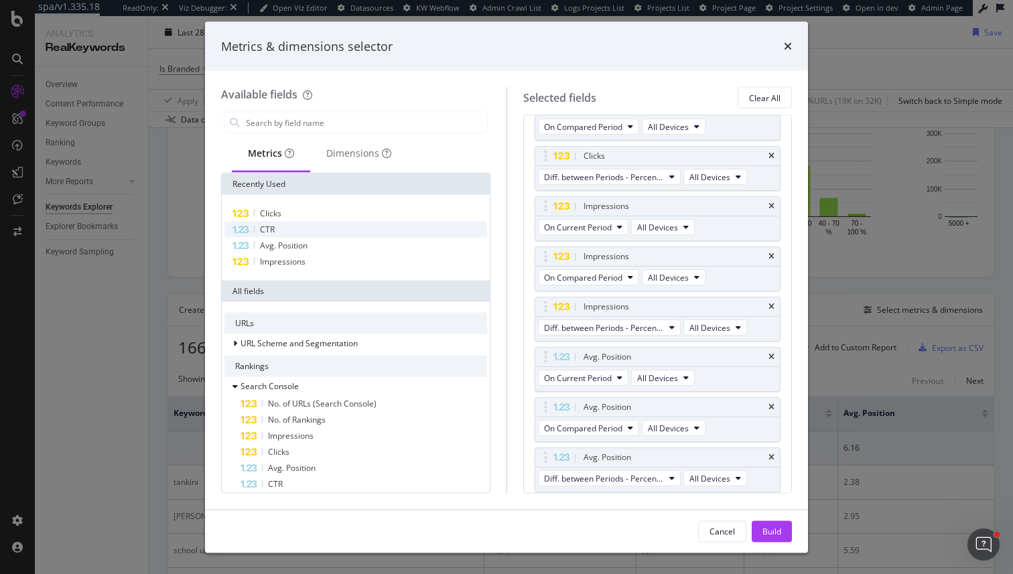
click at [301, 225] on div "CTR" at bounding box center [355, 230] width 263 height 16
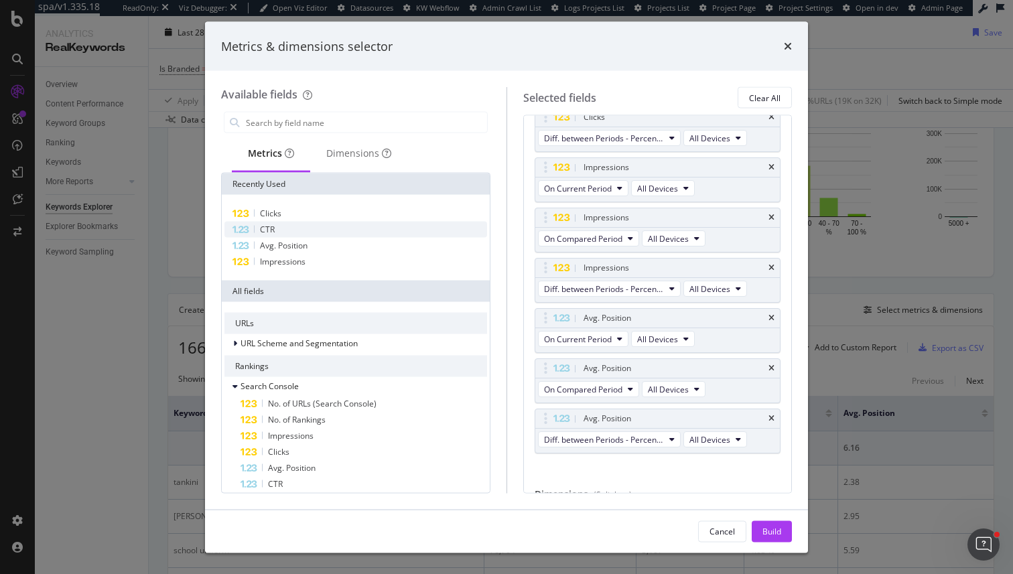
click at [301, 225] on div "CTR" at bounding box center [355, 230] width 263 height 16
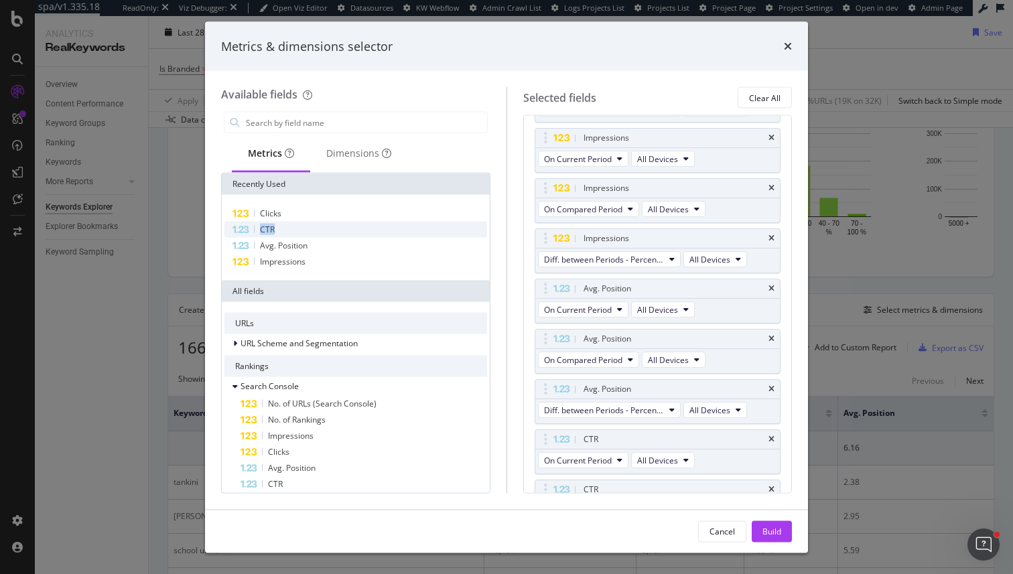
click at [301, 225] on div "CTR" at bounding box center [355, 230] width 263 height 16
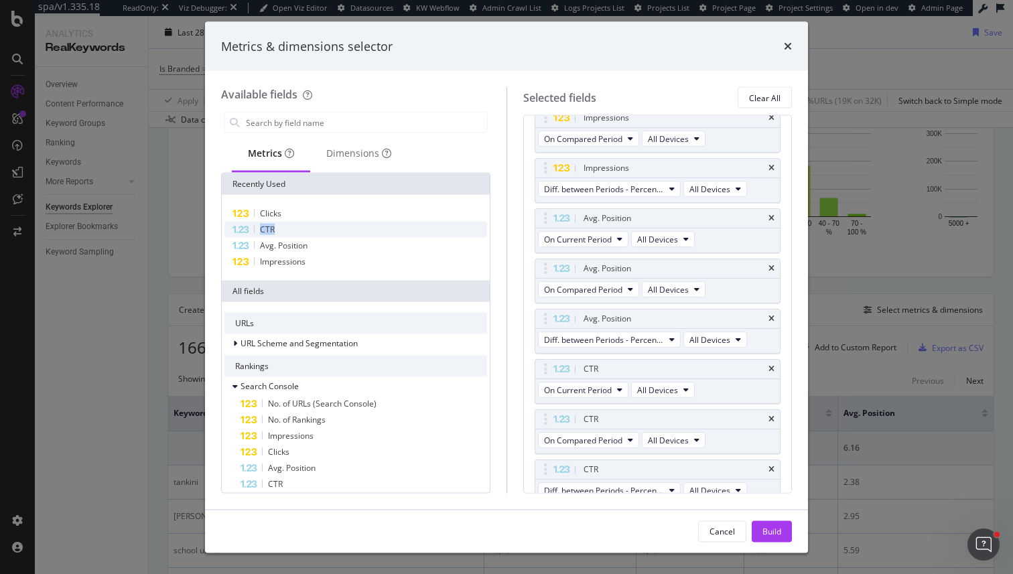
scroll to position [608, 0]
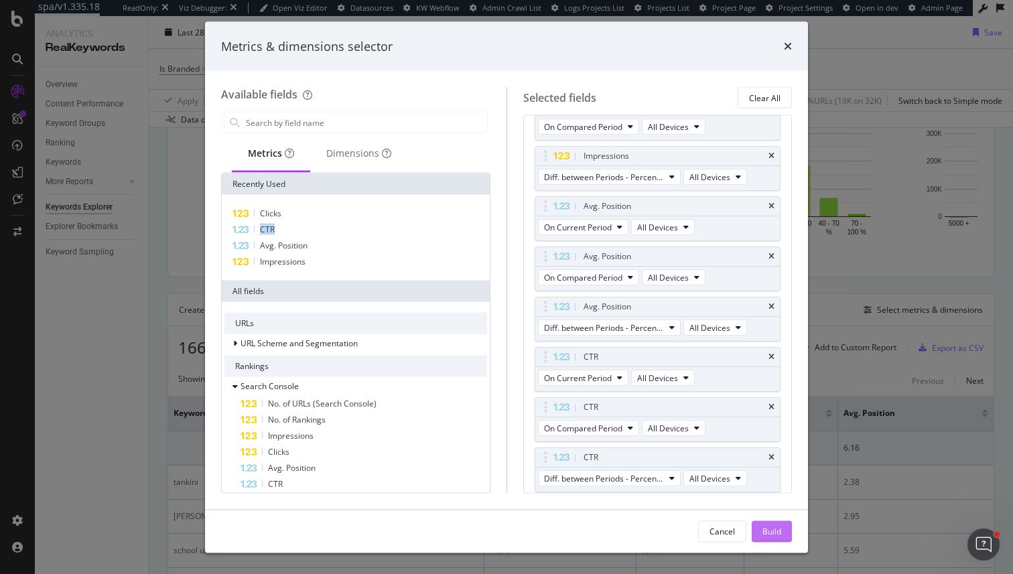
click at [777, 525] on div "Build" at bounding box center [771, 530] width 19 height 11
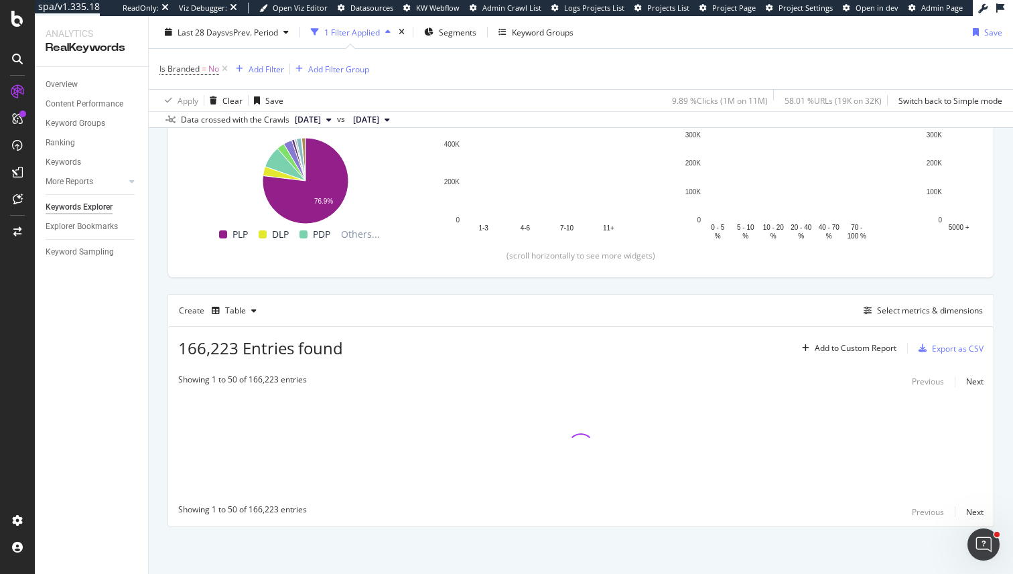
click at [875, 320] on div "Create Table Select metrics & dimensions" at bounding box center [580, 310] width 827 height 32
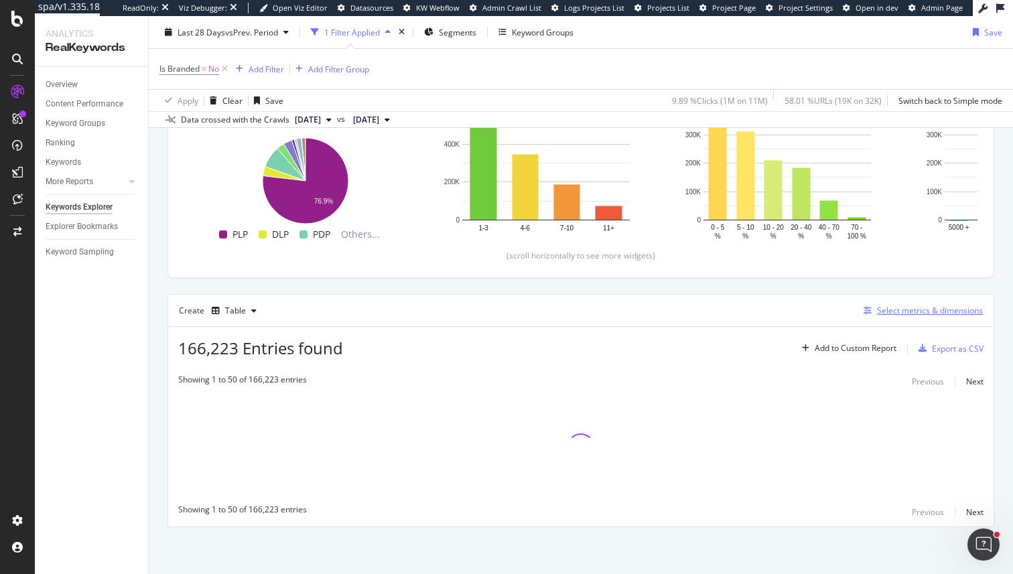
click at [873, 315] on div "Select metrics & dimensions" at bounding box center [920, 310] width 125 height 15
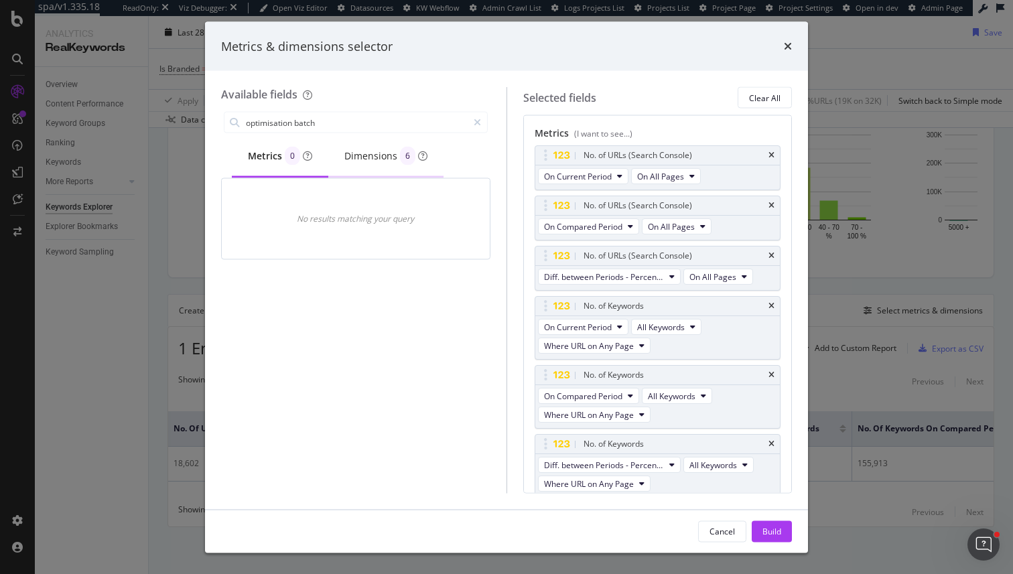
type input "optimisation batch"
click at [374, 157] on div "Dimensions 6" at bounding box center [385, 156] width 83 height 19
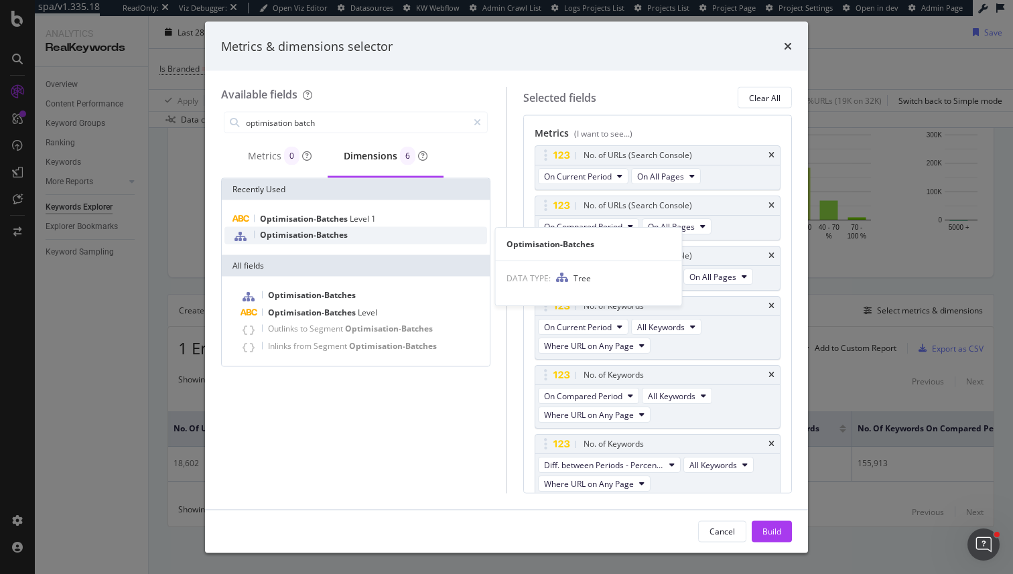
click at [330, 232] on span "Optimisation-Batches" at bounding box center [304, 234] width 88 height 11
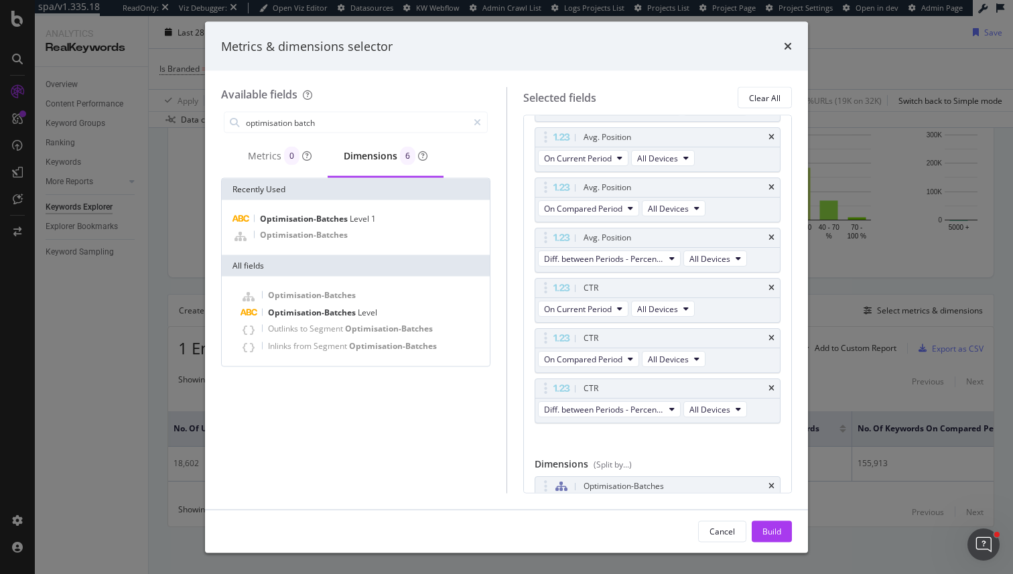
scroll to position [681, 0]
click at [773, 532] on div "Build" at bounding box center [771, 530] width 19 height 11
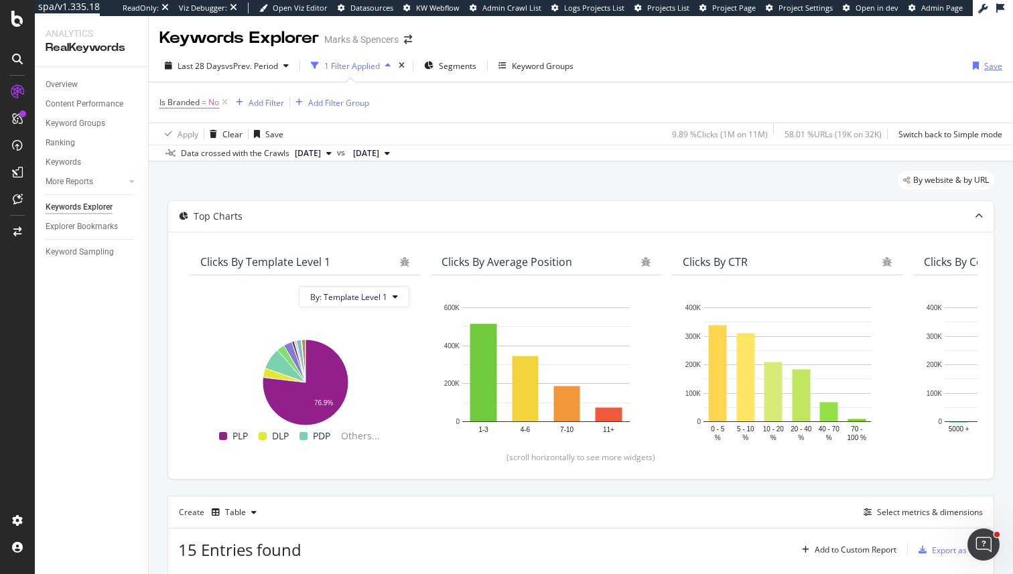
click at [980, 70] on div "button" at bounding box center [975, 66] width 17 height 8
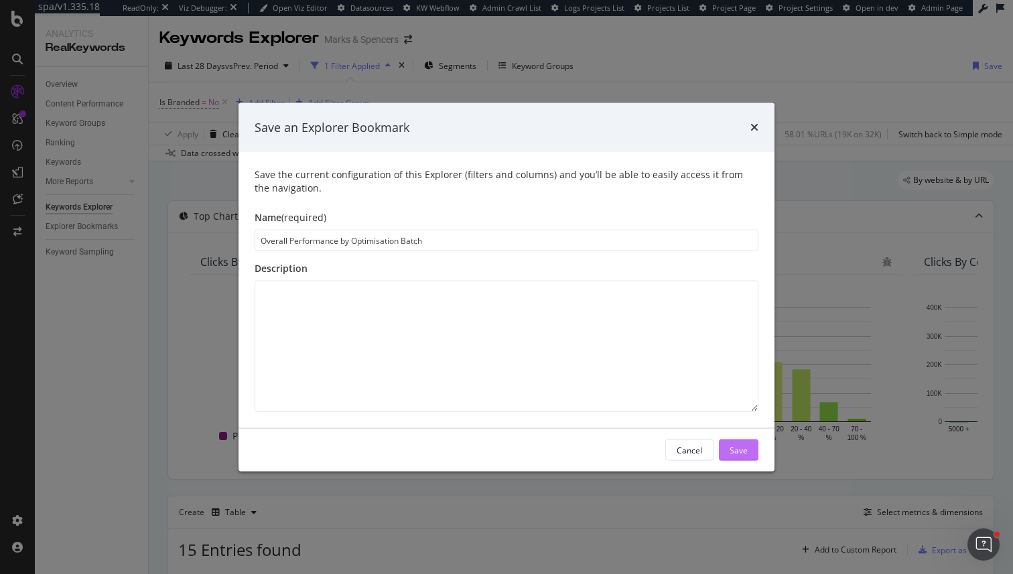
type input "Overall Performance by Optimisation Batch"
click at [756, 441] on button "Save" at bounding box center [739, 449] width 40 height 21
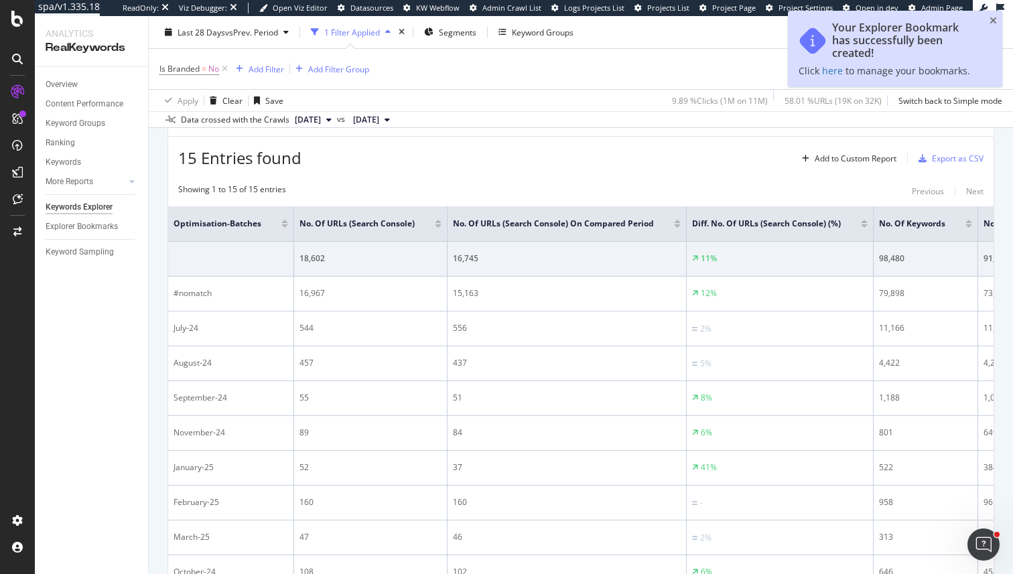
scroll to position [433, 0]
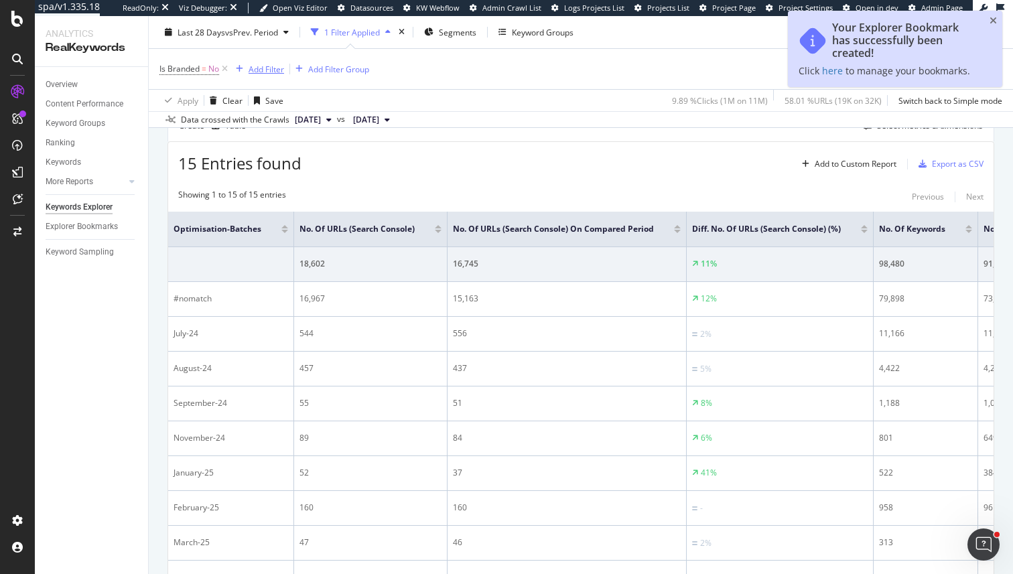
click at [281, 71] on div "Add Filter" at bounding box center [267, 68] width 36 height 11
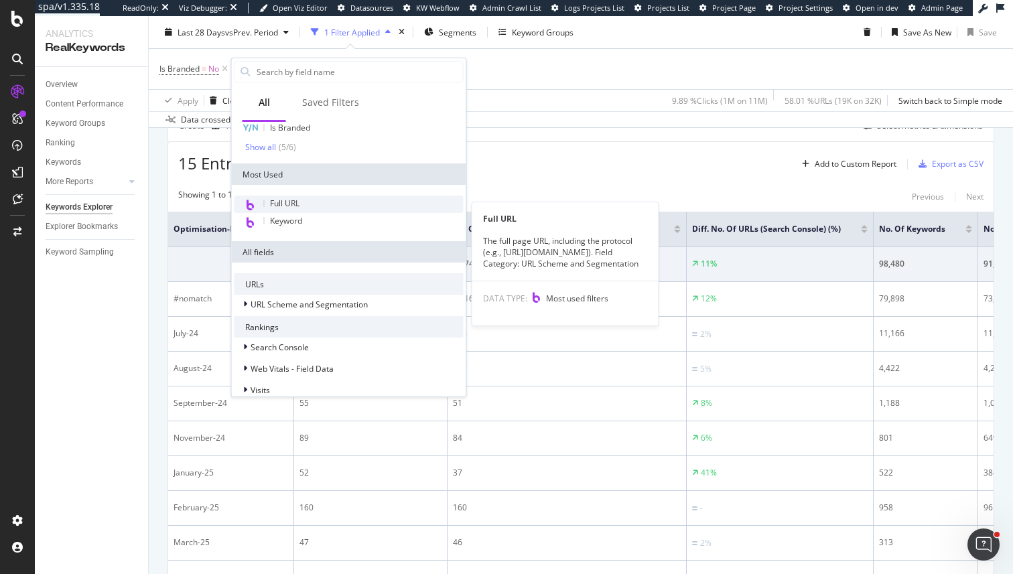
scroll to position [138, 0]
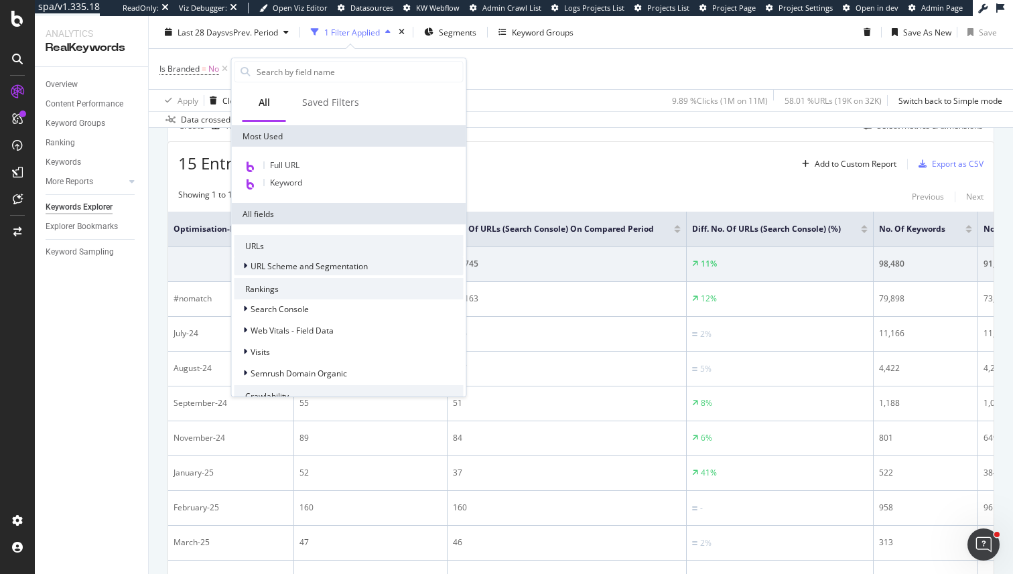
click at [297, 261] on span "URL Scheme and Segmentation" at bounding box center [309, 266] width 117 height 11
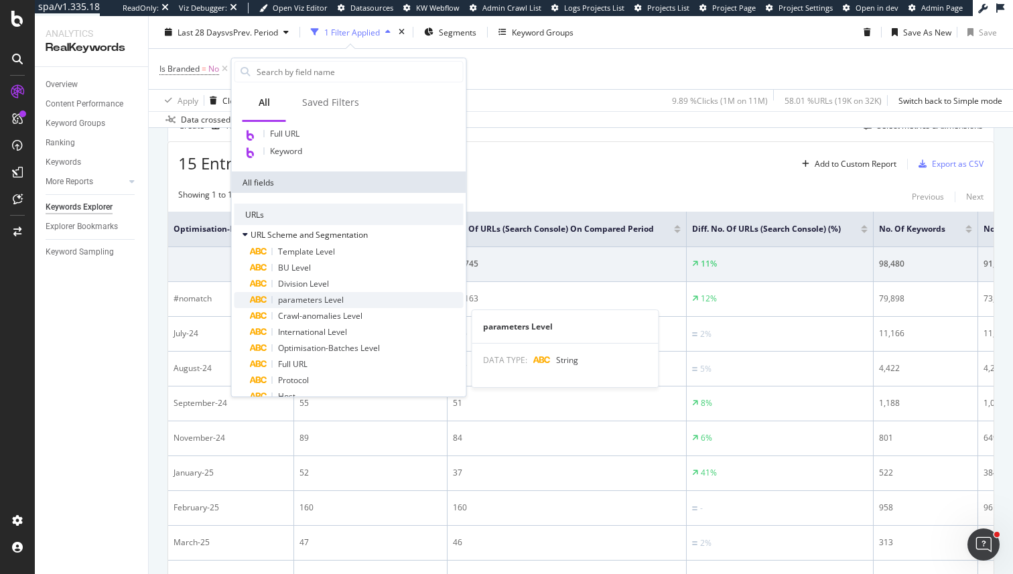
scroll to position [171, 0]
click at [313, 344] on span "Optimisation-Batches Level" at bounding box center [329, 346] width 102 height 11
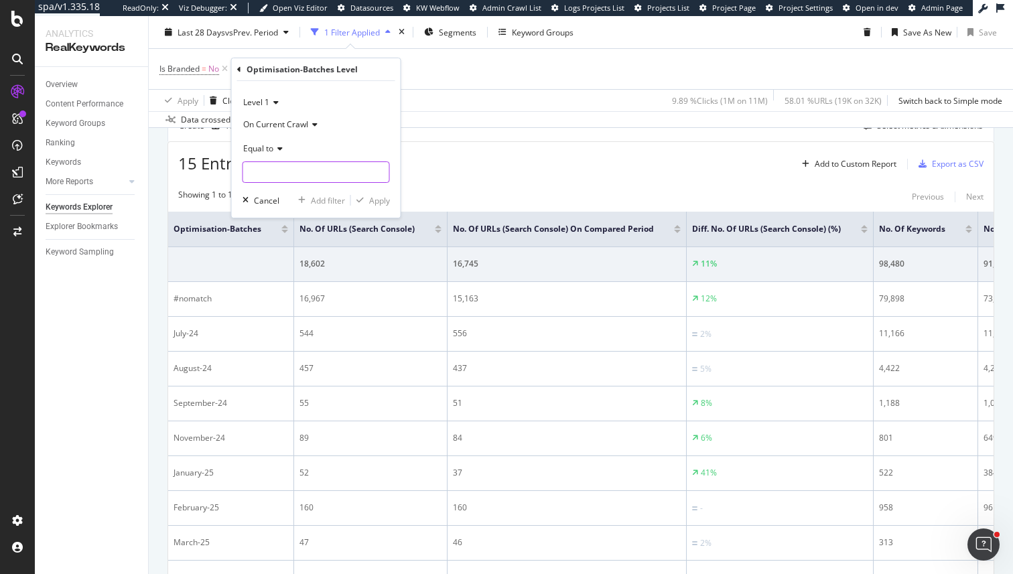
click at [293, 175] on input "text" at bounding box center [316, 171] width 146 height 21
click at [266, 142] on div "Equal to" at bounding box center [315, 147] width 147 height 21
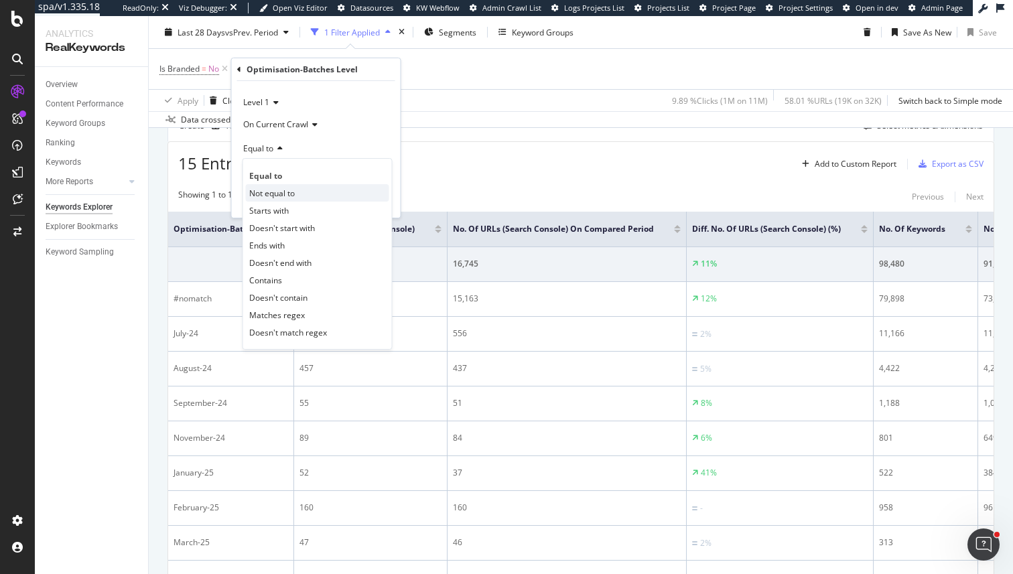
click at [271, 191] on span "Not equal to" at bounding box center [272, 193] width 46 height 11
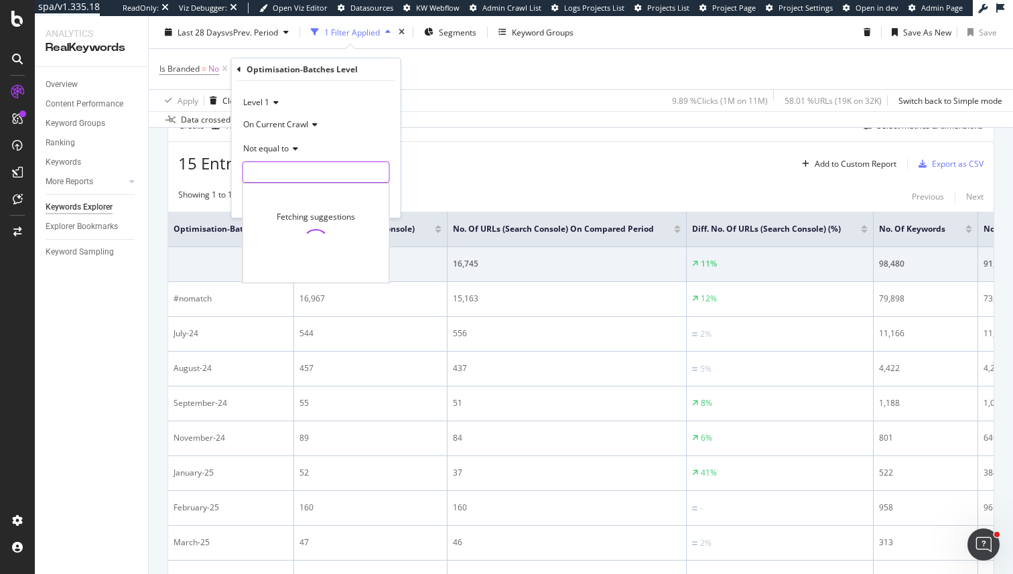
click at [273, 173] on input "text" at bounding box center [316, 171] width 146 height 21
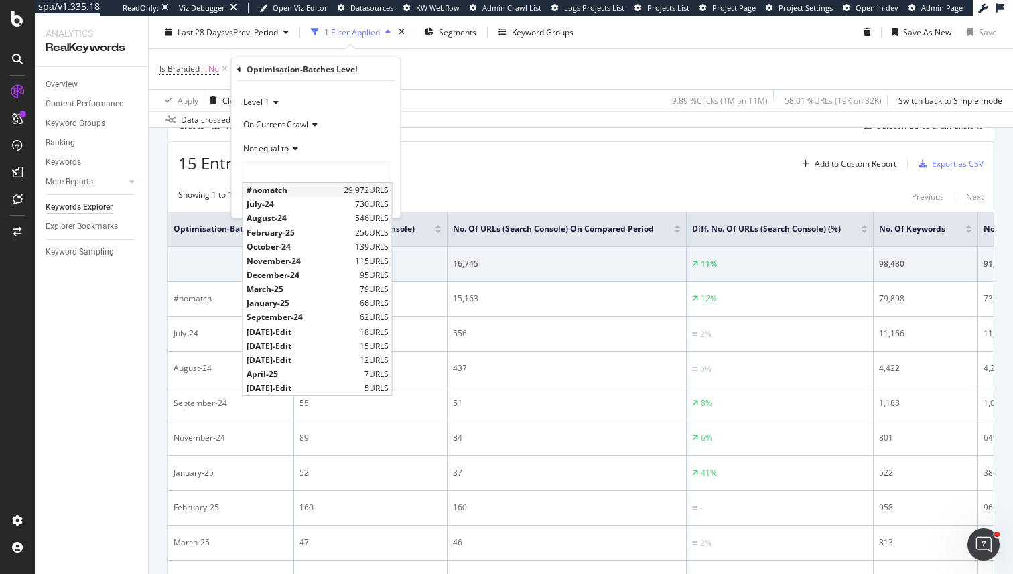
click at [276, 190] on span "#nomatch" at bounding box center [293, 189] width 94 height 11
type input "#nomatch"
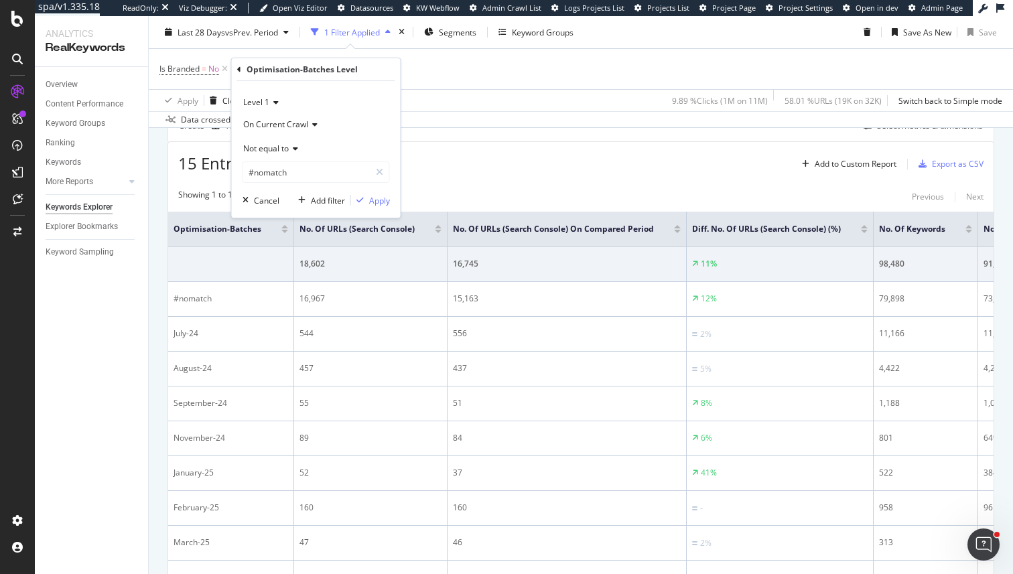
click at [378, 208] on div "Level 1 On Current Crawl Not equal to #nomatch #nomatch Cancel Add filter Apply" at bounding box center [316, 149] width 169 height 137
click at [378, 205] on div "Apply" at bounding box center [379, 200] width 21 height 11
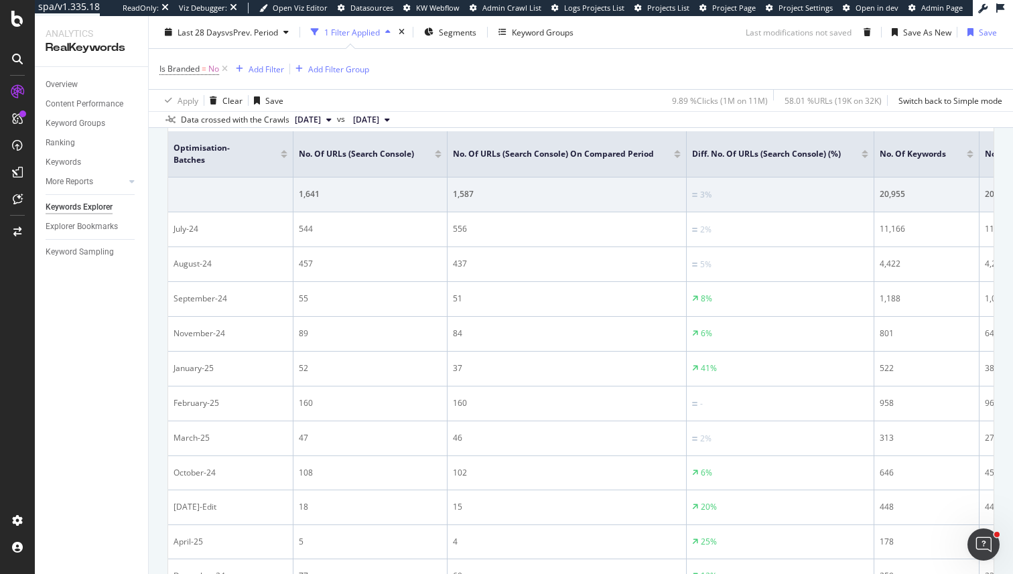
scroll to position [717, 0]
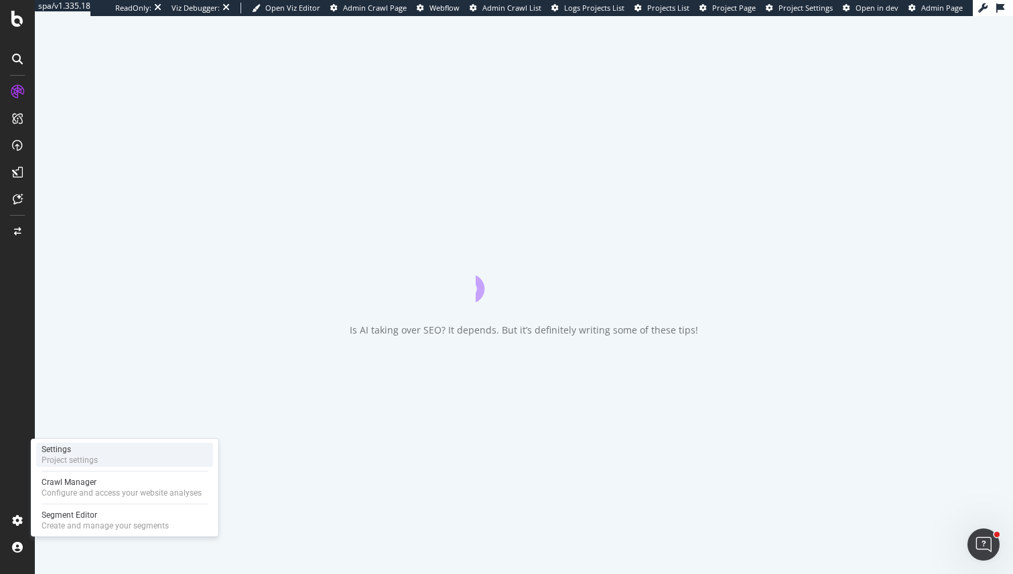
click at [113, 449] on div "Settings Project settings" at bounding box center [124, 455] width 177 height 24
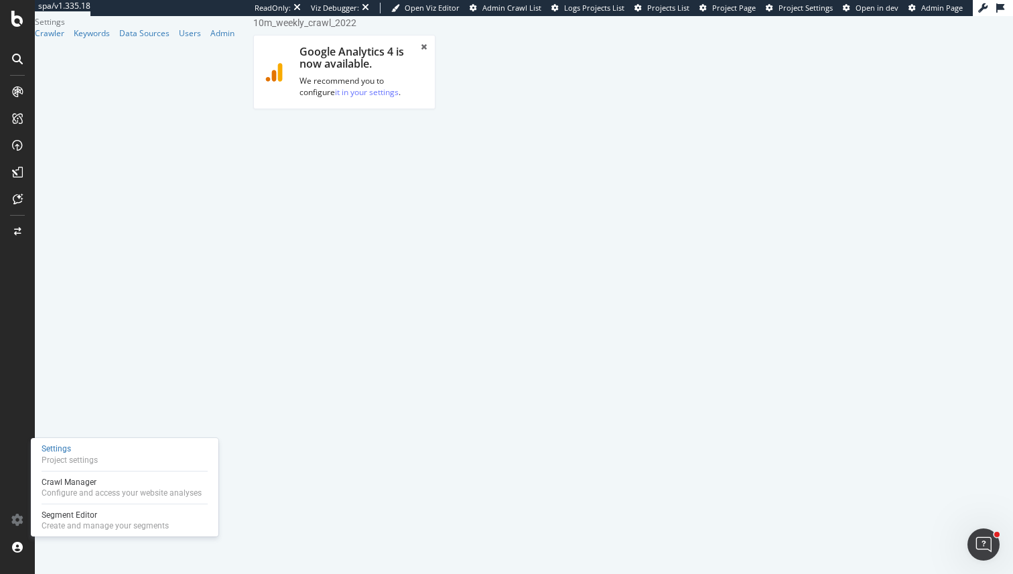
click at [413, 194] on link "Scheduling" at bounding box center [378, 212] width 70 height 37
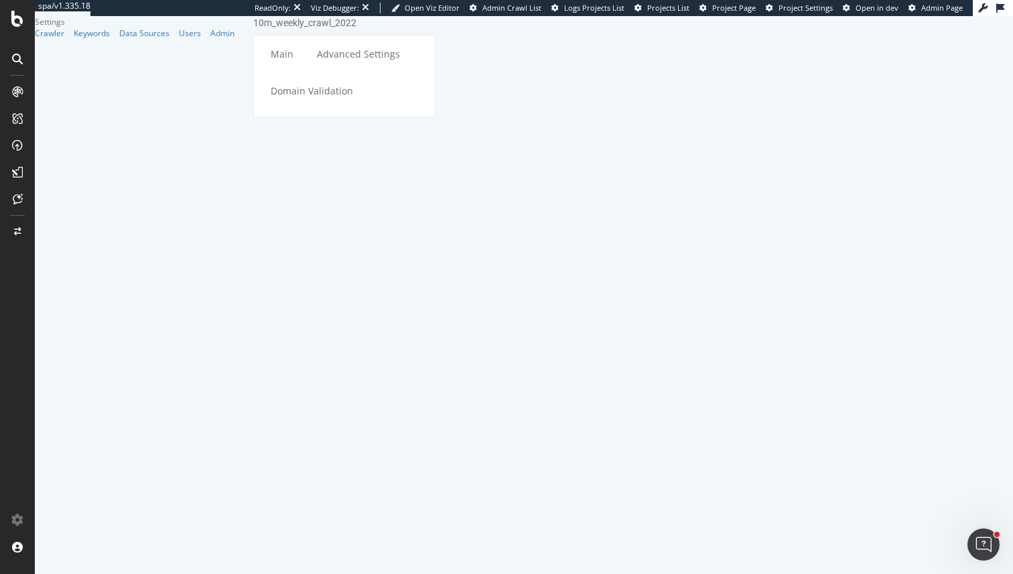
click at [340, 109] on link "HTML Extract" at bounding box center [300, 127] width 79 height 37
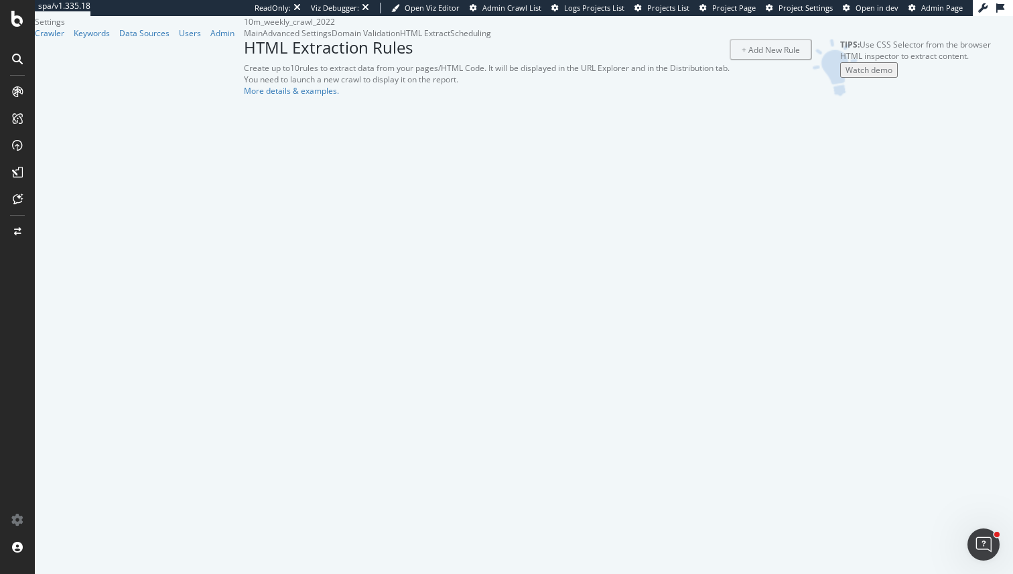
select select "exist"
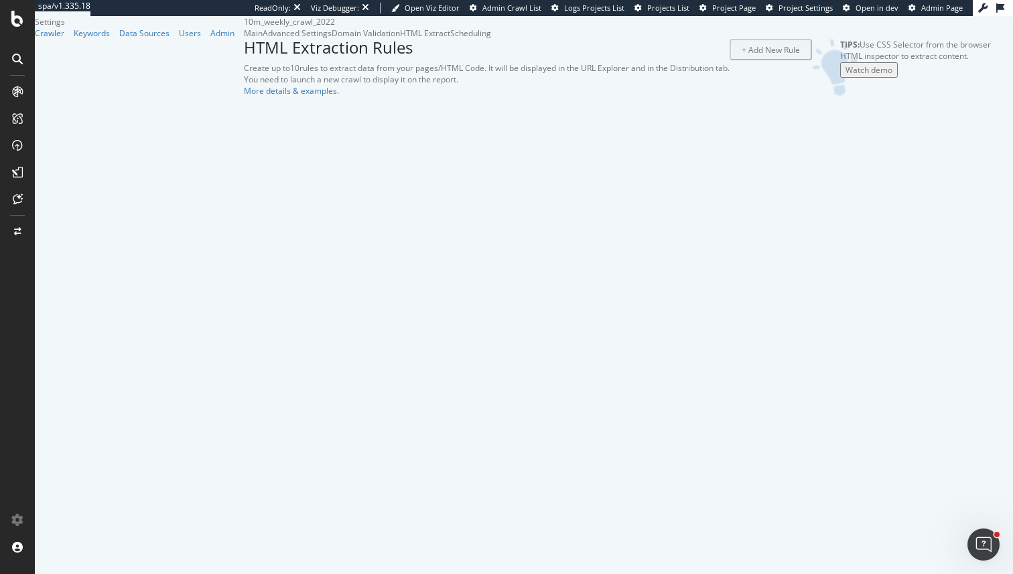
select select "i"
select select "exist"
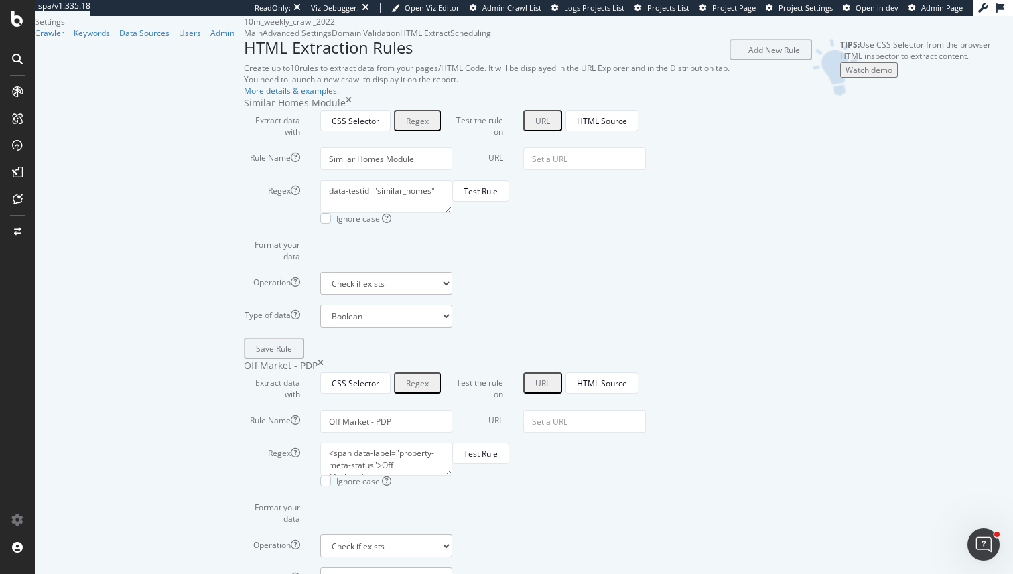
scroll to position [2926, 0]
paste input "data-label="property-meta-status""
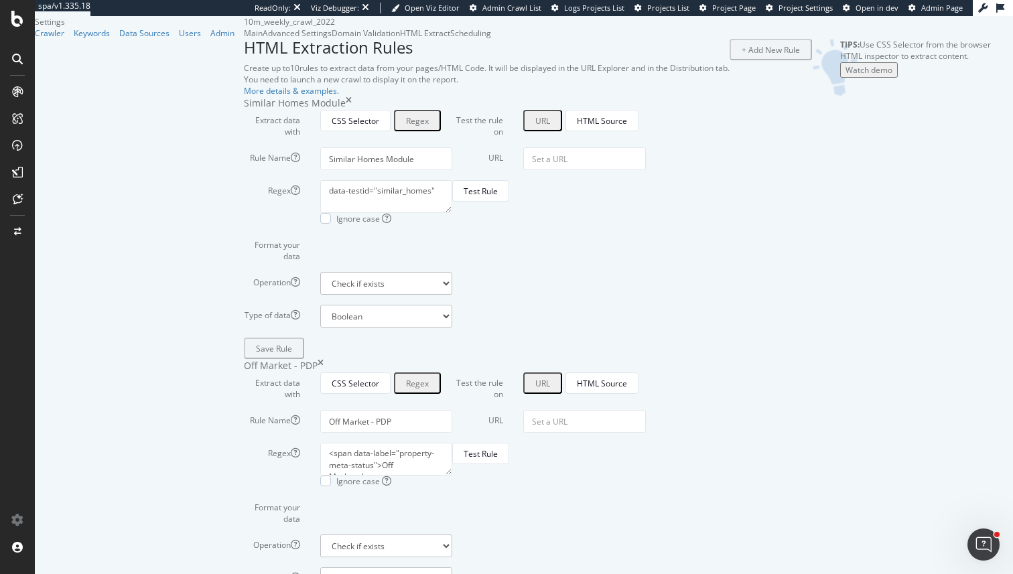
type input "[data-label="property-meta-status"]"
click at [646, 170] on input "URL" at bounding box center [584, 158] width 123 height 23
paste input "[URL][DOMAIN_NAME]"
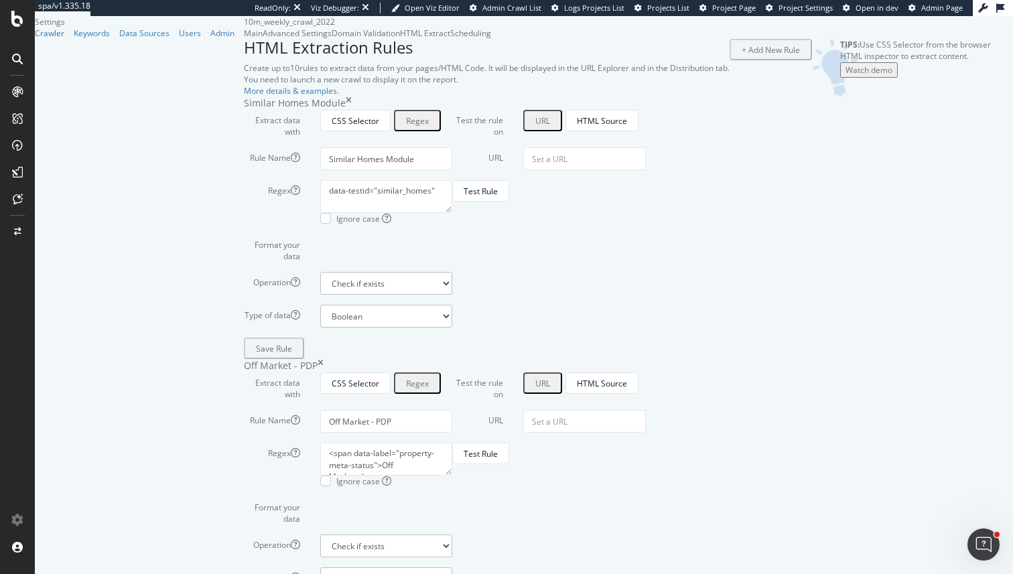
scroll to position [0, 198]
type input "[URL][DOMAIN_NAME]"
click at [423, 295] on select "Extract First Item Matched Extract First 3 Items Matched Count Number of Occure…" at bounding box center [386, 283] width 132 height 23
select select "first"
